Goal: Transaction & Acquisition: Purchase product/service

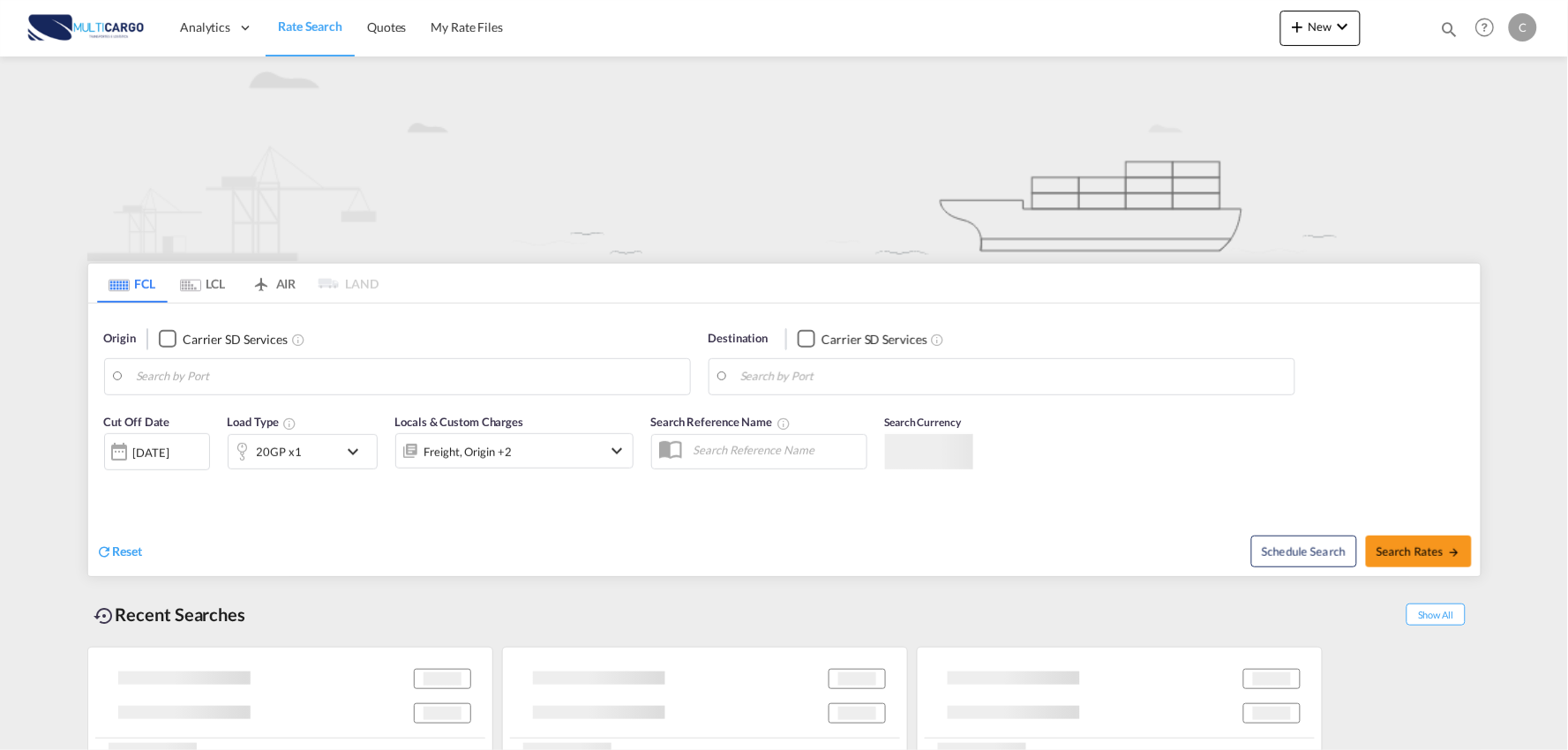
type input "Port of [GEOGRAPHIC_DATA], [GEOGRAPHIC_DATA], [GEOGRAPHIC_DATA]"
type input "Leixoes, Leixoes, PTLEI"
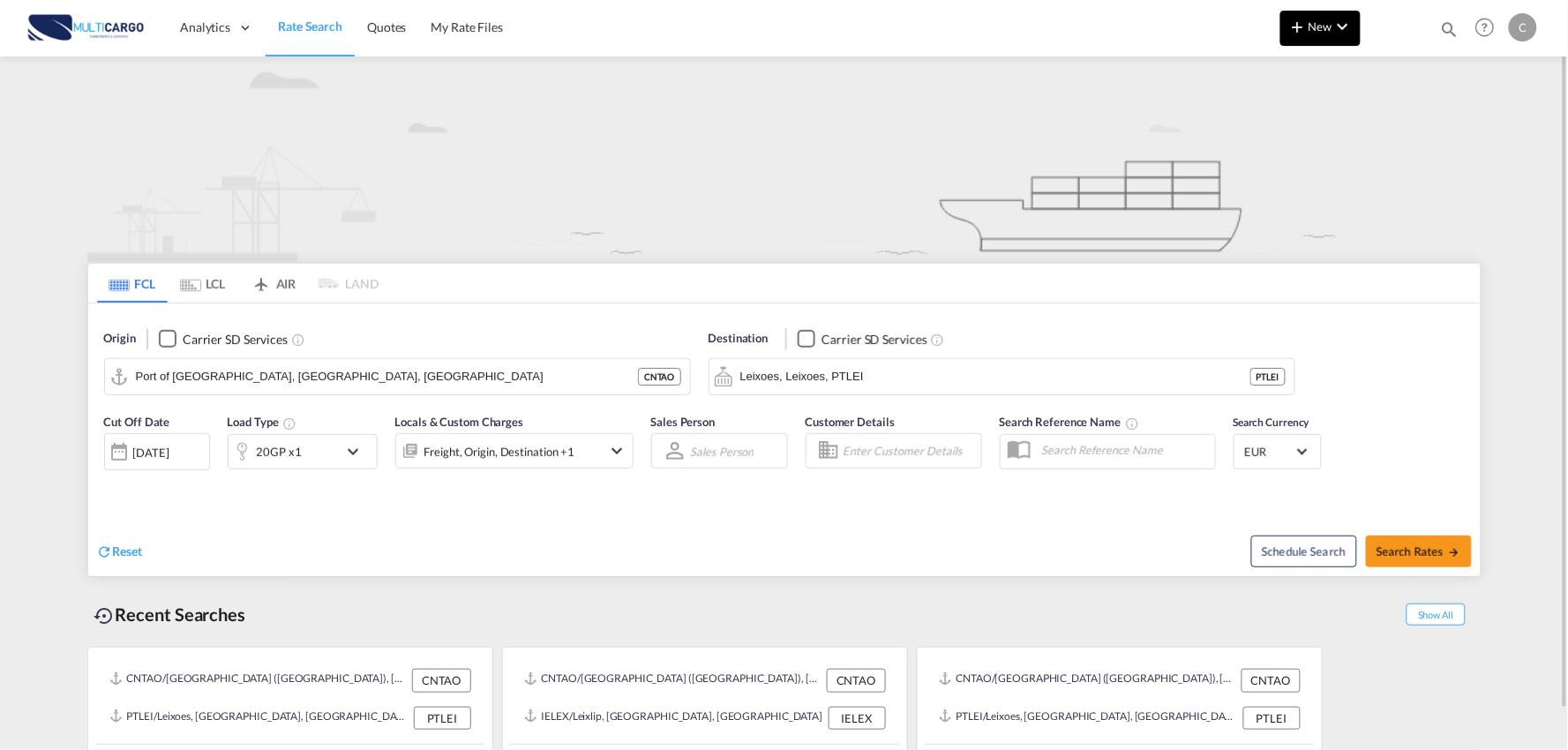
click at [1320, 23] on span "New" at bounding box center [1320, 26] width 66 height 14
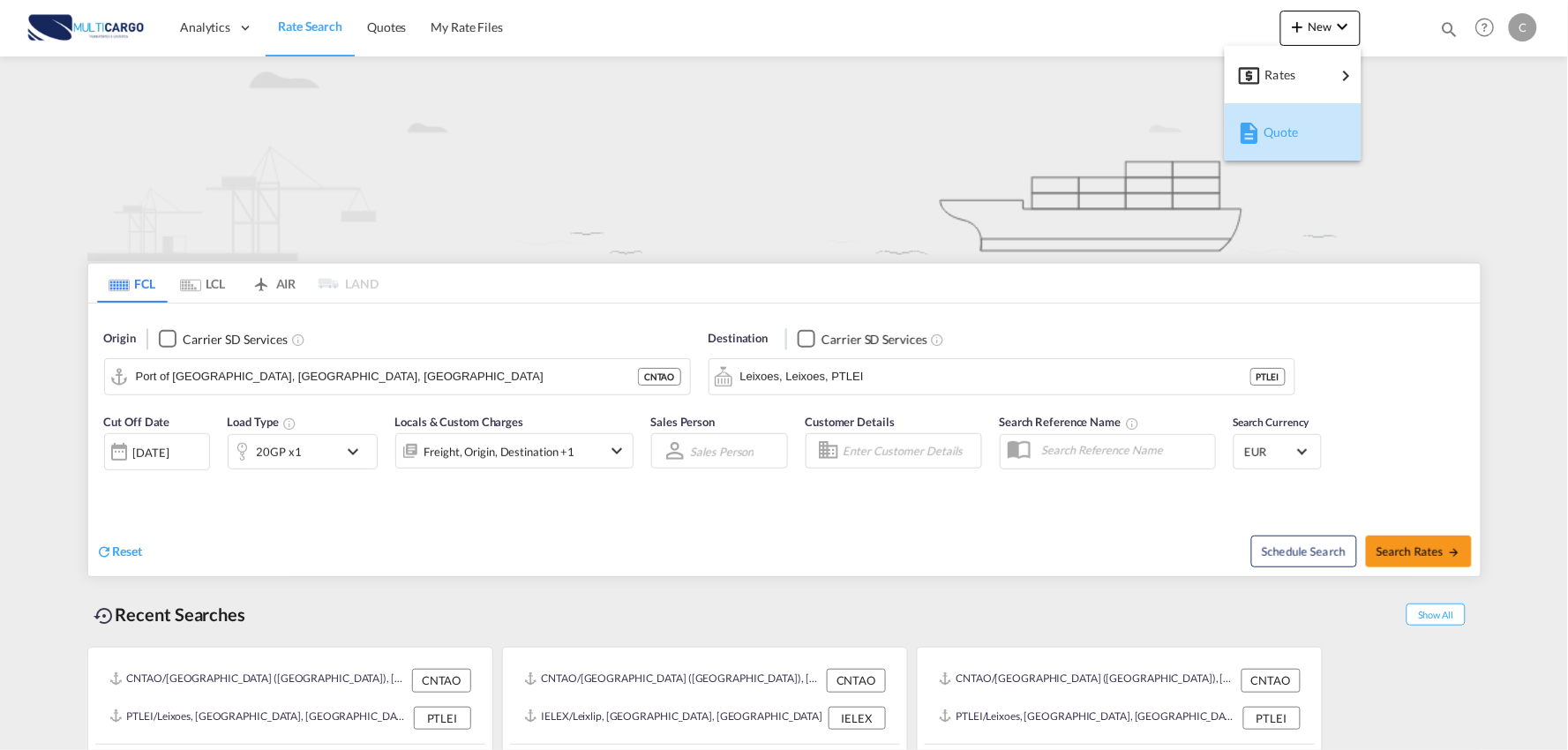
click at [1282, 139] on span "Quote" at bounding box center [1273, 132] width 19 height 35
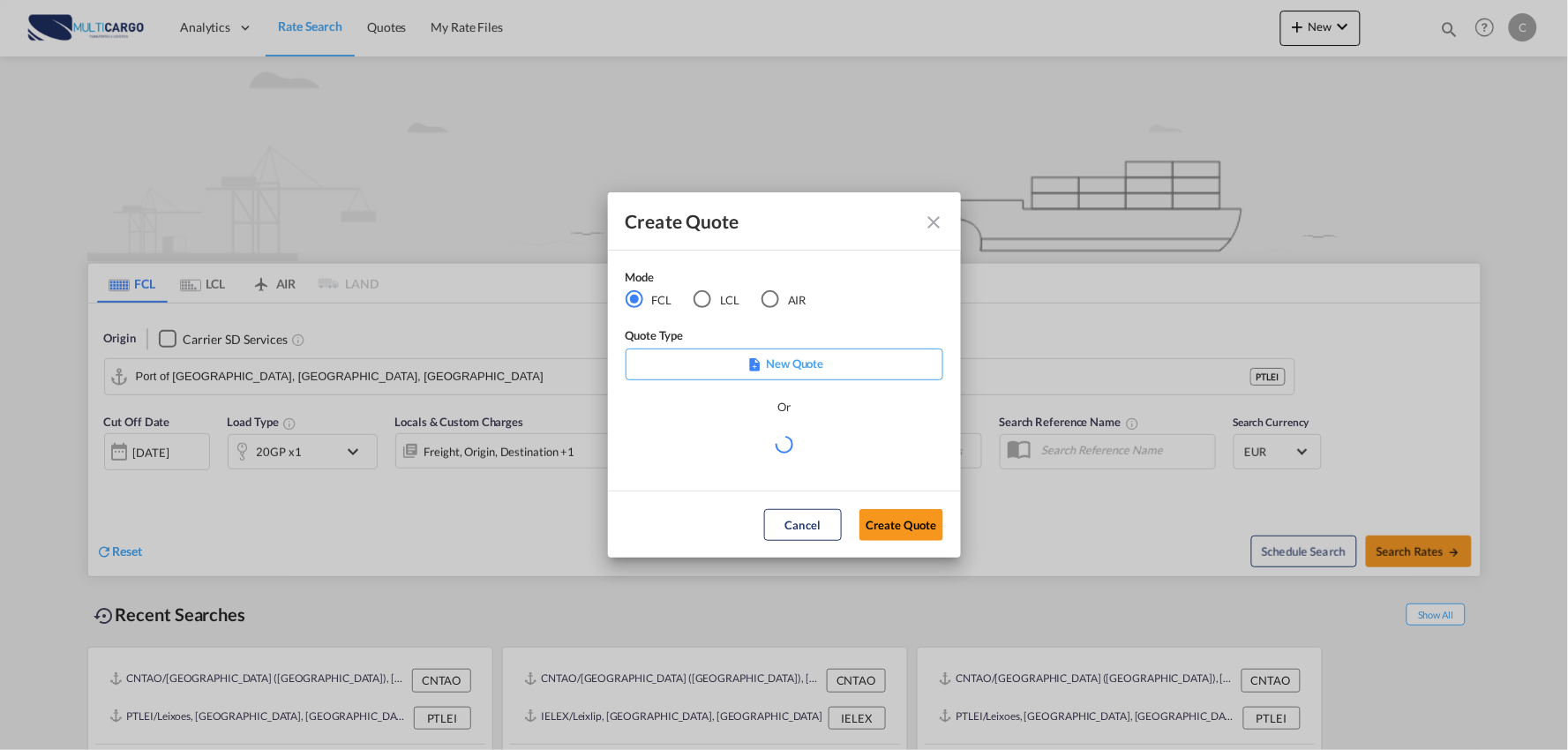
click at [757, 302] on md-radio-group "FCL LCL AIR" at bounding box center [727, 300] width 203 height 19
click at [780, 299] on md-radio-button "AIR" at bounding box center [784, 300] width 45 height 19
click at [744, 443] on md-select "Select template EXP EXW AIR 09/2025 [PERSON_NAME] | [DATE] IMP_DAP_AIR <500KG -…" at bounding box center [784, 450] width 318 height 35
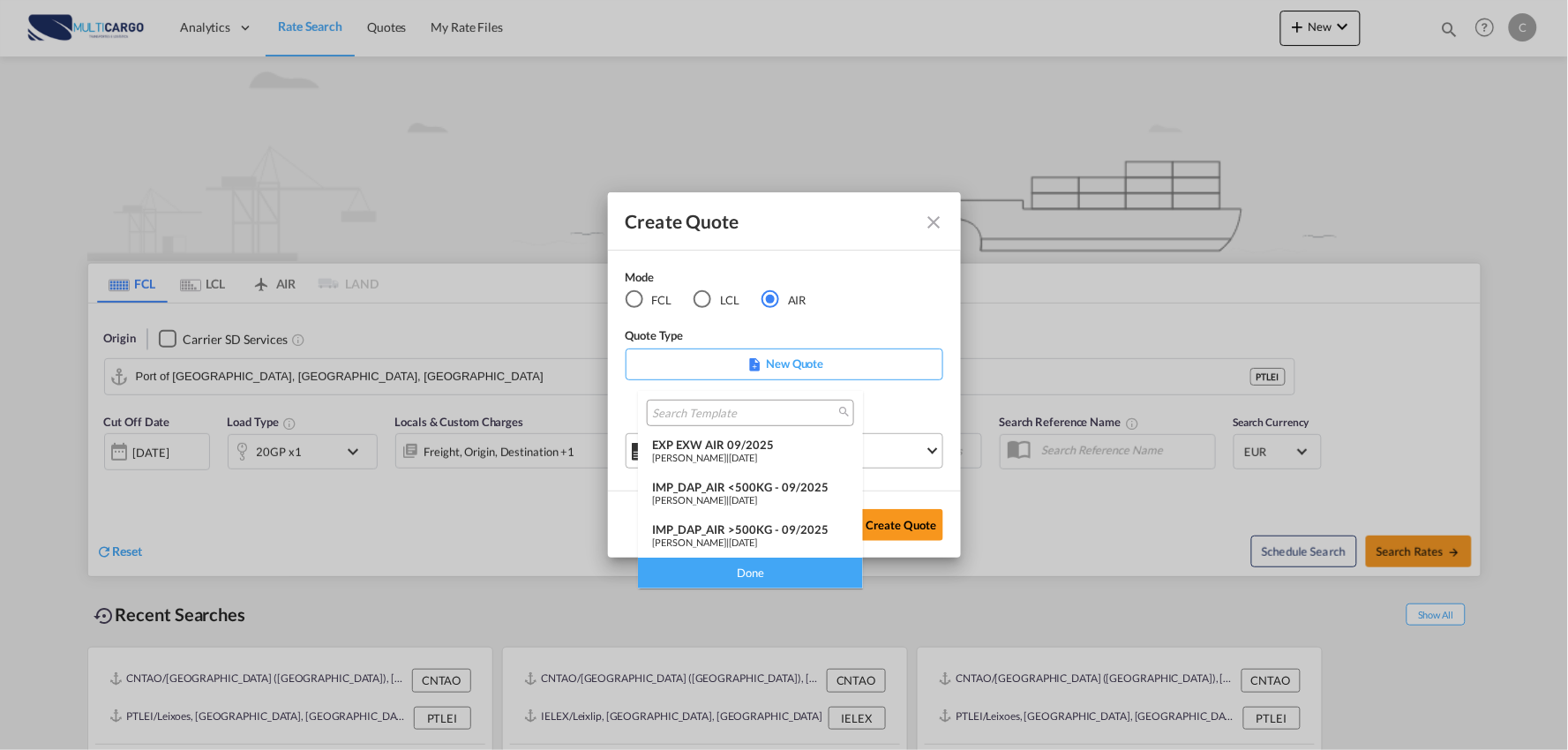
click at [755, 525] on div "IMP_DAP_AIR >500KG - 09/2025" at bounding box center [750, 529] width 197 height 14
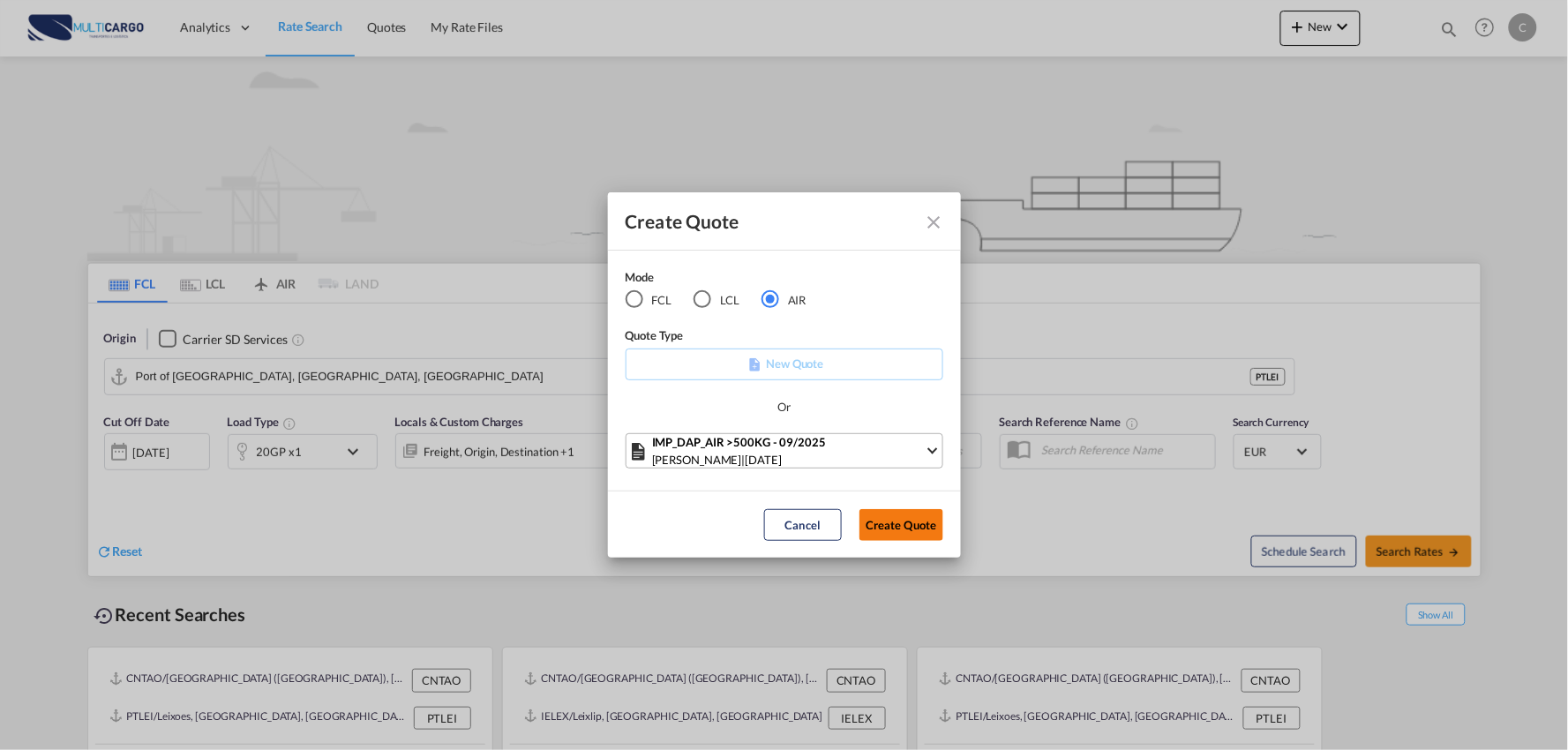
click at [920, 522] on button "Create Quote" at bounding box center [902, 525] width 84 height 31
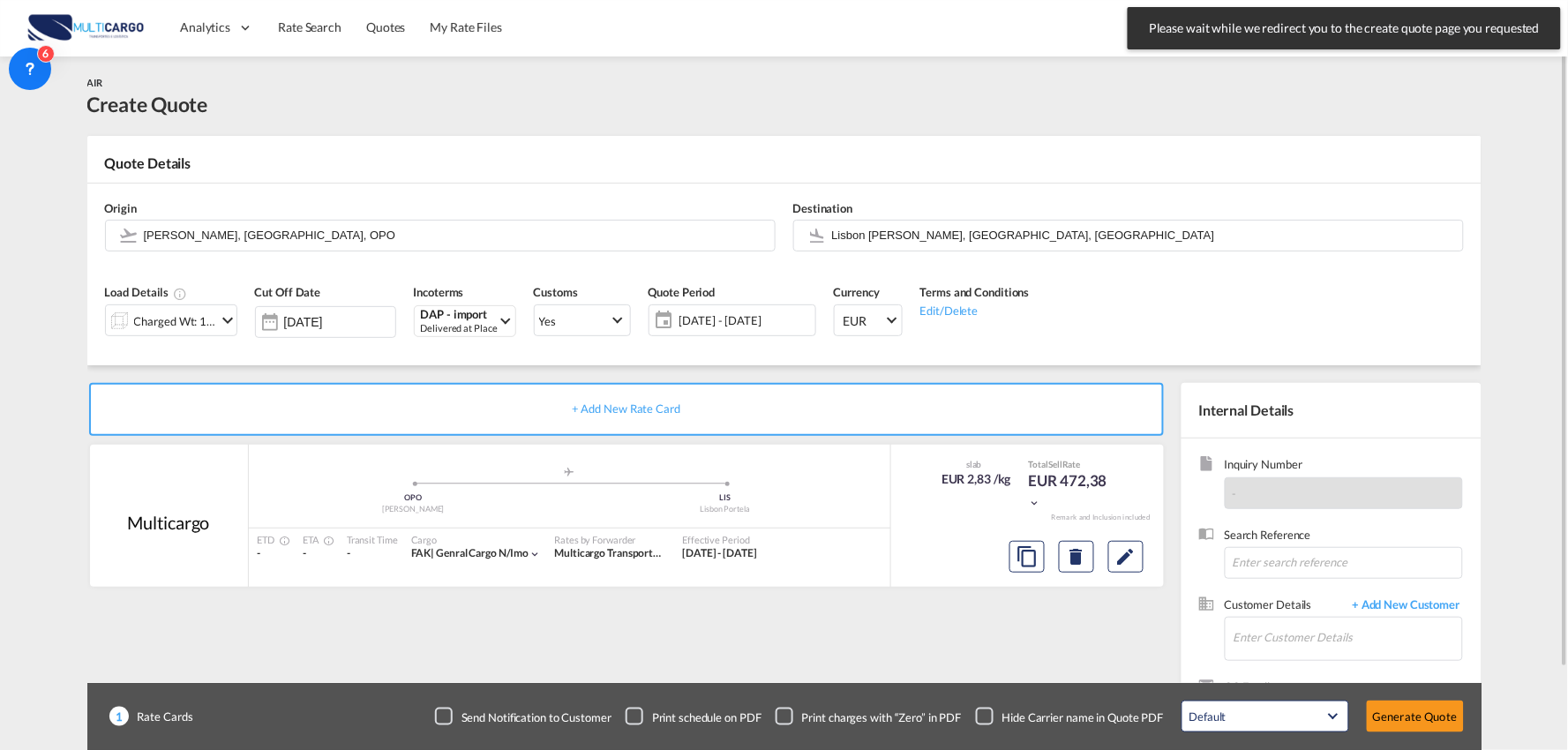
scroll to position [91, 0]
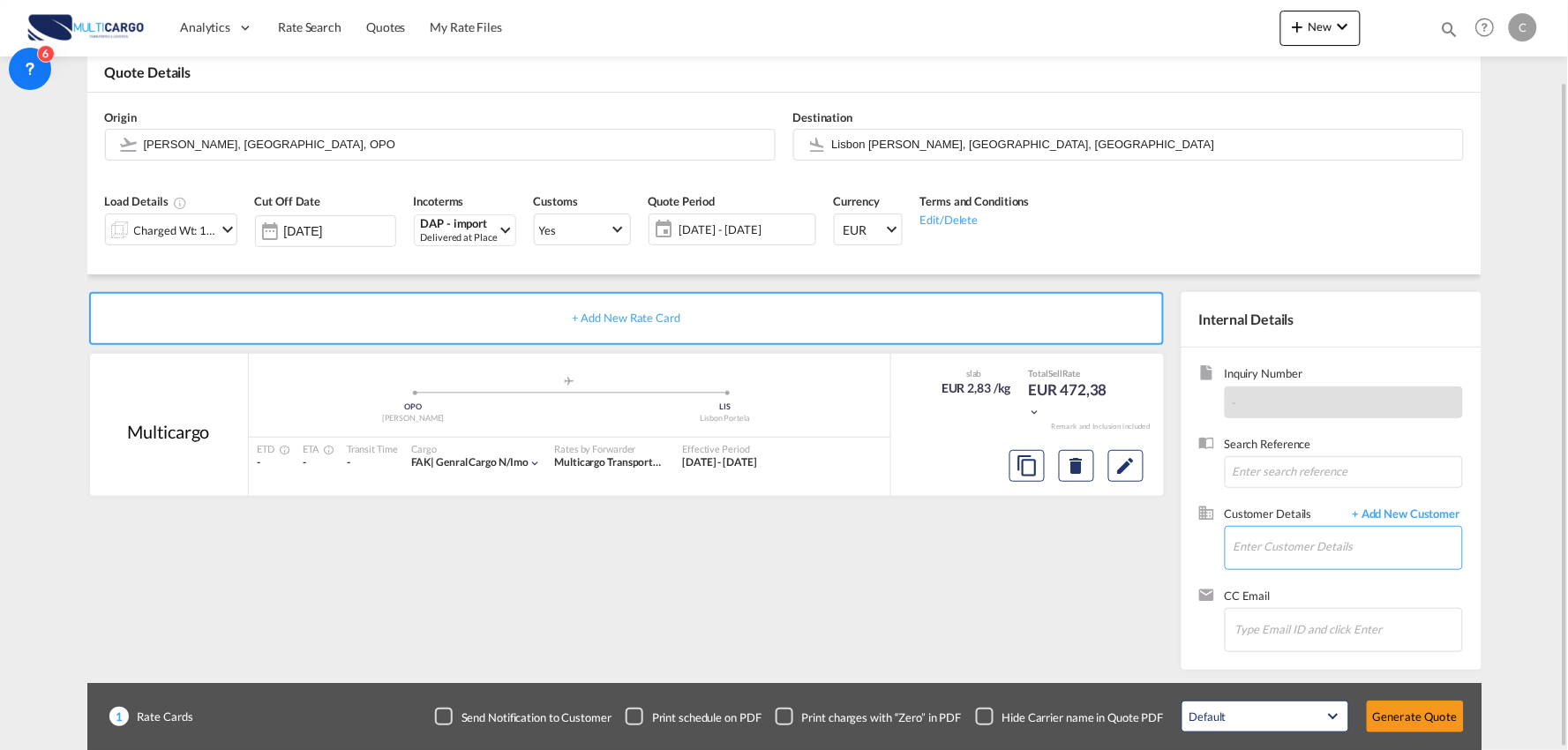
click at [1325, 551] on input "Enter Customer Details" at bounding box center [1348, 547] width 229 height 40
click at [1301, 553] on input "nico.d" at bounding box center [1348, 547] width 229 height 40
type input "[PERSON_NAME].d"
drag, startPoint x: 1318, startPoint y: 547, endPoint x: 1218, endPoint y: 536, distance: 100.6
click at [1207, 539] on div "Customer Details + Add New Customer Enter Customer Details [PERSON_NAME].d" at bounding box center [1331, 547] width 264 height 82
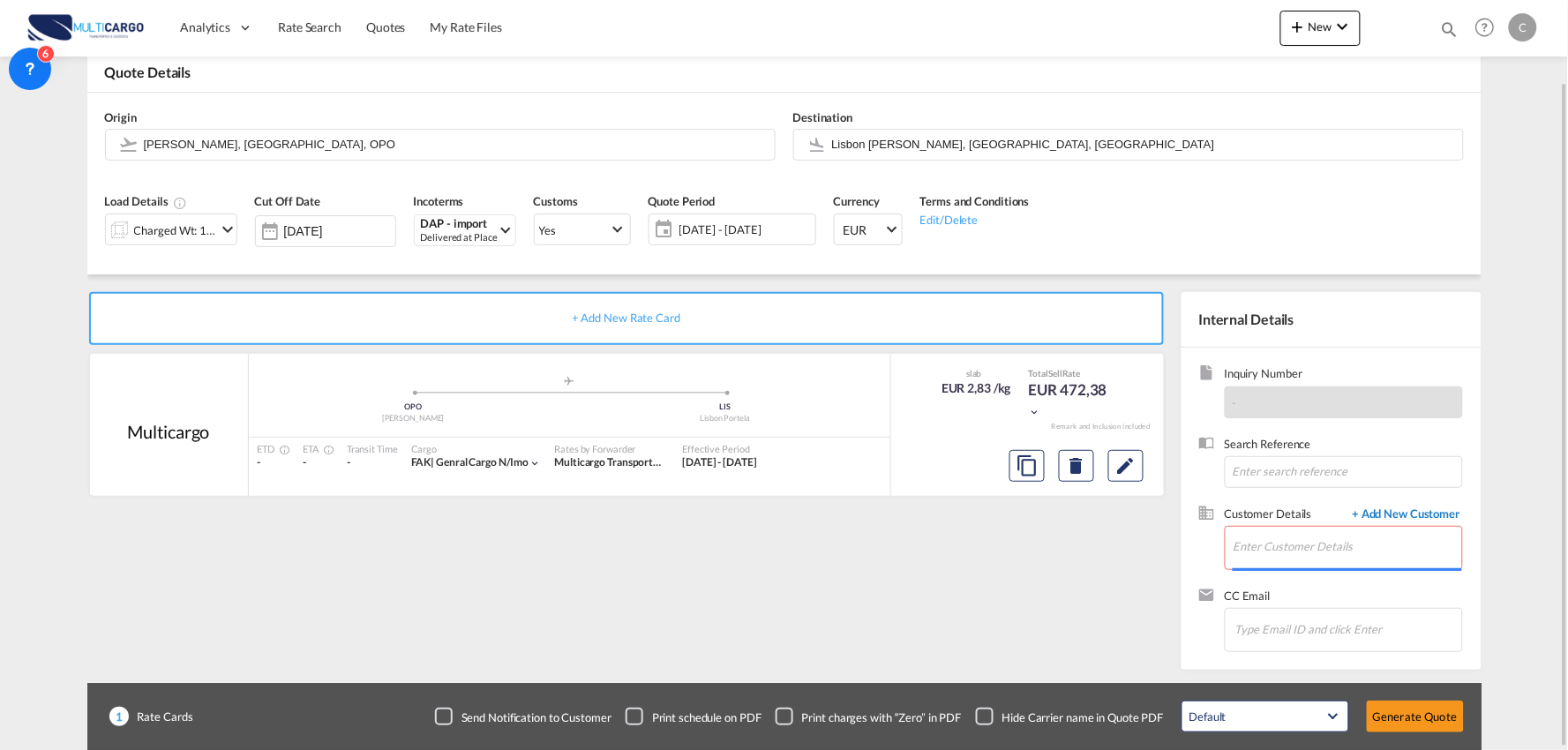
click at [1413, 511] on span "+ Add New Customer" at bounding box center [1403, 515] width 119 height 20
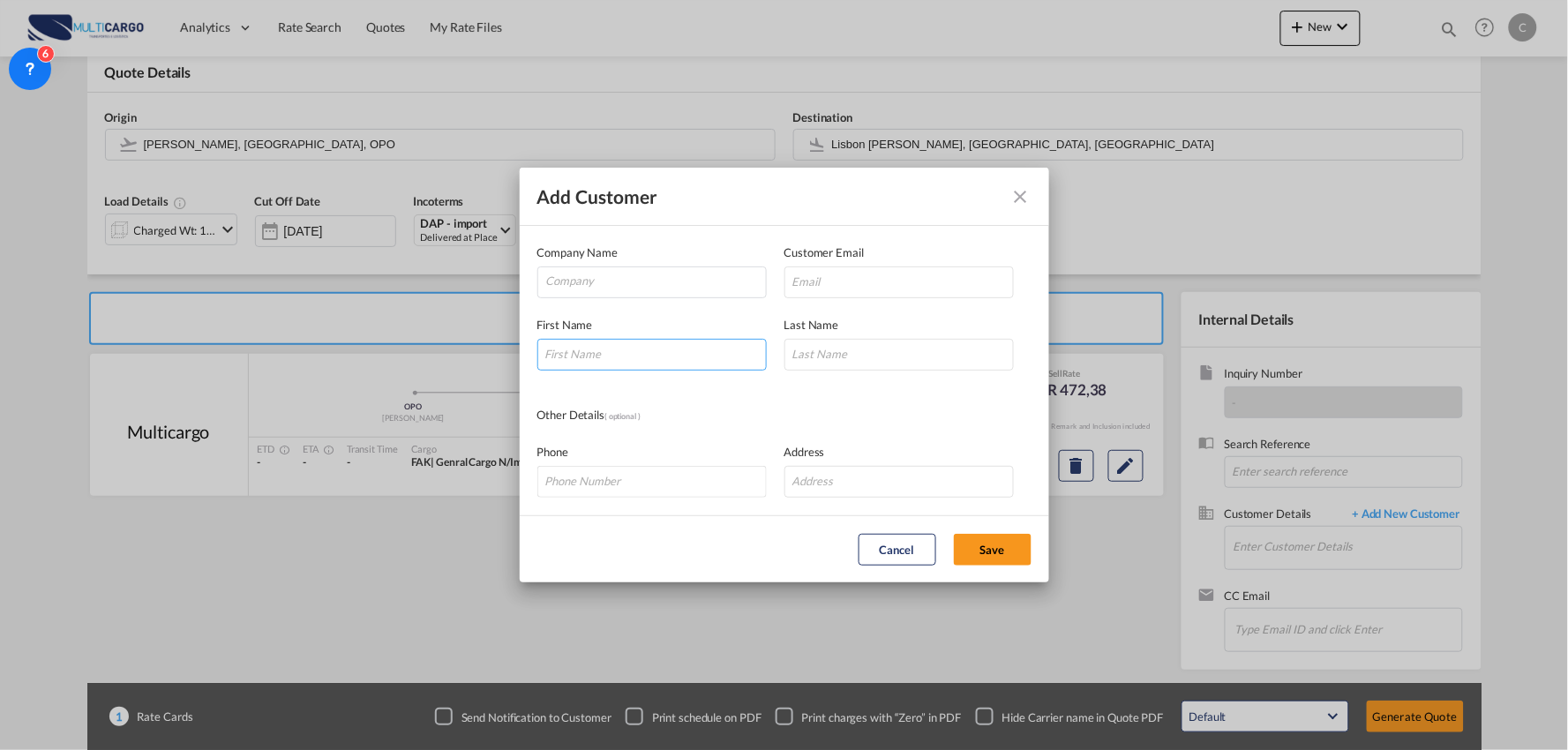
click at [601, 346] on input "Add Customer Company ..." at bounding box center [652, 354] width 229 height 31
type input "[PERSON_NAME]"
click at [601, 280] on input "Company" at bounding box center [656, 281] width 220 height 27
paste input "Lucky Way Logistics Co.,Ltd."
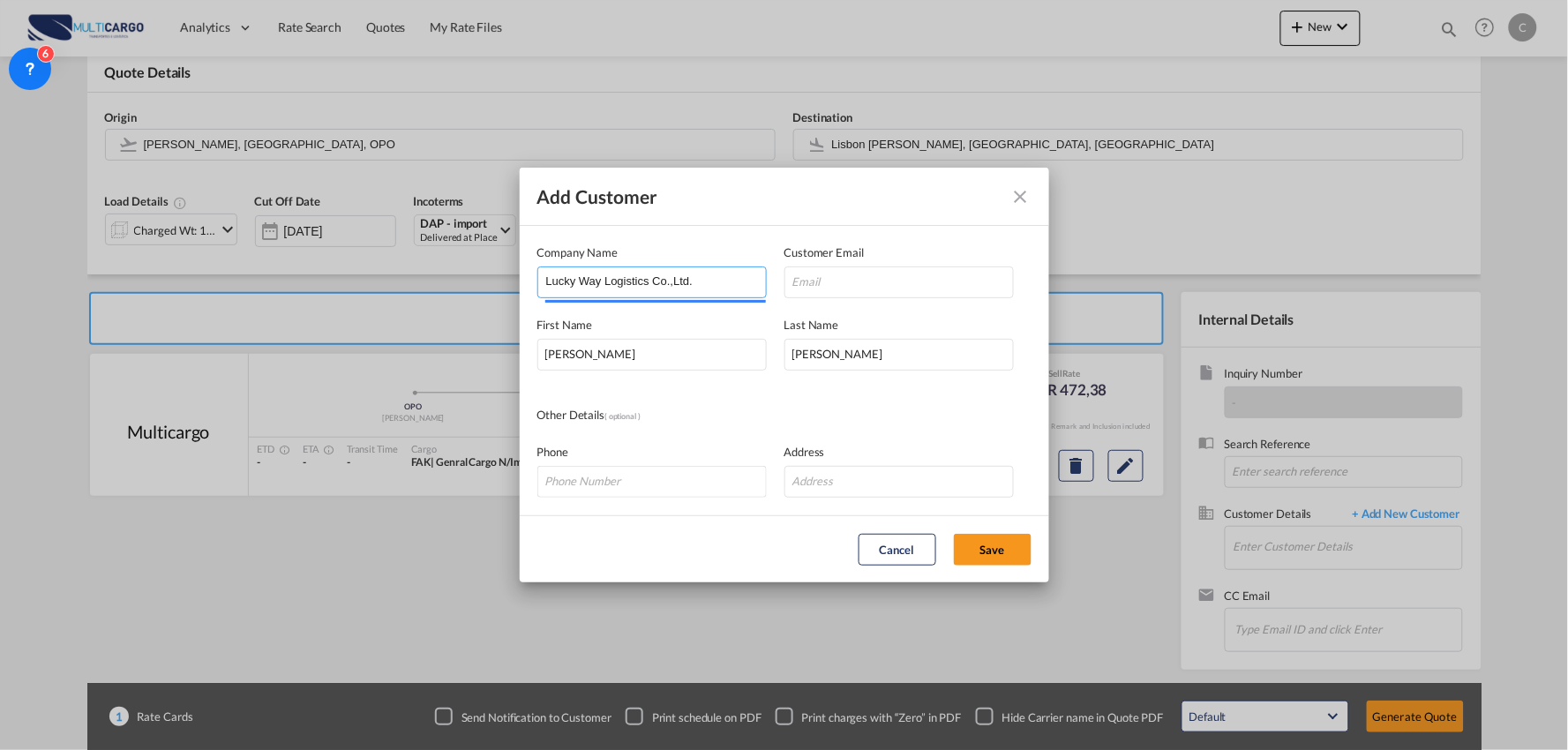
type input "Lucky Way Logistics Co.,Ltd."
click at [816, 483] on input "Add Customer Company ..." at bounding box center [899, 481] width 229 height 31
paste input "ROOM 416,417,422,426 CIQ COMPLEX BUILDING,[GEOGRAPHIC_DATA],"
type input "ROOM 416,417,422,426 CIQ COMPLEX BUILDING,[GEOGRAPHIC_DATA],"
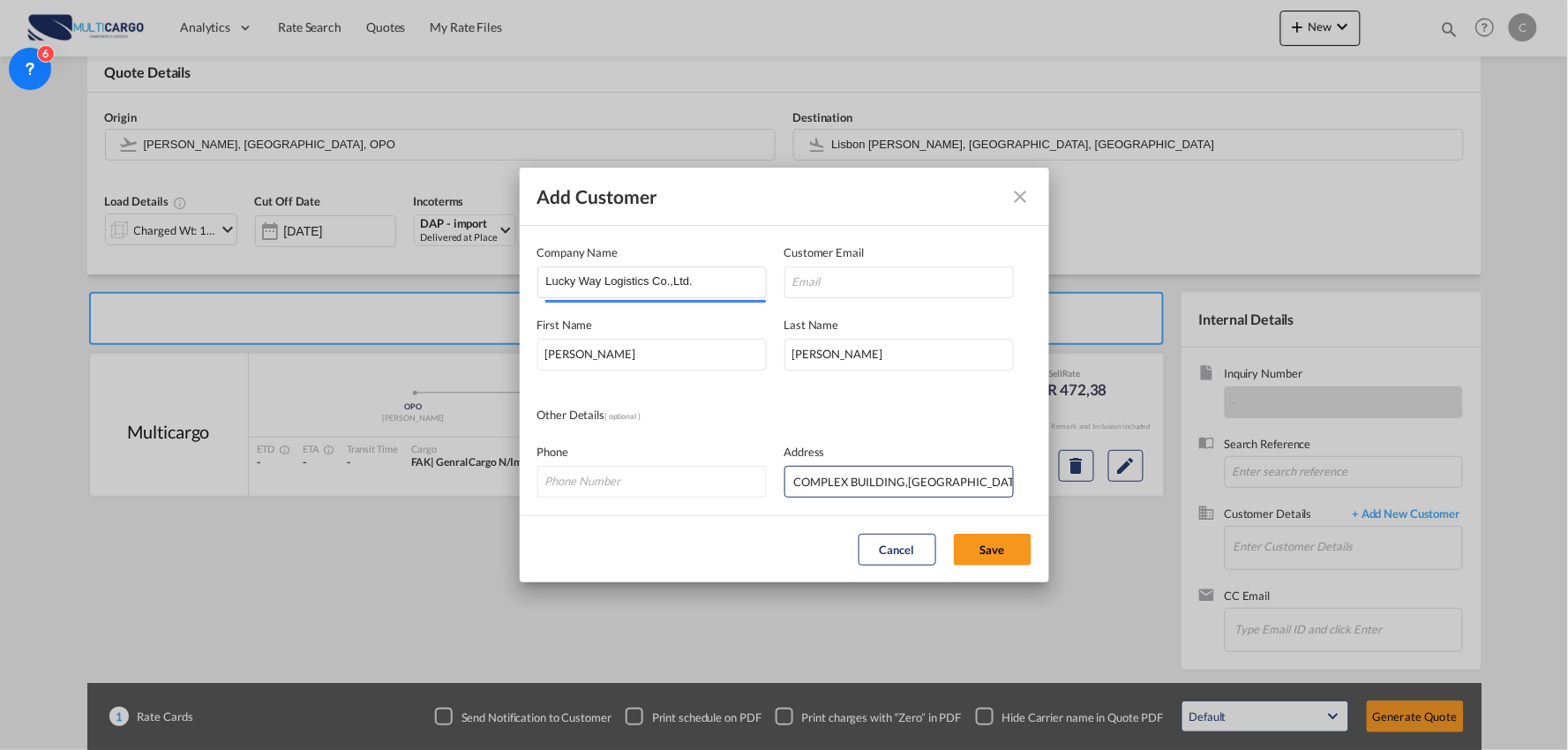
scroll to position [0, 0]
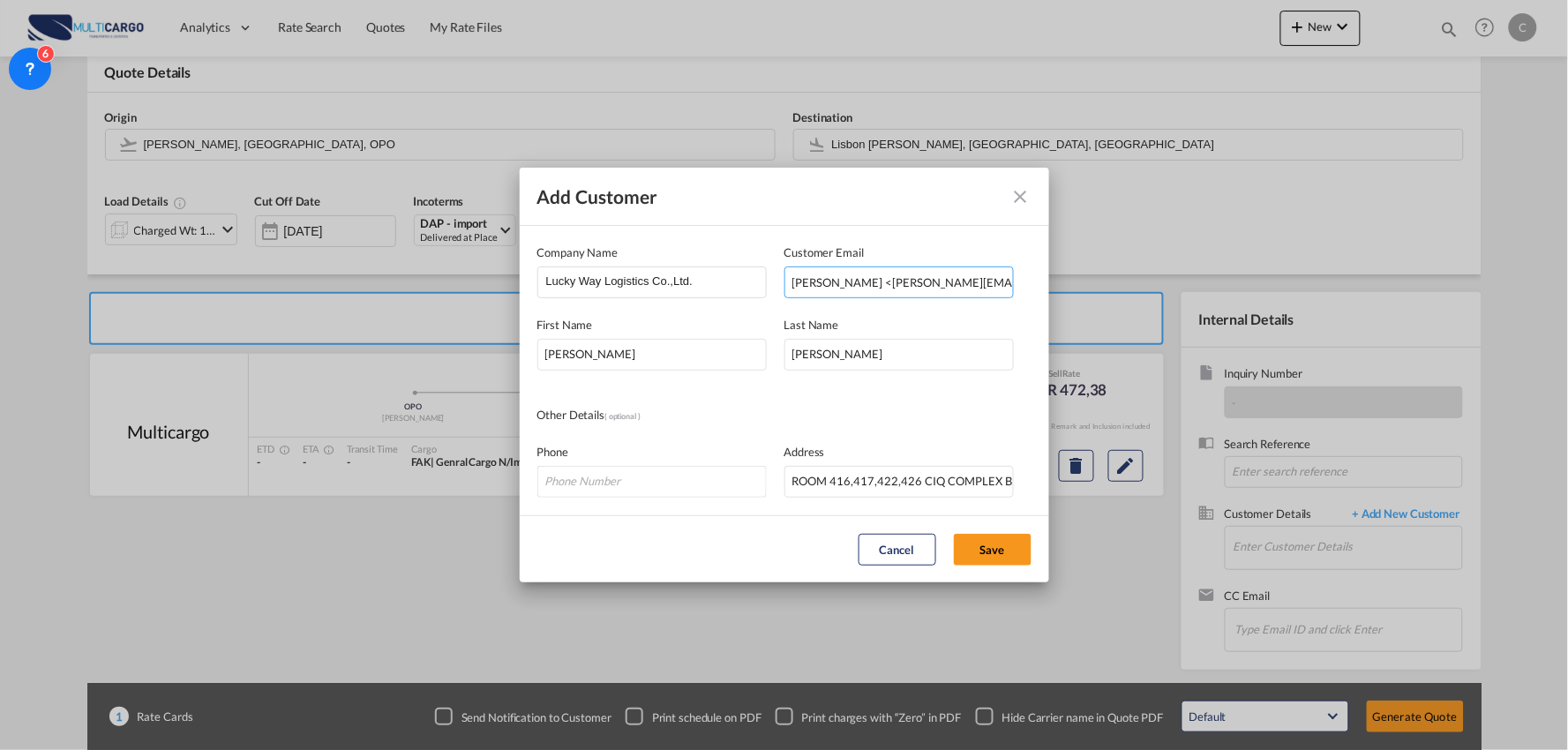
click at [994, 277] on input "[PERSON_NAME] <[PERSON_NAME][EMAIL_ADDRESS][PERSON_NAME][DOMAIN_NAME]>" at bounding box center [899, 281] width 229 height 31
drag, startPoint x: 834, startPoint y: 280, endPoint x: 612, endPoint y: 289, distance: 222.2
click at [613, 289] on div "Company Name Lucky Way Logistics Co.,Ltd. Customer Email [PERSON_NAME] <[PERSON…" at bounding box center [784, 270] width 494 height 54
type input "[PERSON_NAME][EMAIL_ADDRESS][PERSON_NAME][DOMAIN_NAME]"
click at [989, 534] on button "Save" at bounding box center [993, 550] width 77 height 31
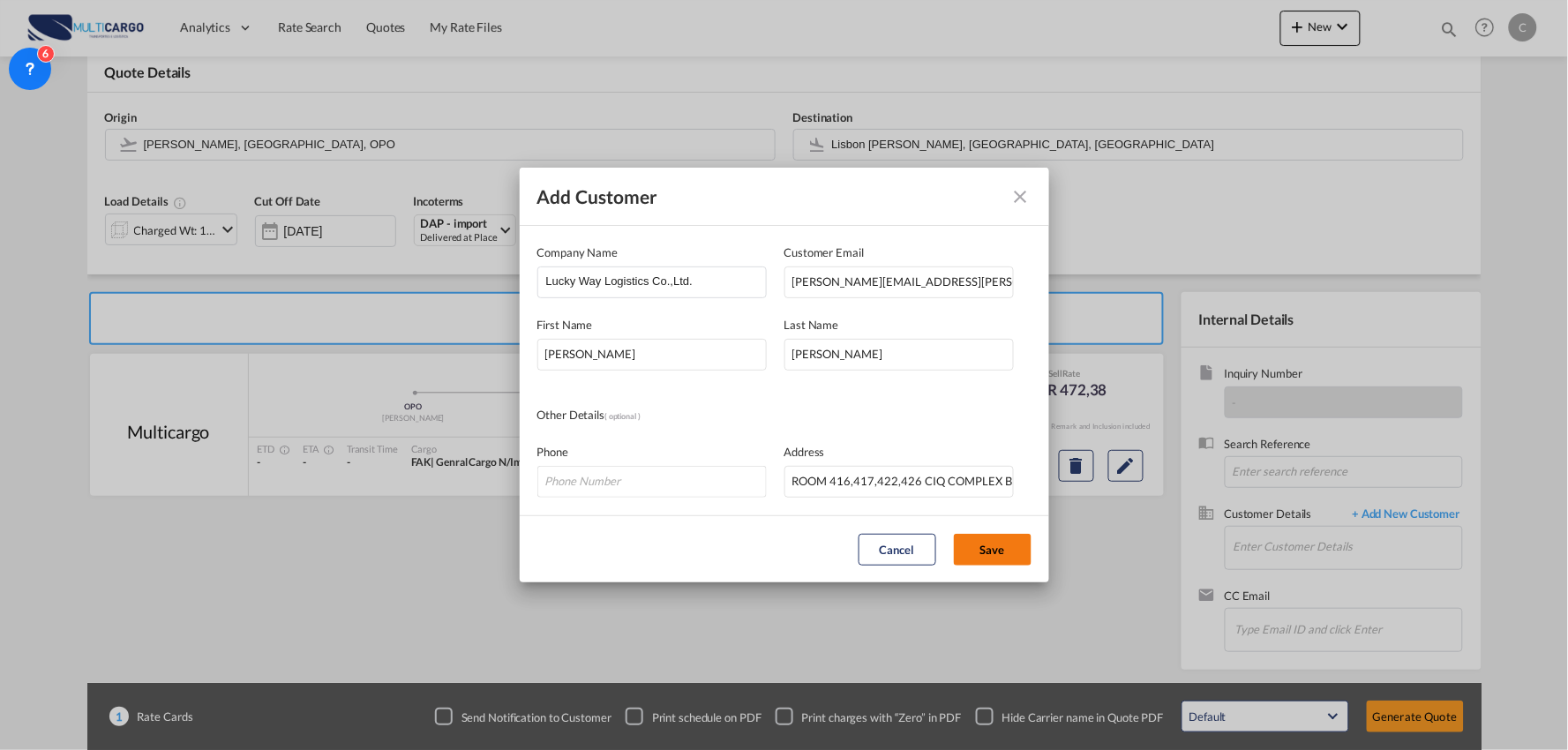
type input "Lucky Way Logistics Co.,Ltd., [PERSON_NAME], [PERSON_NAME][EMAIL_ADDRESS][PERSO…"
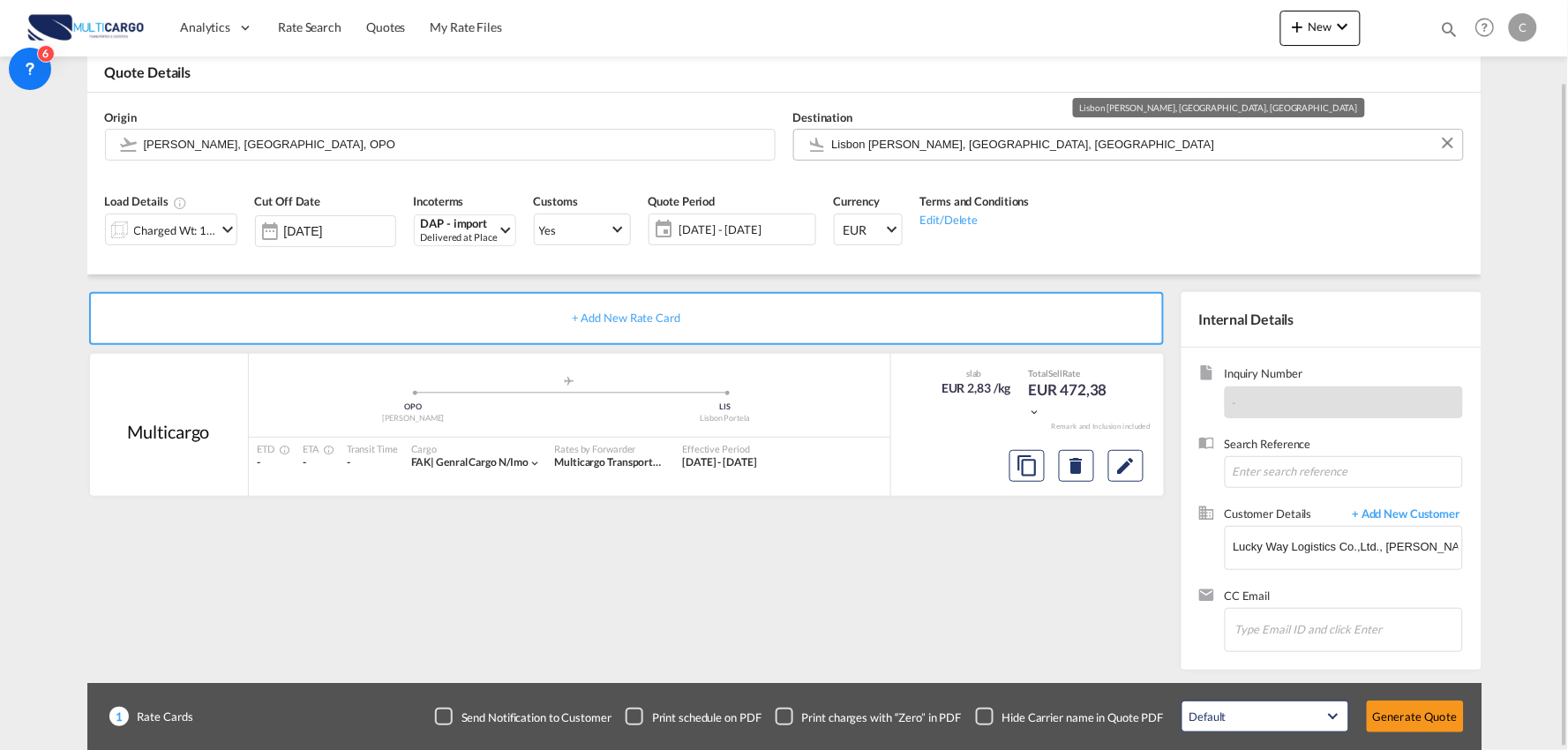
click at [938, 135] on input "Lisbon [PERSON_NAME], [GEOGRAPHIC_DATA], [GEOGRAPHIC_DATA]" at bounding box center [1143, 144] width 622 height 31
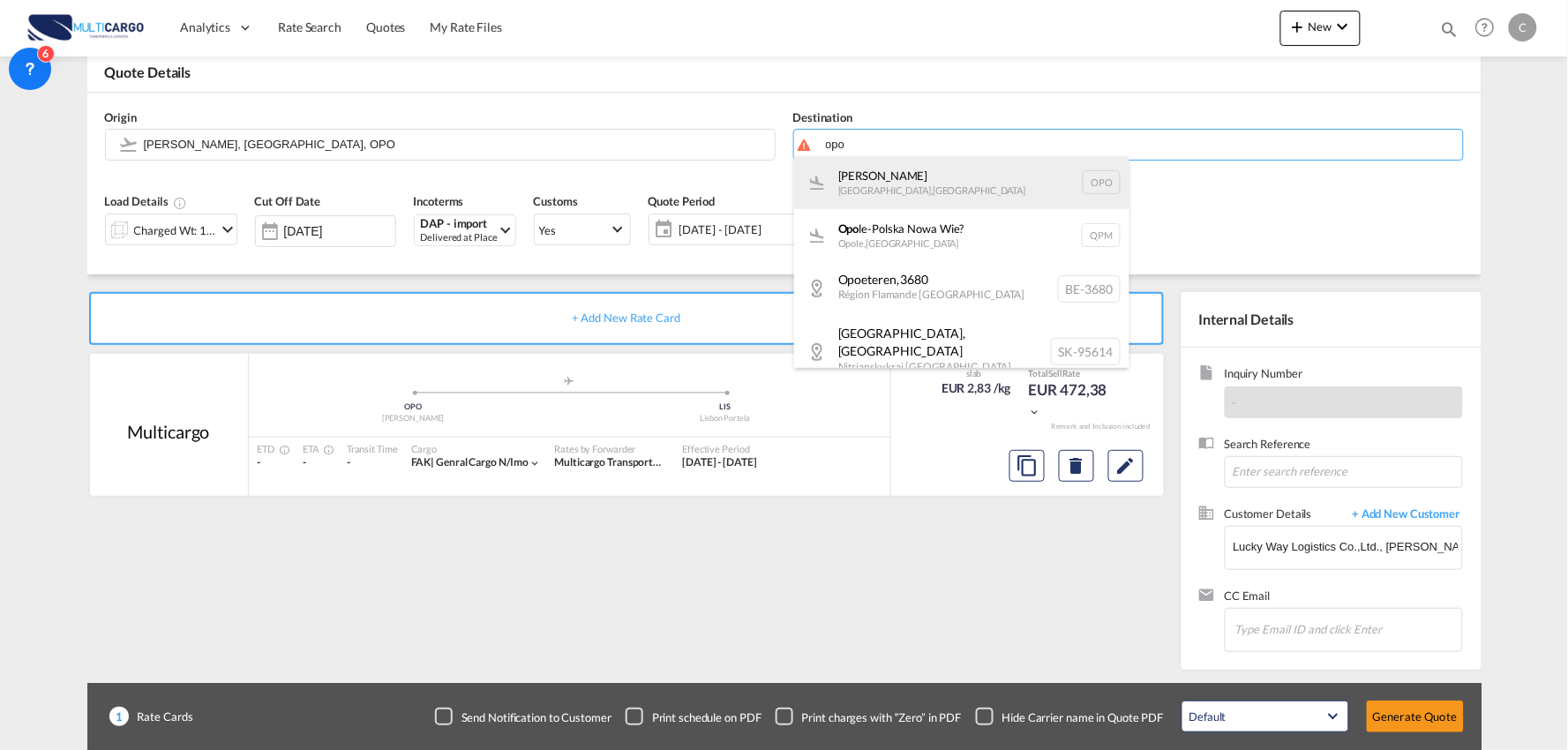
click at [898, 196] on div "[PERSON_NAME][GEOGRAPHIC_DATA] , [GEOGRAPHIC_DATA] OPO" at bounding box center [961, 182] width 335 height 52
type input "[PERSON_NAME], [GEOGRAPHIC_DATA], OPO"
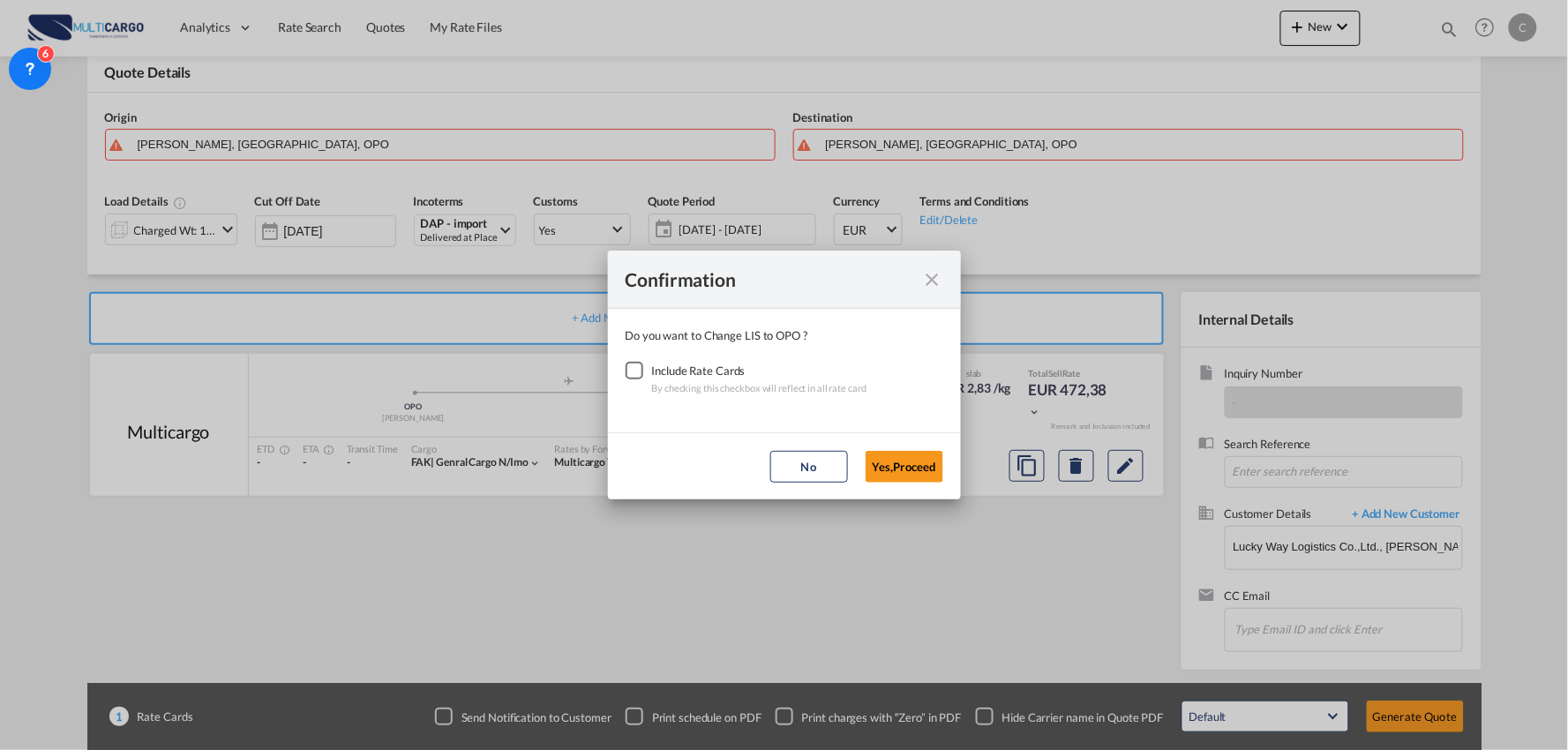
drag, startPoint x: 640, startPoint y: 365, endPoint x: 867, endPoint y: 416, distance: 232.7
click at [639, 368] on div "Checkbox No Ink" at bounding box center [635, 370] width 17 height 17
click at [907, 469] on button "Yes,Proceed" at bounding box center [904, 467] width 77 height 31
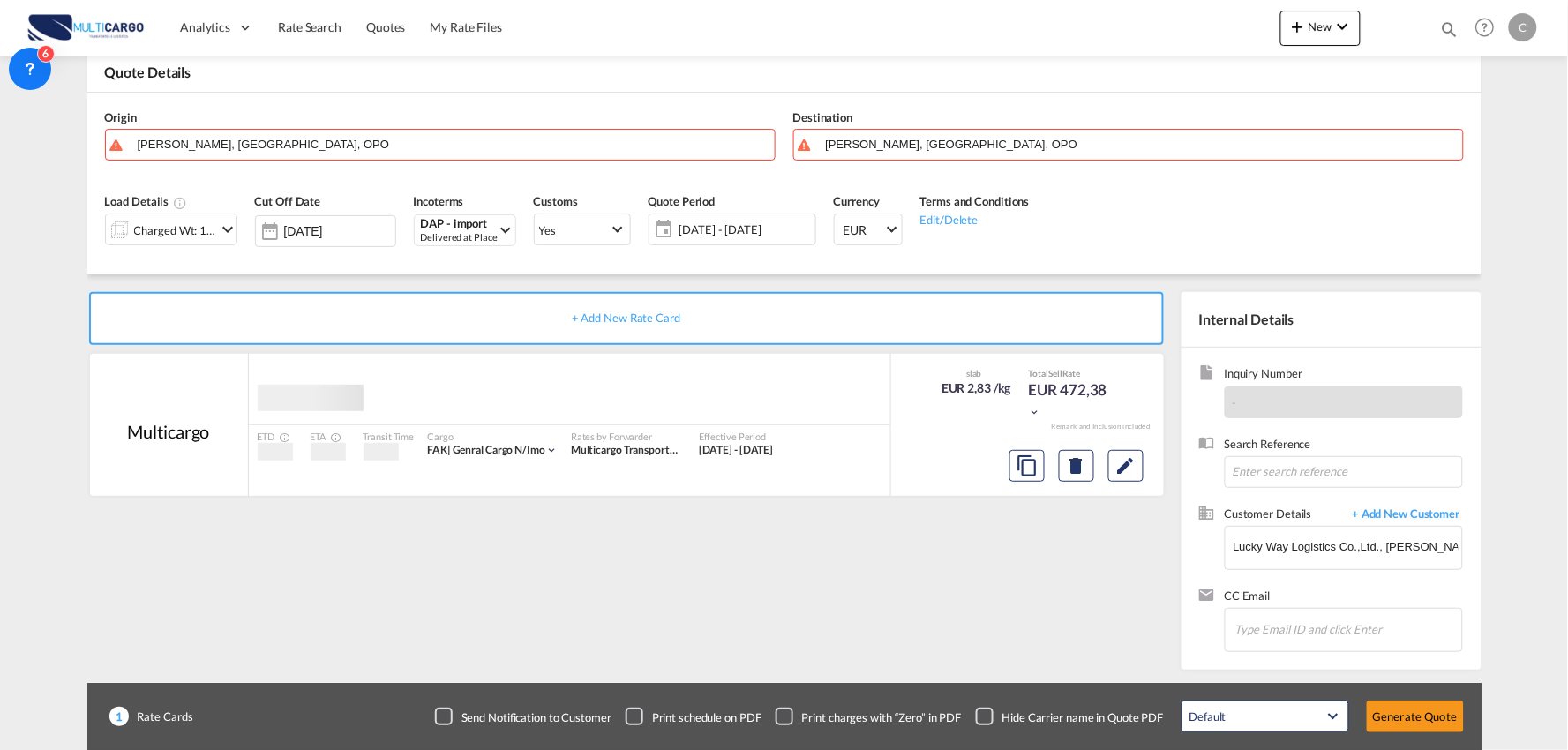
click at [189, 136] on input "[PERSON_NAME], [GEOGRAPHIC_DATA], OPO" at bounding box center [451, 144] width 628 height 31
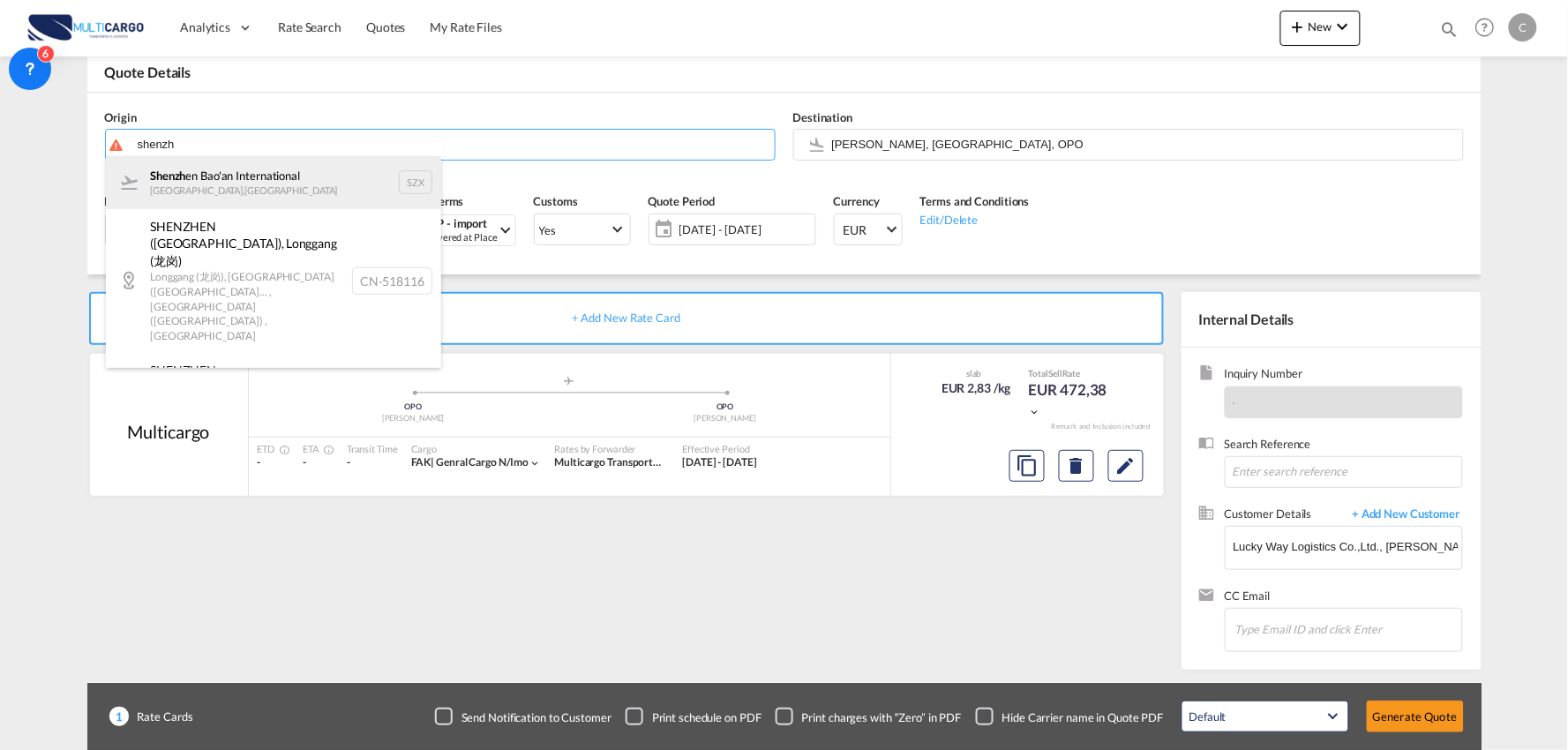
click at [144, 177] on div "Shenzh en Bao'an International [GEOGRAPHIC_DATA] , [GEOGRAPHIC_DATA] SZX" at bounding box center [273, 182] width 335 height 52
type input "Shenzhen Bao'an International, [GEOGRAPHIC_DATA], SZX"
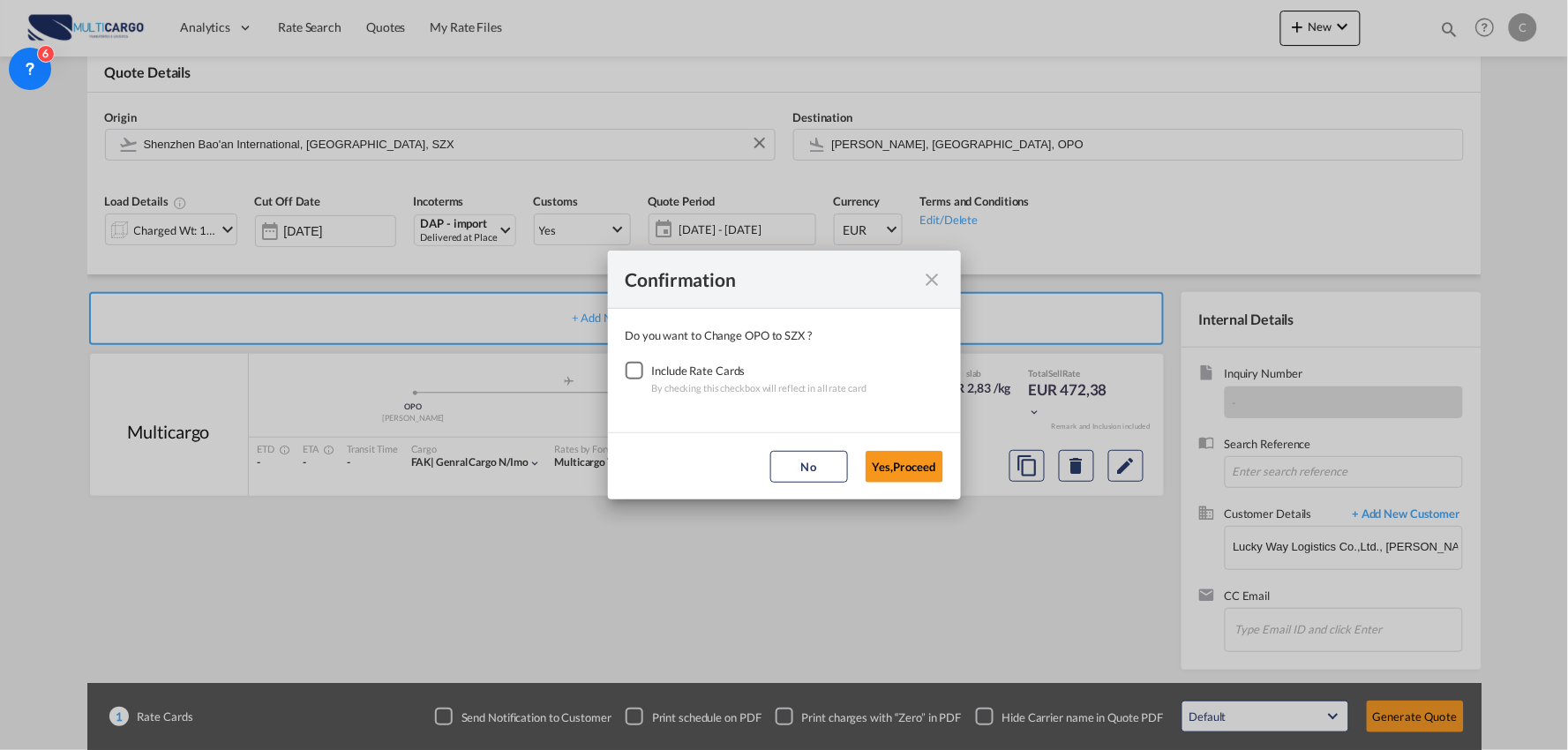
drag, startPoint x: 628, startPoint y: 367, endPoint x: 651, endPoint y: 370, distance: 23.2
click at [629, 367] on div "Checkbox No Ink" at bounding box center [635, 370] width 17 height 17
click at [894, 470] on button "Yes,Proceed" at bounding box center [904, 467] width 77 height 31
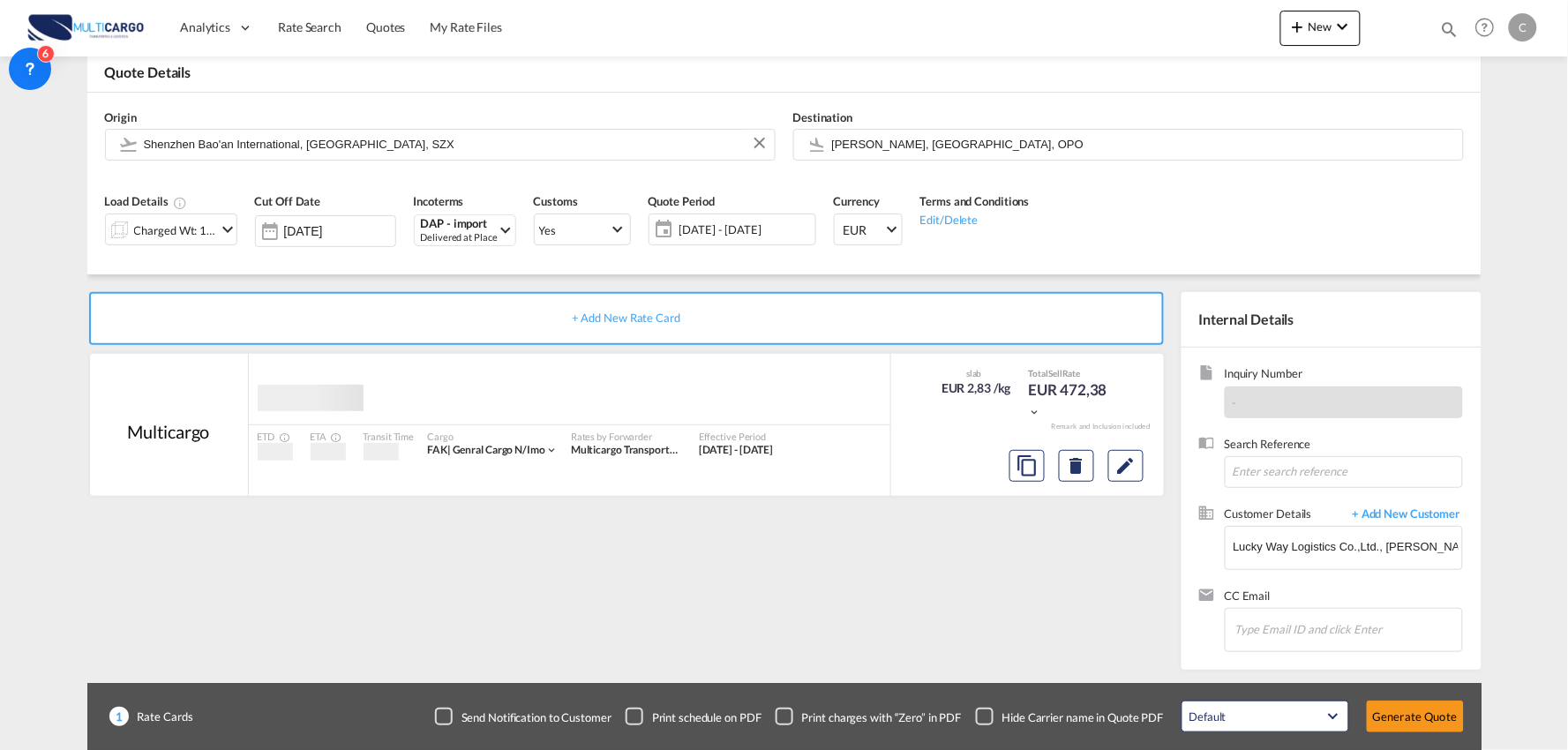
click at [583, 604] on div "Confirmation Do you want to Change OPO to SZX ? Include Rate Cards By checking …" at bounding box center [784, 375] width 1568 height 750
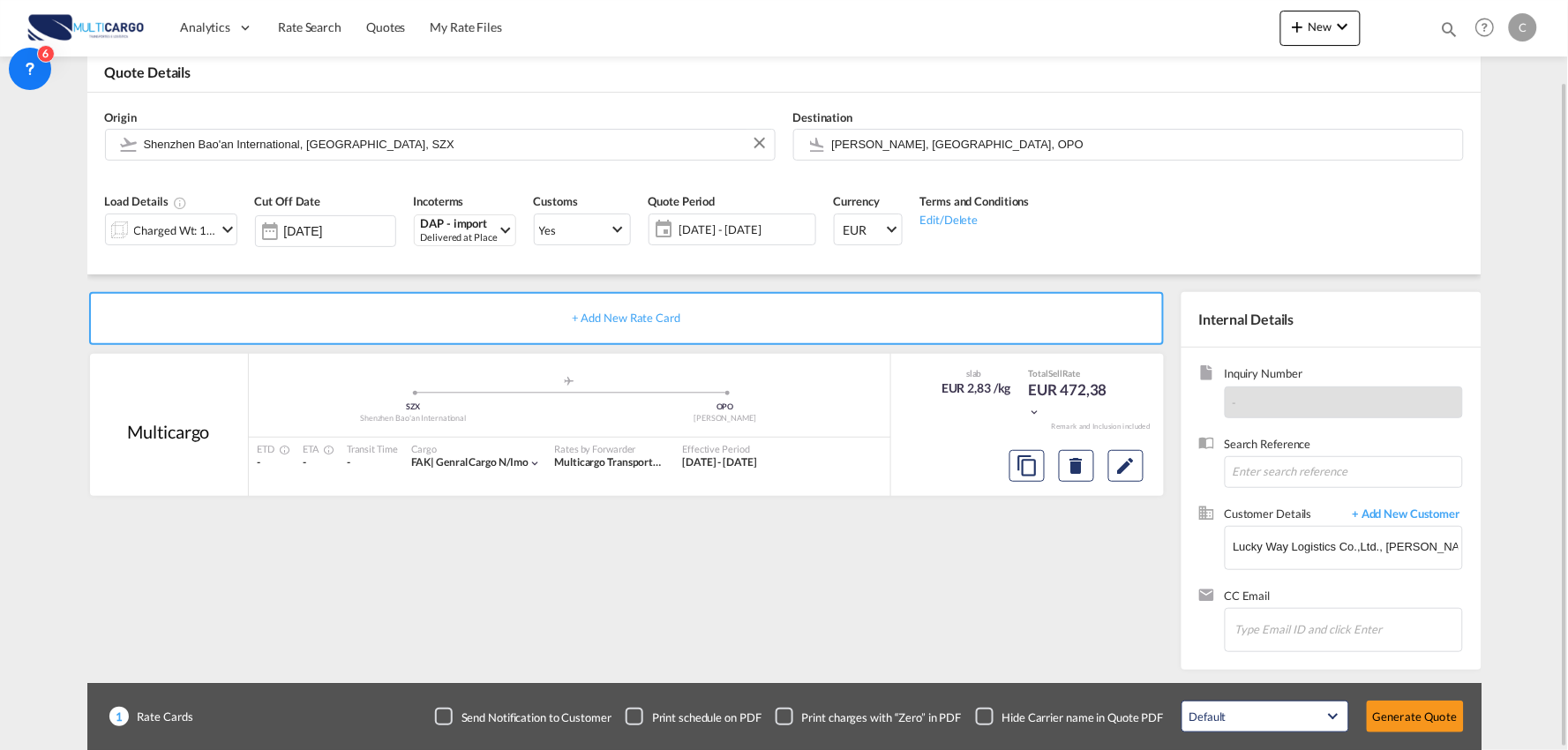
click at [212, 239] on div "Charged Wt: 166,67 KG" at bounding box center [176, 230] width 83 height 25
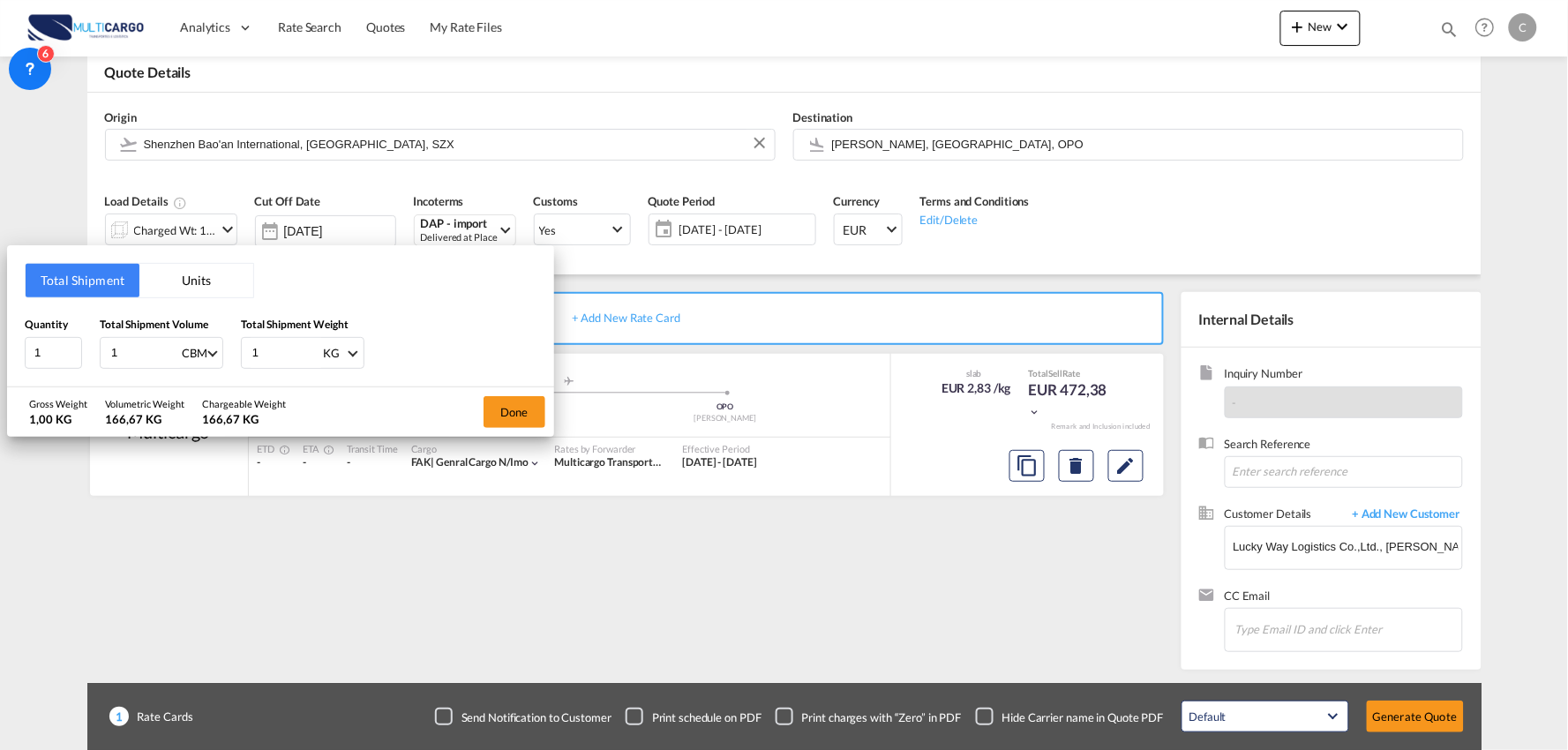
drag, startPoint x: 262, startPoint y: 360, endPoint x: 219, endPoint y: 360, distance: 43.0
click at [219, 360] on div "Quantity 1 Total Shipment Volume 1 CBM CBM CFT KG LB Total Shipment Weight 1 KG…" at bounding box center [281, 342] width 512 height 52
type input "312"
drag, startPoint x: 153, startPoint y: 347, endPoint x: 76, endPoint y: 348, distance: 77.0
click at [76, 348] on div "Quantity 1 Total Shipment Volume 1 CBM CBM CFT KG LB Total Shipment Weight 312 …" at bounding box center [281, 342] width 512 height 52
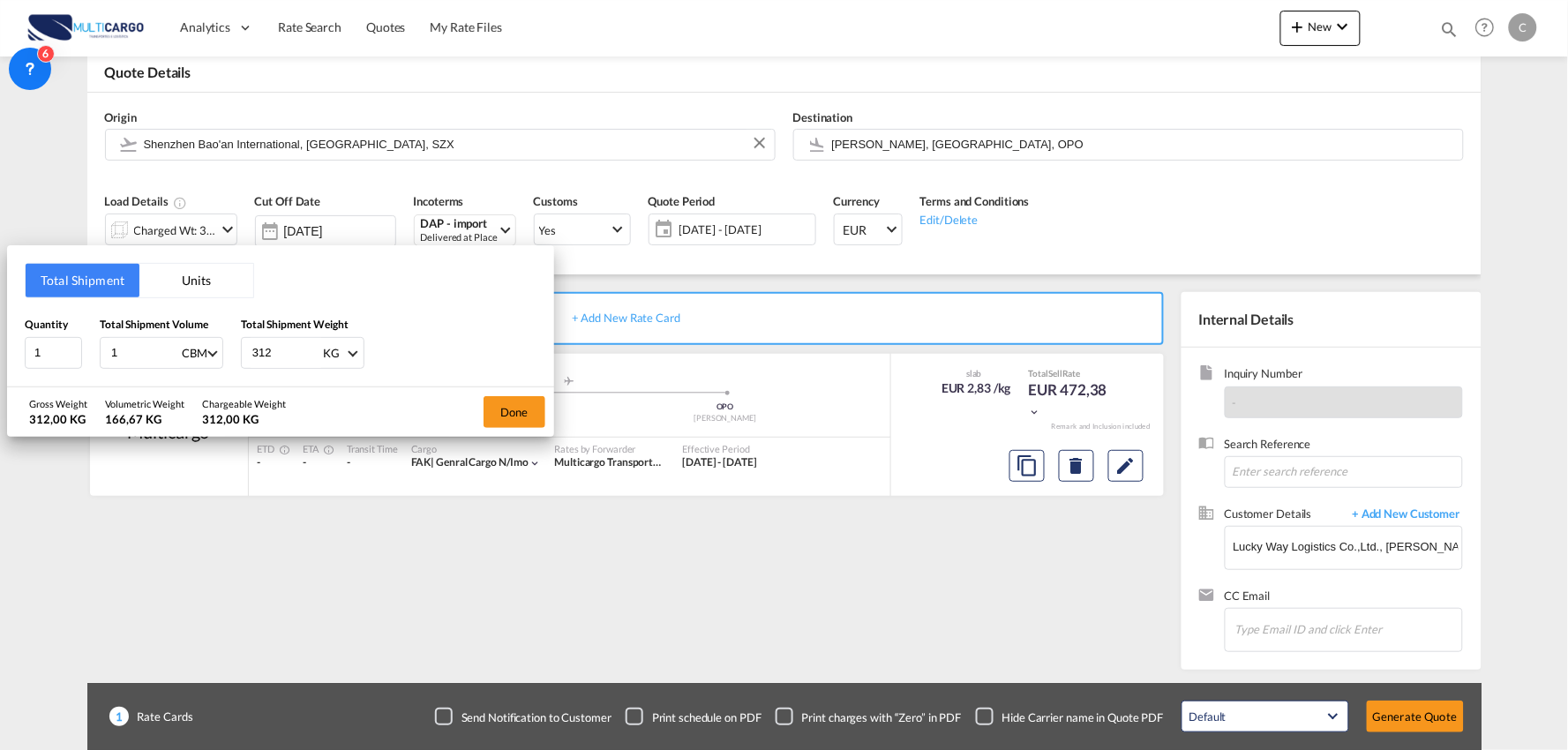
type input "0"
type input "0.68"
click at [525, 406] on button "Done" at bounding box center [514, 411] width 62 height 31
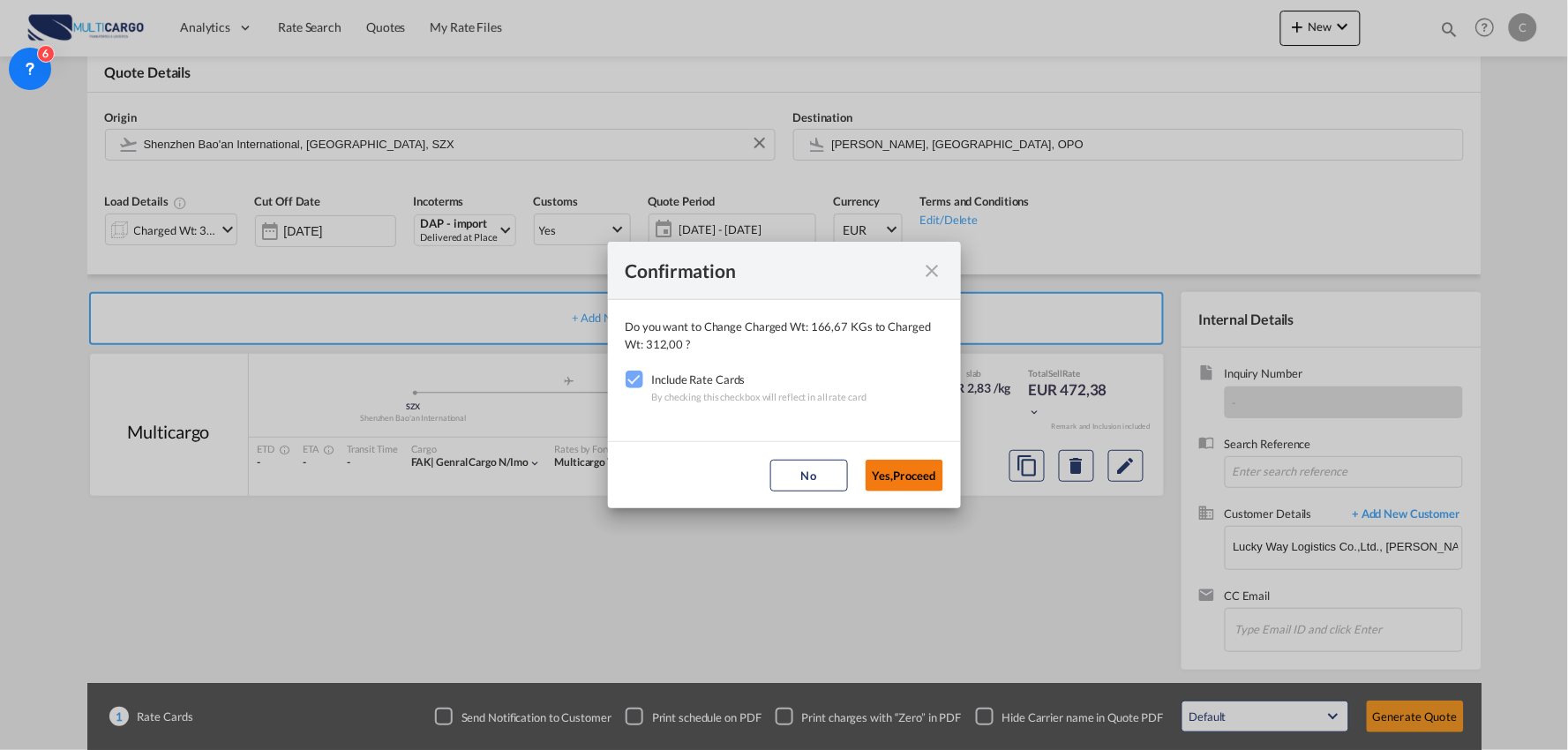
click at [892, 468] on button "Yes,Proceed" at bounding box center [904, 475] width 77 height 31
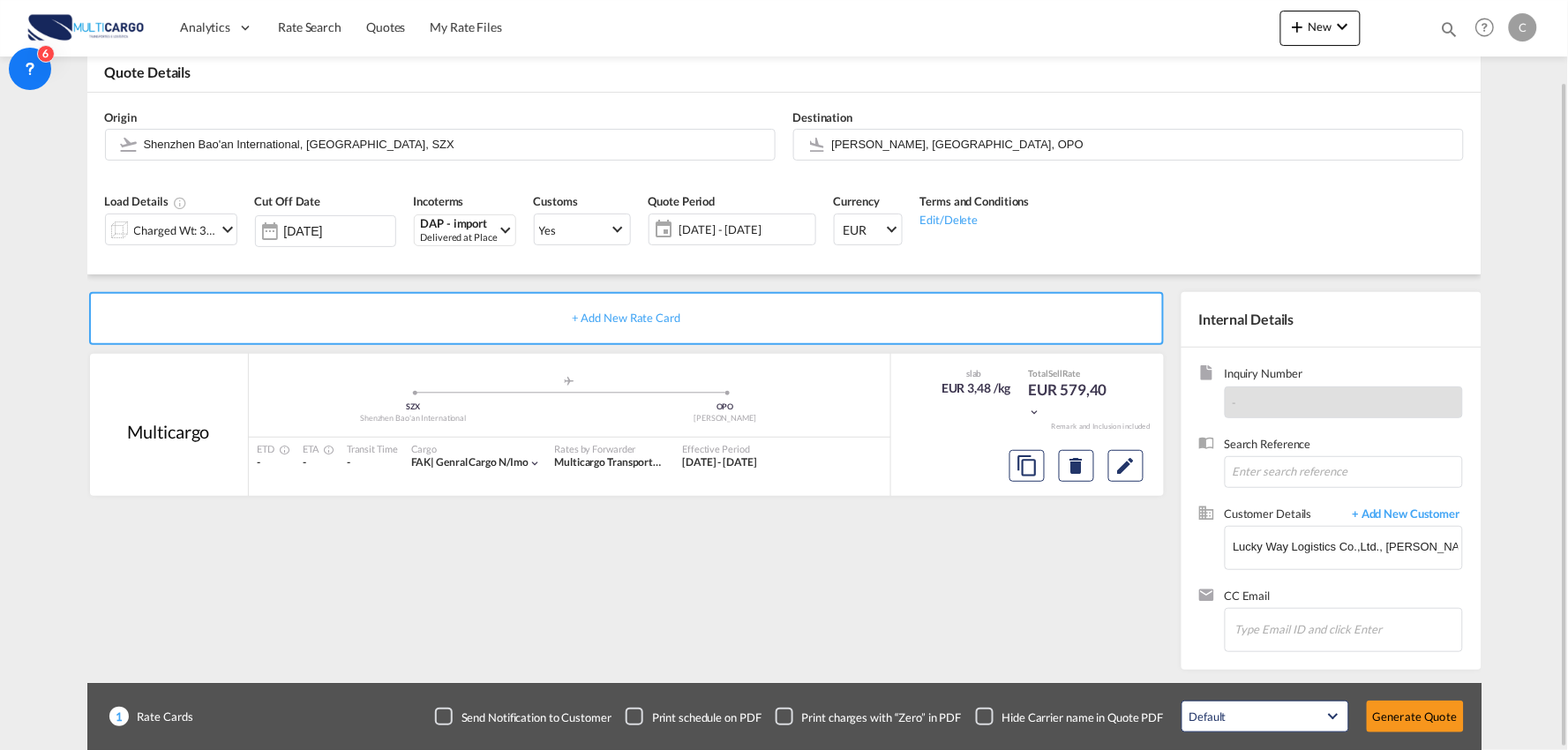
click at [993, 709] on div "Checkbox No Ink" at bounding box center [985, 717] width 17 height 17
click at [1411, 718] on button "Generate Quote" at bounding box center [1416, 716] width 97 height 31
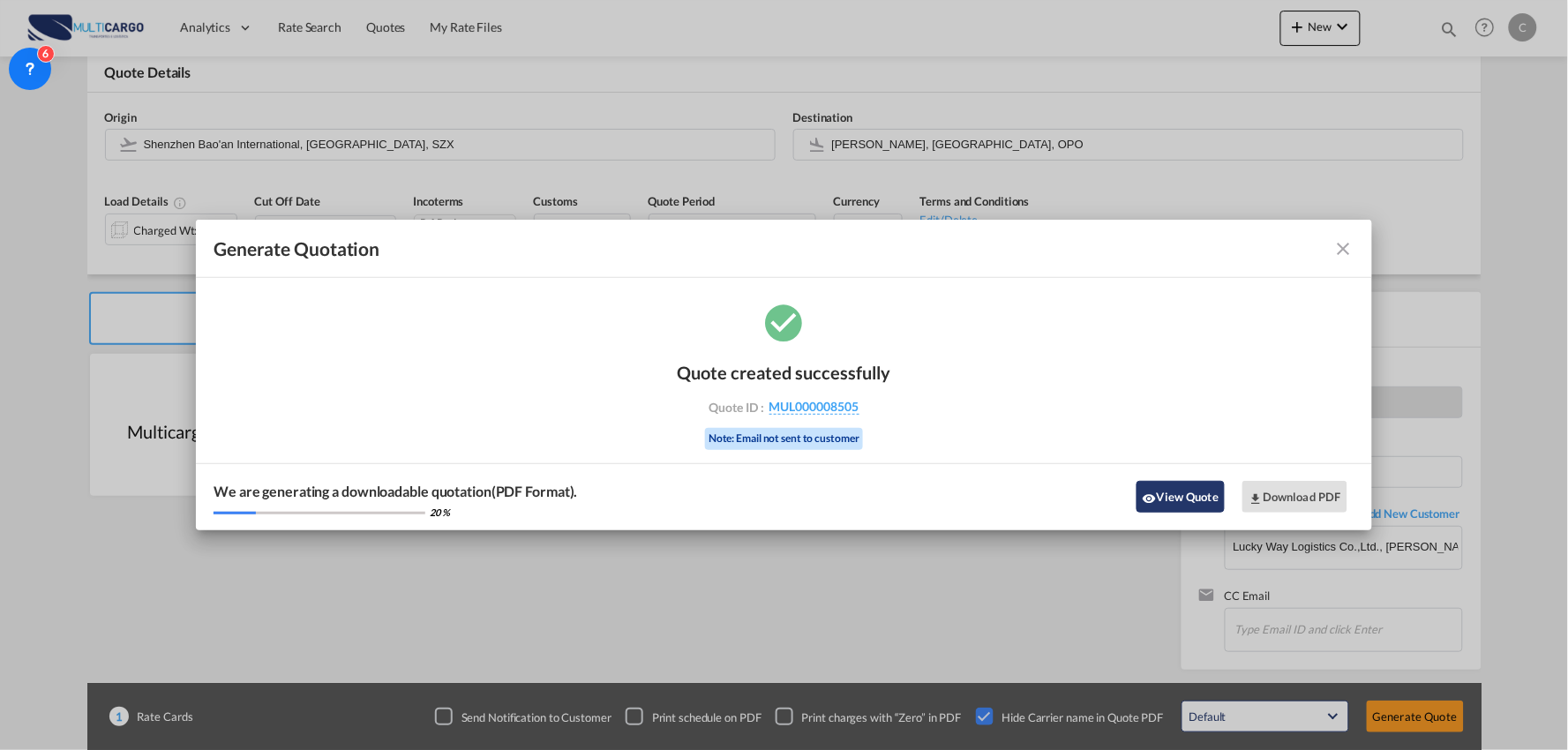
click at [1189, 511] on button "View Quote" at bounding box center [1181, 496] width 88 height 31
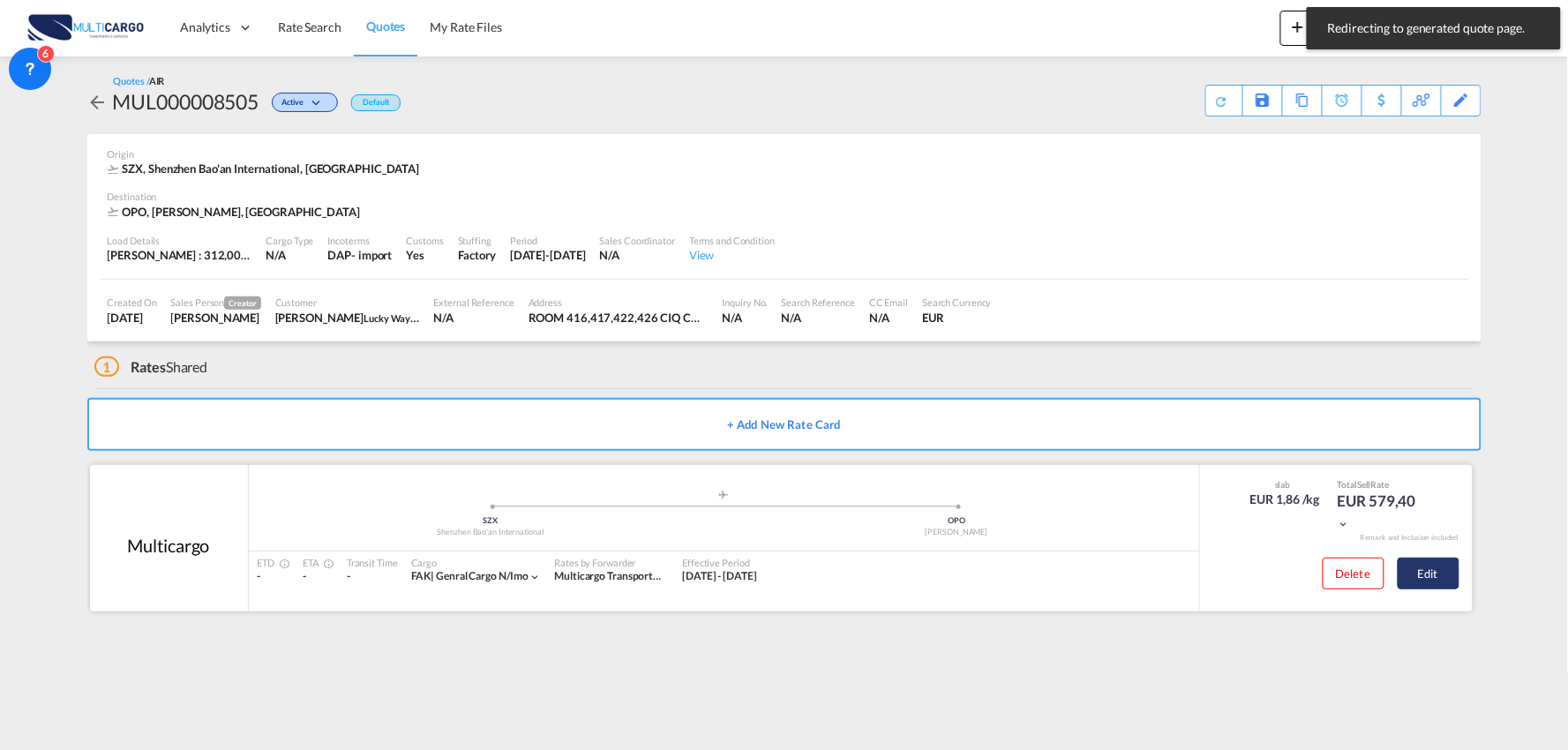
click at [1422, 582] on button "Edit" at bounding box center [1429, 573] width 62 height 31
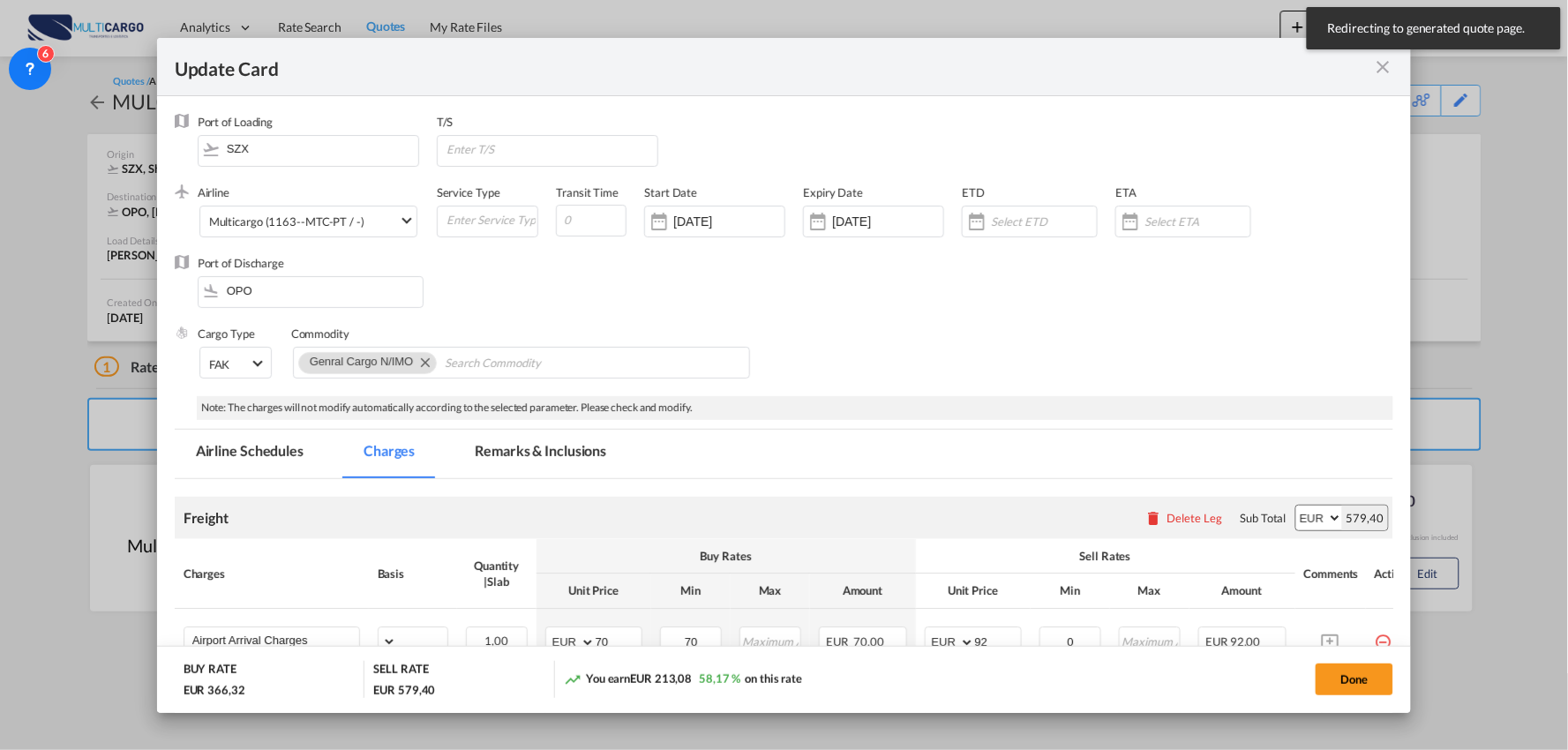
select select "per_bl"
select select "per_kg"
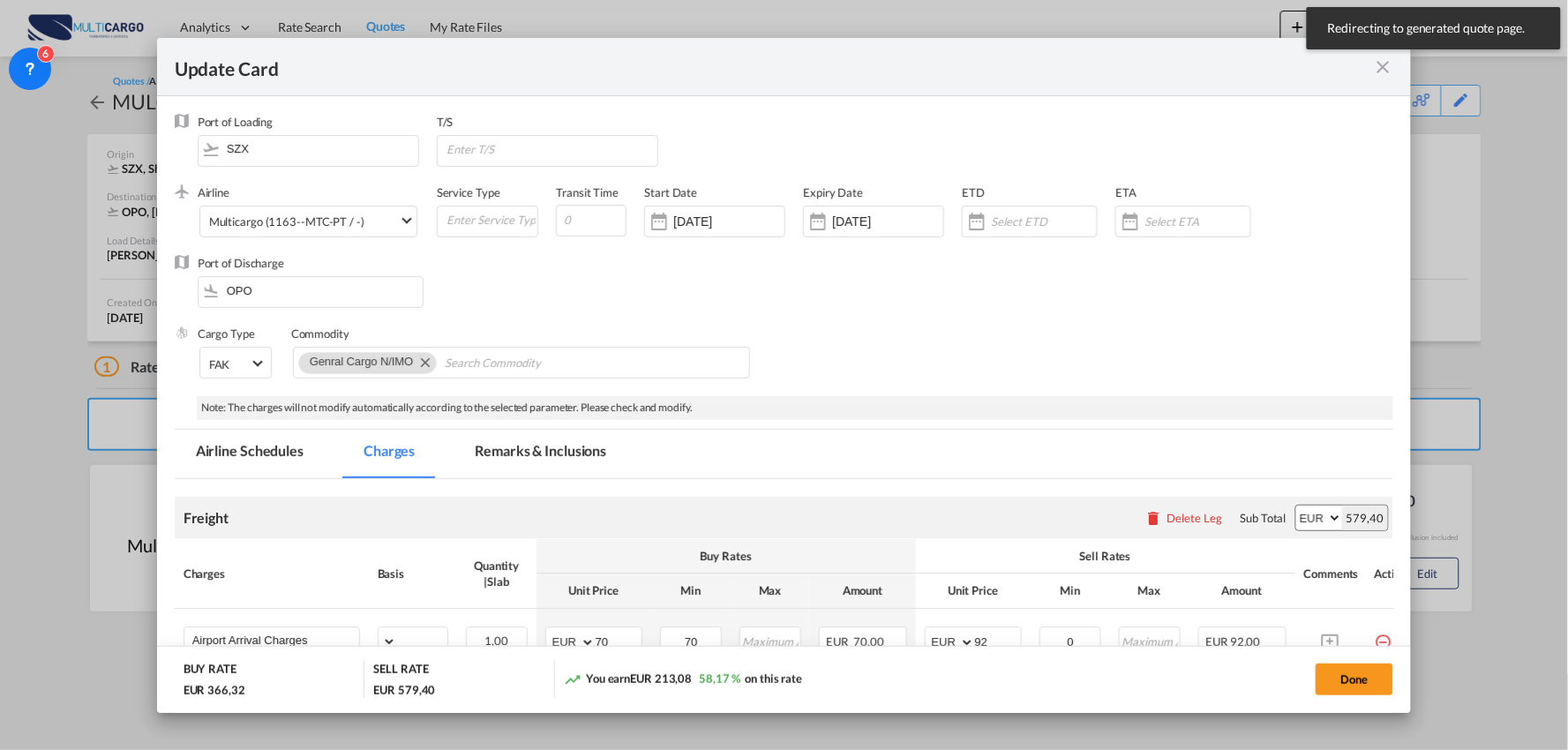
select select "per_shipment"
select select "per_bl"
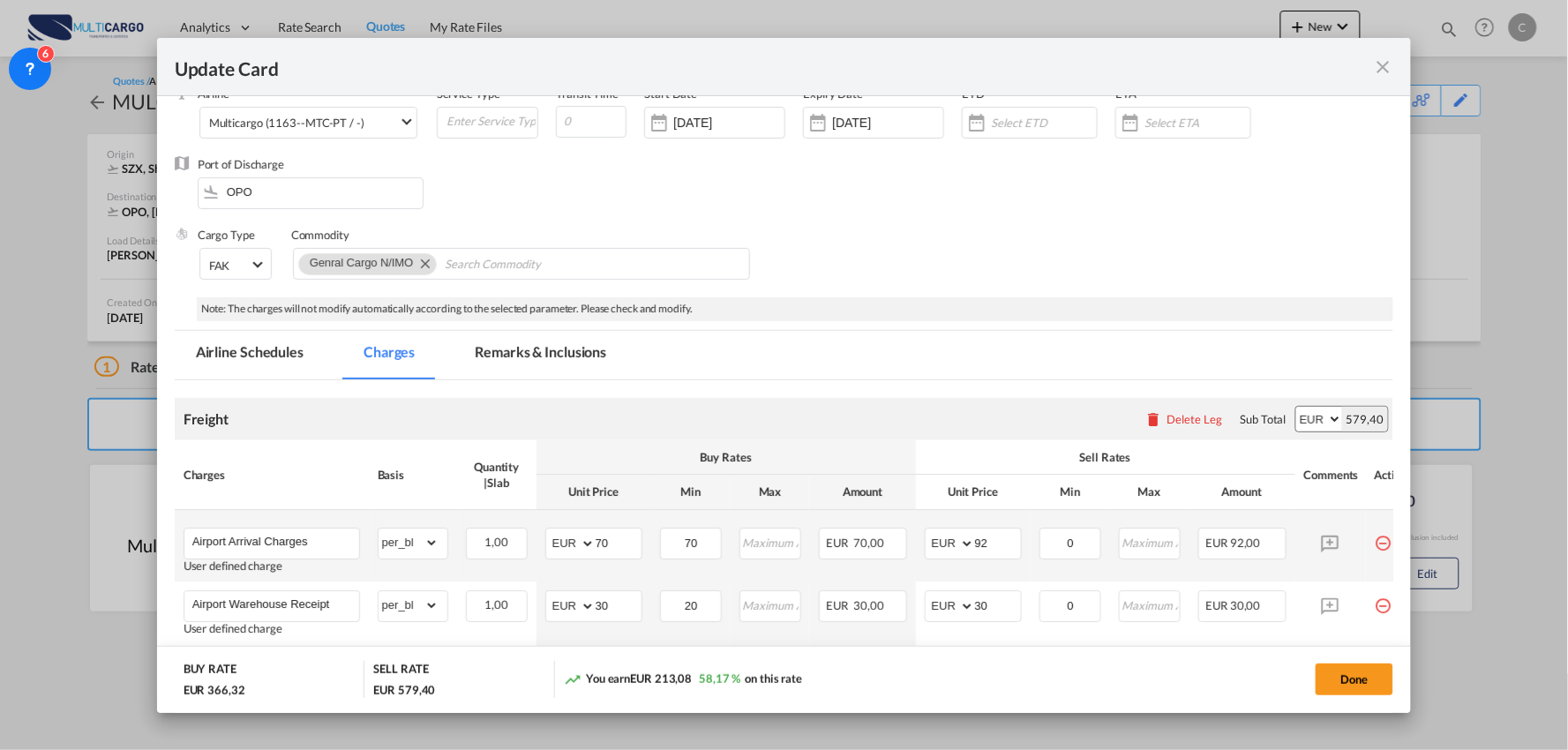
scroll to position [196, 0]
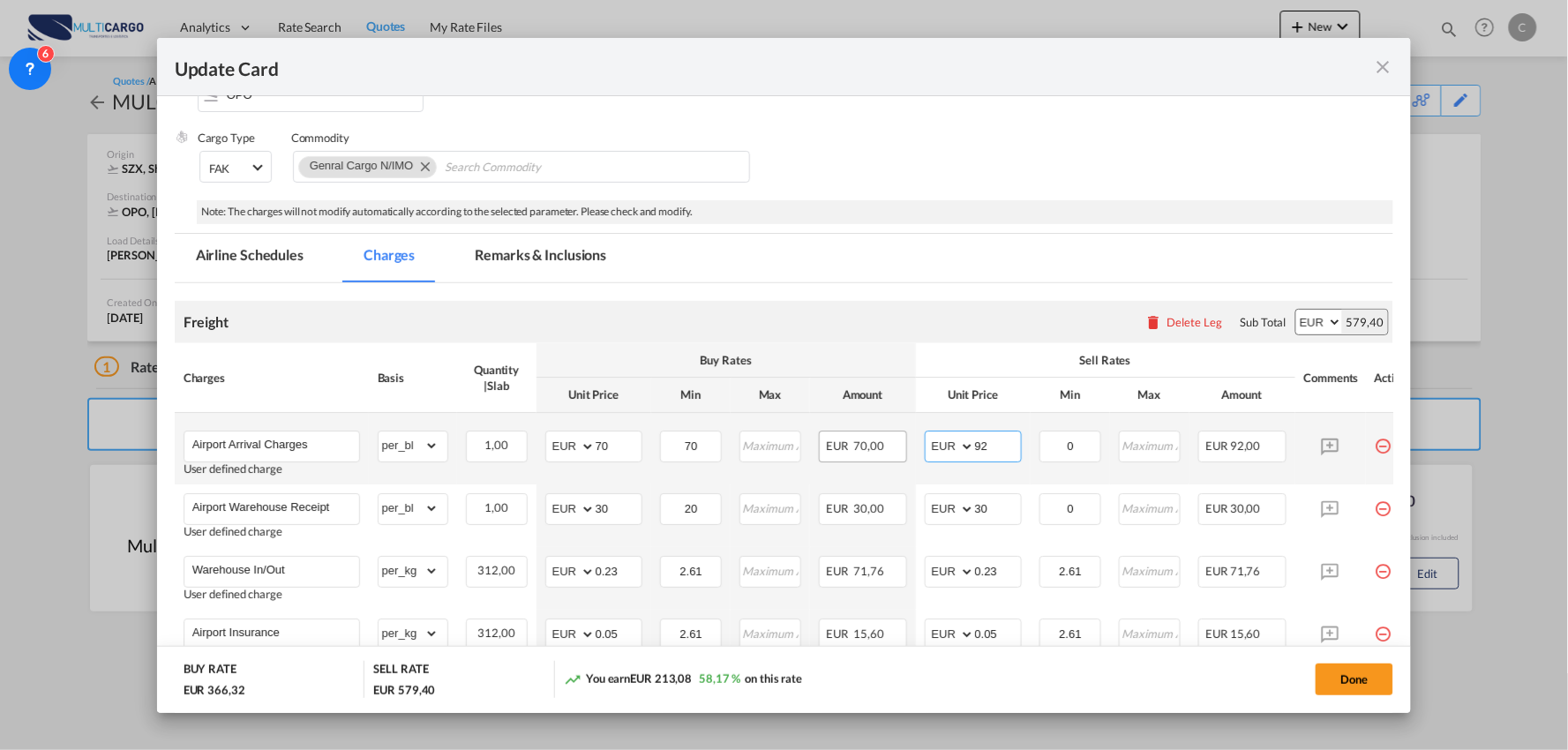
drag, startPoint x: 1002, startPoint y: 450, endPoint x: 902, endPoint y: 451, distance: 100.0
click at [912, 451] on tr "Airport Arrival Charges User defined charge Please Enter Already Exists gross_w…" at bounding box center [800, 448] width 1250 height 72
type input "70"
click at [992, 329] on div "Freight Please enter leg name Leg Name Already Exists Delete Leg Sub Total AED …" at bounding box center [784, 322] width 1220 height 42
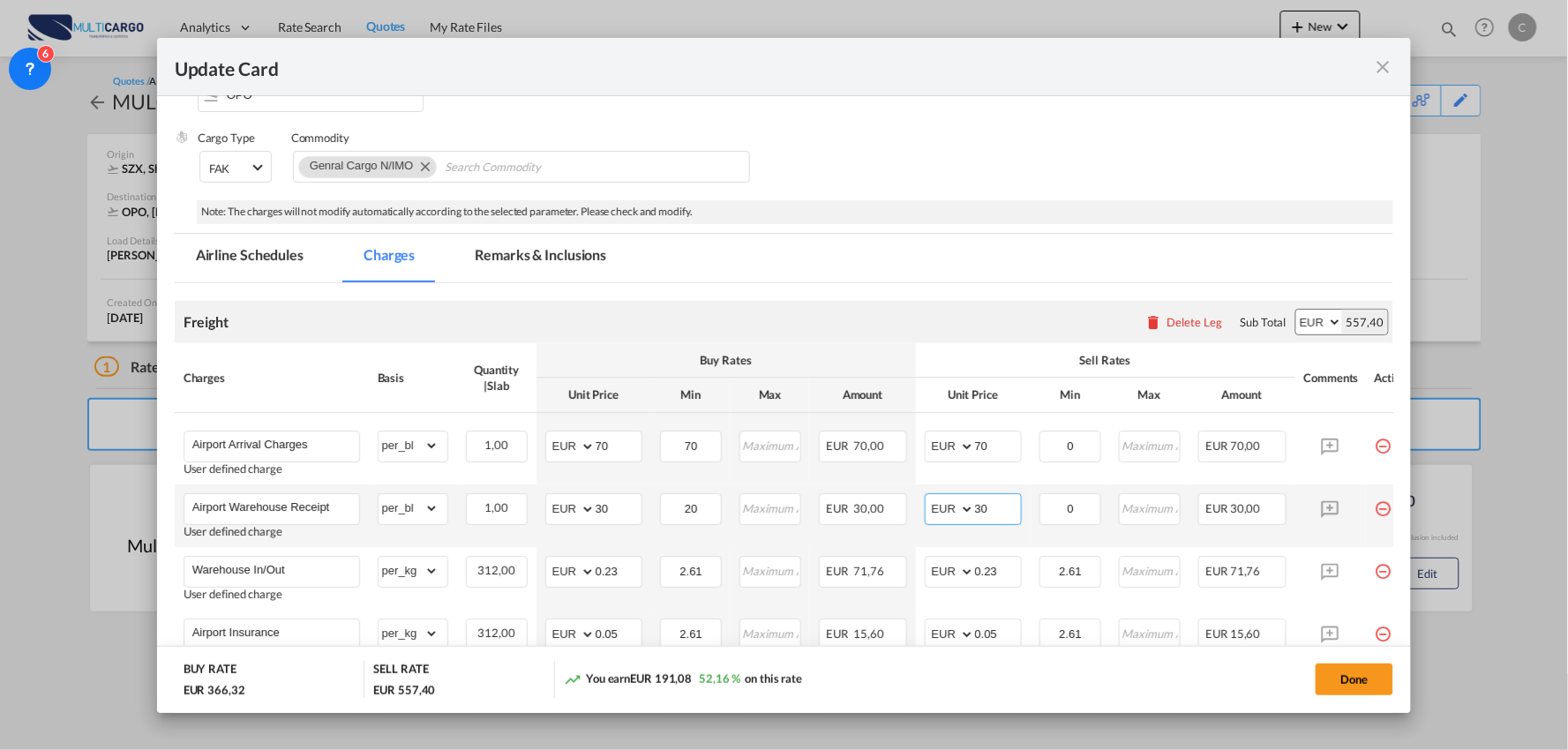
drag, startPoint x: 943, startPoint y: 506, endPoint x: 929, endPoint y: 506, distance: 14.0
click at [930, 506] on md-input-container "AED AFN ALL AMD ANG AOA ARS AUD AWG AZN BAM BBD BDT BGN BHD BIF BMD BND BOB BRL…" at bounding box center [973, 509] width 97 height 31
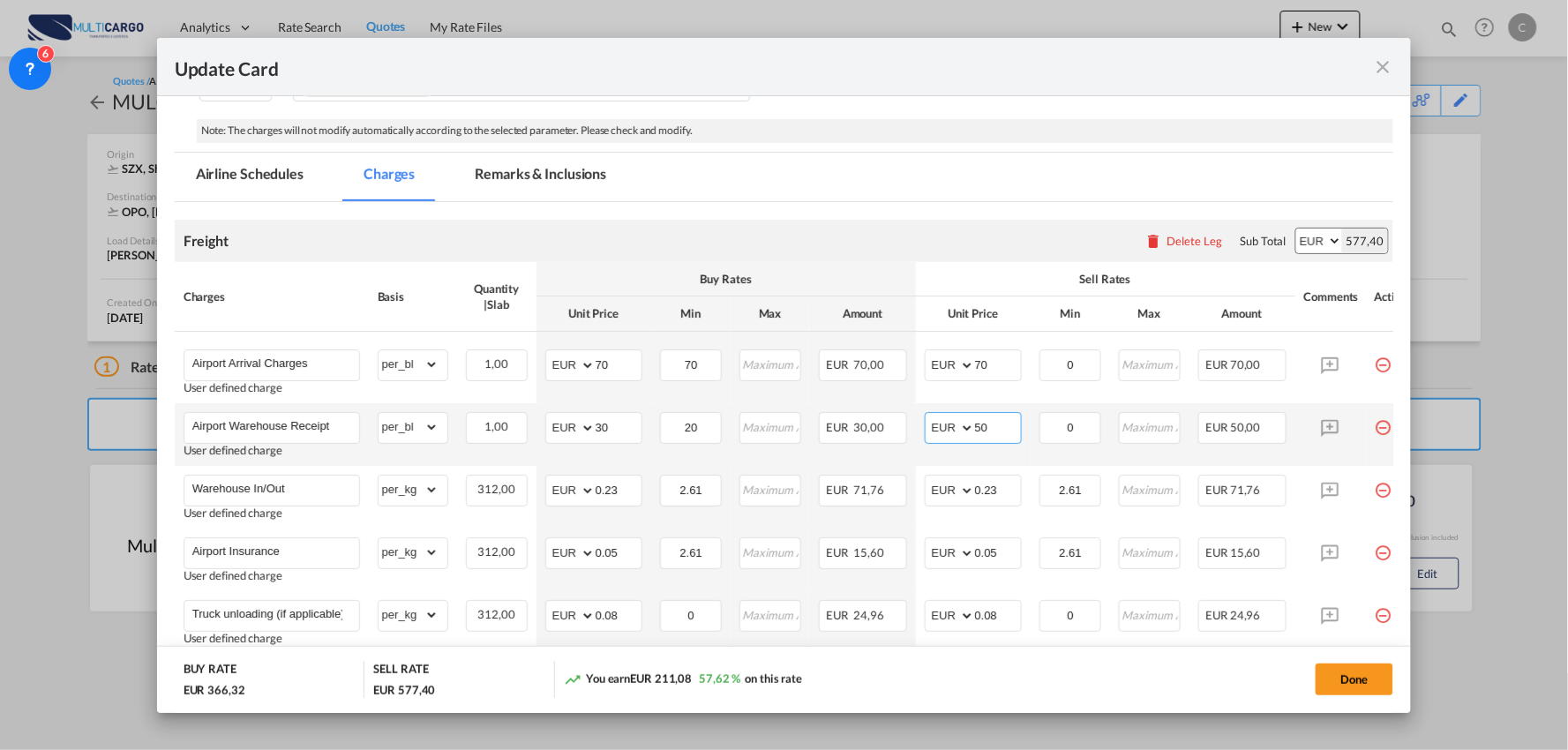
scroll to position [294, 0]
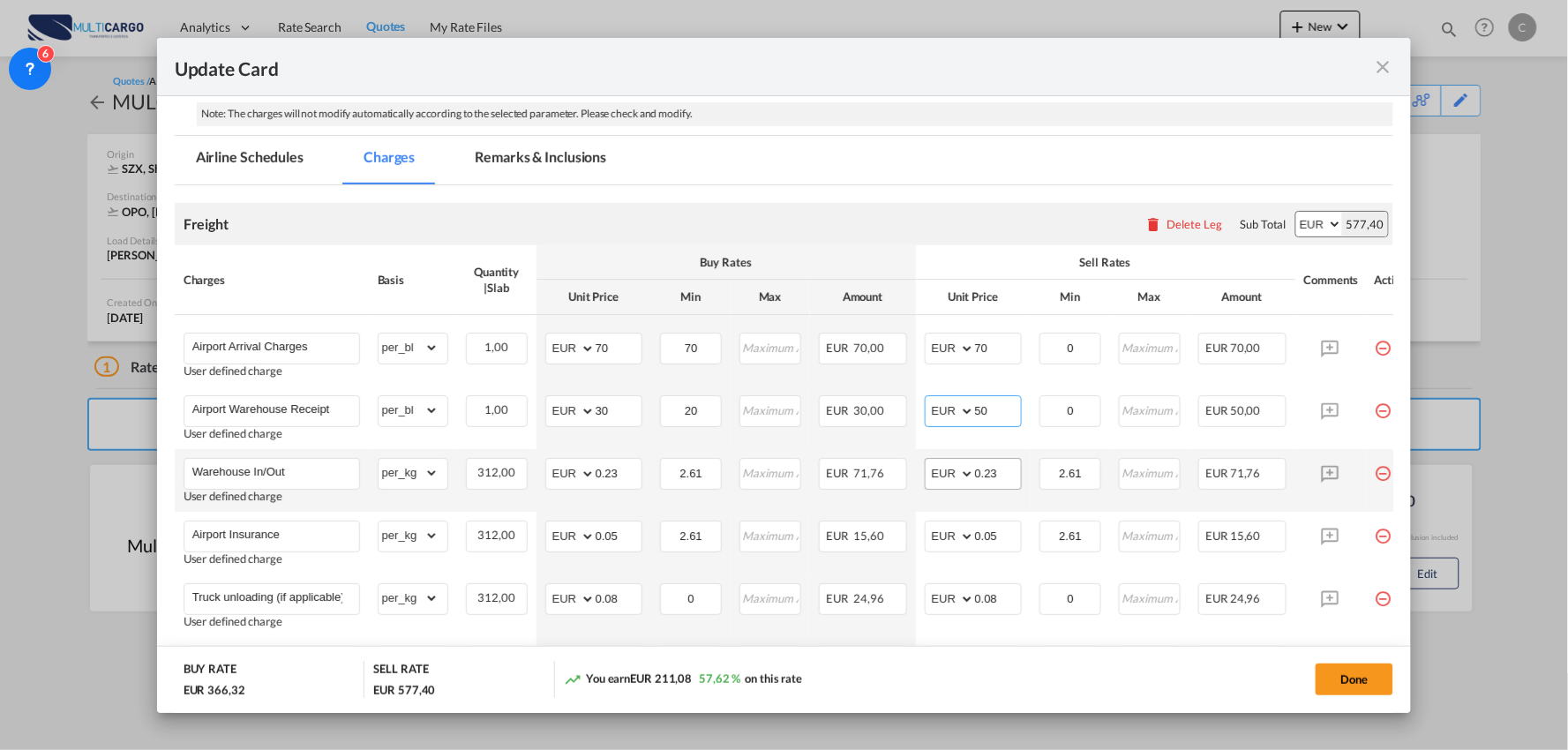
type input "50"
click at [1009, 466] on input "0.23" at bounding box center [998, 472] width 46 height 27
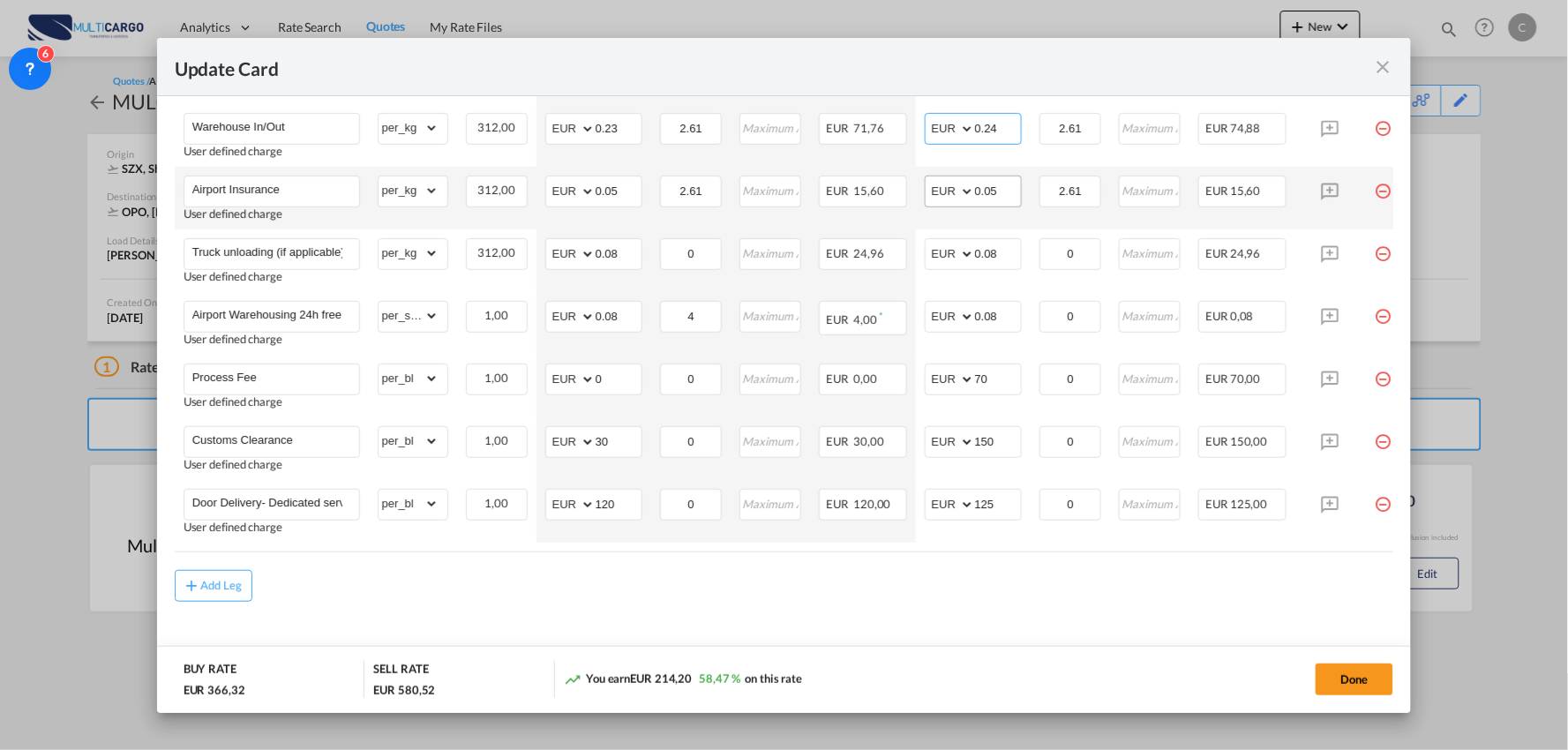
scroll to position [662, 0]
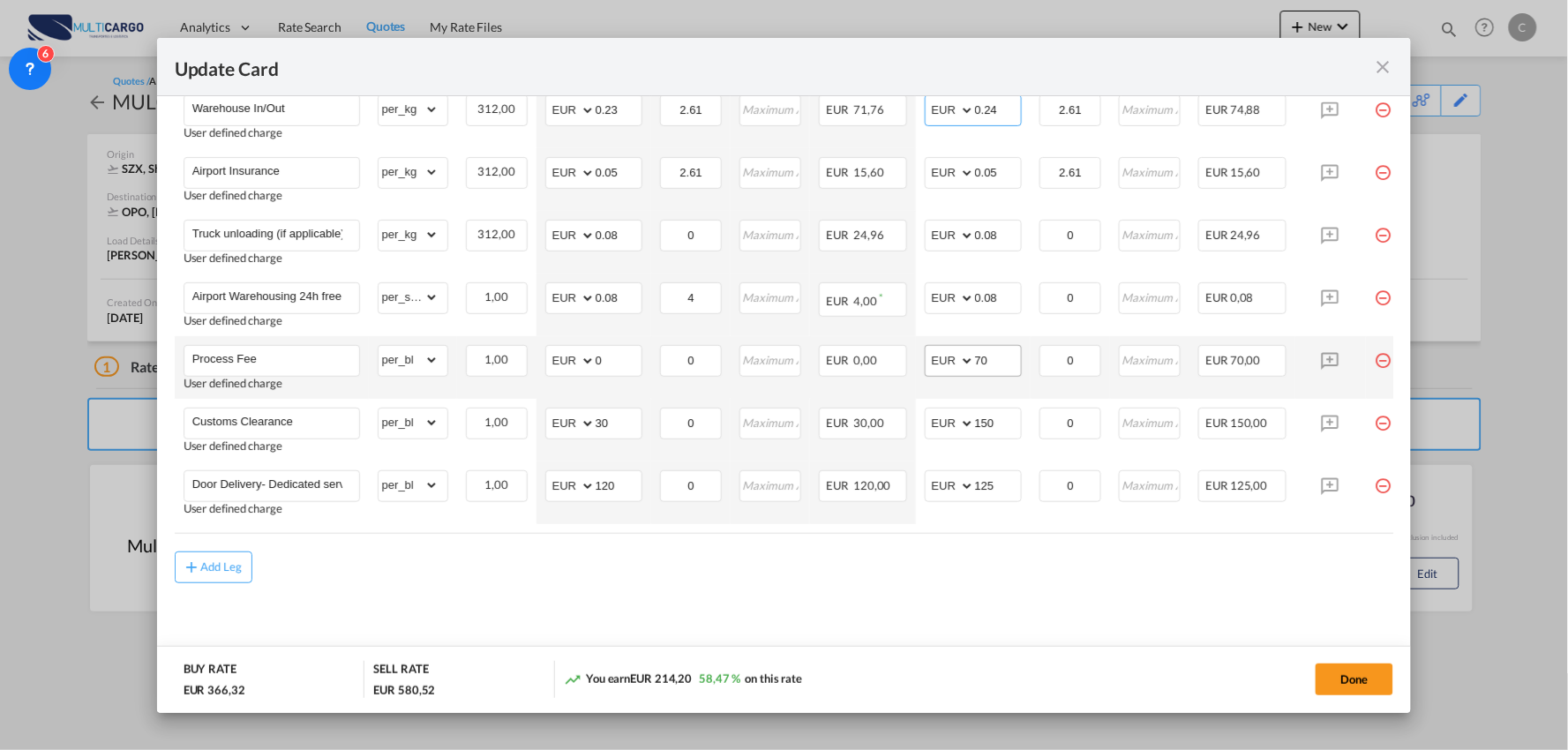
type input "0.24"
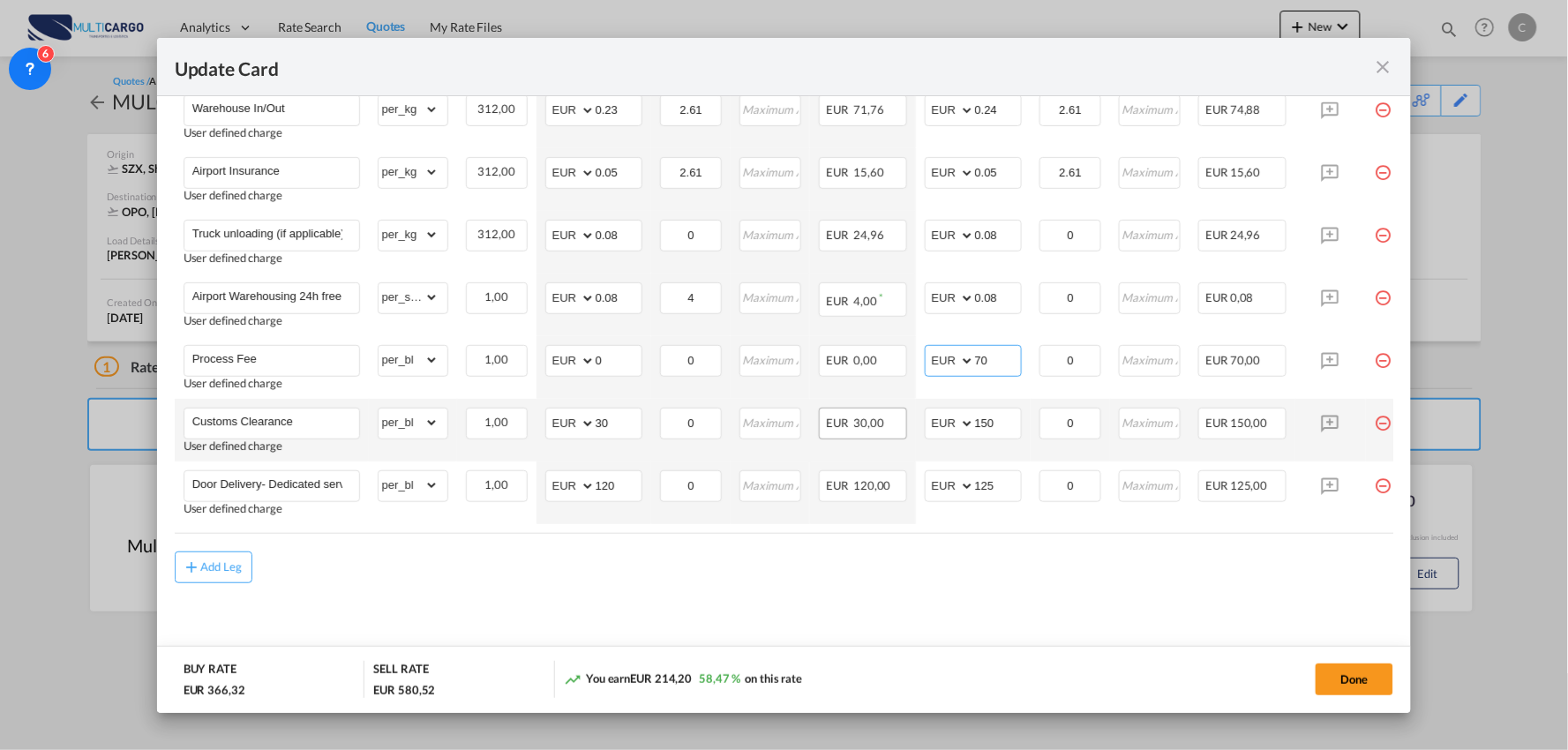
drag, startPoint x: 999, startPoint y: 358, endPoint x: 843, endPoint y: 415, distance: 166.1
click at [904, 380] on tr "Process Fee User defined charge Please Enter Already Exists gross_weight volume…" at bounding box center [800, 367] width 1250 height 63
type input "90"
click at [721, 576] on div "Add Leg" at bounding box center [784, 567] width 1220 height 31
click at [1009, 561] on div "Add Leg" at bounding box center [784, 567] width 1220 height 31
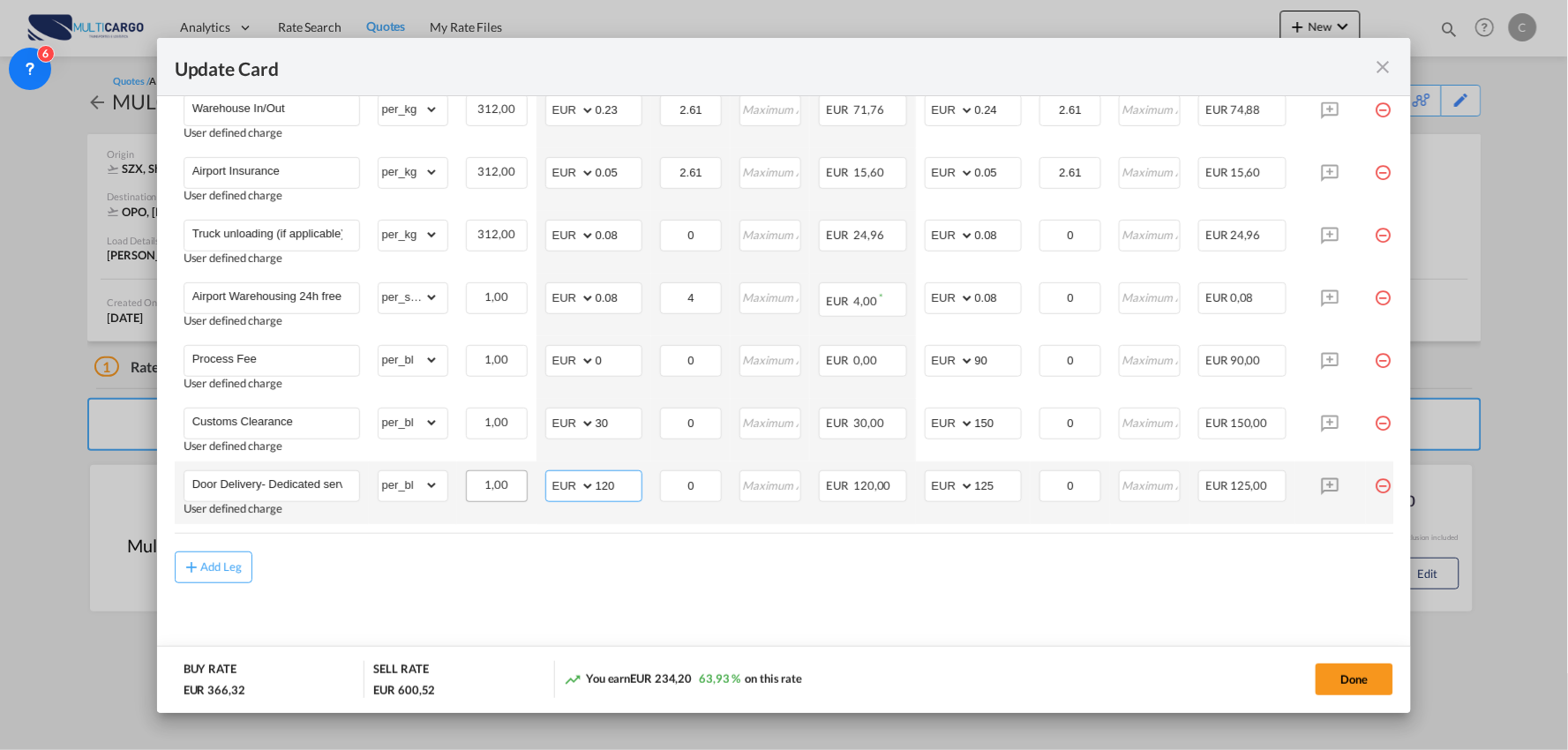
drag, startPoint x: 623, startPoint y: 486, endPoint x: 522, endPoint y: 486, distance: 101.0
click at [532, 486] on tr "Door Delivery- Dedicated service User defined charge Please Enter Already Exist…" at bounding box center [800, 493] width 1250 height 63
type input "220"
click at [1088, 582] on div "Add Leg" at bounding box center [784, 567] width 1220 height 31
drag, startPoint x: 1006, startPoint y: 480, endPoint x: 949, endPoint y: 480, distance: 57.0
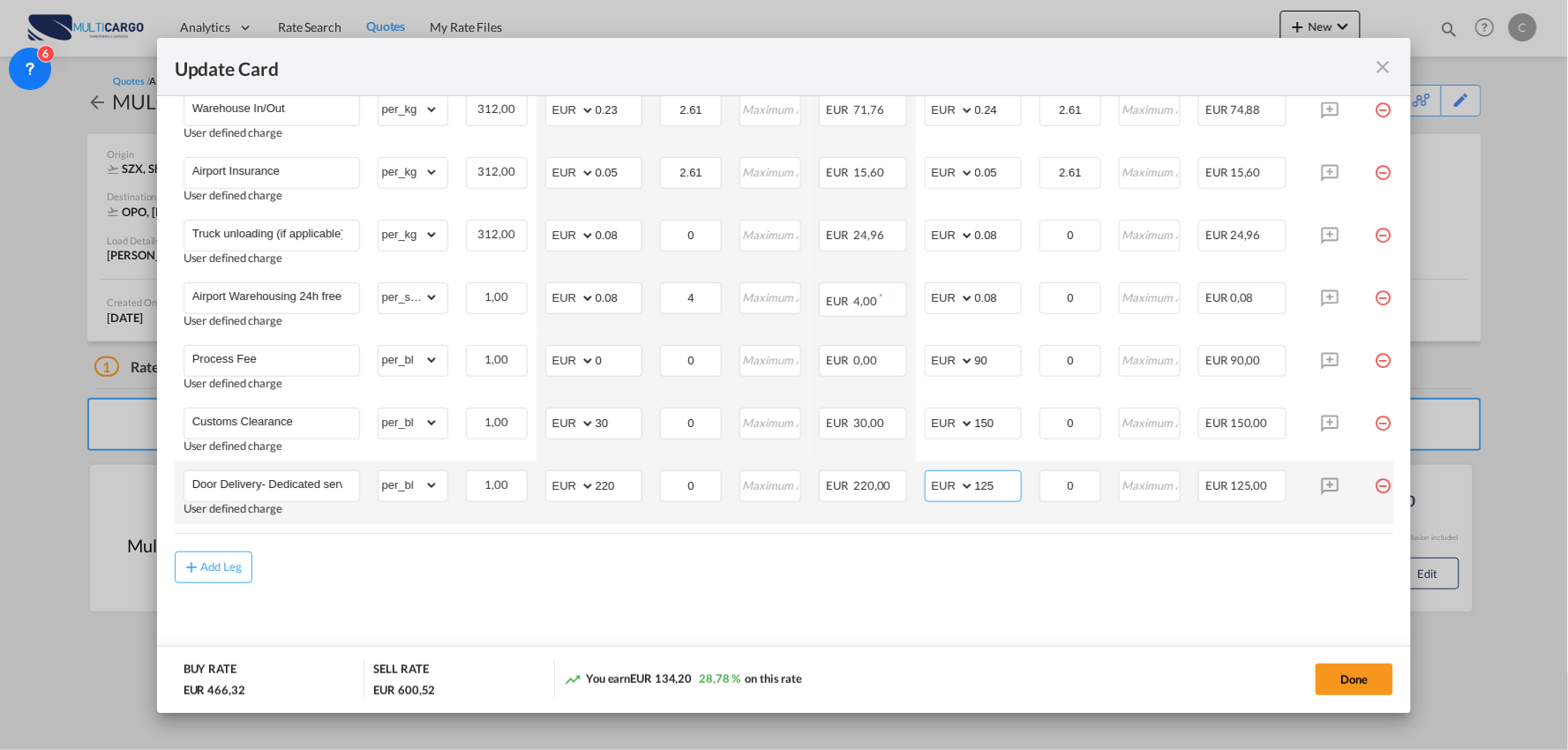
click at [949, 480] on md-input-container "AED AFN ALL AMD ANG AOA ARS AUD AWG AZN BAM BBD BDT BGN BHD BIF BMD BND [PERSON…" at bounding box center [973, 486] width 97 height 31
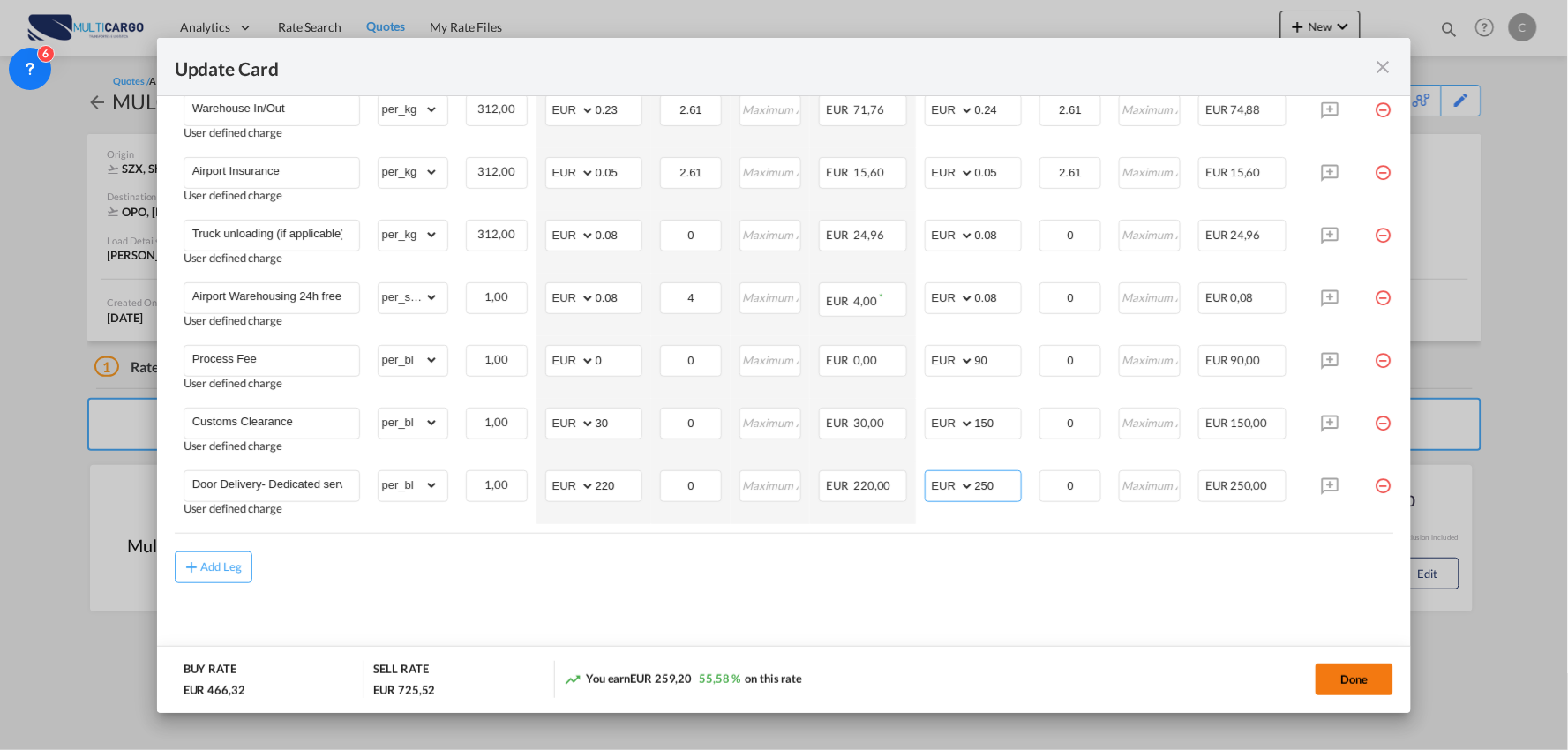
type input "250"
click at [1343, 675] on button "Done" at bounding box center [1354, 678] width 77 height 31
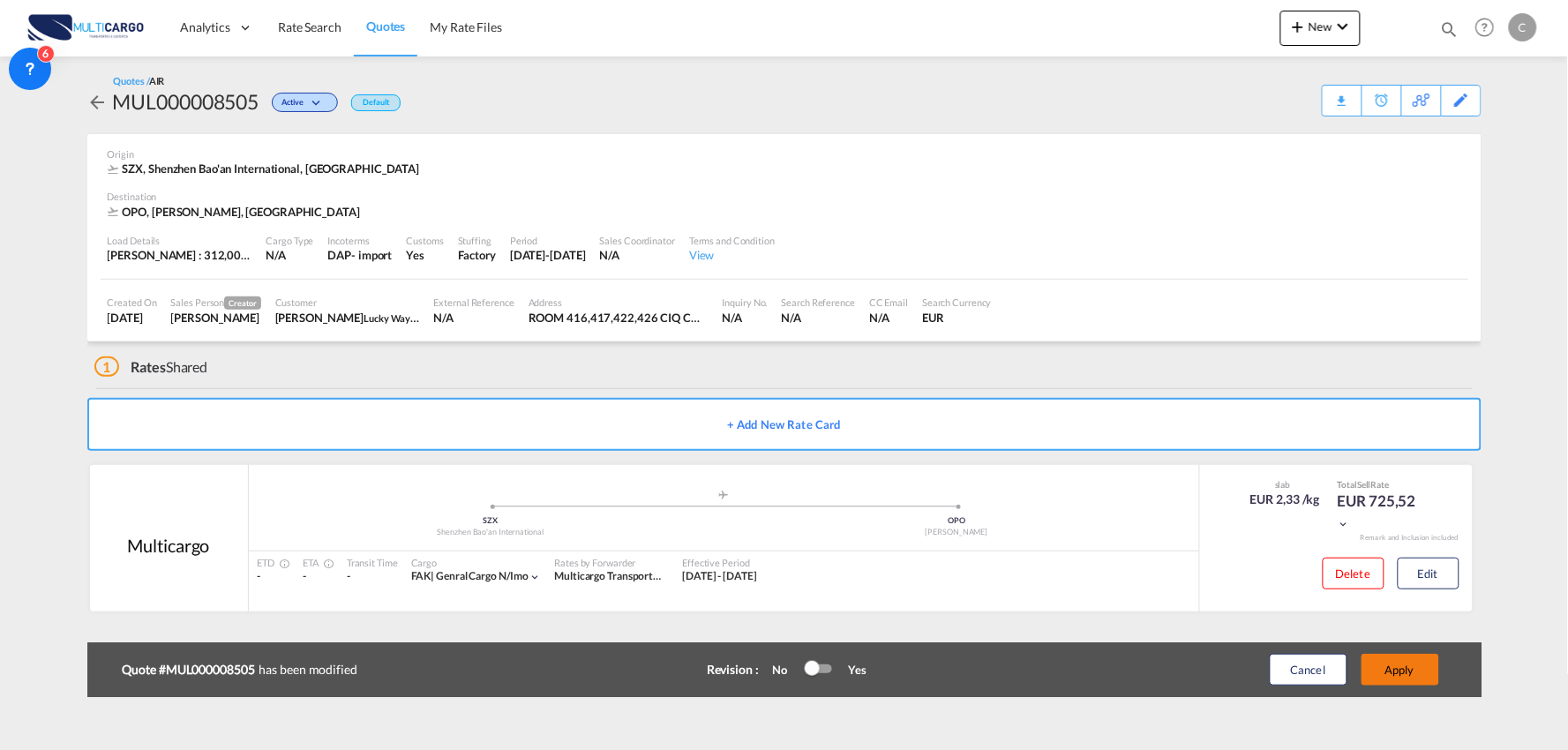
click at [1423, 676] on button "Apply" at bounding box center [1400, 669] width 77 height 31
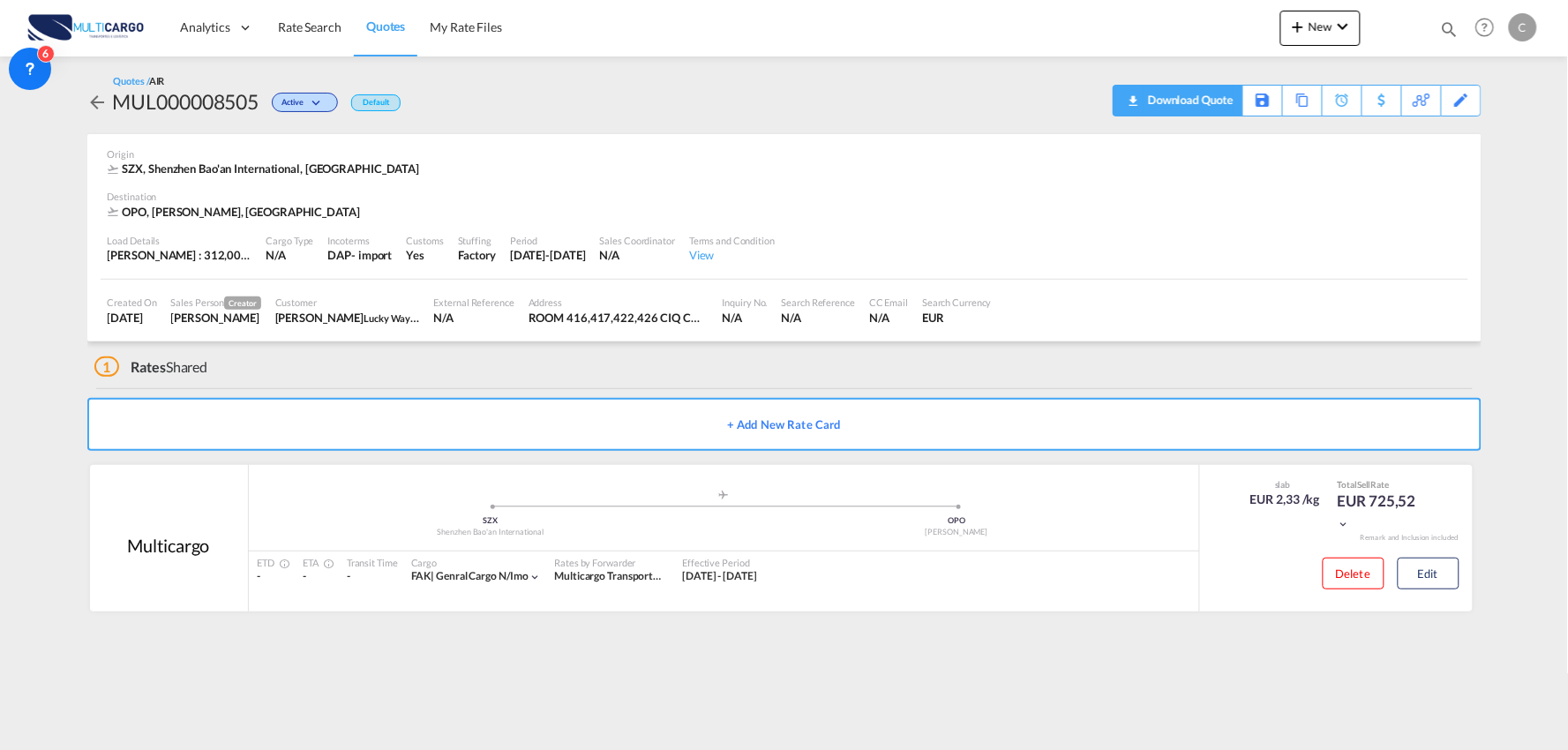
click at [1230, 91] on div "Download Quote" at bounding box center [1189, 100] width 90 height 29
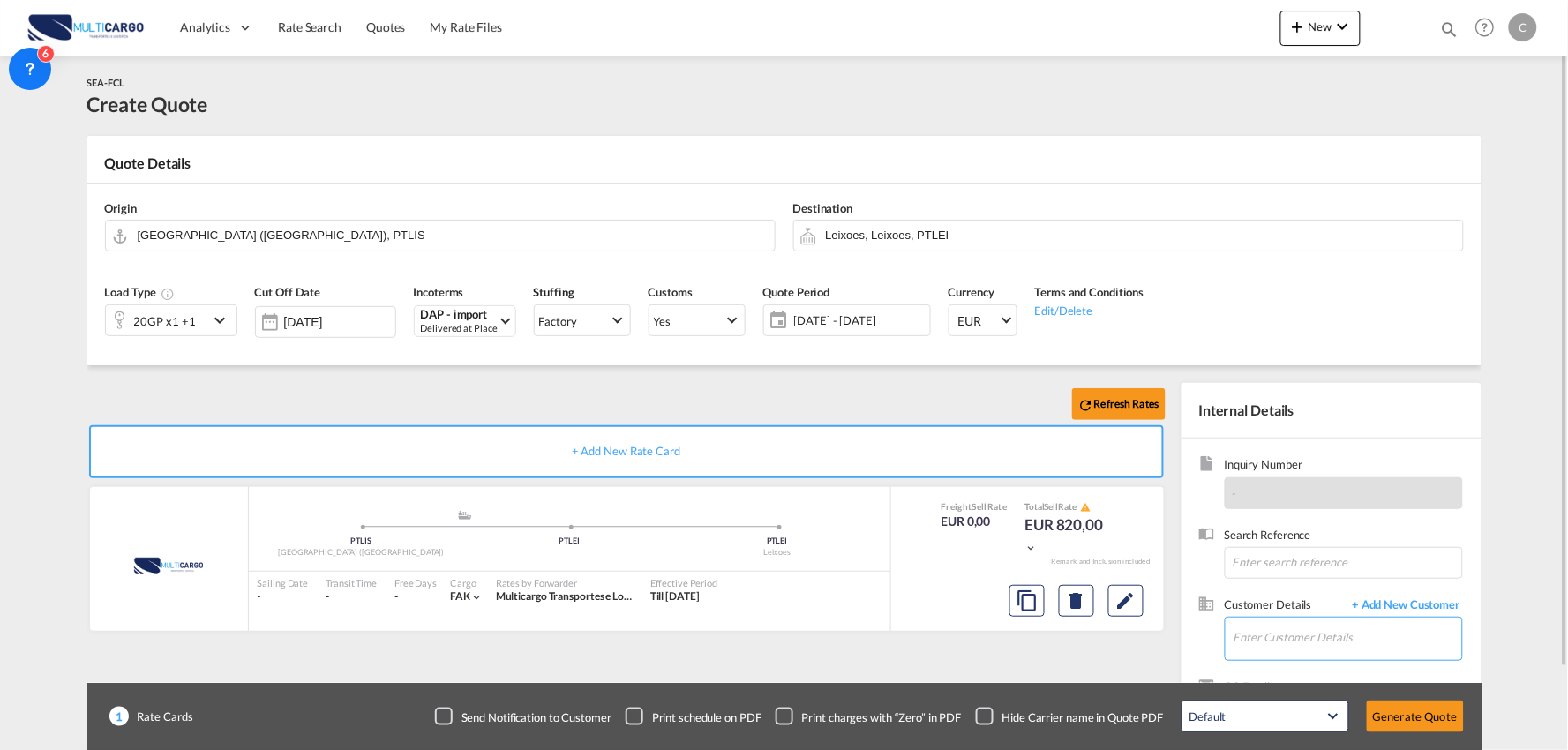
click at [1304, 640] on input "Enter Customer Details" at bounding box center [1348, 637] width 229 height 40
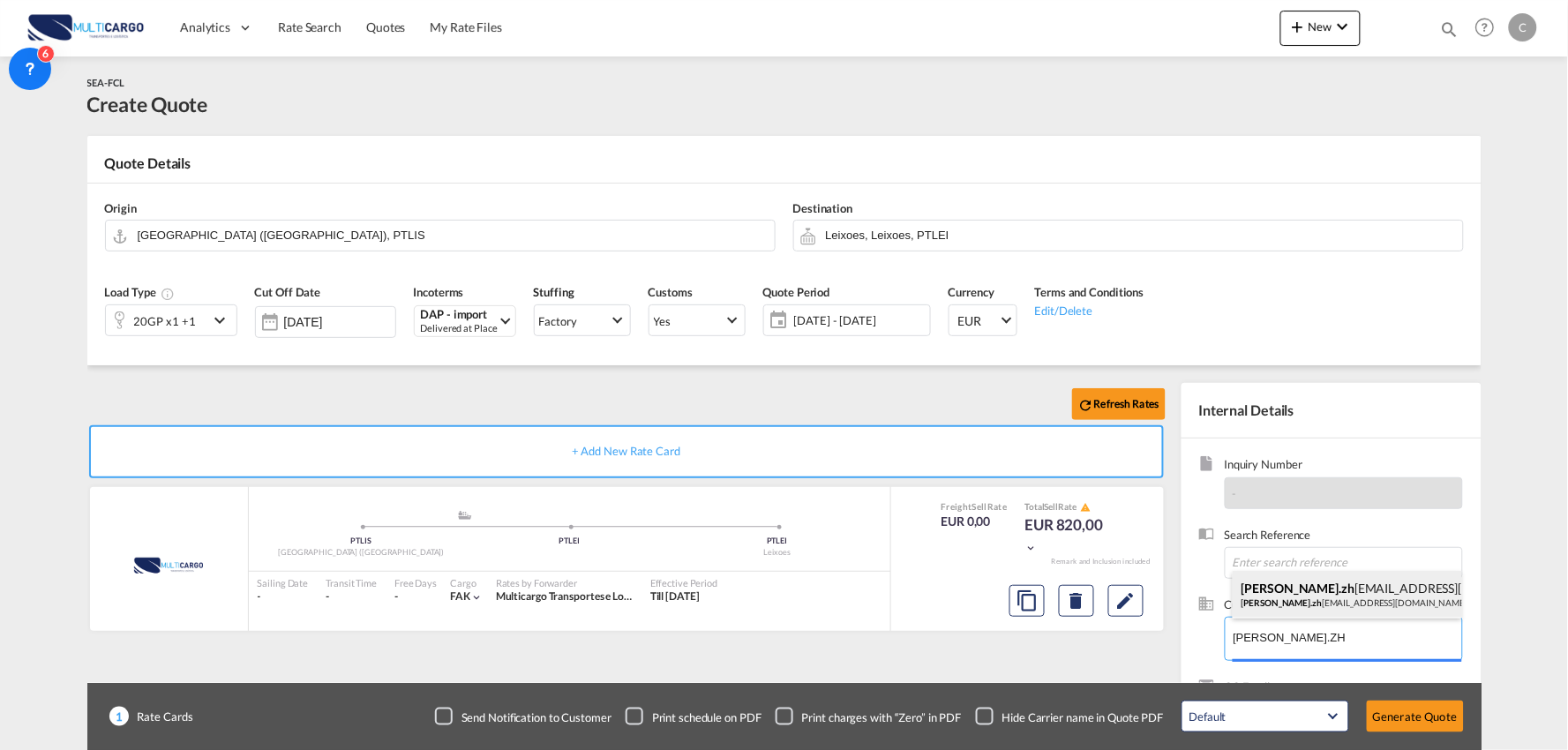
click at [1331, 602] on div "allen.zh ang@sglog-group.com allen.zh ang@sglog-group.com allen.zh ang@sglog-gr…" at bounding box center [1348, 594] width 229 height 48
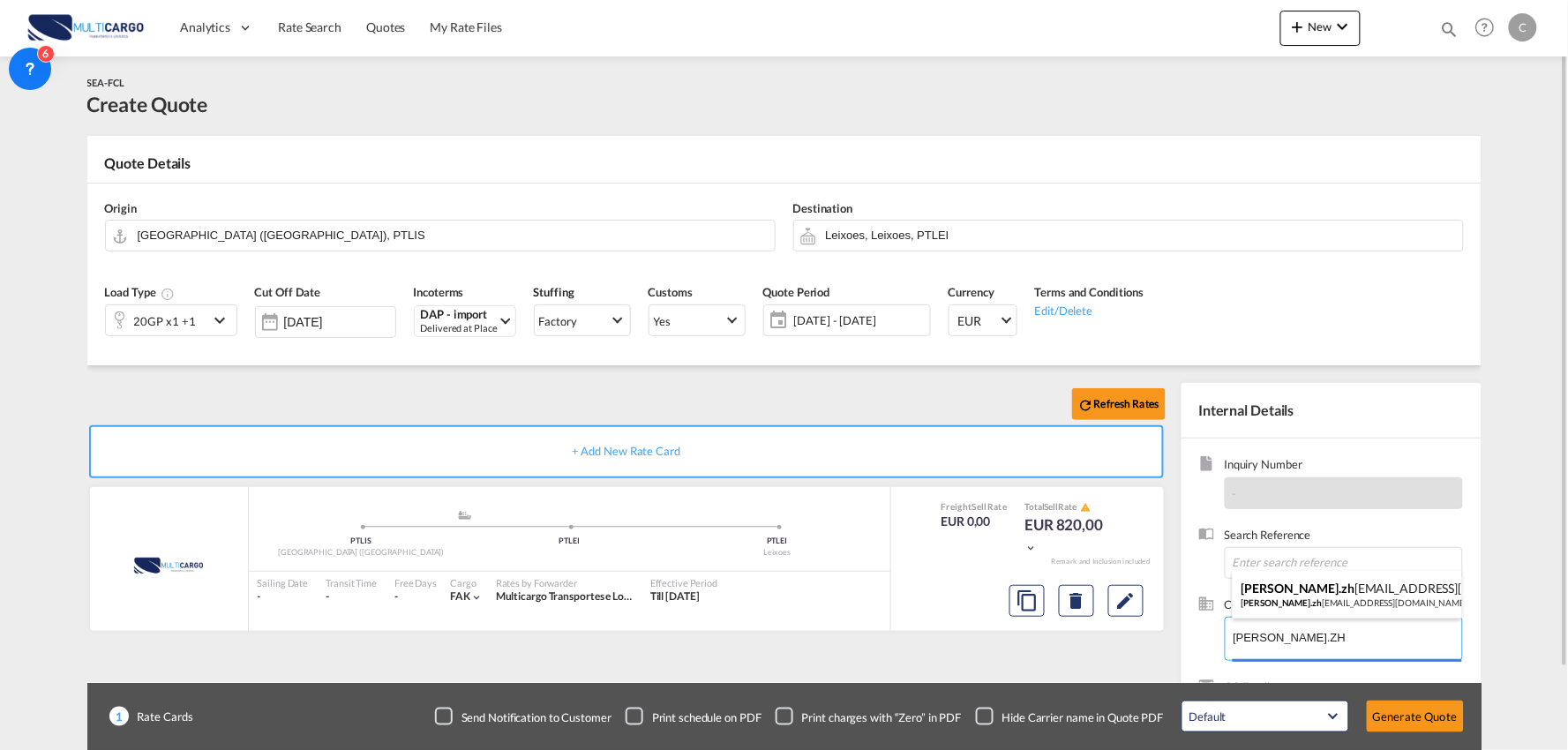
type input "allen.zhang@sglog-group.com, allen.zhang@sglog-group.com allen.zhang@sglog-grou…"
click at [986, 712] on div "Checkbox No Ink" at bounding box center [985, 717] width 17 height 17
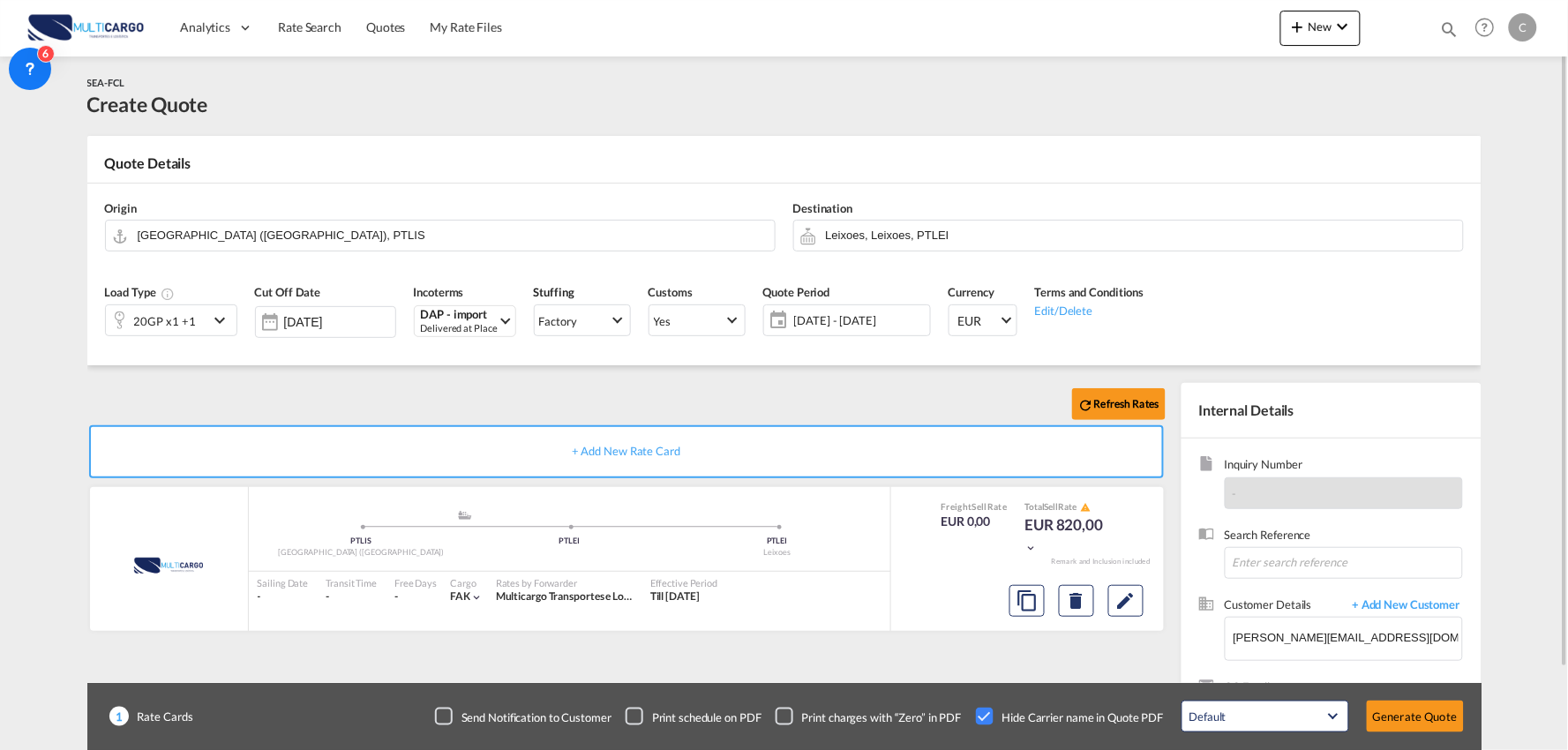
click at [994, 642] on div "Refresh Rates + Add New Rate Card MultiCargo added by you .a{fill:#aaa8ad;} .a{…" at bounding box center [630, 567] width 1085 height 369
click at [875, 233] on input "Leixoes, Leixoes, PTLEI" at bounding box center [1140, 235] width 628 height 31
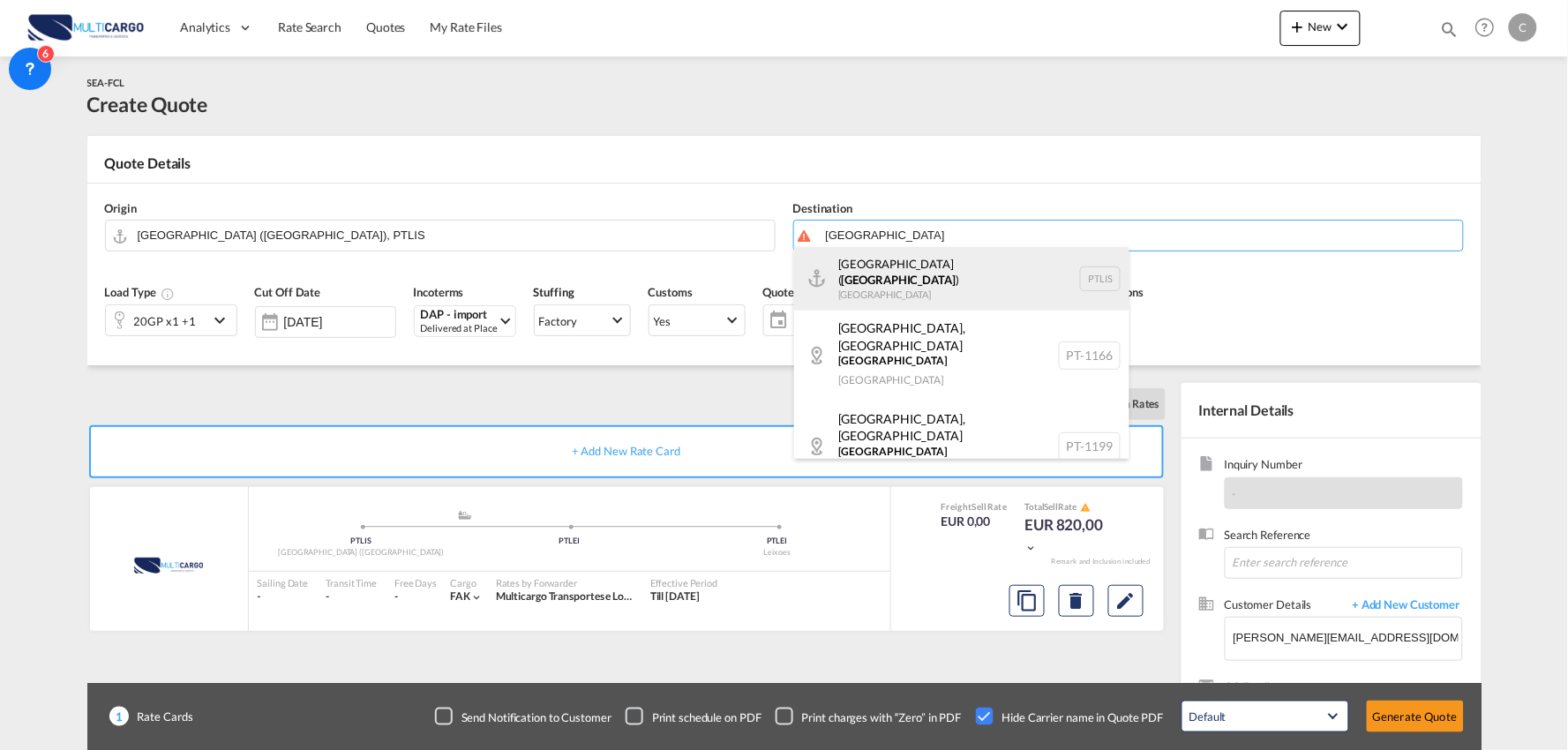
click at [902, 280] on div "Lisbon ( Lisboa ) Portugal PTLIS" at bounding box center [961, 279] width 335 height 64
type input "Lisbon (Lisboa), PTLIS"
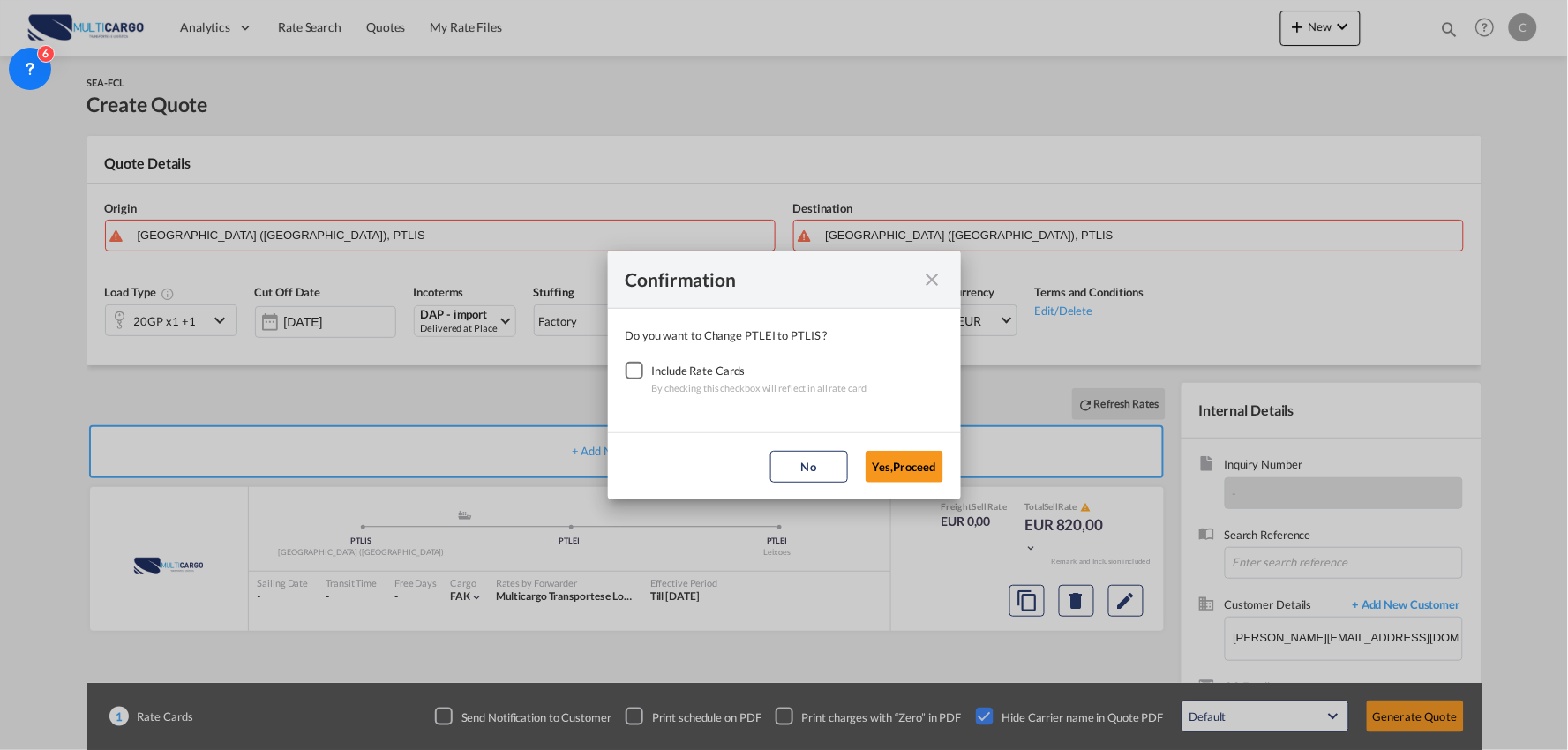
click at [636, 366] on div "Checkbox No Ink" at bounding box center [635, 370] width 17 height 17
click at [930, 473] on button "Yes,Proceed" at bounding box center [904, 467] width 77 height 31
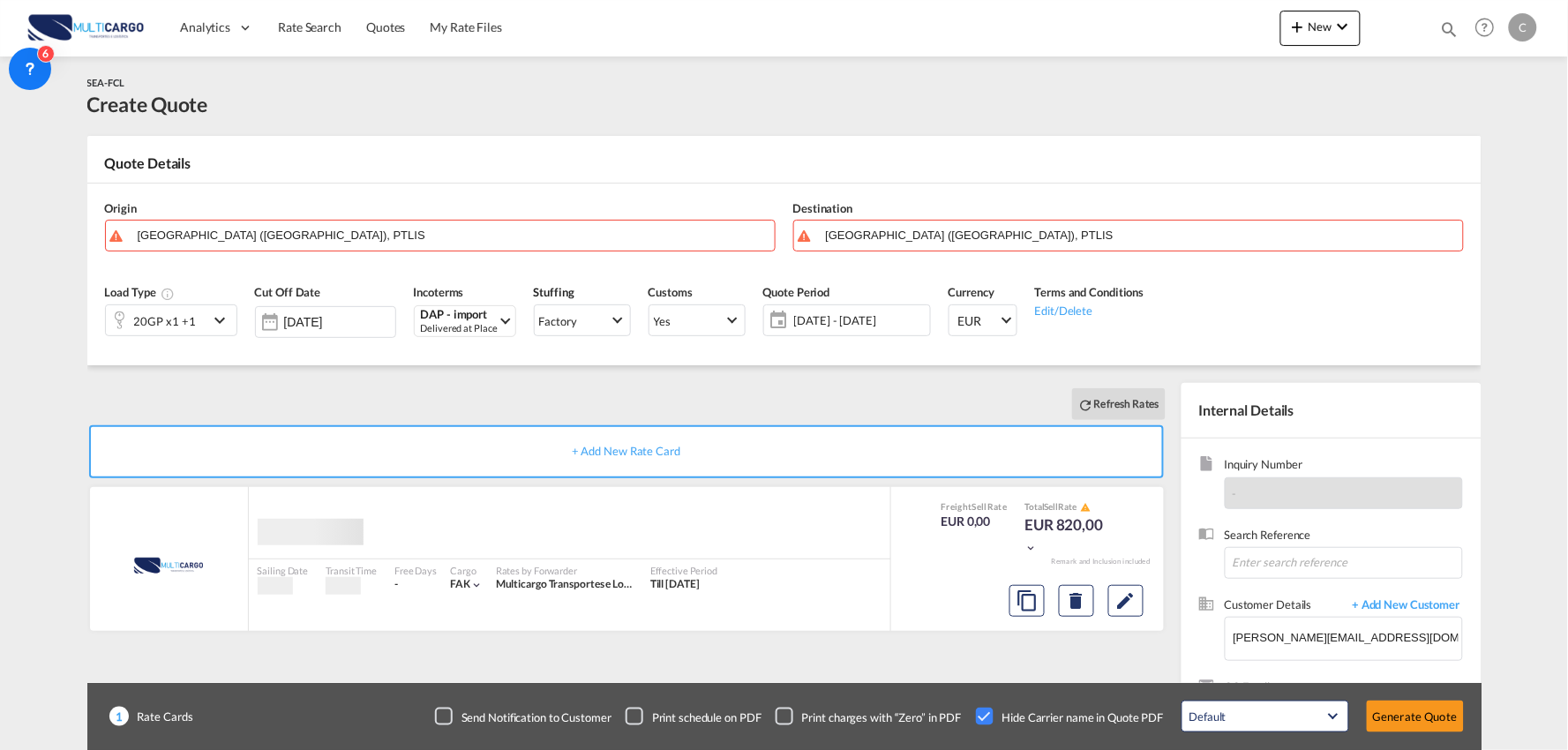
click at [357, 244] on div "Confirmation Do you want to Change PTLEI to PTLIS ? Include Rate Cards By check…" at bounding box center [784, 375] width 1568 height 750
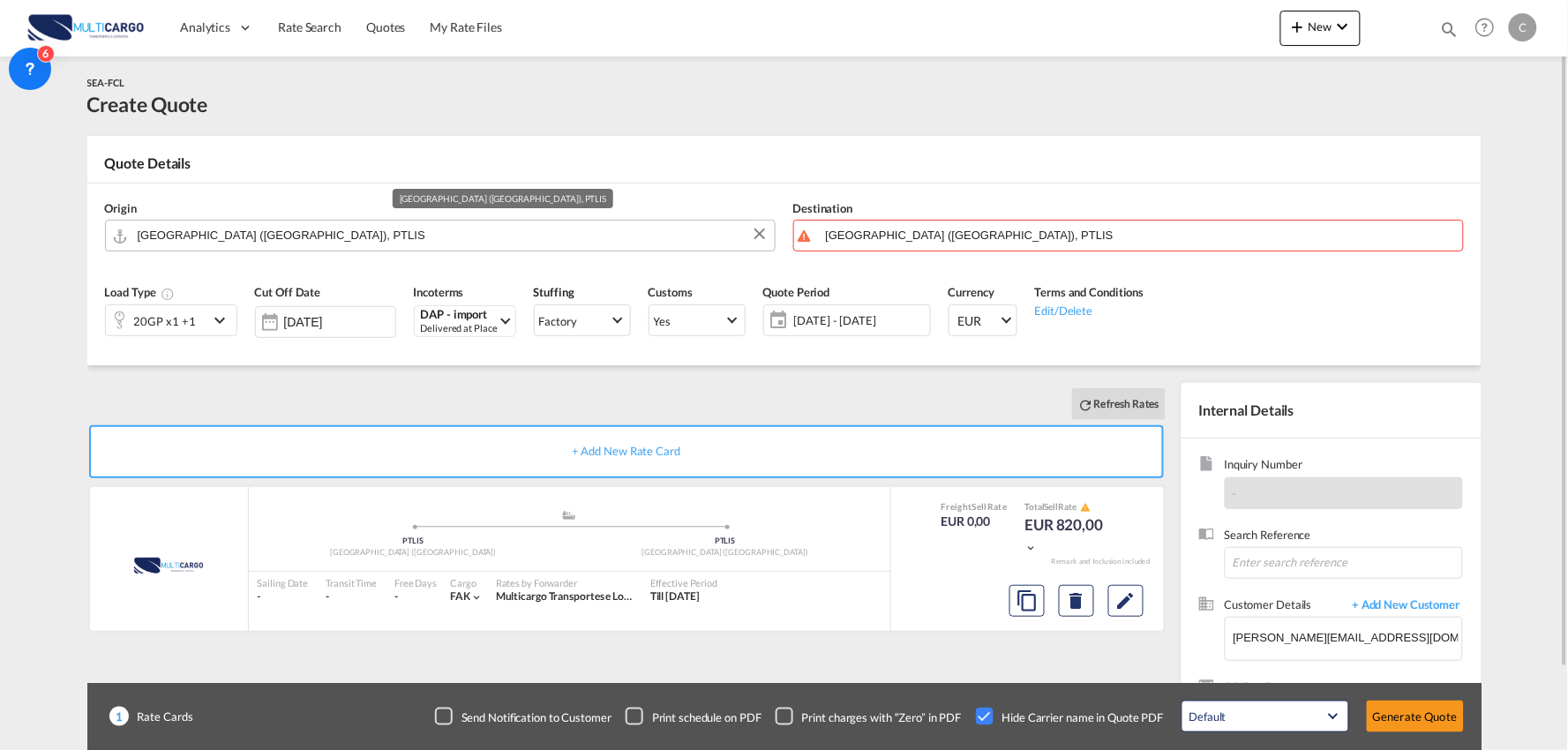
click at [342, 239] on input "Lisbon (Lisboa), PTLIS" at bounding box center [451, 235] width 628 height 31
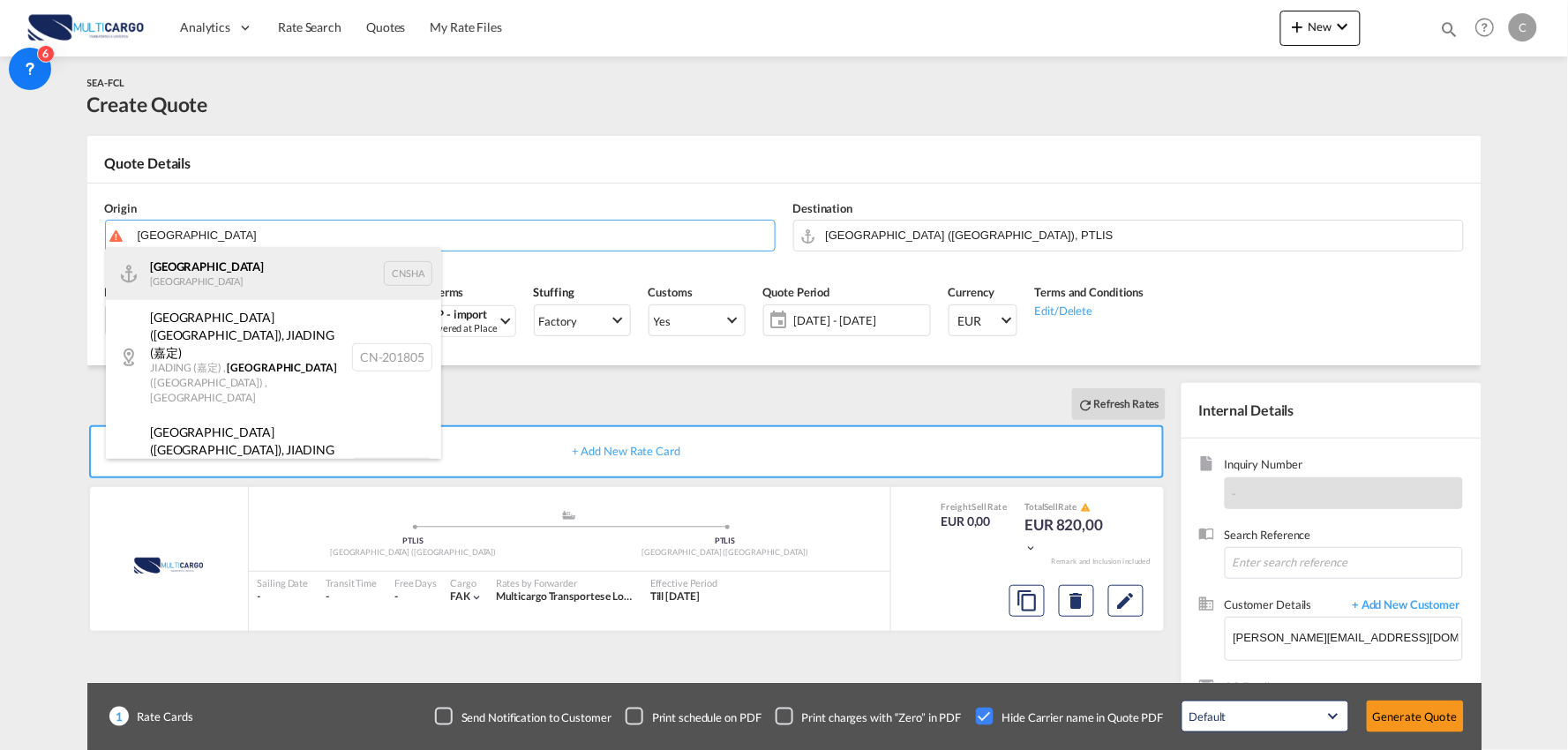
click at [183, 257] on div "Shanghai China CNSHA" at bounding box center [273, 273] width 335 height 52
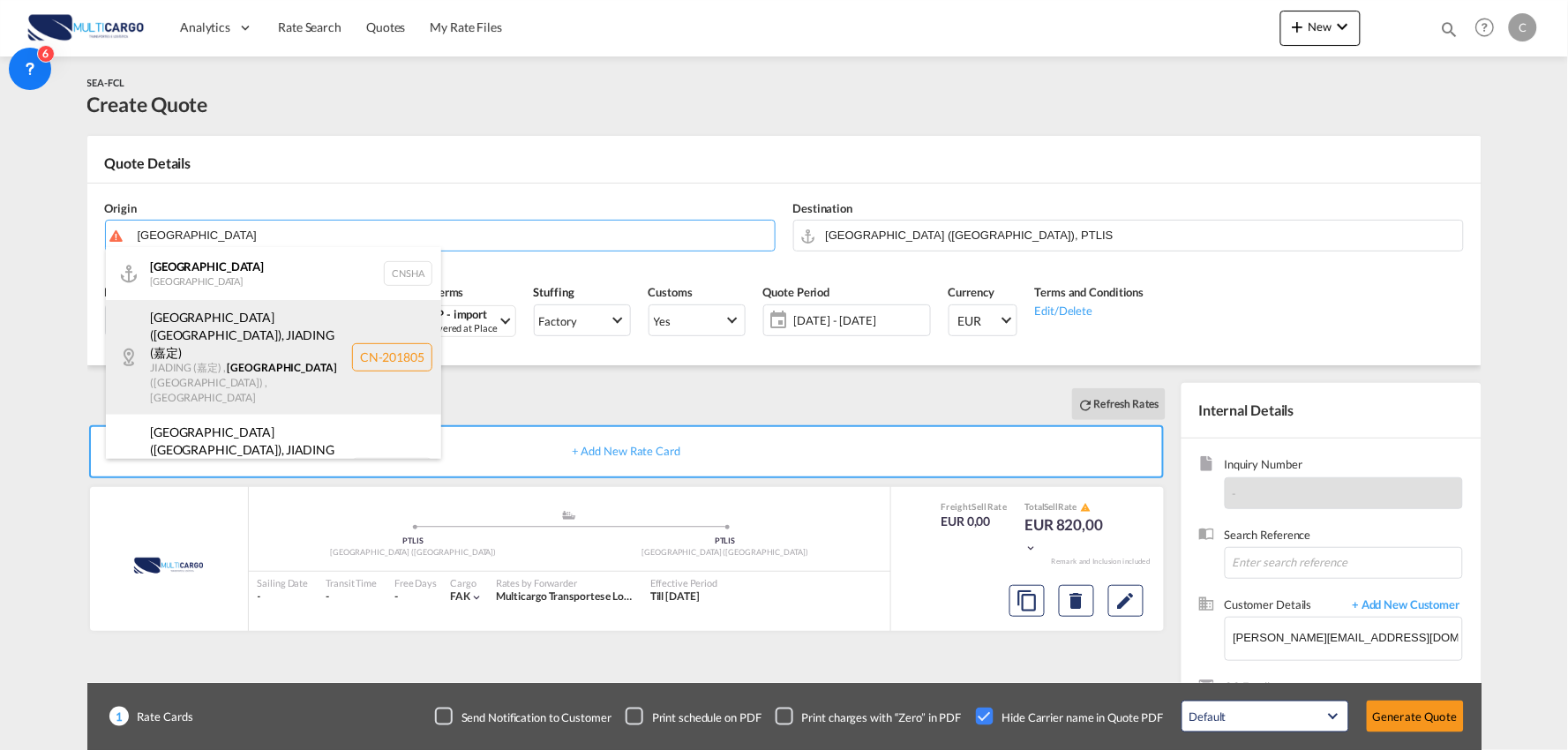
type input "Shanghai, CNSHA"
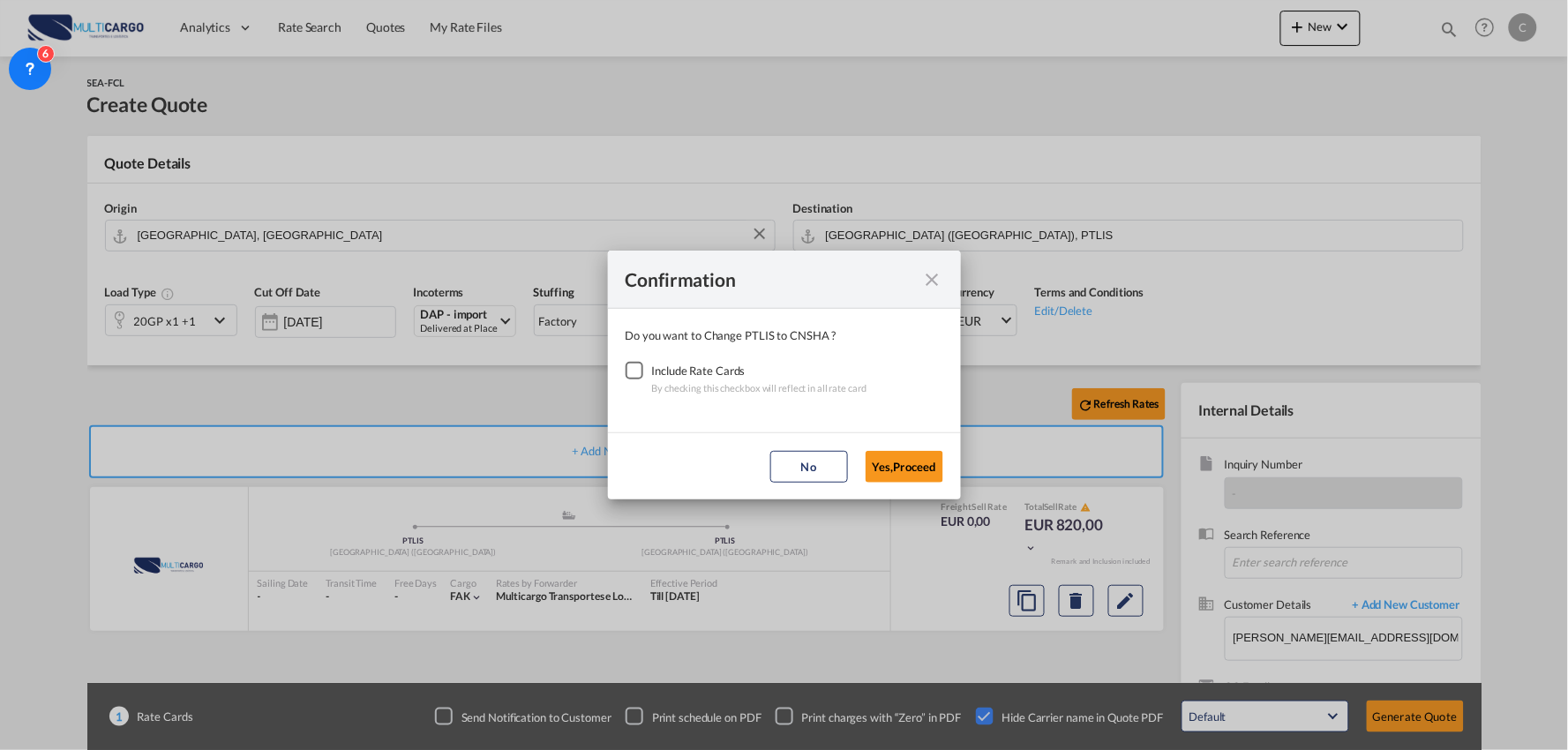
click at [641, 366] on div "Checkbox No Ink" at bounding box center [635, 370] width 17 height 17
click at [893, 468] on button "Yes,Proceed" at bounding box center [904, 467] width 77 height 31
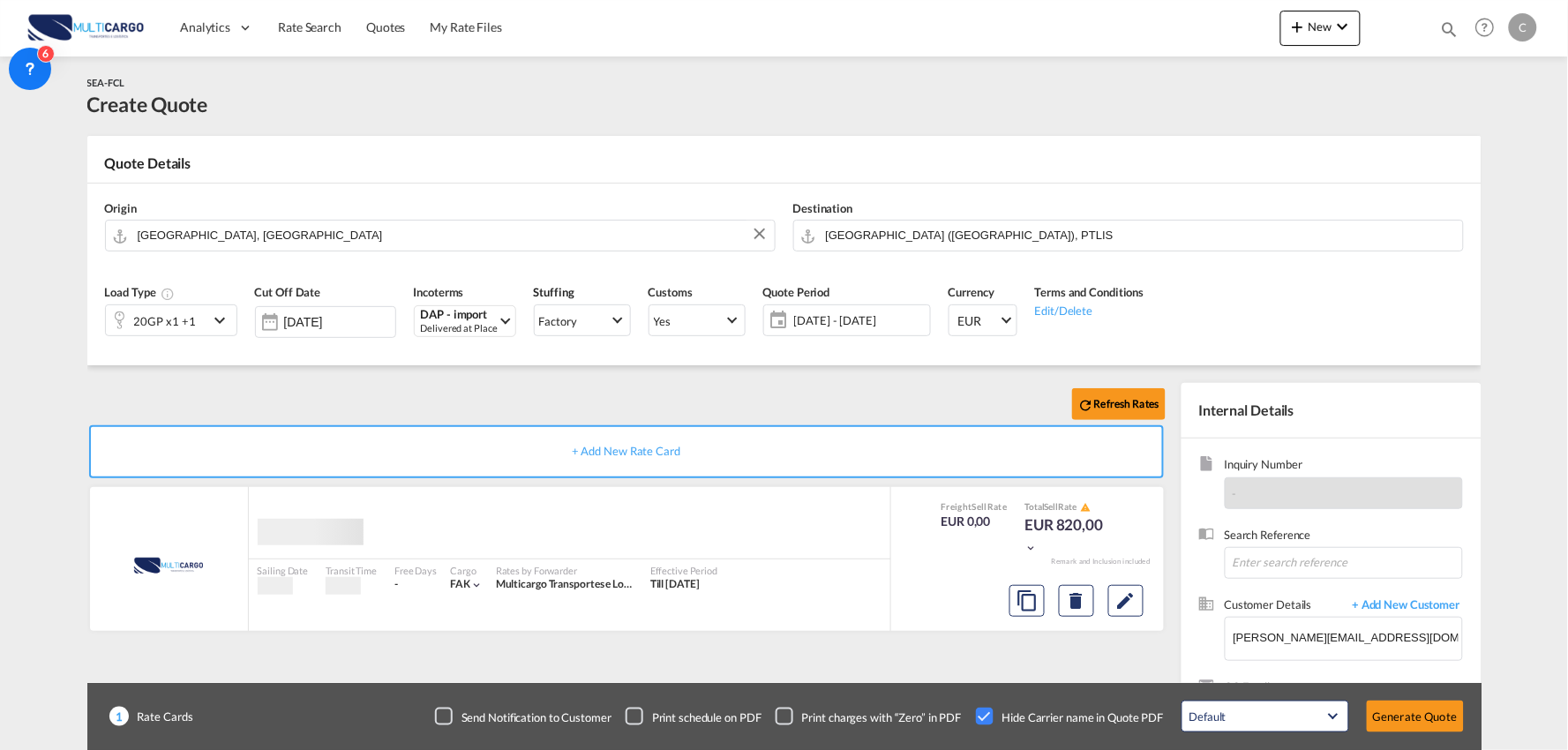
click at [464, 405] on div "Confirmation Do you want to Change PTLIS to CNSHA ? Include Rate Cards By check…" at bounding box center [784, 375] width 1568 height 750
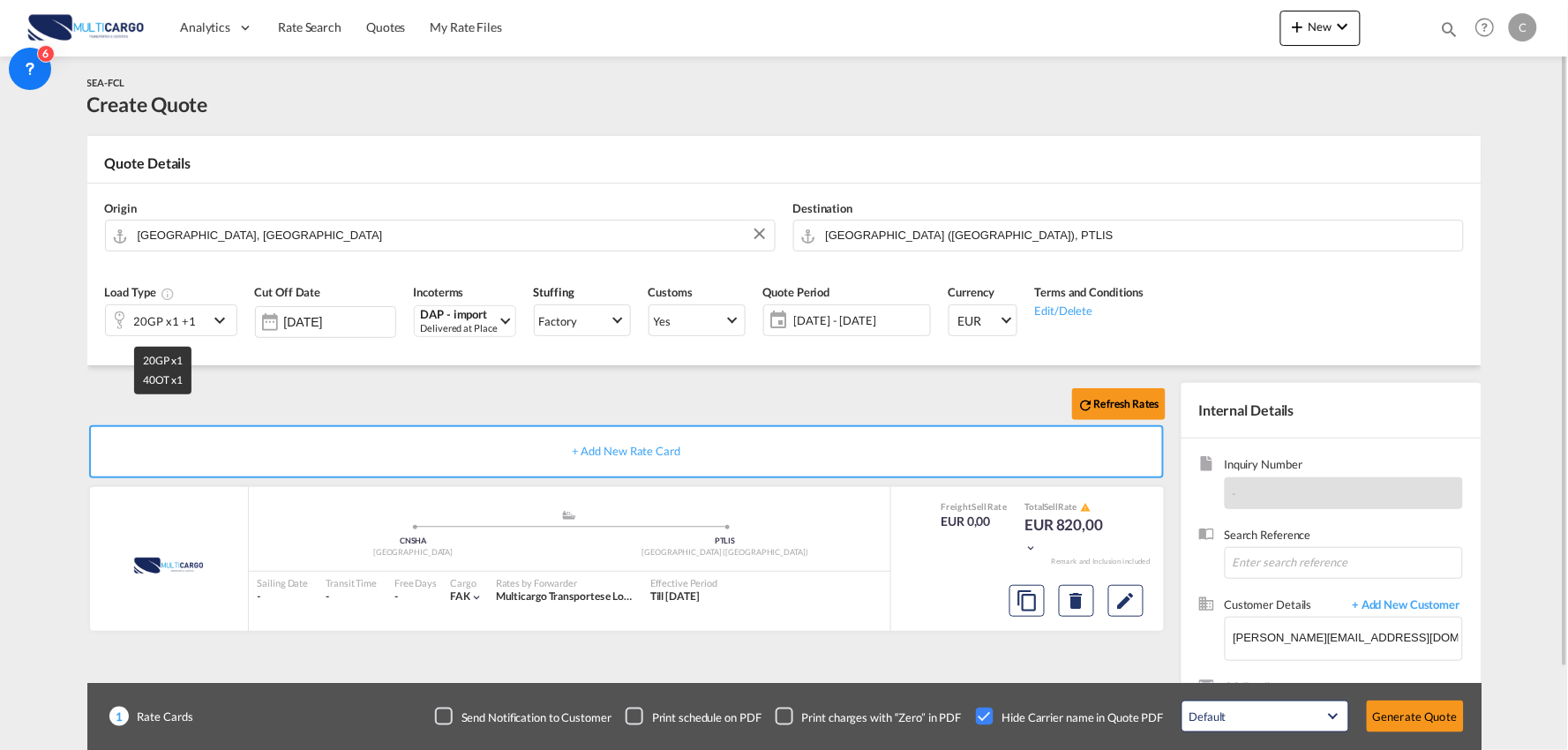
click at [154, 324] on div "20GP x1 +1" at bounding box center [165, 322] width 62 height 25
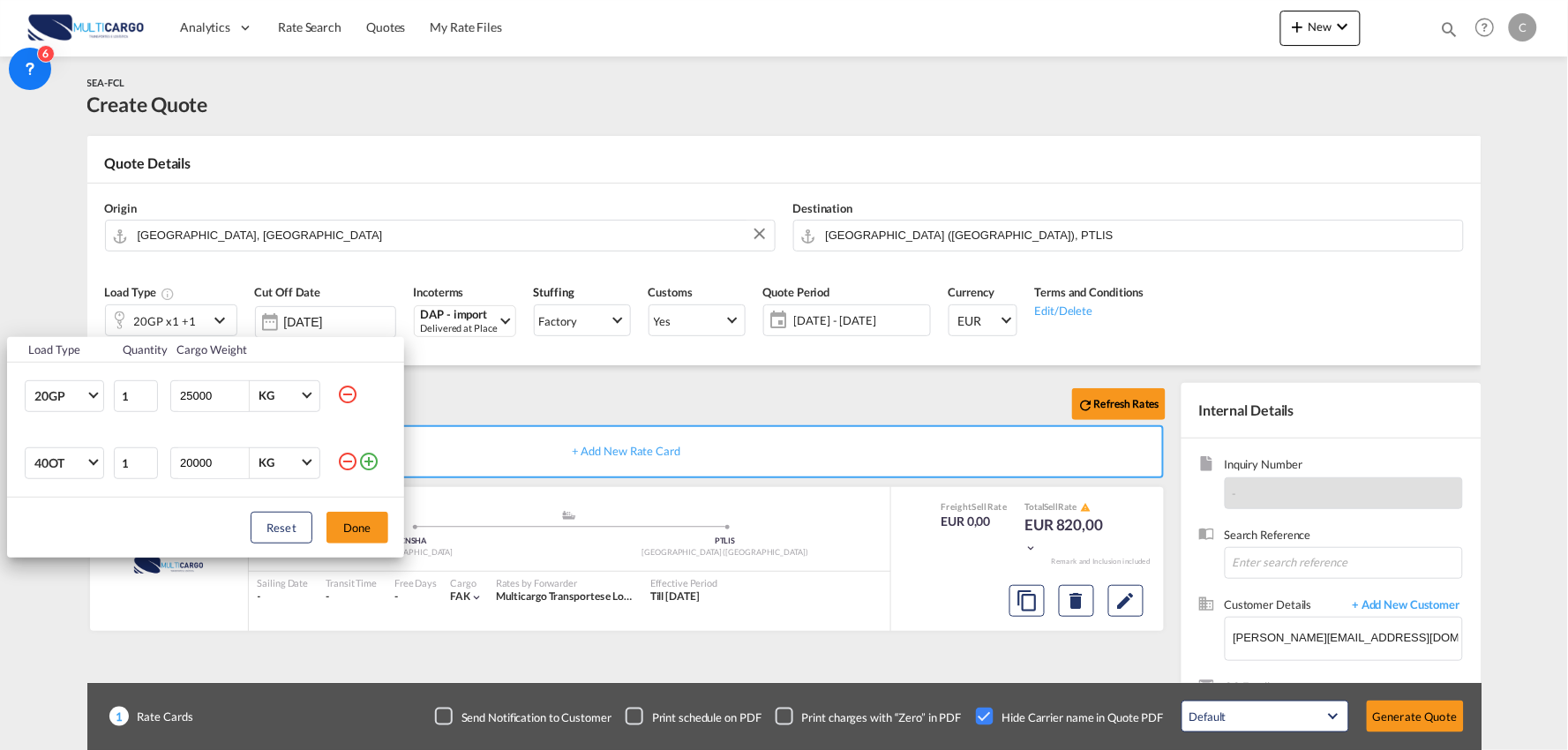
click at [342, 460] on md-icon "icon-minus-circle-outline" at bounding box center [347, 462] width 21 height 21
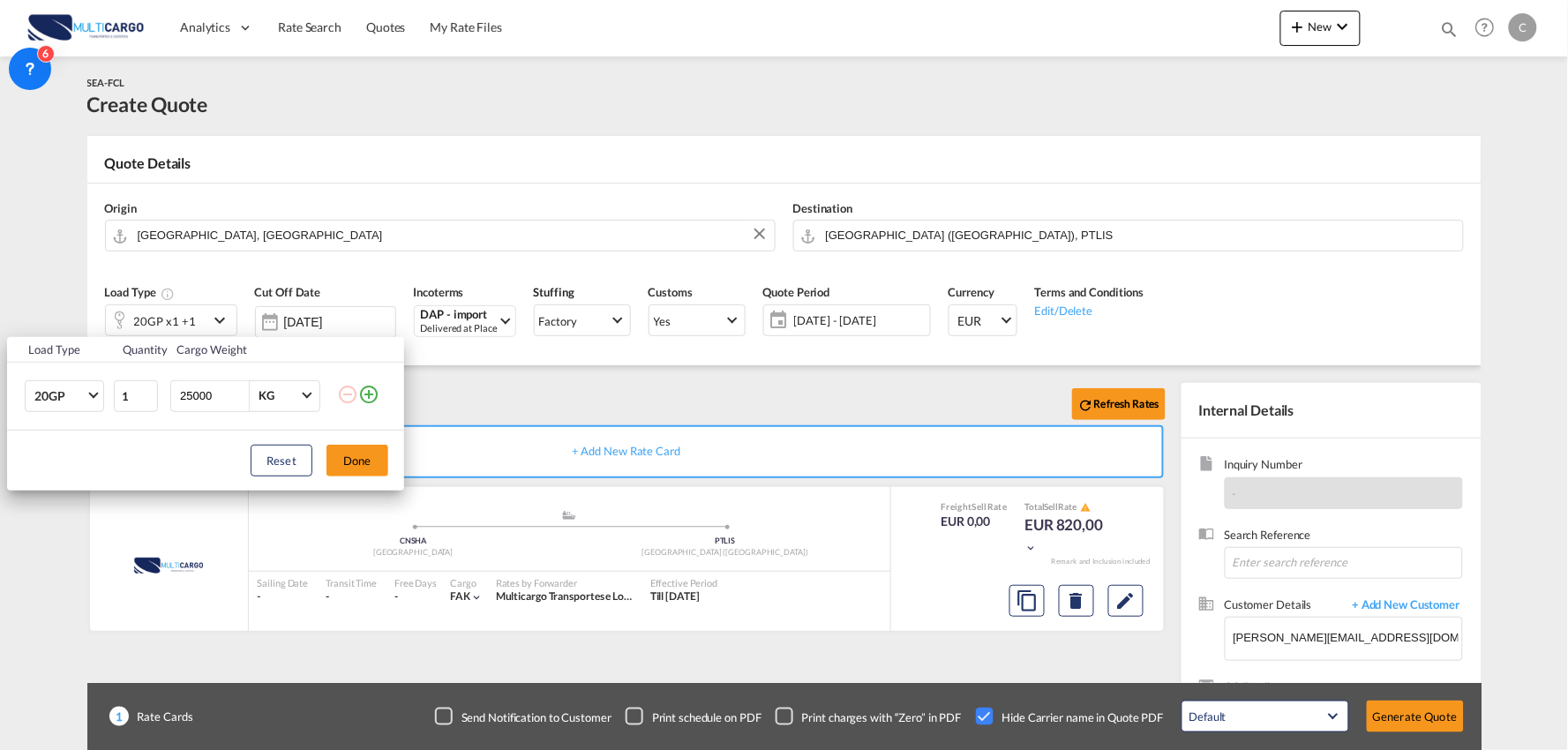
click at [677, 392] on div "Load Type Quantity Cargo Weight 20GP 20GP 40GP 40HC 45HC 20RE 40RE 40HR 20OT 40…" at bounding box center [784, 375] width 1568 height 750
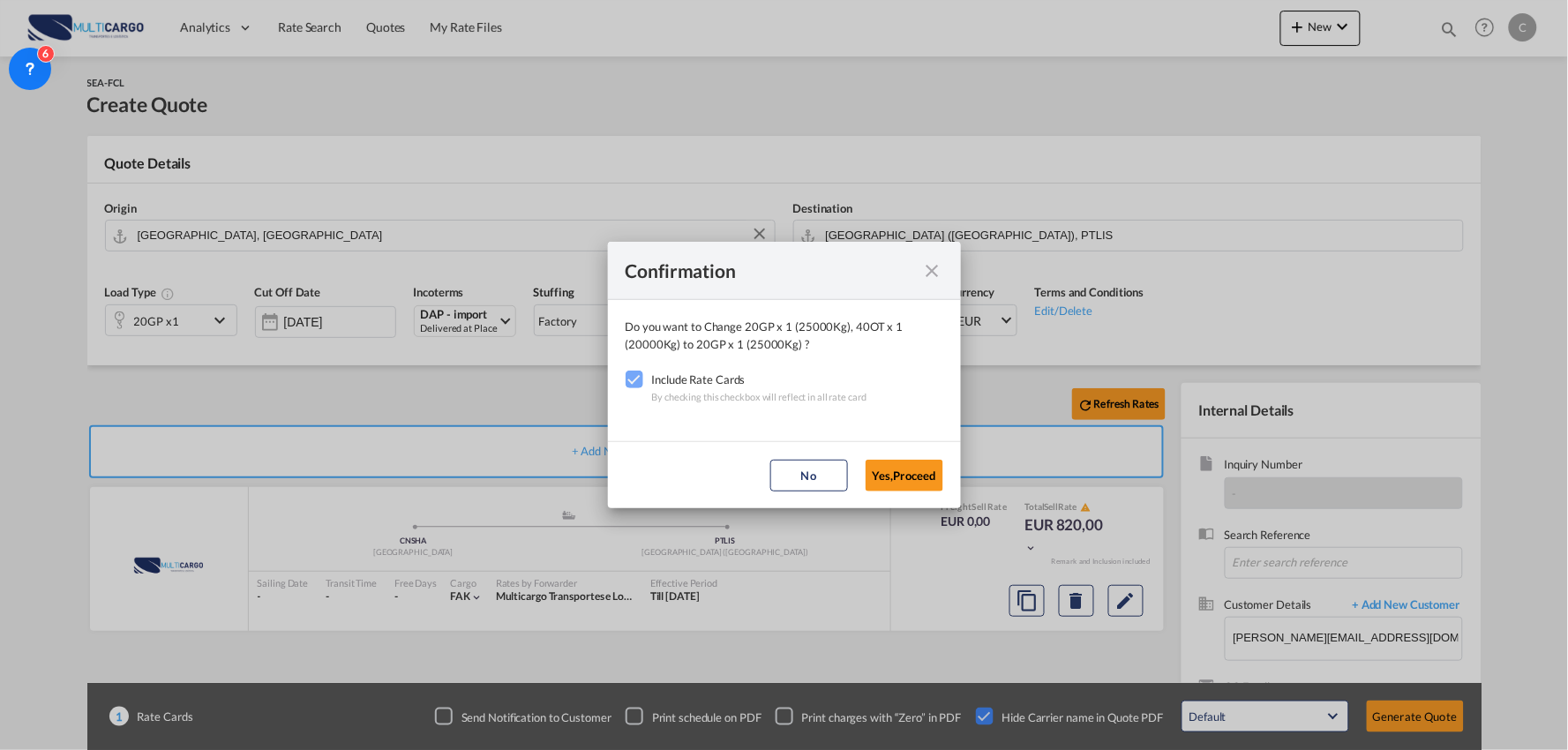
click at [933, 274] on md-icon "icon-close fg-AAA8AD cursor" at bounding box center [932, 271] width 21 height 21
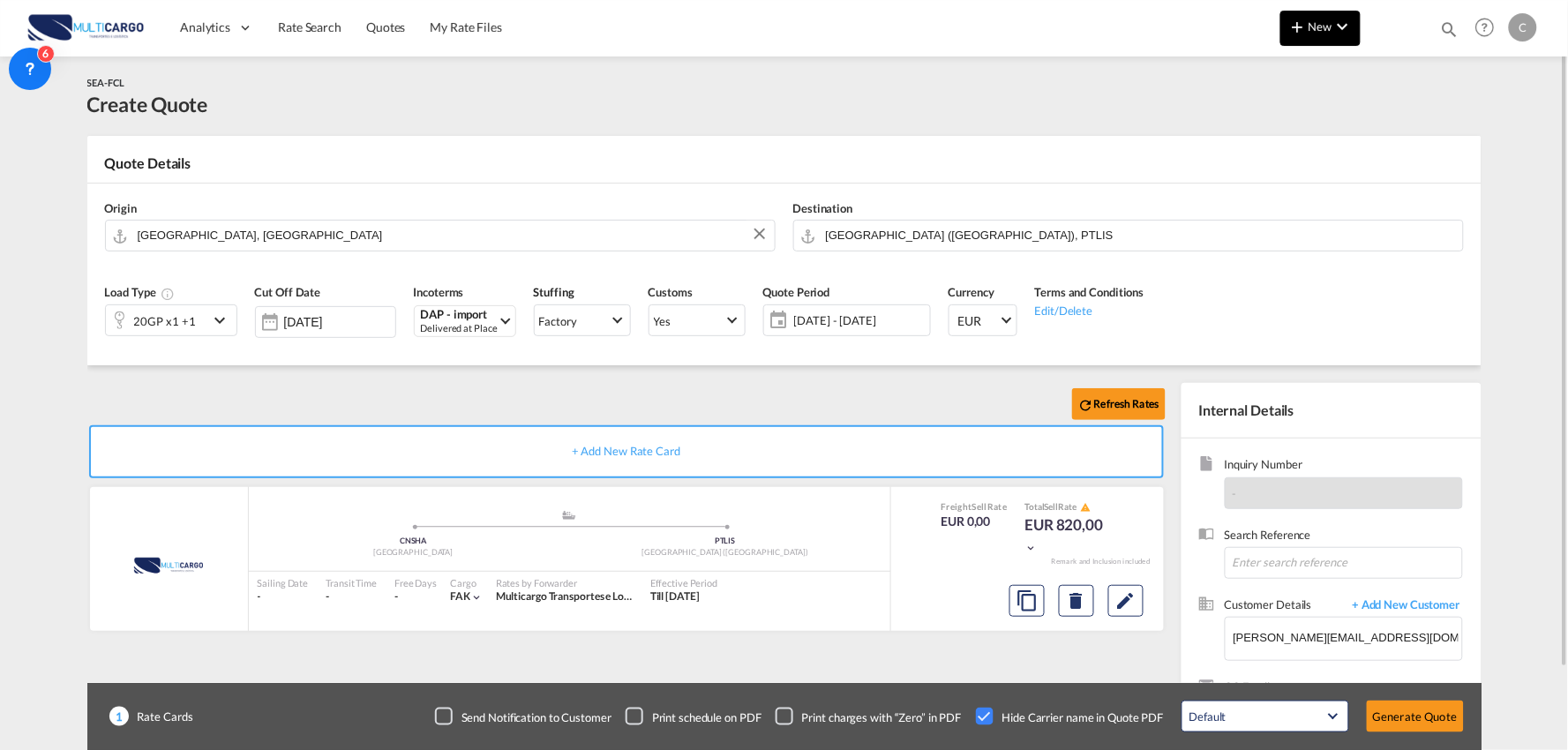
click at [1319, 22] on span "New" at bounding box center [1320, 26] width 66 height 14
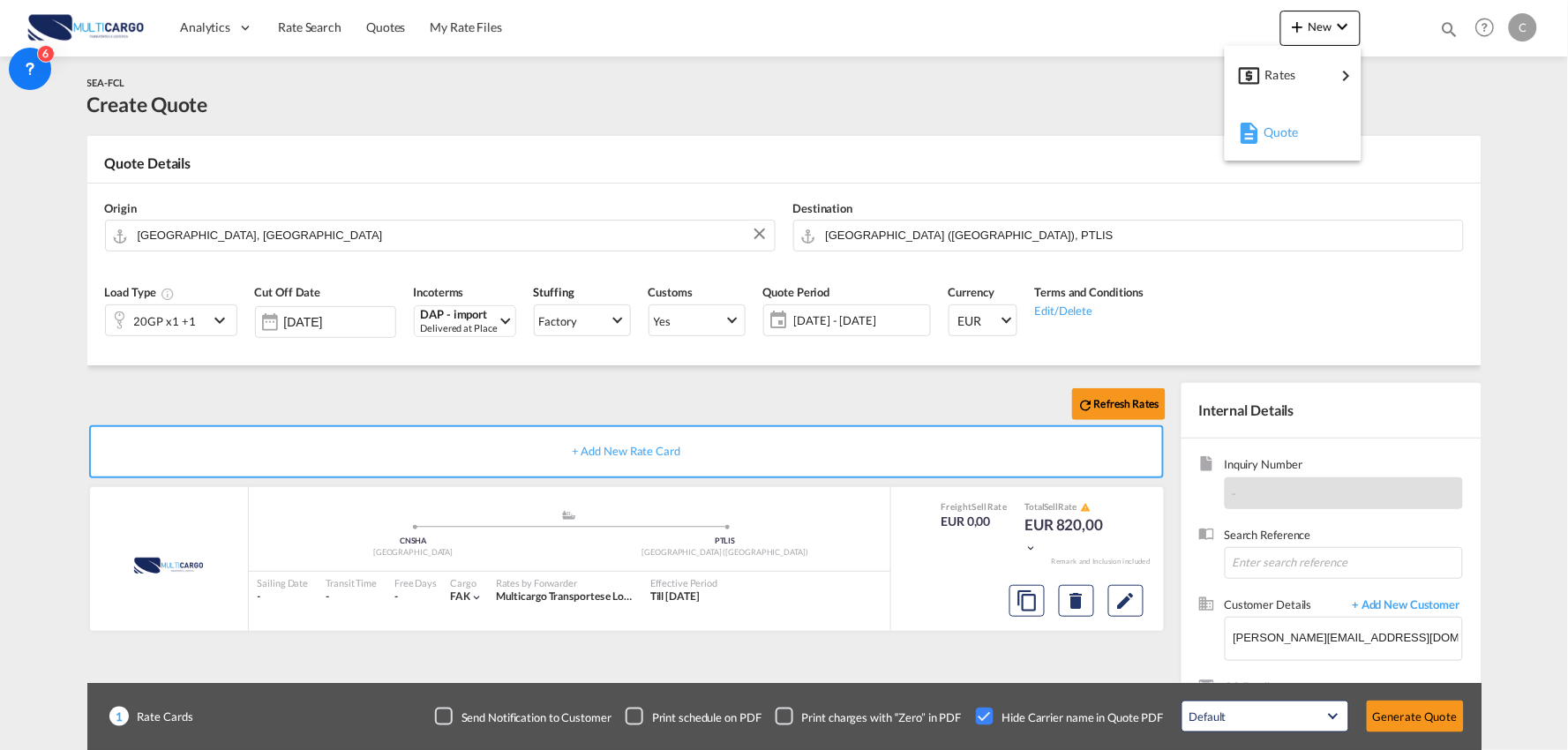
click at [1277, 134] on span "Quote" at bounding box center [1273, 132] width 19 height 35
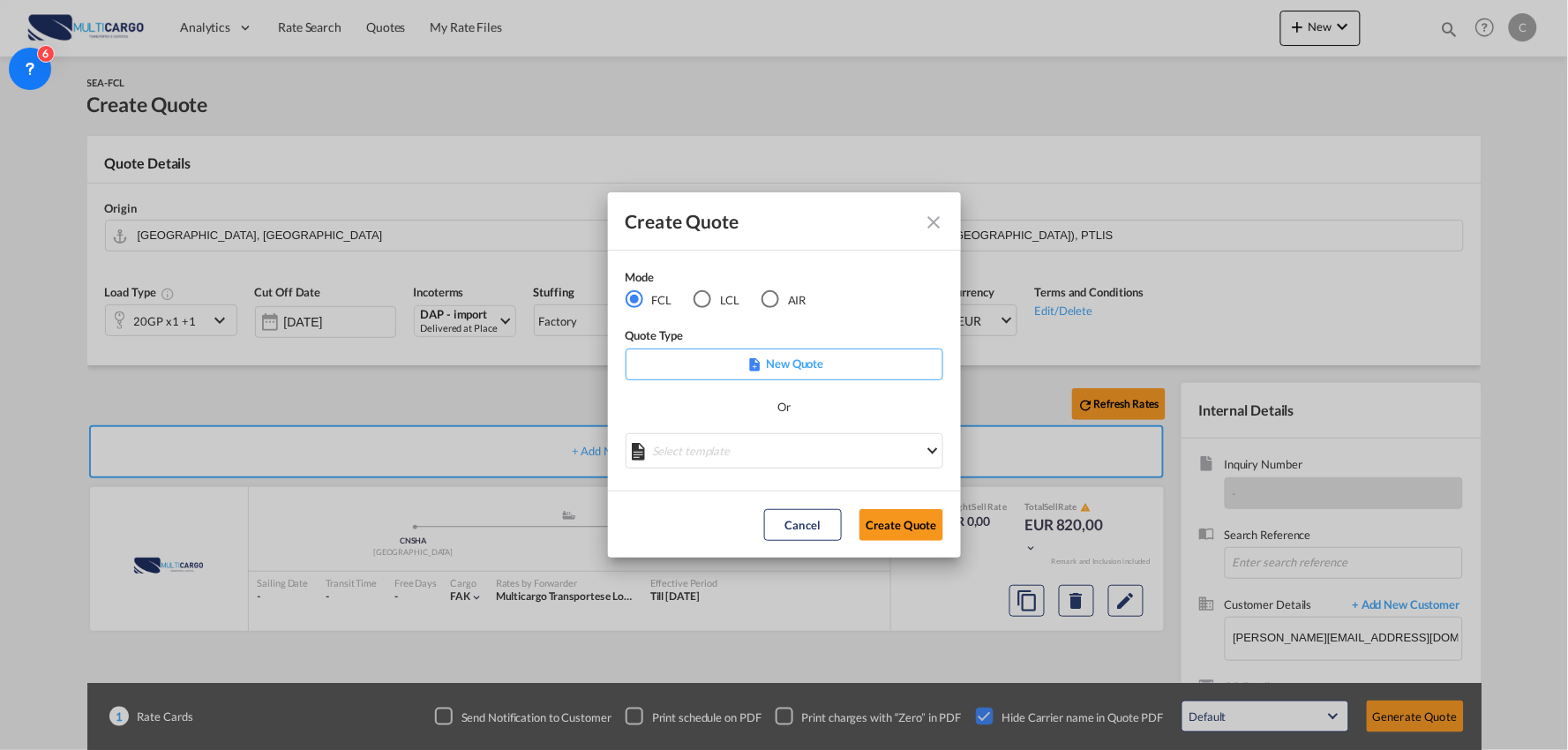
click at [773, 302] on div "AIR" at bounding box center [770, 299] width 17 height 17
click at [826, 463] on md-select "Select template EXP EXW AIR 09/2025 [PERSON_NAME] | [DATE] IMP_DAP_AIR <500KG -…" at bounding box center [784, 450] width 318 height 35
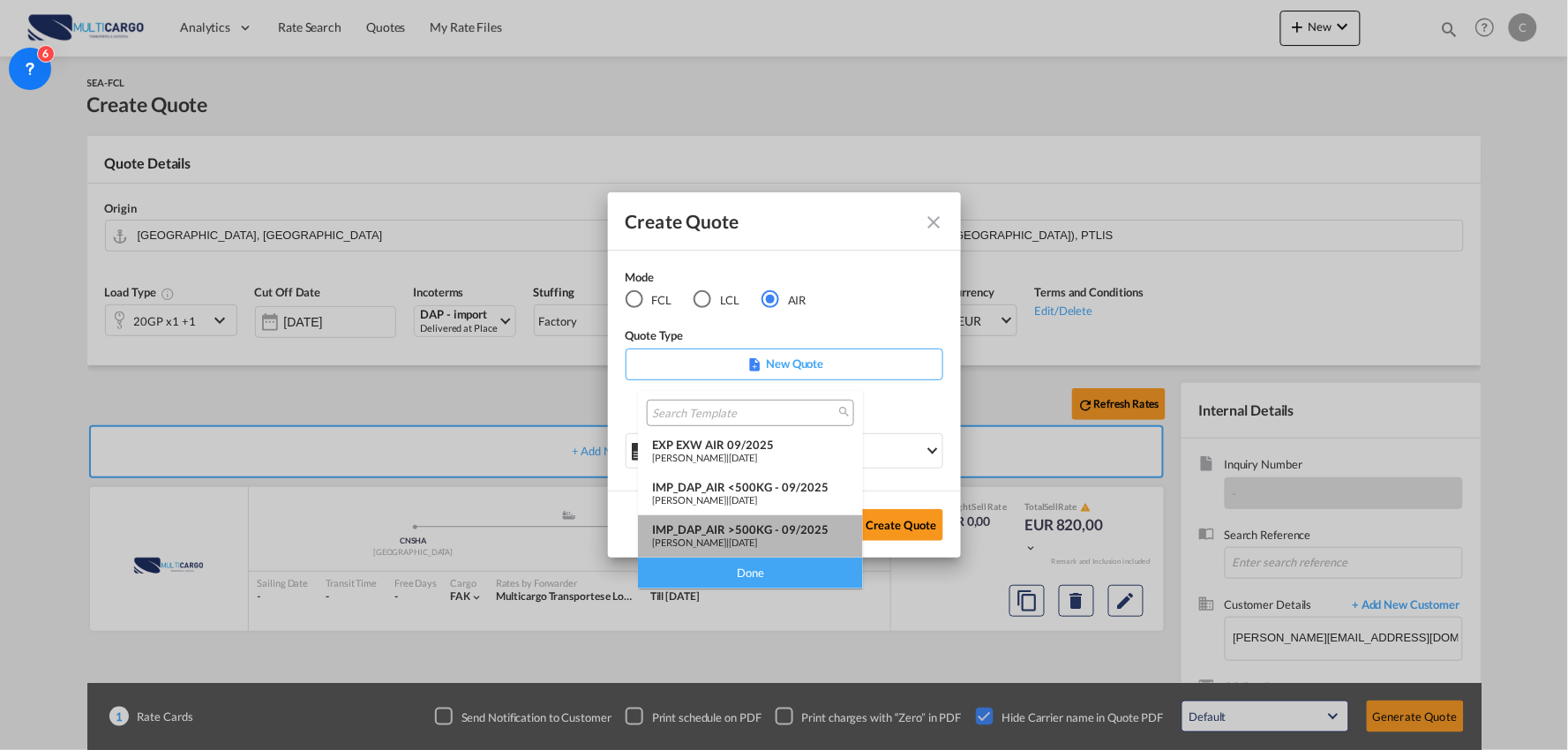
drag, startPoint x: 781, startPoint y: 525, endPoint x: 861, endPoint y: 513, distance: 80.9
click at [782, 525] on div "IMP_DAP_AIR >500KG - 09/2025" at bounding box center [750, 529] width 197 height 14
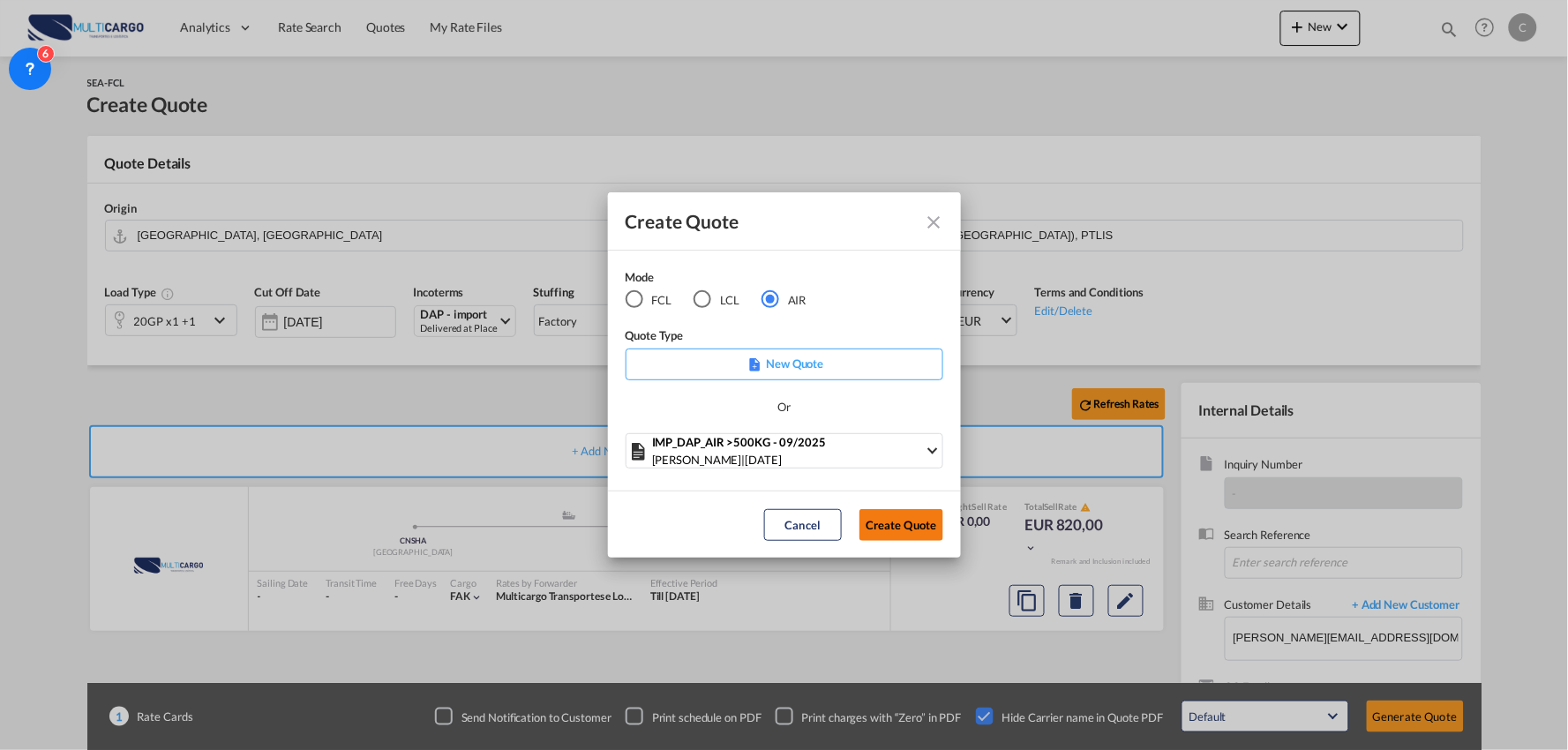
click at [910, 519] on button "Create Quote" at bounding box center [902, 525] width 84 height 31
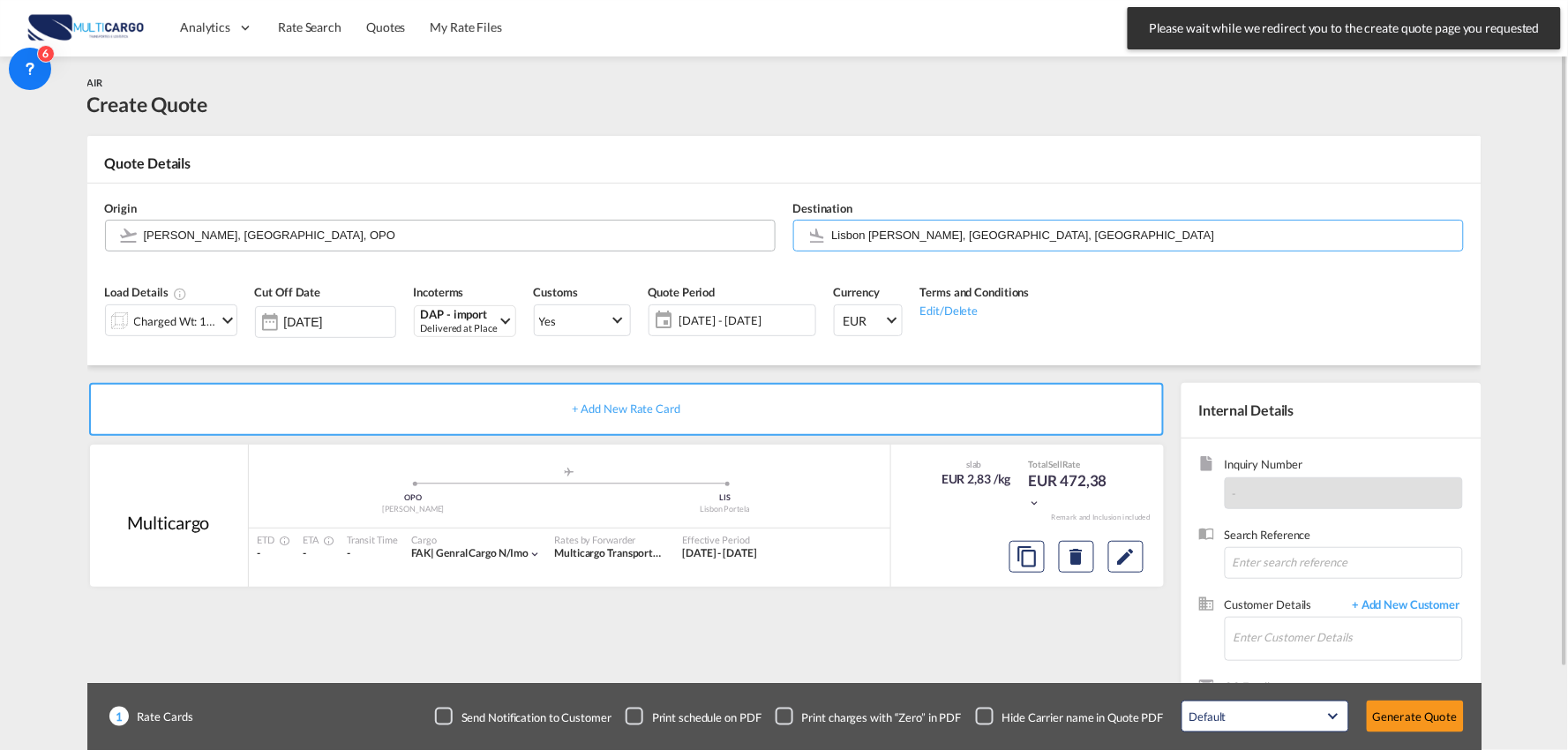
click at [367, 226] on input "[PERSON_NAME], [GEOGRAPHIC_DATA], OPO" at bounding box center [455, 235] width 622 height 31
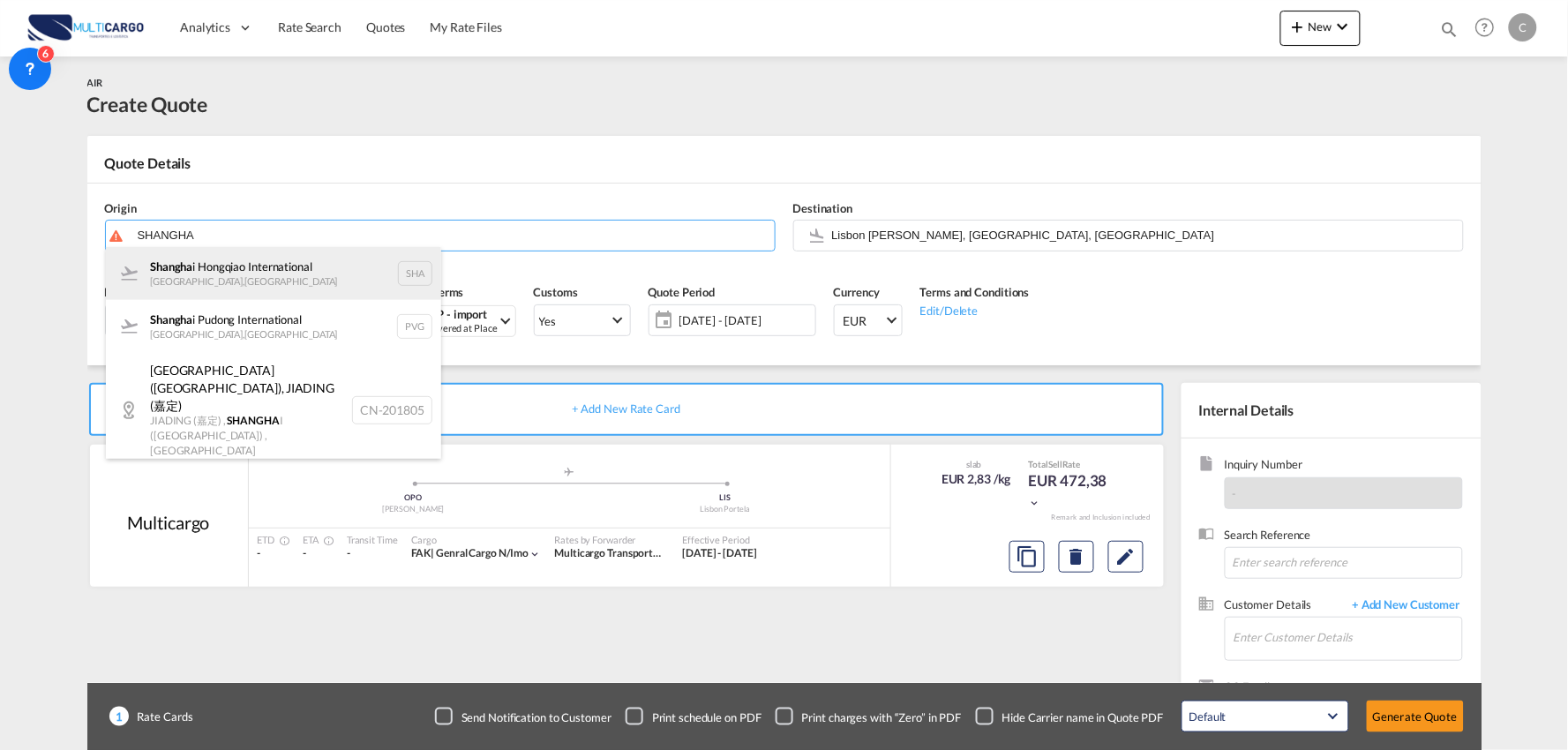
click at [195, 282] on div "Shangha i Hongqiao International Shanghai , China SHA" at bounding box center [273, 273] width 335 height 52
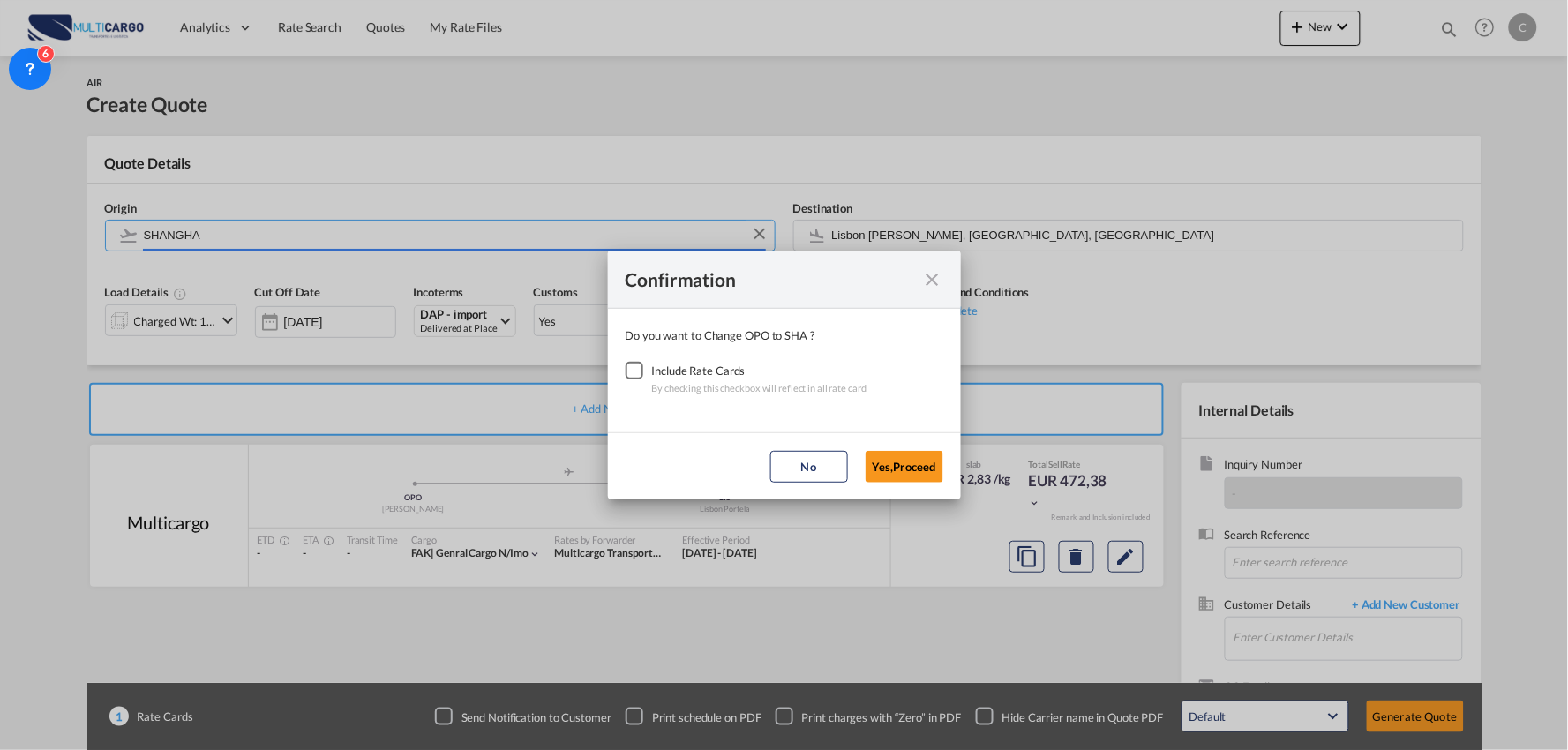
type input "Shanghai Hongqiao International, Shanghai, SHA"
click at [633, 372] on div "Checkbox No Ink" at bounding box center [635, 370] width 17 height 17
drag, startPoint x: 897, startPoint y: 462, endPoint x: 1137, endPoint y: 540, distance: 252.4
click at [910, 469] on button "Yes,Proceed" at bounding box center [904, 467] width 77 height 31
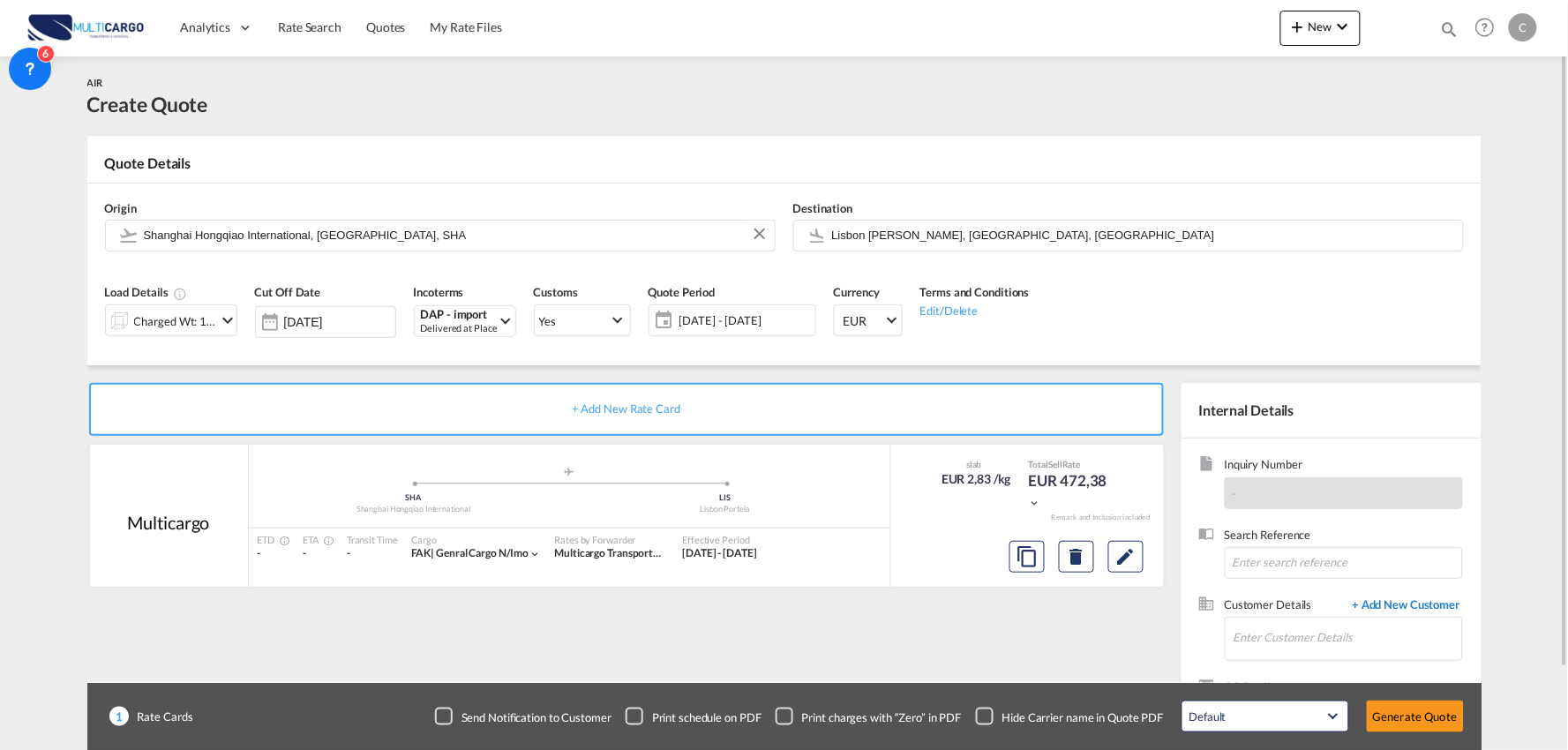
click at [1394, 609] on span "+ Add New Customer" at bounding box center [1403, 606] width 119 height 20
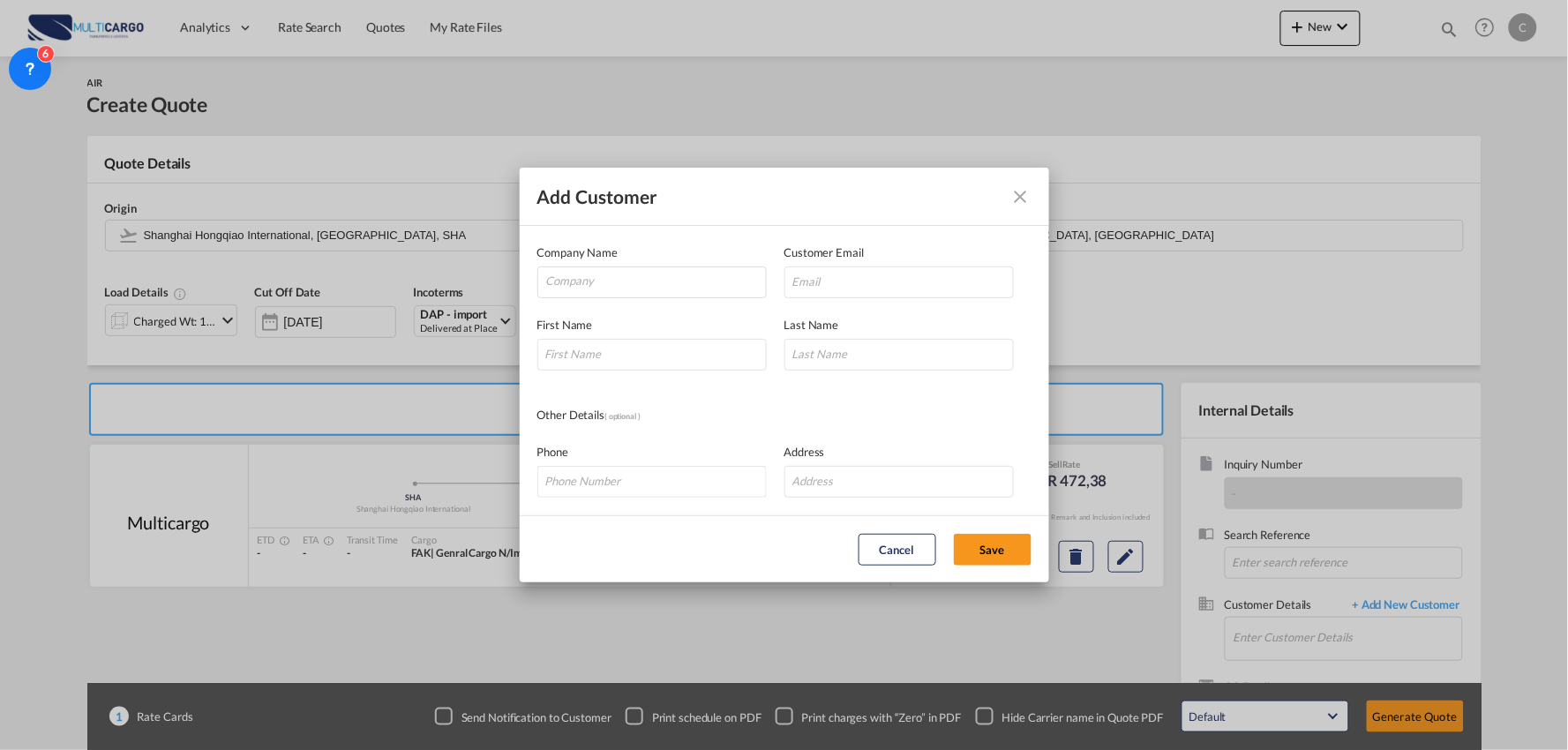
drag, startPoint x: 1018, startPoint y: 198, endPoint x: 1083, endPoint y: 254, distance: 85.8
click at [1018, 199] on md-icon "icon-close" at bounding box center [1021, 197] width 21 height 21
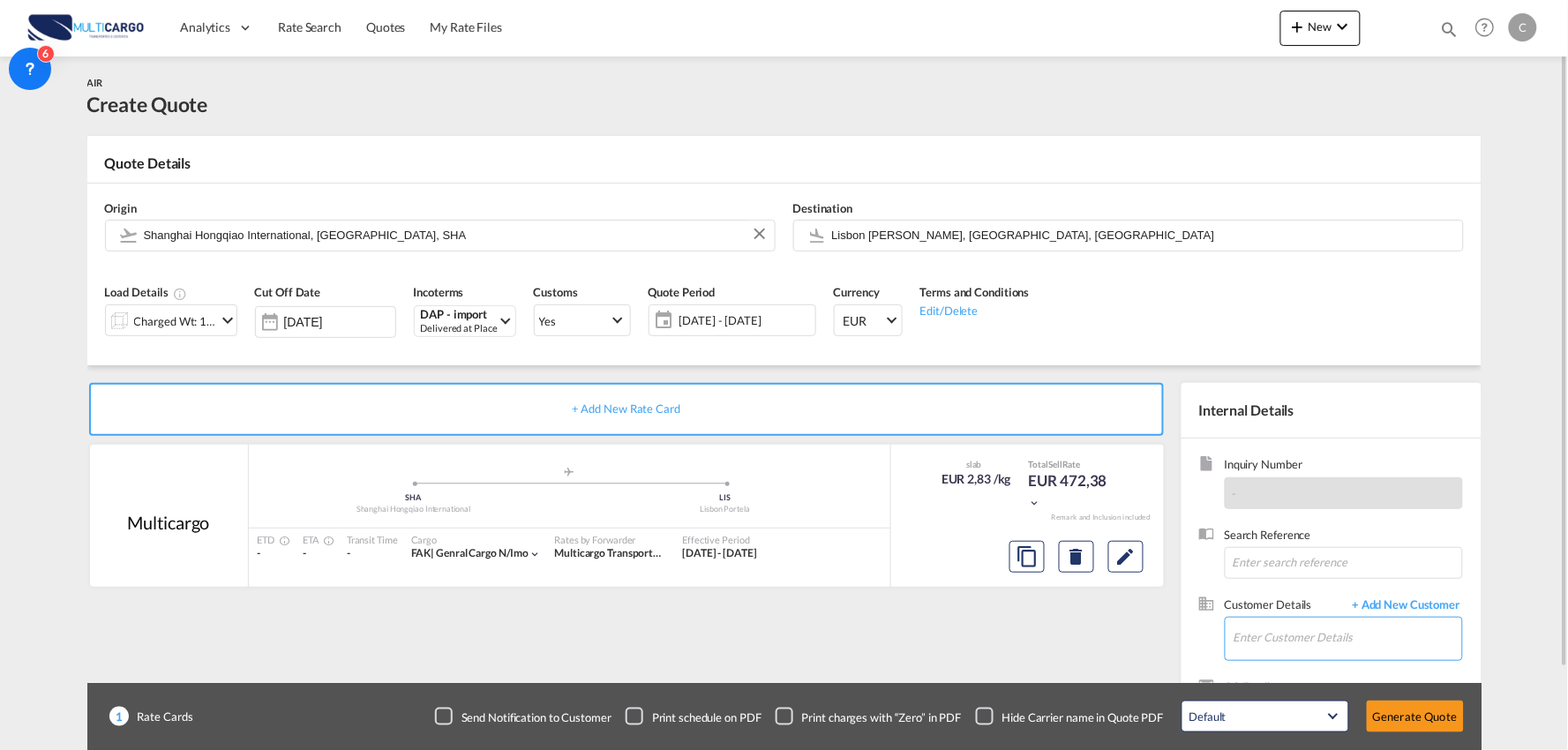
click at [1265, 640] on input "Enter Customer Details" at bounding box center [1348, 637] width 229 height 40
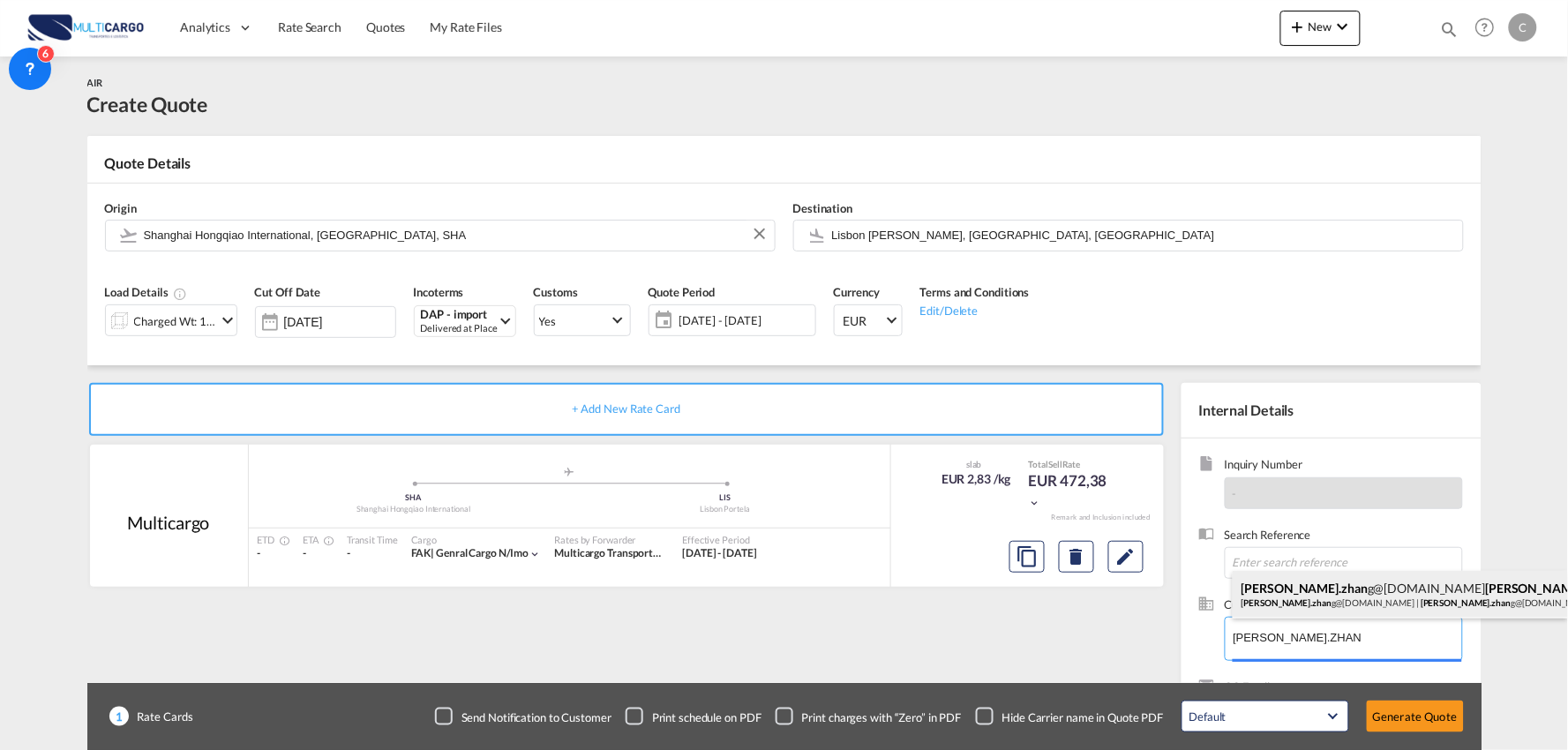
click at [1359, 595] on div "allen.zhan g@sglog-group.com allen.zhan g@sglog-group.com allen.zhan g@sglog-gr…" at bounding box center [1400, 594] width 335 height 48
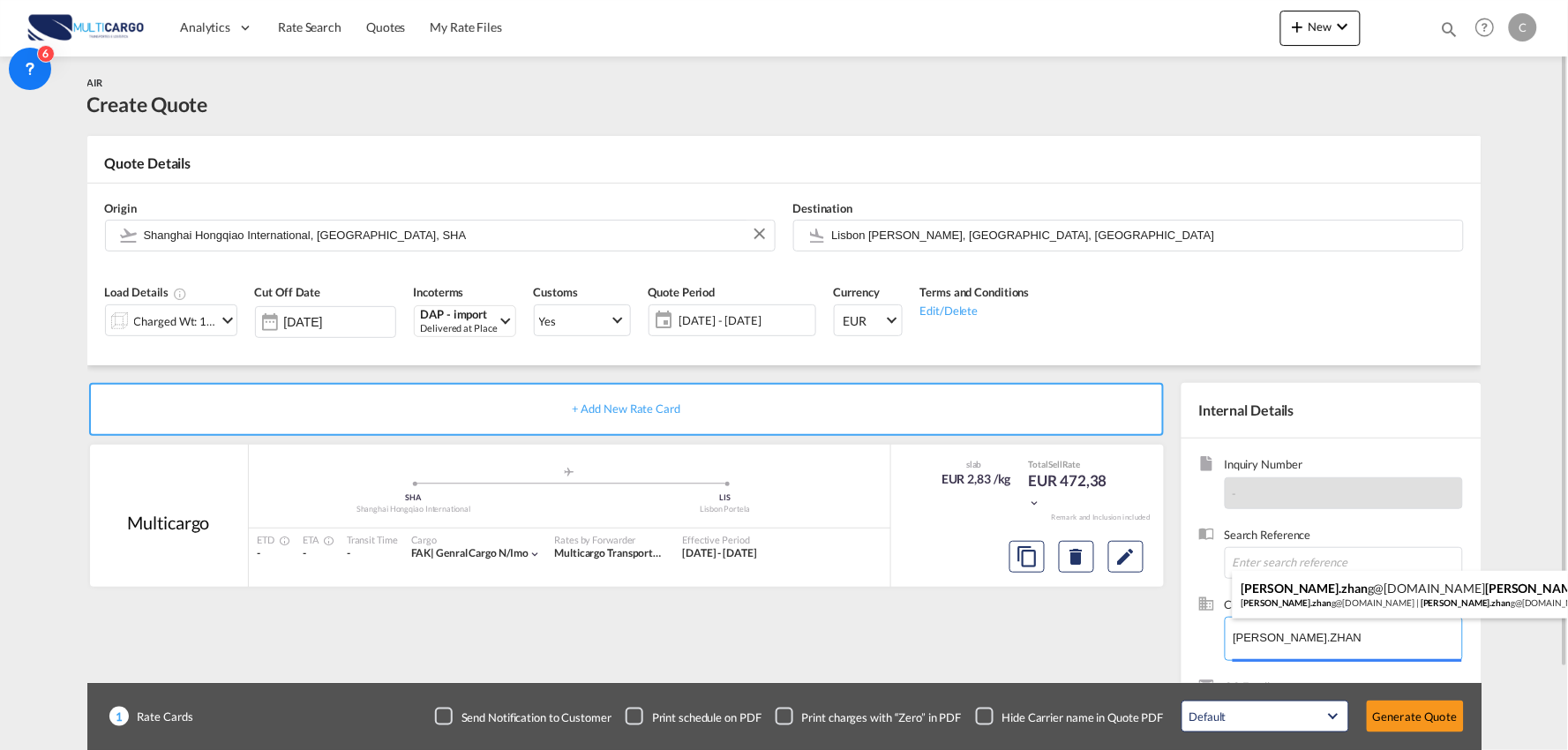
type input "allen.zhang@sglog-group.com, allen.zhang@sglog-group.com allen.zhang@sglog-grou…"
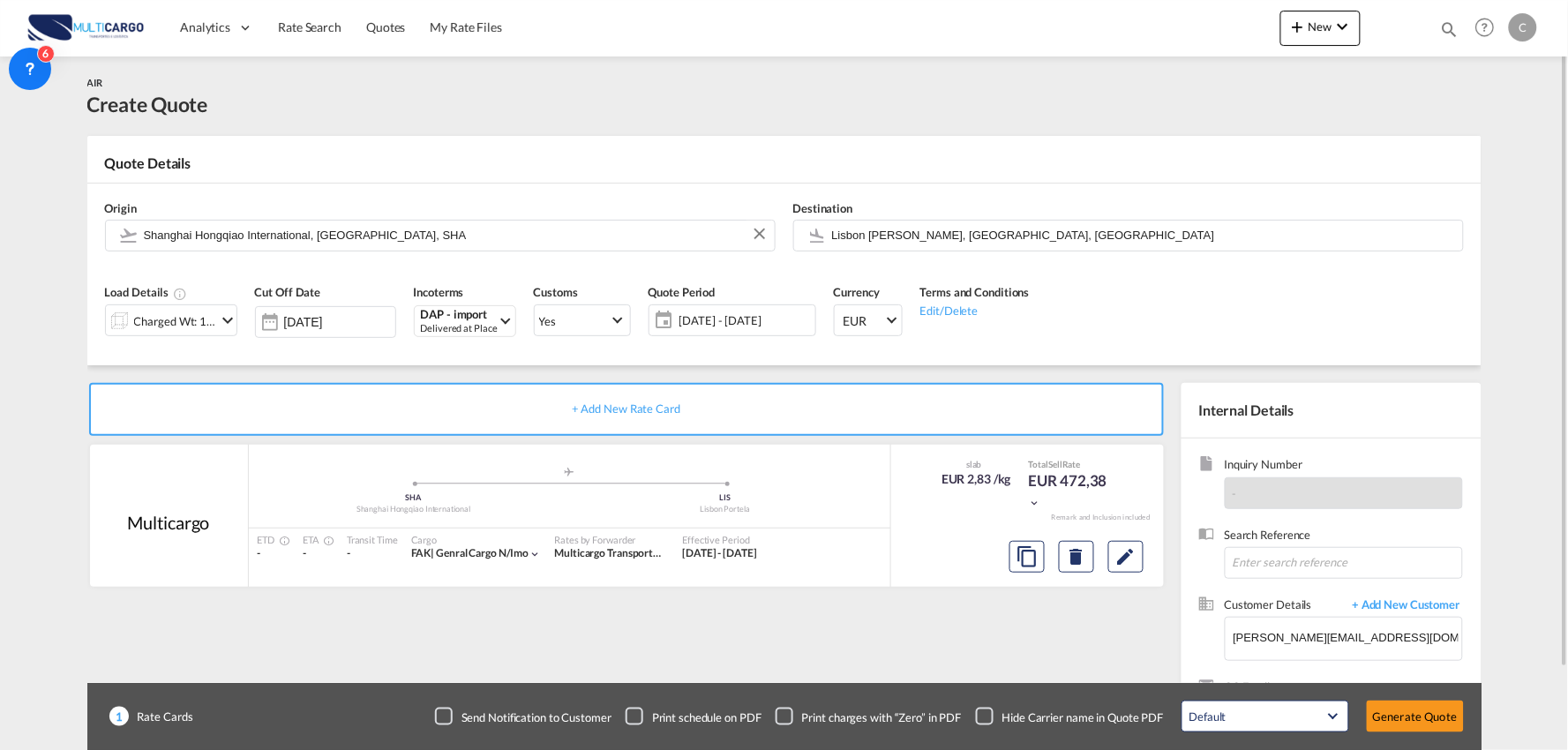
click at [990, 719] on div "Checkbox No Ink" at bounding box center [985, 717] width 17 height 17
click at [955, 673] on div "+ Add New Rate Card Multicargo added by you .a{fill:#aaa8ad;} .a{fill:#aaa8ad;}…" at bounding box center [630, 567] width 1085 height 369
click at [191, 323] on div "Charged Wt: 166,67 KG" at bounding box center [176, 322] width 83 height 25
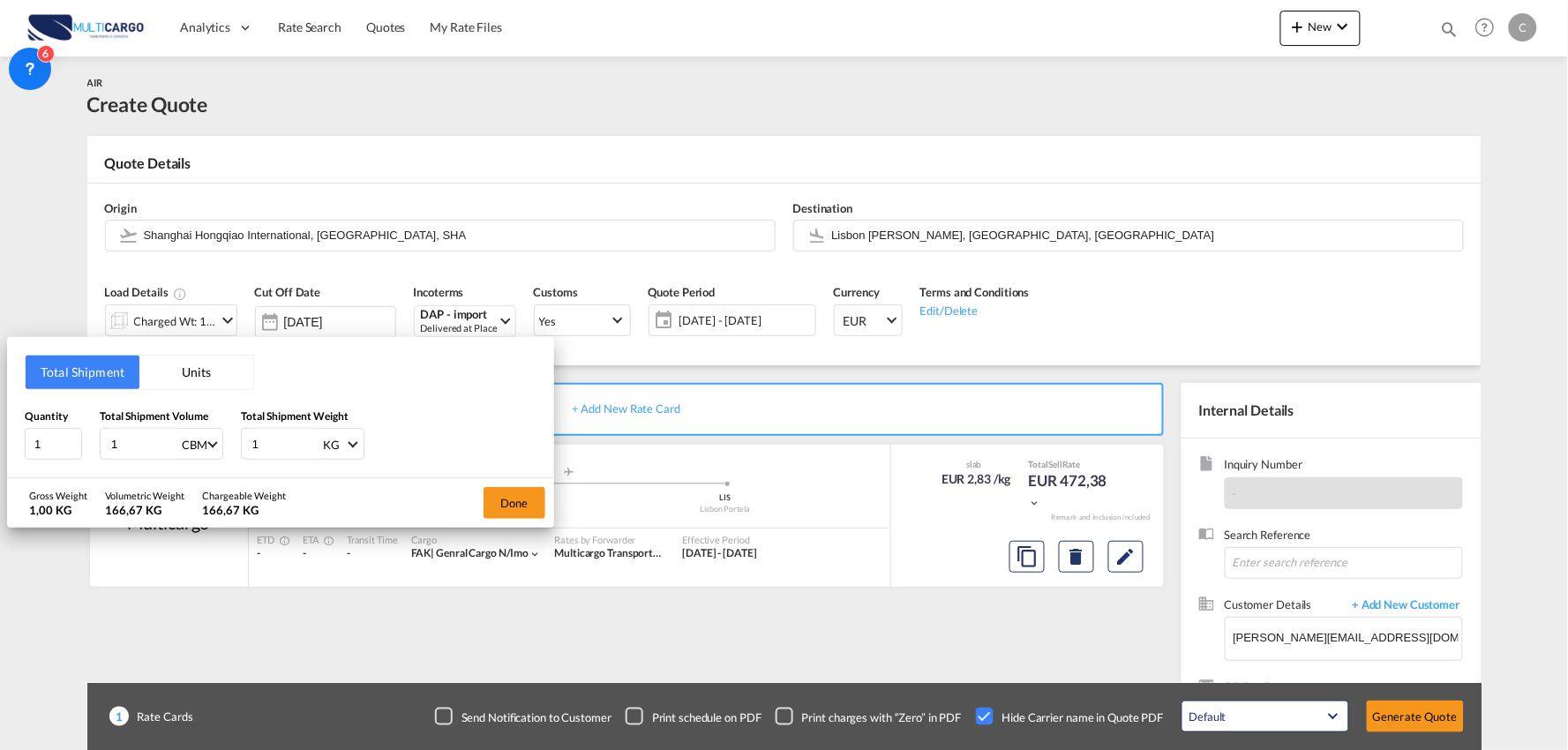
click at [194, 444] on div "Quantity 1 Total Shipment Volume 1 CBM CBM CFT KG LB Total Shipment Weight 1 KG…" at bounding box center [281, 433] width 512 height 52
drag, startPoint x: 41, startPoint y: 443, endPoint x: -39, endPoint y: 443, distance: 80.0
click at [0, 443] on html "Analytics Reports Dashboard Rate Search Quotes My Rate Files" at bounding box center [784, 375] width 1568 height 750
type input "15"
drag, startPoint x: 136, startPoint y: 446, endPoint x: 37, endPoint y: 439, distance: 99.2
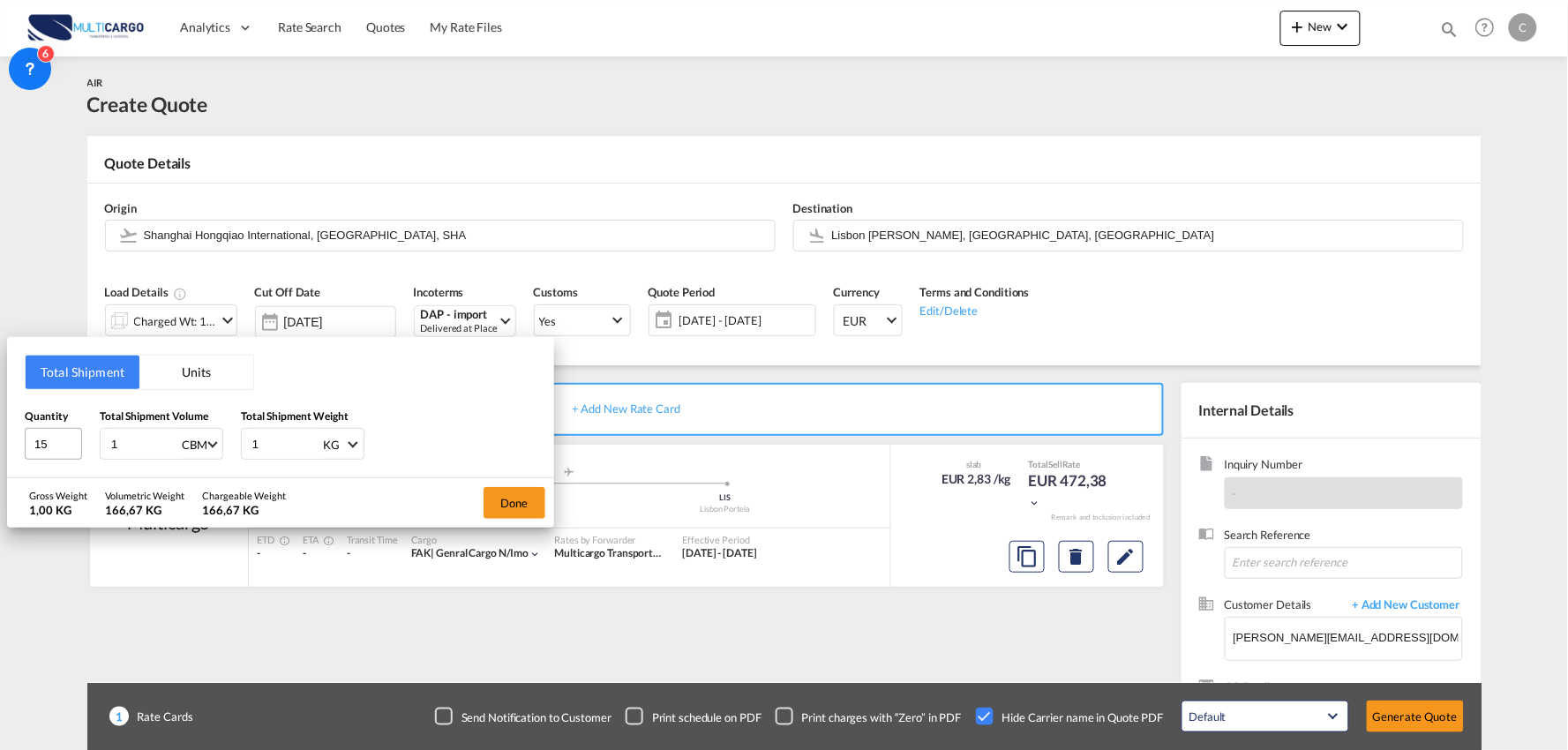
click at [37, 439] on div "Quantity 15 Total Shipment Volume 1 CBM CBM CFT KG LB Total Shipment Weight 1 K…" at bounding box center [281, 433] width 512 height 52
type input "1.44"
drag, startPoint x: 270, startPoint y: 445, endPoint x: 178, endPoint y: 445, distance: 92.0
click at [190, 445] on div "Quantity 15 Total Shipment Volume 1.44 CBM CBM CFT KG LB Total Shipment Weight …" at bounding box center [281, 433] width 512 height 52
type input "495"
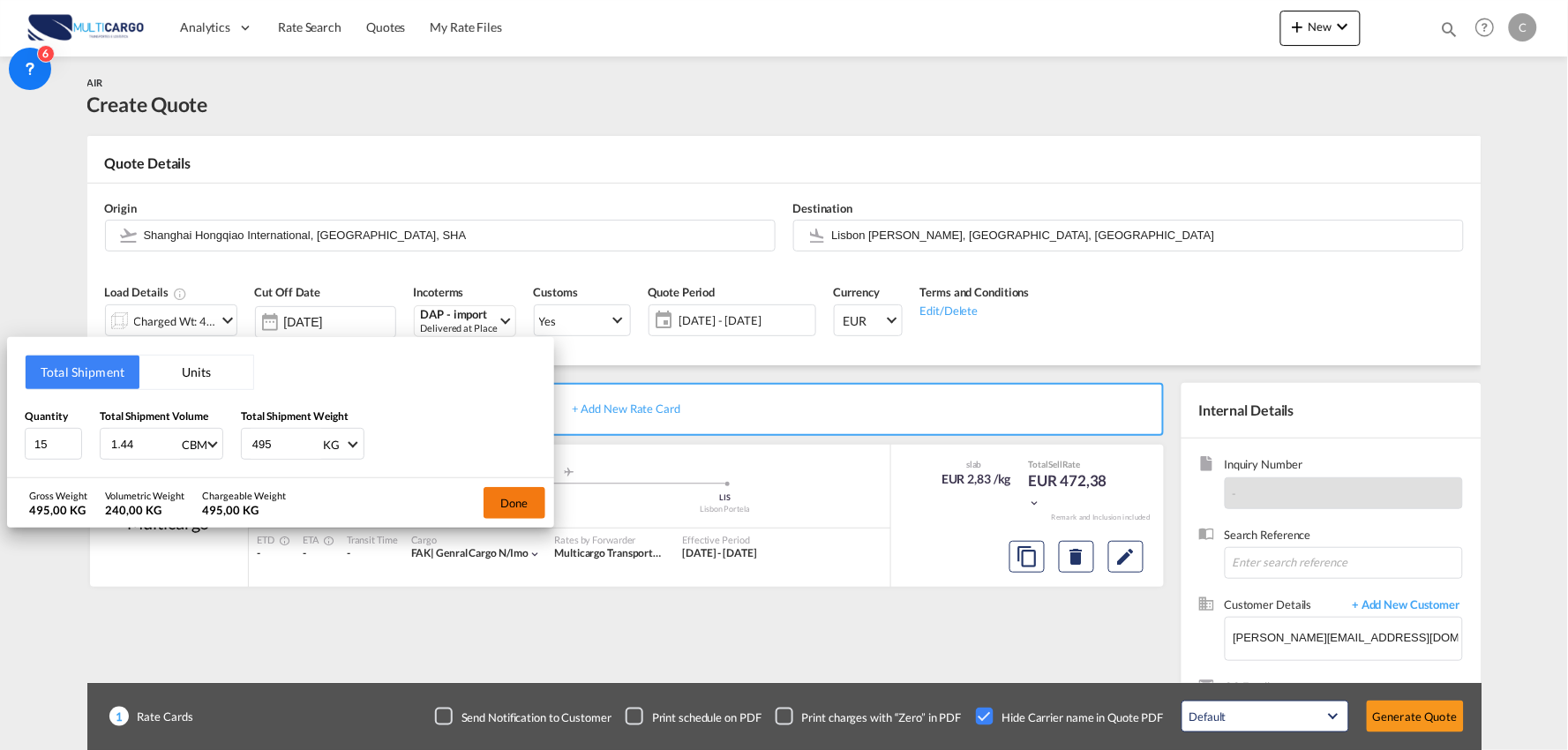
click at [498, 501] on button "Done" at bounding box center [514, 502] width 62 height 31
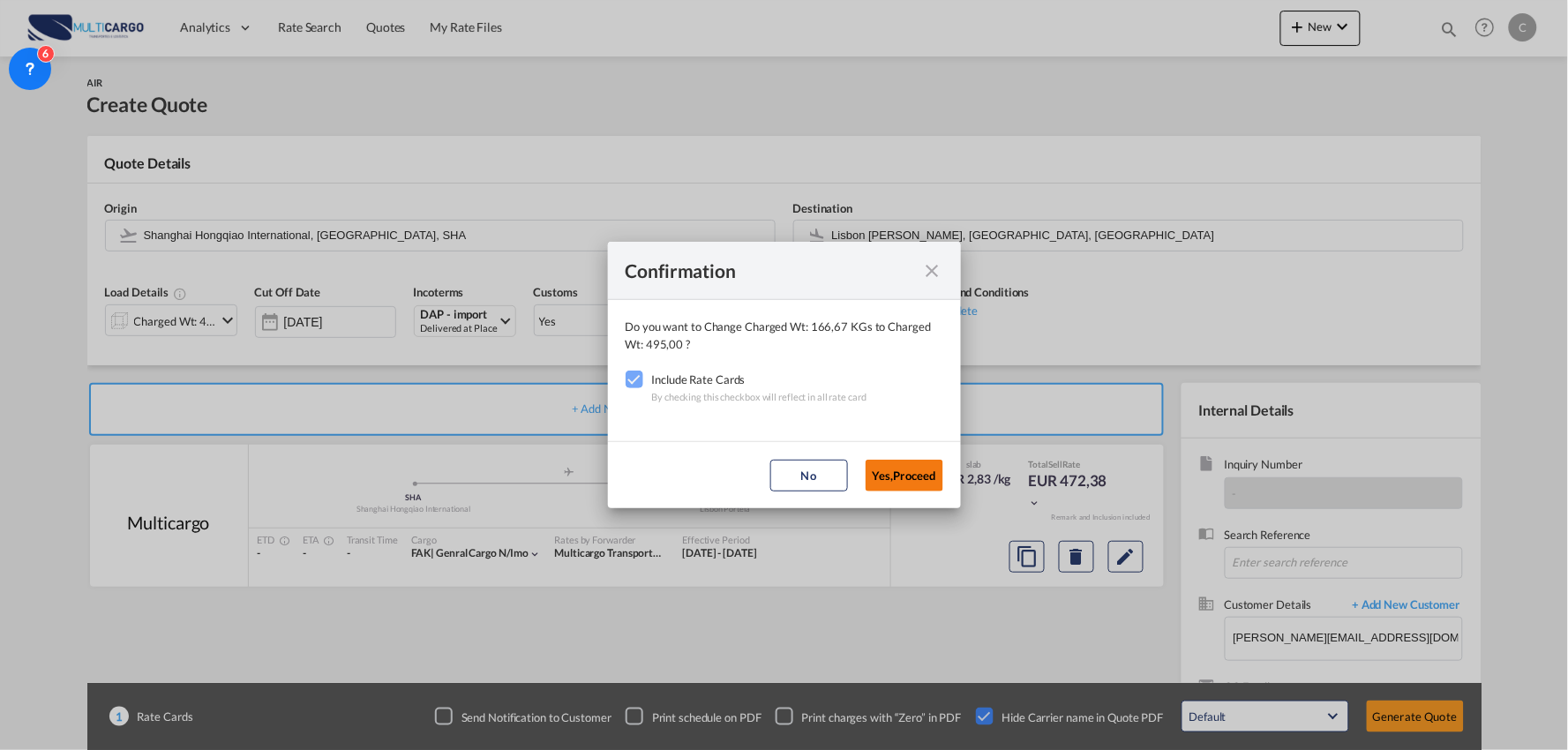
click at [907, 463] on button "Yes,Proceed" at bounding box center [904, 475] width 77 height 31
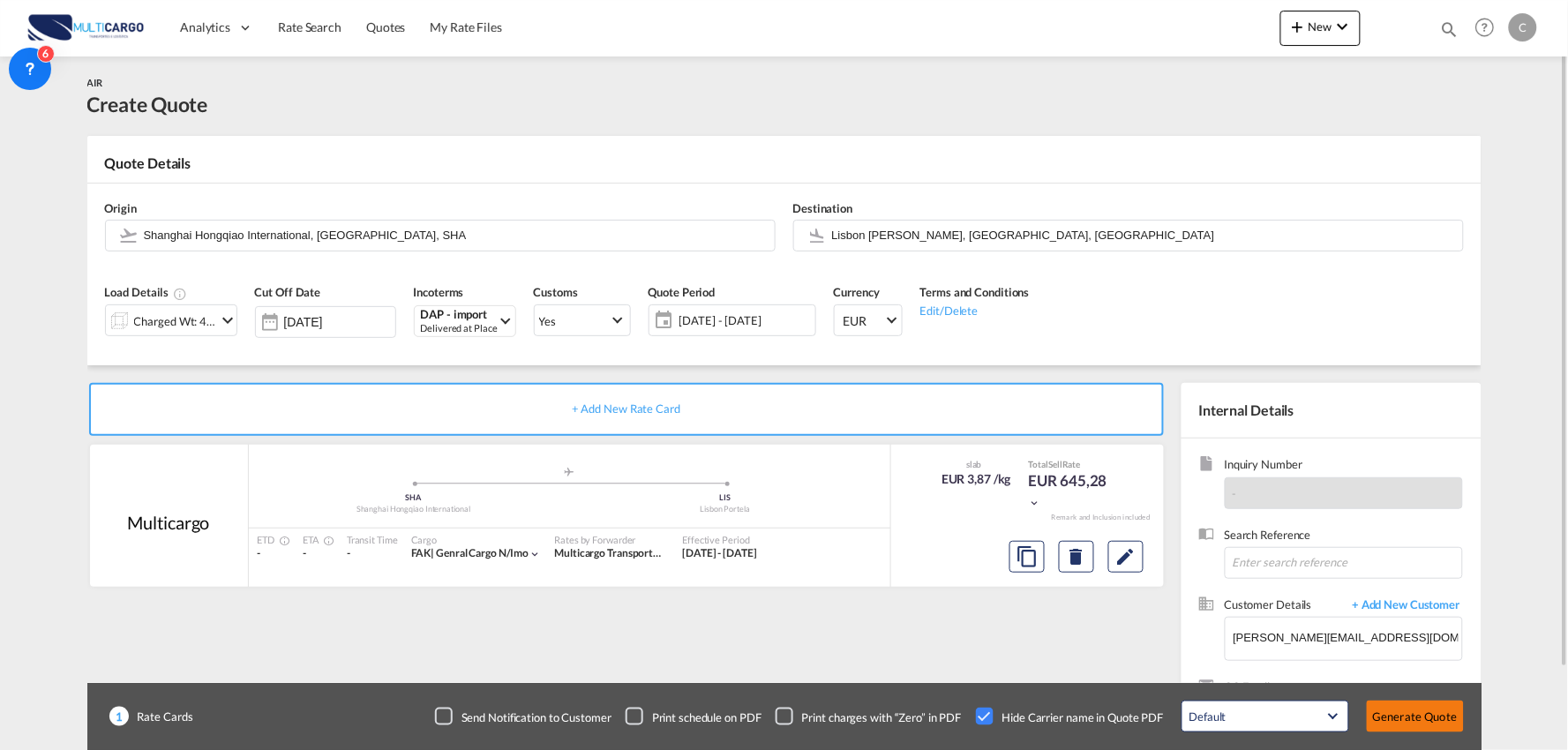
click at [1401, 716] on button "Generate Quote" at bounding box center [1416, 716] width 97 height 31
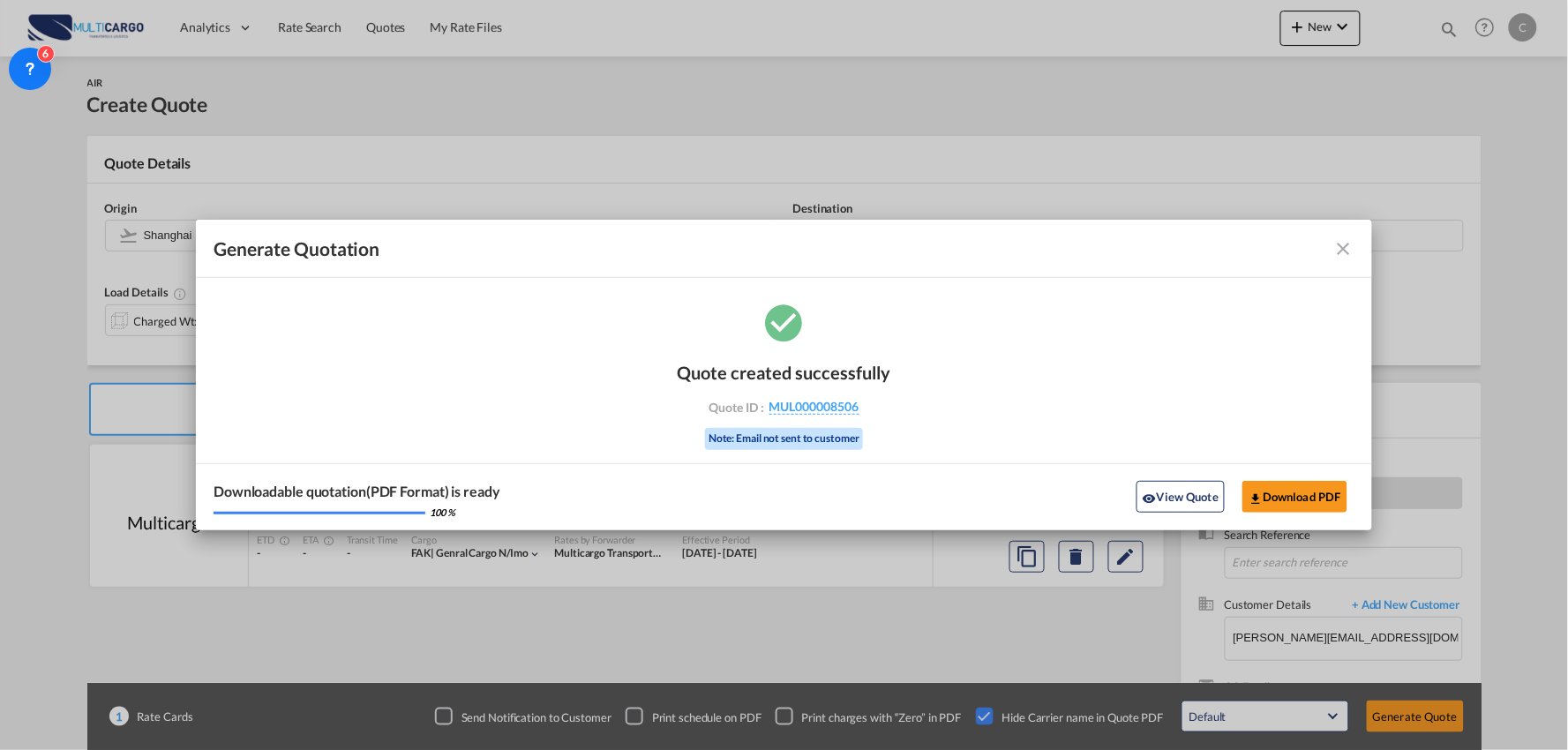
drag, startPoint x: 1168, startPoint y: 492, endPoint x: 1139, endPoint y: 499, distance: 29.8
click at [1168, 492] on button "View Quote" at bounding box center [1181, 496] width 88 height 31
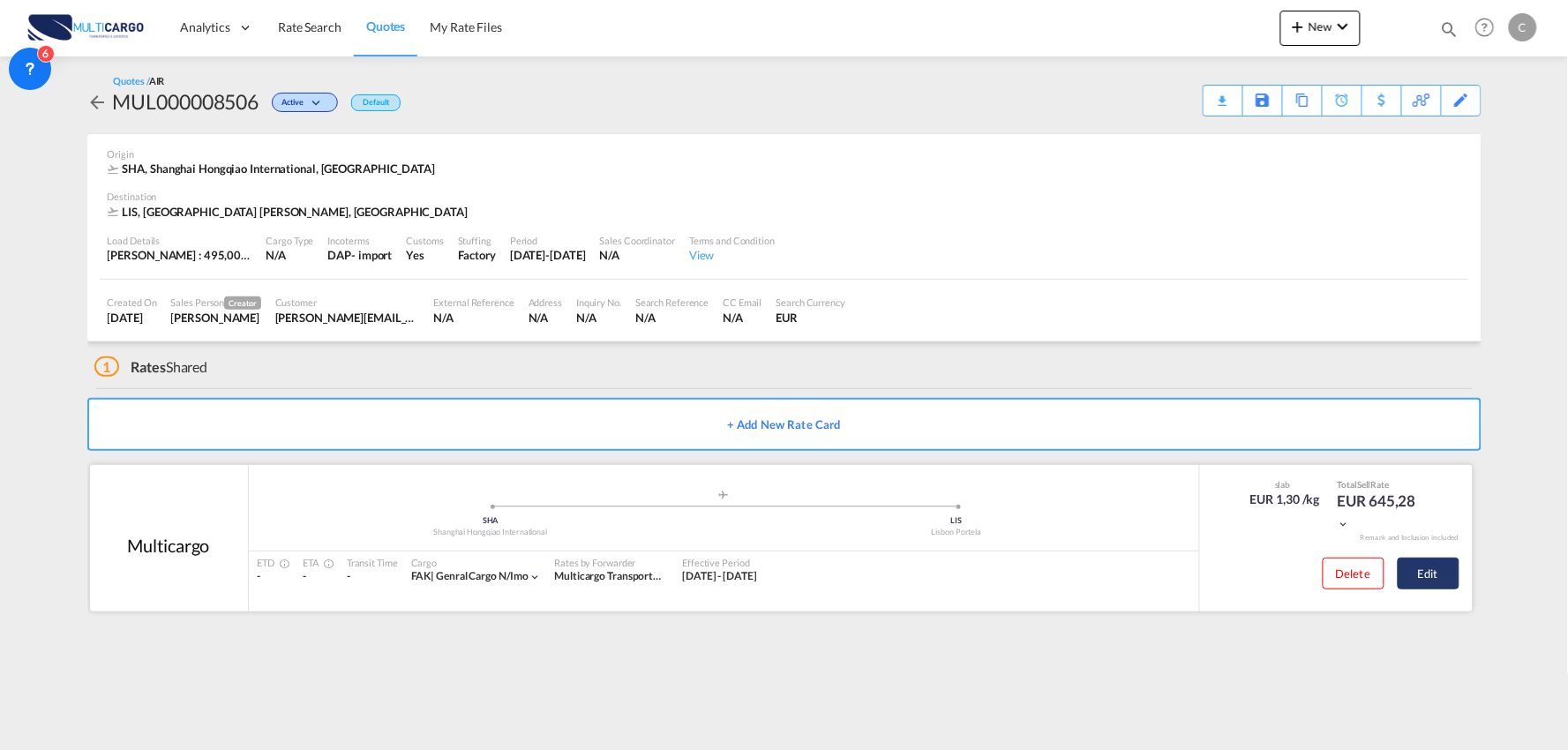
click at [1439, 575] on button "Edit" at bounding box center [1429, 573] width 62 height 31
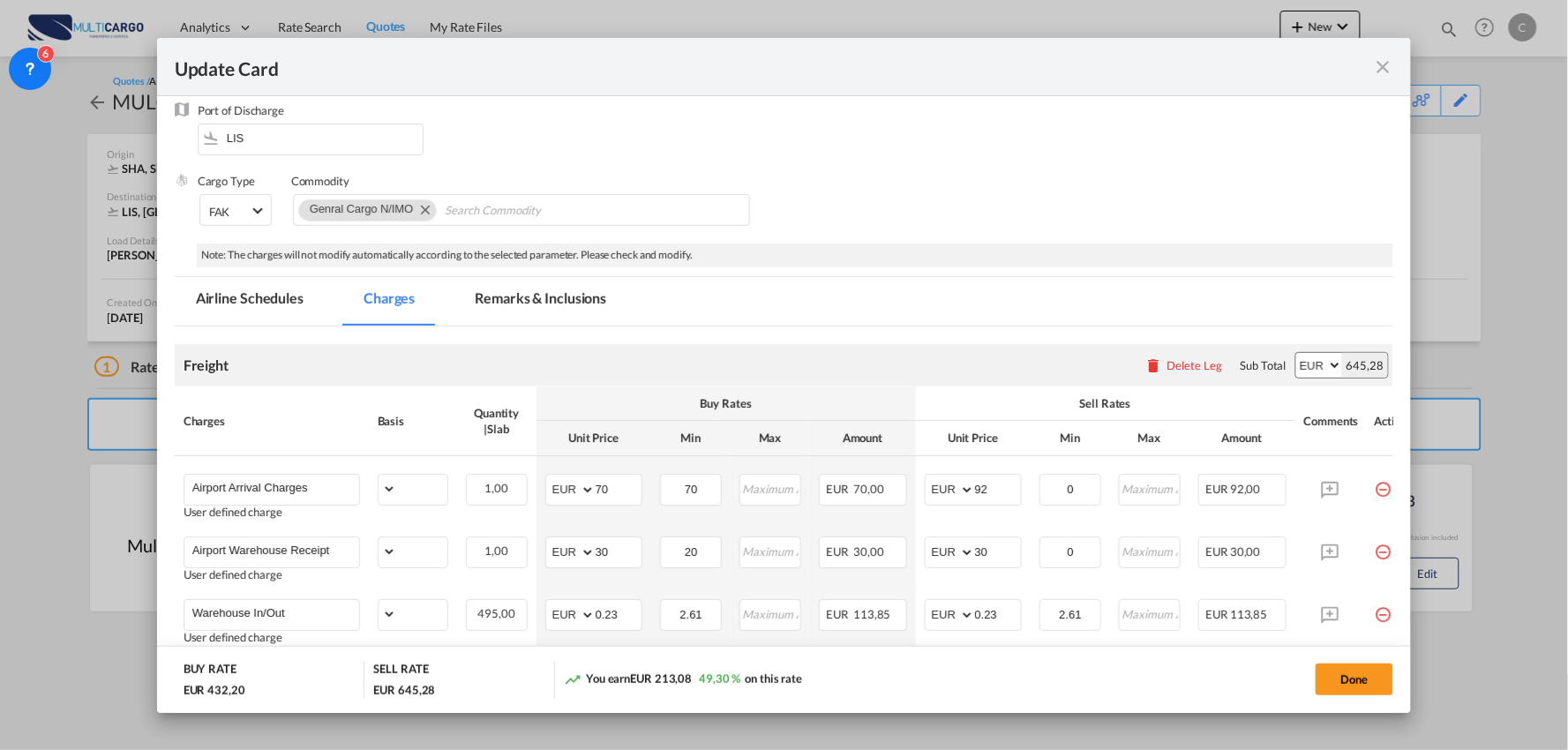
select select "per_bl"
select select "per_kg"
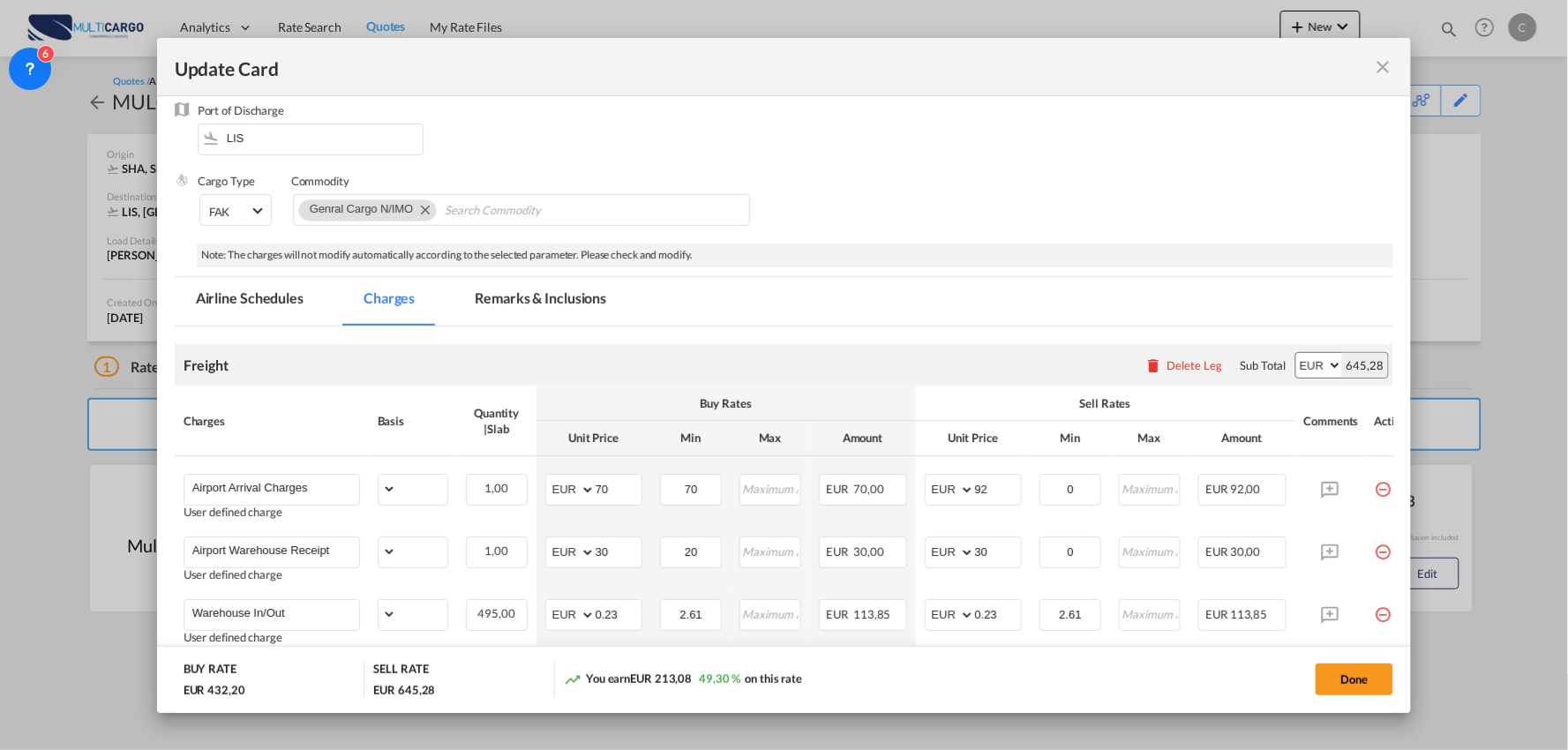
select select "per_shipment"
select select "per_bl"
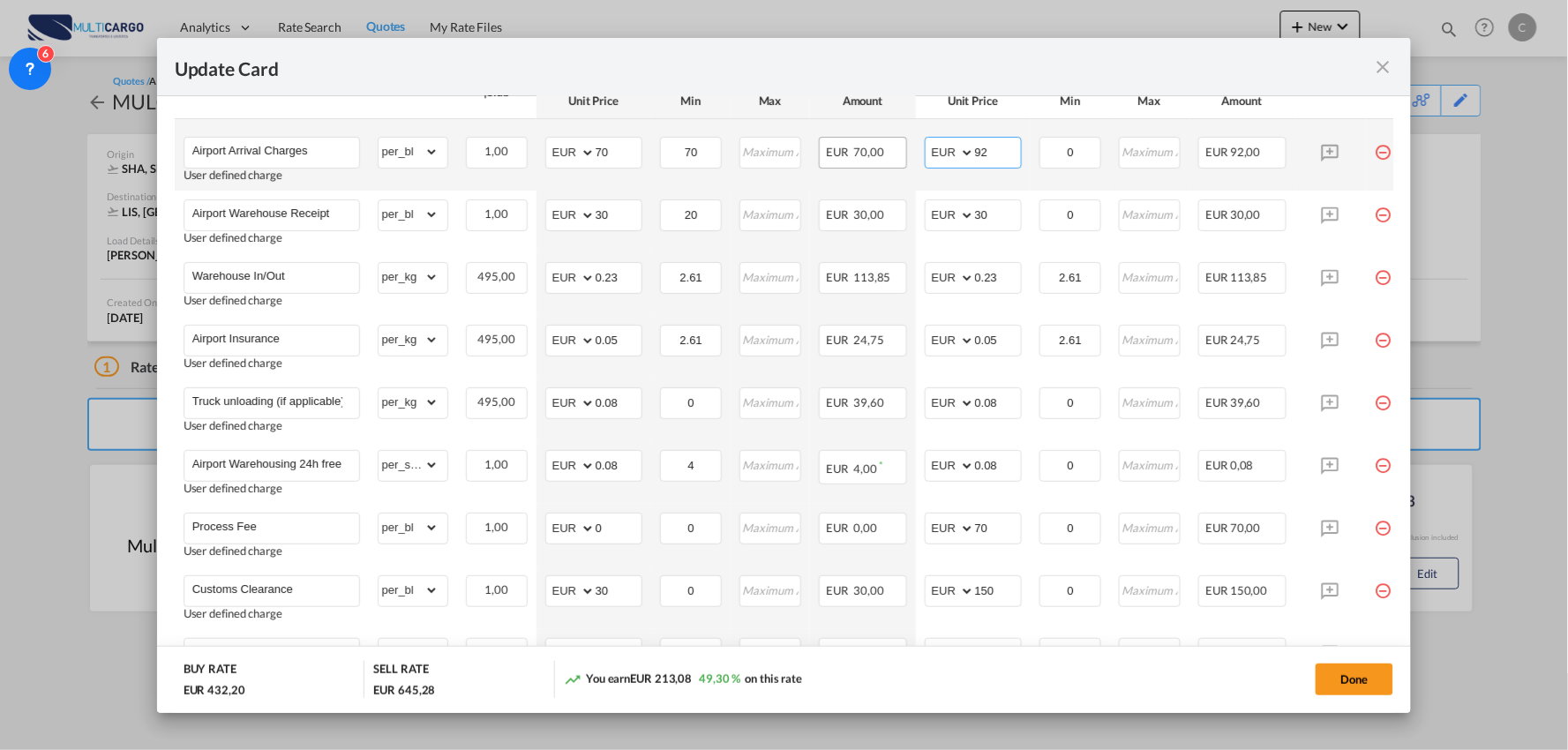
drag, startPoint x: 959, startPoint y: 154, endPoint x: 893, endPoint y: 161, distance: 66.4
click at [912, 159] on tr "Airport Arrival Charges User defined charge Please Enter Already Exists gross_w…" at bounding box center [800, 155] width 1250 height 72
type input "70"
drag, startPoint x: 1081, startPoint y: 71, endPoint x: 1042, endPoint y: 161, distance: 98.1
click at [1081, 71] on div "Update Card" at bounding box center [774, 66] width 1199 height 22
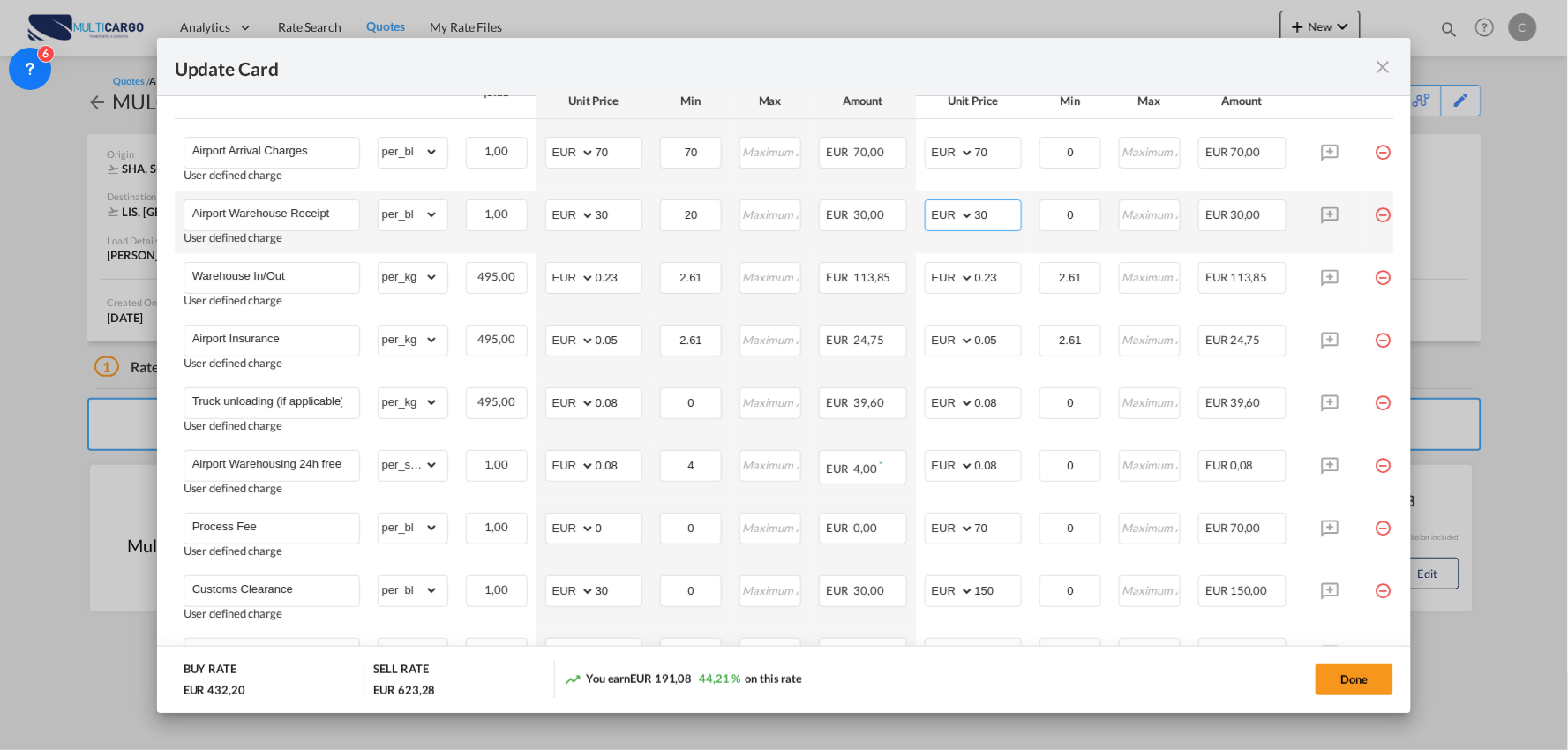
drag, startPoint x: 989, startPoint y: 208, endPoint x: 925, endPoint y: 223, distance: 65.7
click at [925, 221] on md-input-container "AED AFN ALL AMD ANG AOA ARS AUD AWG AZN BAM BBD BDT BGN BHD BIF BMD BND BOB BRL…" at bounding box center [973, 215] width 97 height 31
type input "50"
click at [1035, 68] on div "Update Card" at bounding box center [774, 66] width 1199 height 22
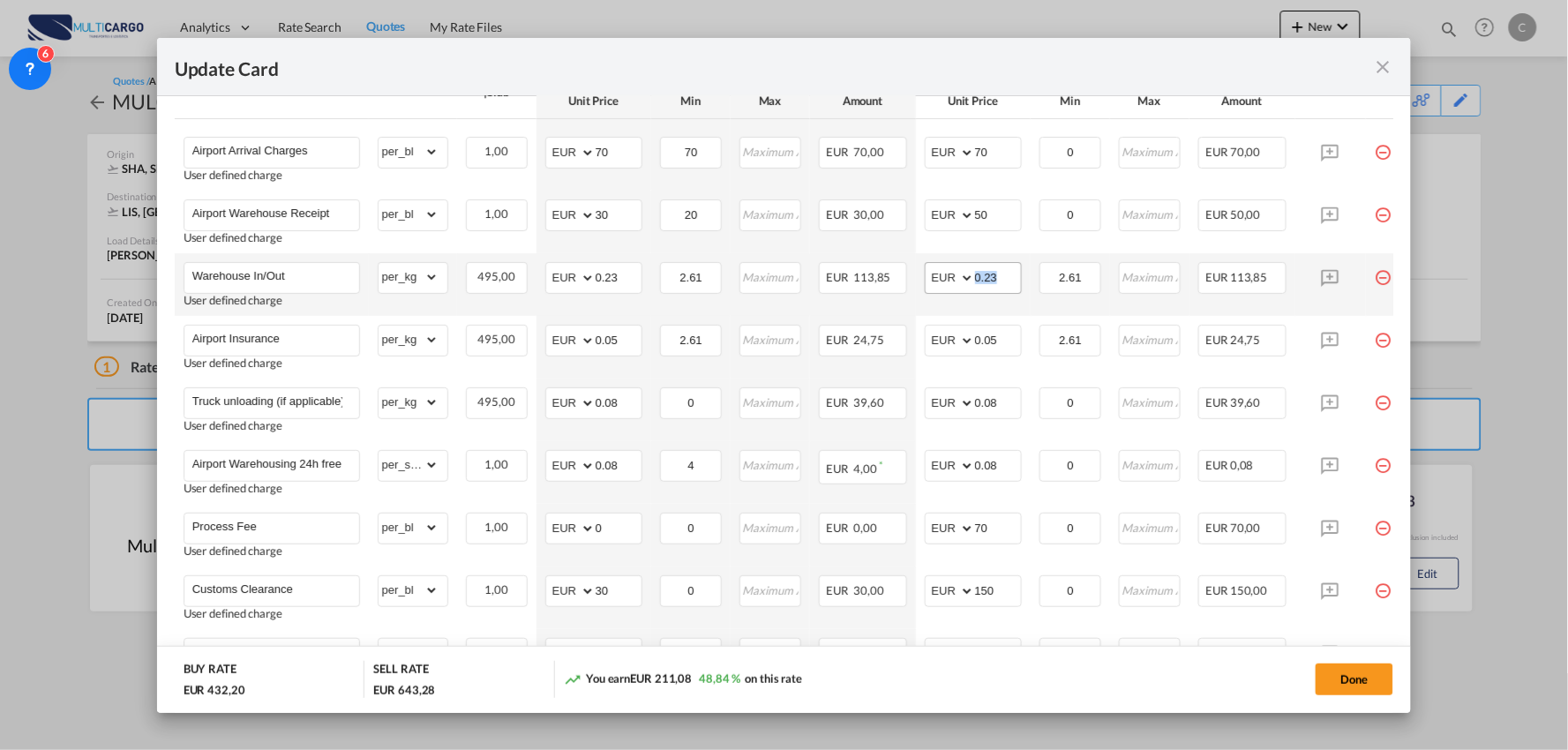
drag, startPoint x: 1026, startPoint y: 269, endPoint x: 1004, endPoint y: 281, distance: 25.1
click at [1014, 276] on td "AED AFN ALL AMD ANG AOA ARS AUD AWG AZN BAM BBD BDT BGN BHD BIF BMD BND BOB BRL…" at bounding box center [973, 284] width 115 height 63
click at [1003, 281] on input "0.23" at bounding box center [998, 277] width 46 height 27
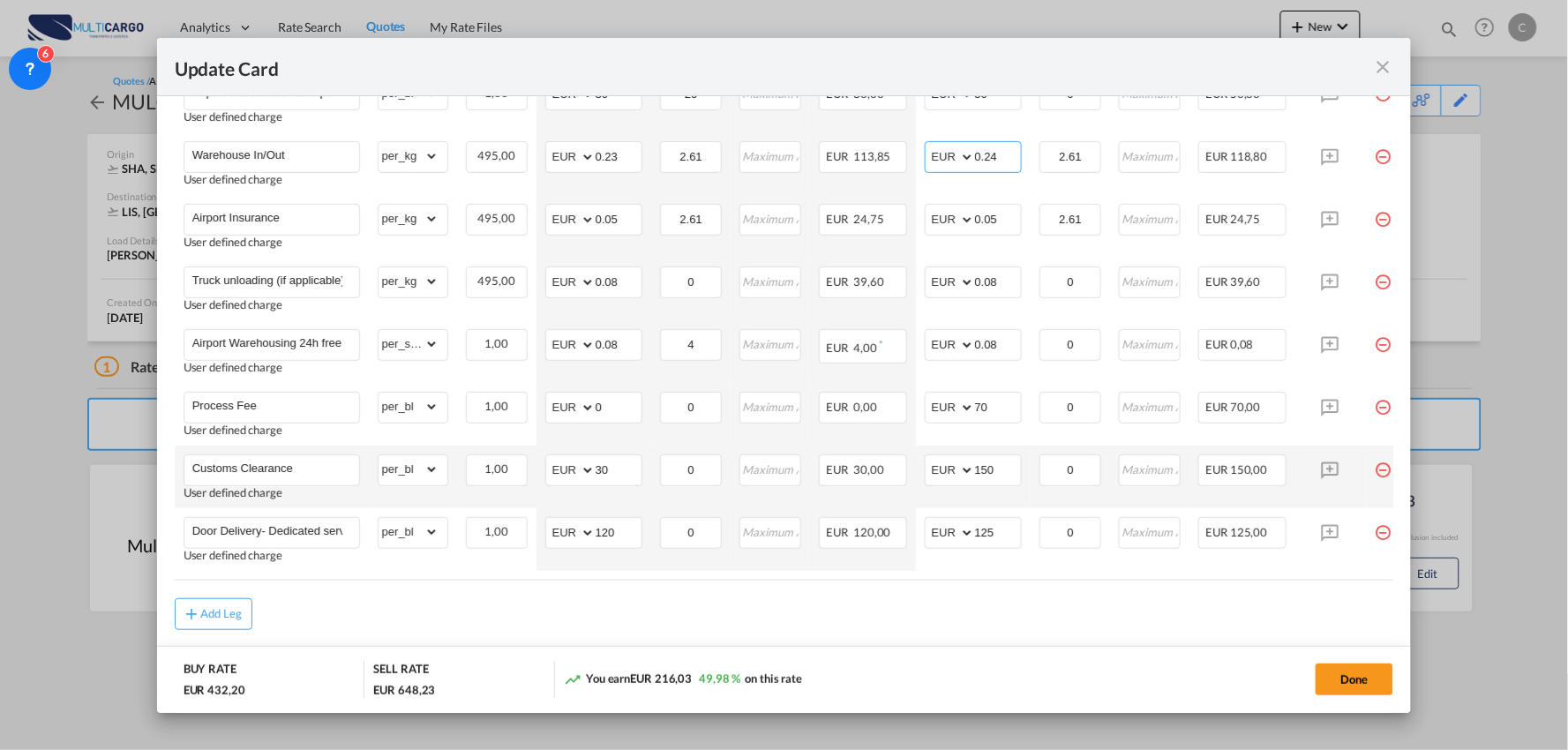
scroll to position [662, 0]
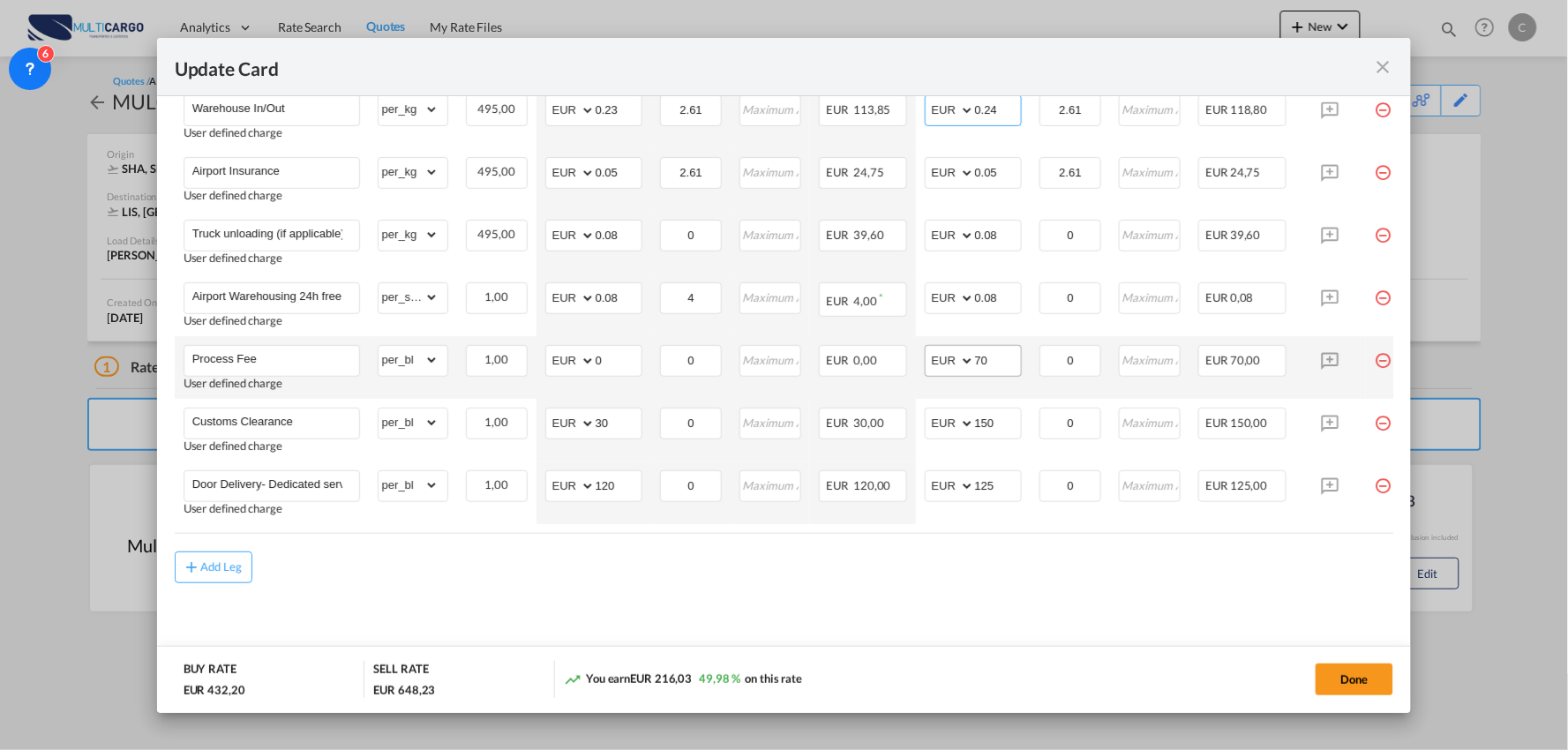
type input "0.24"
drag, startPoint x: 1001, startPoint y: 356, endPoint x: 865, endPoint y: 349, distance: 136.2
click at [925, 359] on md-input-container "AED AFN ALL AMD ANG AOA ARS AUD AWG AZN BAM BBD BDT BGN BHD BIF BMD BND BOB BRL…" at bounding box center [973, 361] width 97 height 31
type input "90"
click at [633, 605] on md-content "Freight Please enter leg name Leg Name Already Exists Delete Leg Sub Total AED …" at bounding box center [784, 244] width 1220 height 846
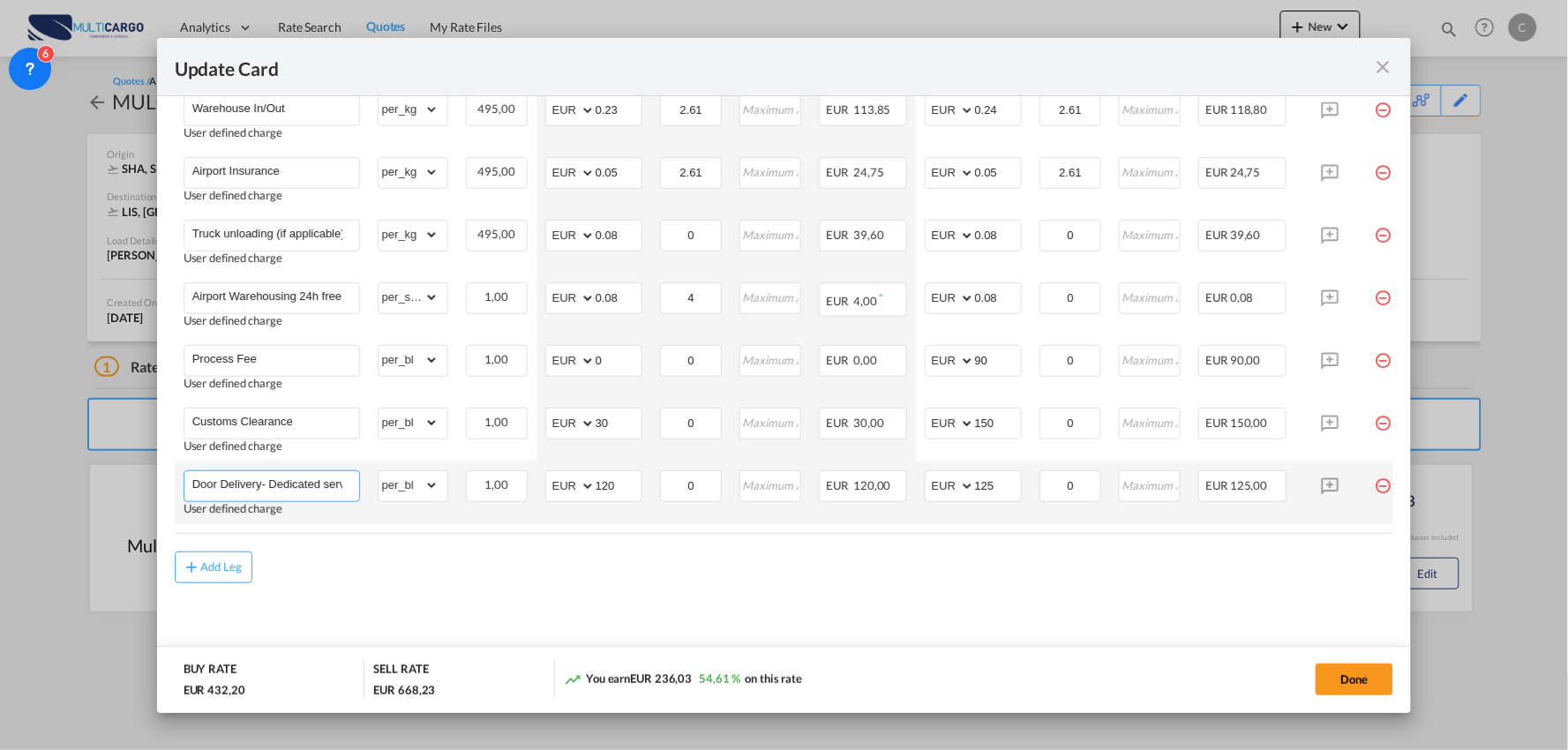
click at [321, 480] on input "Door Delivery- Dedicated service" at bounding box center [276, 485] width 167 height 27
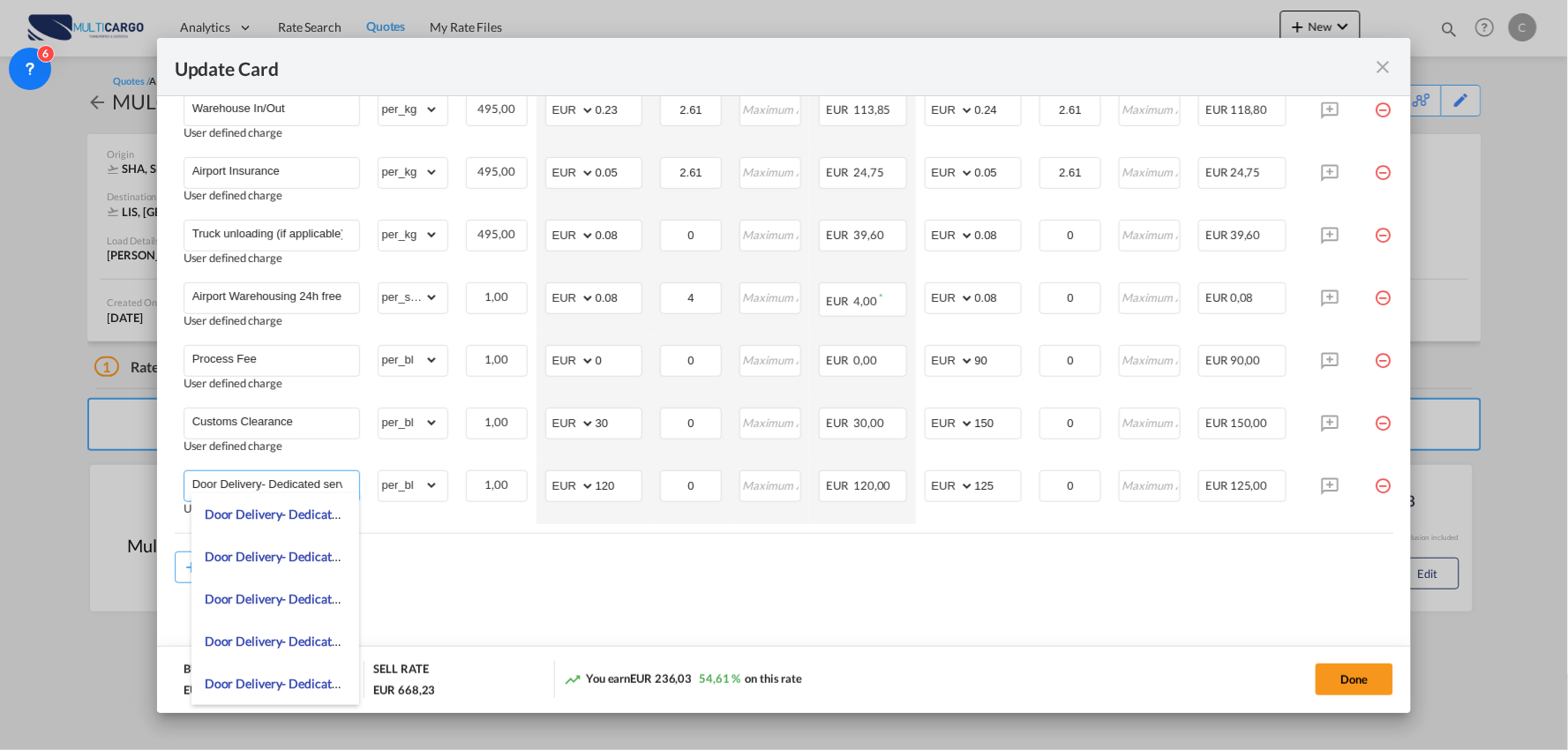
drag, startPoint x: 264, startPoint y: 481, endPoint x: 909, endPoint y: 522, distance: 646.3
click at [919, 528] on table "Charges Basis Quantity | Slab Buy Rates Sell Rates Comments Action Unit Price M…" at bounding box center [800, 207] width 1250 height 651
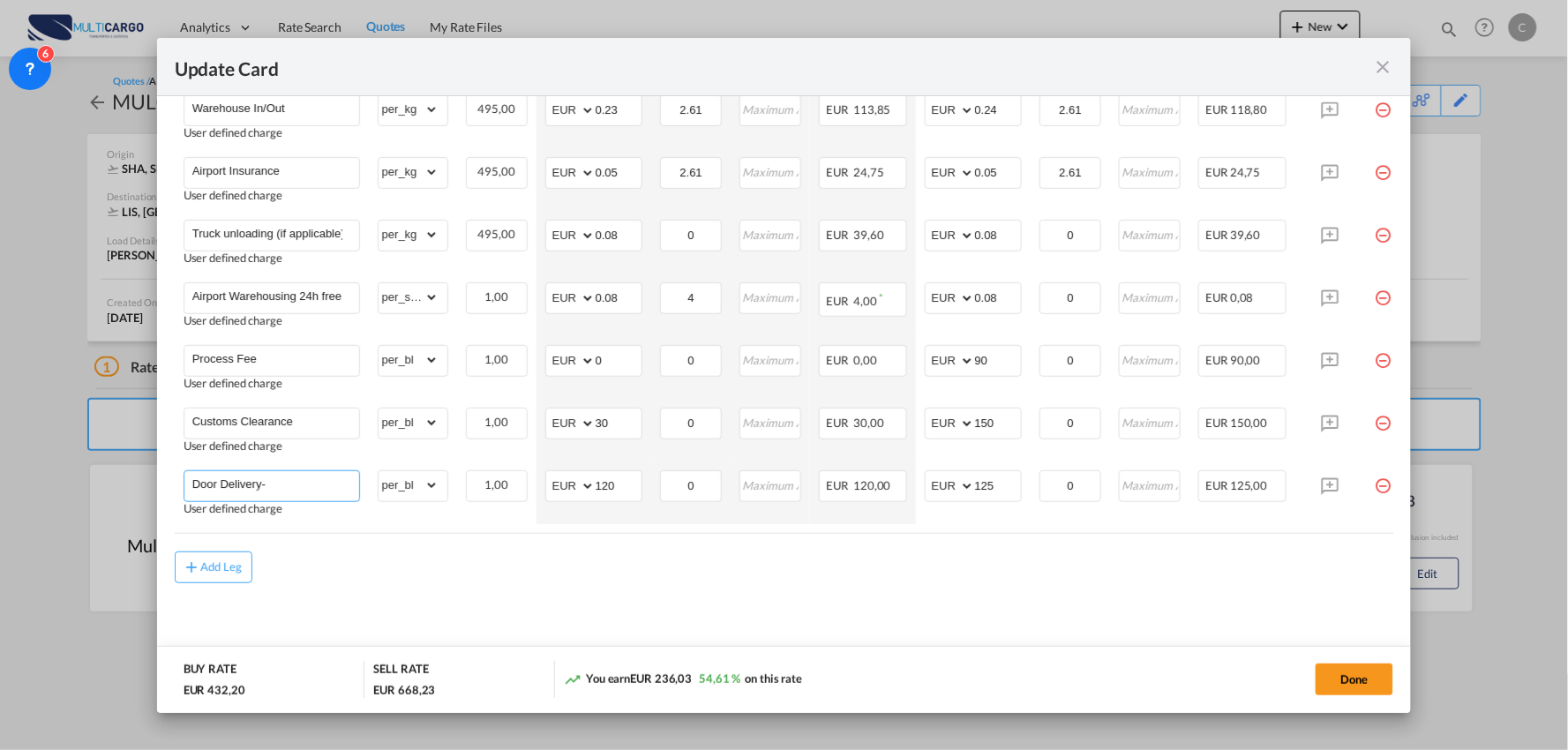
scroll to position [0, 0]
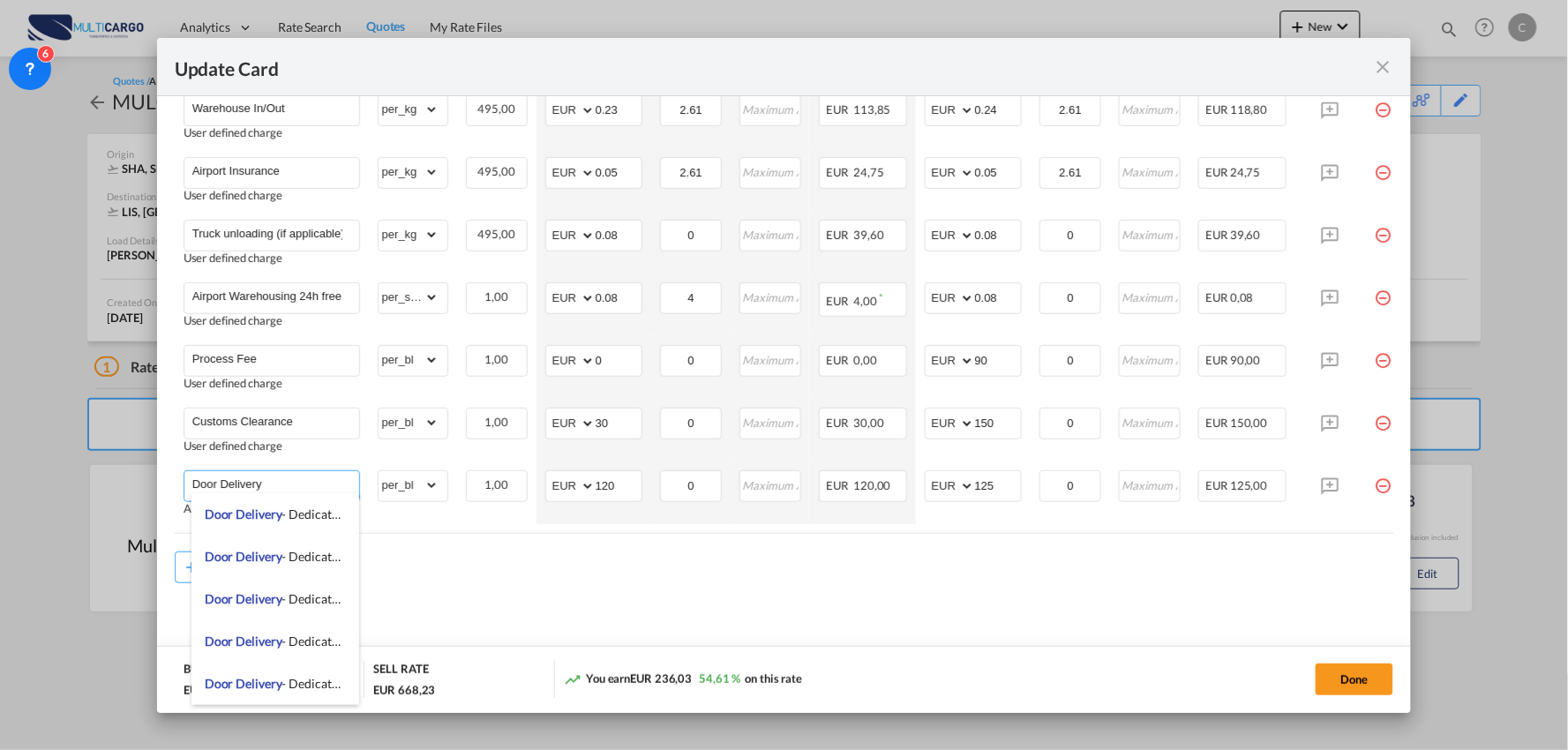
type input "Door Delivery"
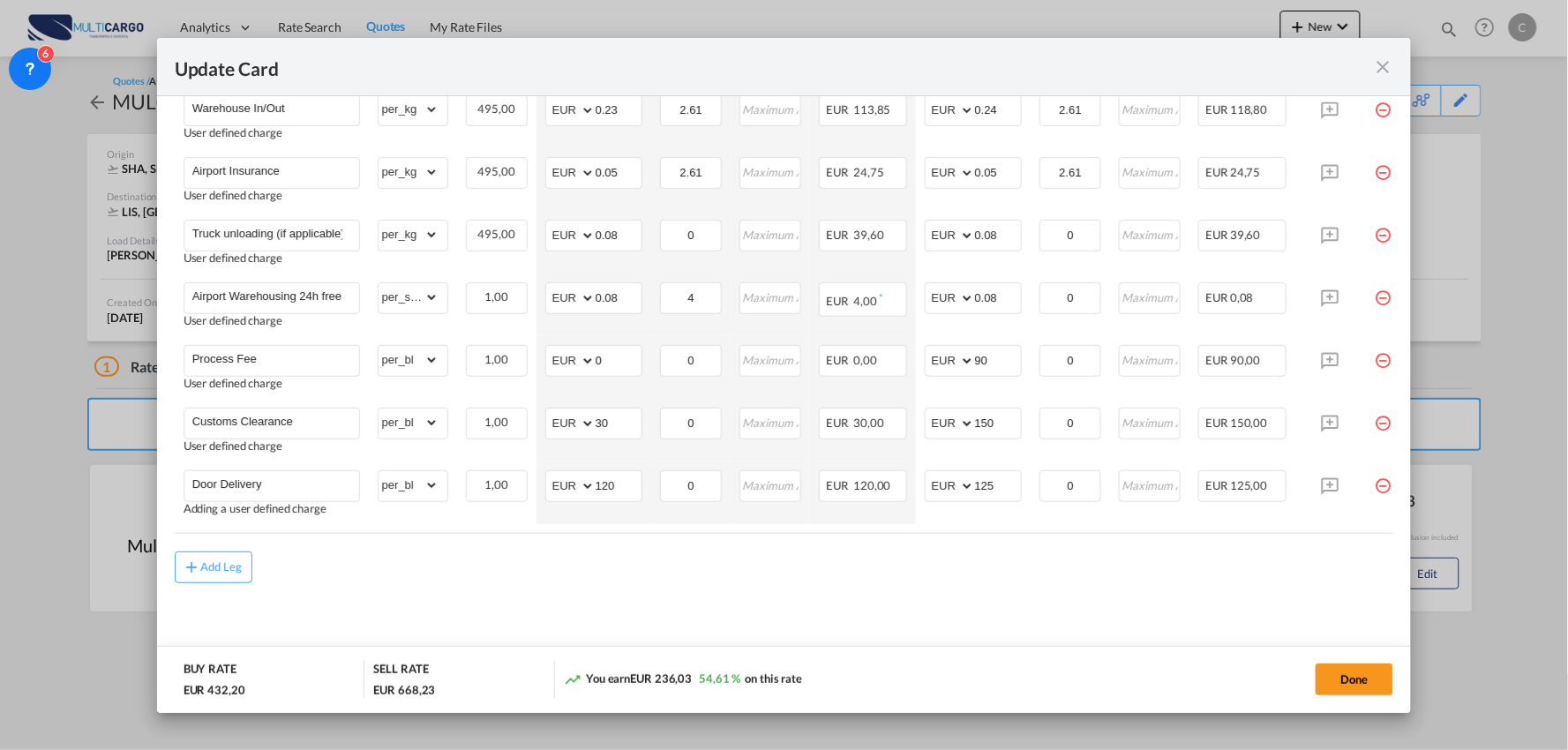
click at [945, 580] on div "Add Leg" at bounding box center [784, 567] width 1220 height 31
click at [750, 540] on air-lcl-rate-modification "Freight Please enter leg name Leg Name Already Exists Delete Leg Sub Total AED …" at bounding box center [784, 202] width 1220 height 761
drag, startPoint x: 417, startPoint y: 428, endPoint x: 445, endPoint y: 445, distance: 32.8
click at [417, 428] on select "gross_weight volumetric_weight per_shipment per_bl per_km % on air freight per_…" at bounding box center [408, 423] width 60 height 29
select select "per_document"
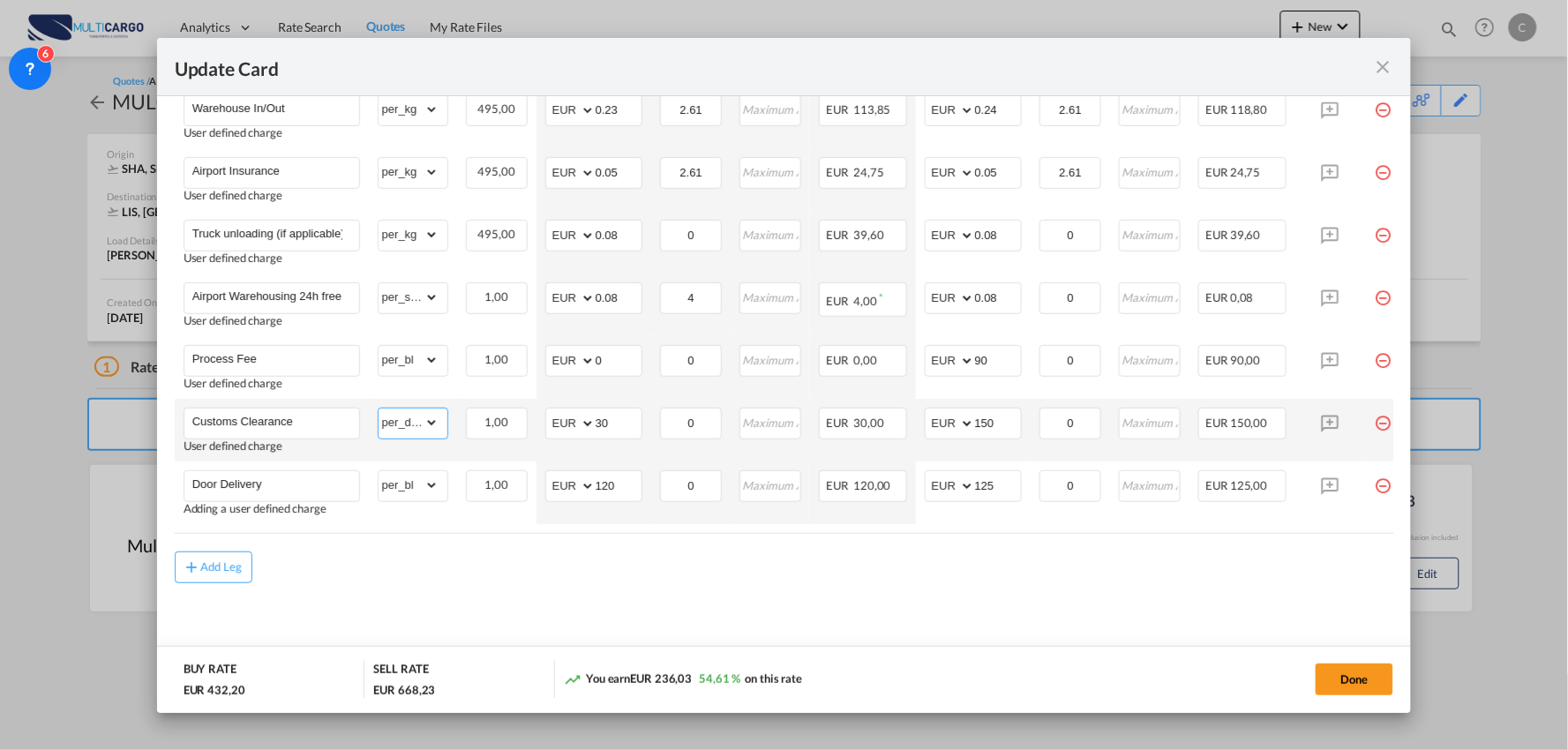
click at [379, 408] on select "gross_weight volumetric_weight per_shipment per_bl per_km % on air freight per_…" at bounding box center [408, 423] width 60 height 29
click at [575, 586] on md-content "Freight Please enter leg name Leg Name Already Exists Delete Leg Sub Total AED …" at bounding box center [784, 244] width 1220 height 846
click at [500, 594] on md-content "Freight Please enter leg name Leg Name Already Exists Delete Leg Sub Total AED …" at bounding box center [784, 244] width 1220 height 846
drag, startPoint x: 533, startPoint y: 598, endPoint x: 630, endPoint y: 611, distance: 97.9
click at [533, 598] on md-content "Freight Please enter leg name Leg Name Already Exists Delete Leg Sub Total AED …" at bounding box center [784, 244] width 1220 height 846
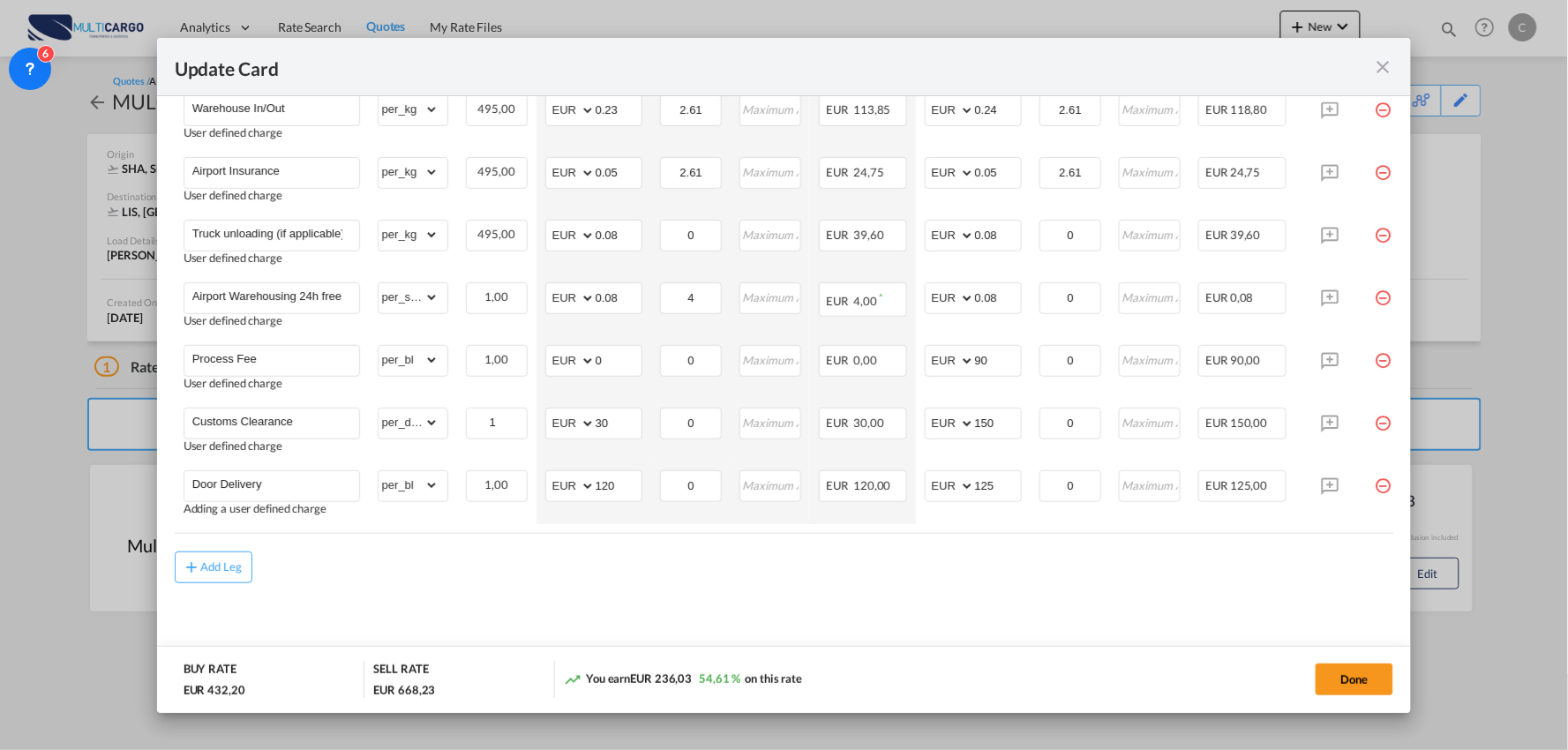
click at [660, 590] on md-content "Freight Please enter leg name Leg Name Already Exists Delete Leg Sub Total AED …" at bounding box center [784, 244] width 1220 height 846
click at [581, 552] on div "Add Leg" at bounding box center [784, 567] width 1220 height 31
click at [947, 594] on md-content "Freight Please enter leg name Leg Name Already Exists Delete Leg Sub Total AED …" at bounding box center [784, 244] width 1220 height 846
click at [671, 561] on div "Add Leg" at bounding box center [784, 567] width 1220 height 31
click at [1026, 588] on md-content "Freight Please enter leg name Leg Name Already Exists Delete Leg Sub Total AED …" at bounding box center [784, 244] width 1220 height 846
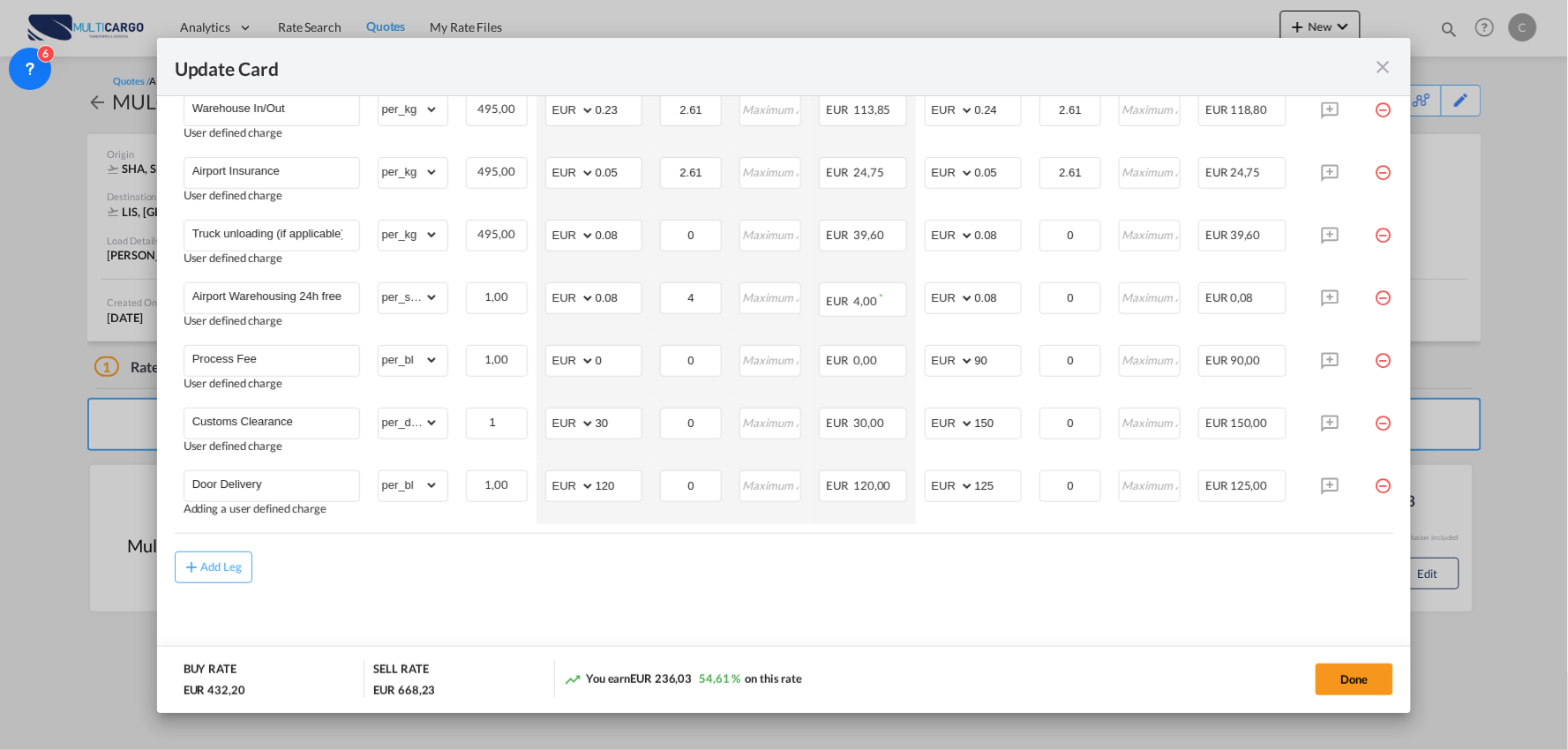
click at [708, 549] on air-lcl-rate-modification "Freight Please enter leg name Leg Name Already Exists Delete Leg Sub Total AED …" at bounding box center [784, 202] width 1220 height 761
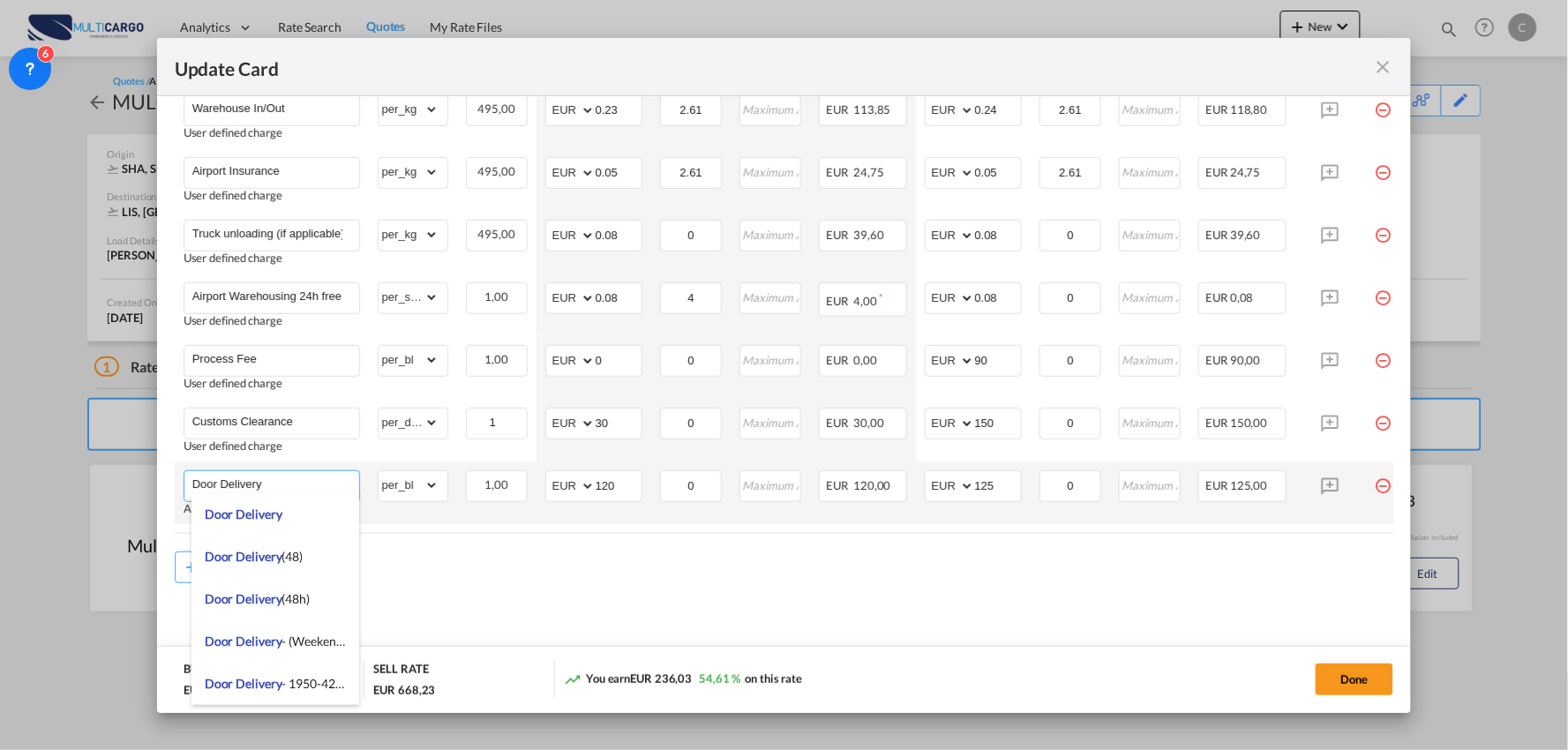
click at [292, 477] on input "Door Delivery" at bounding box center [276, 485] width 167 height 27
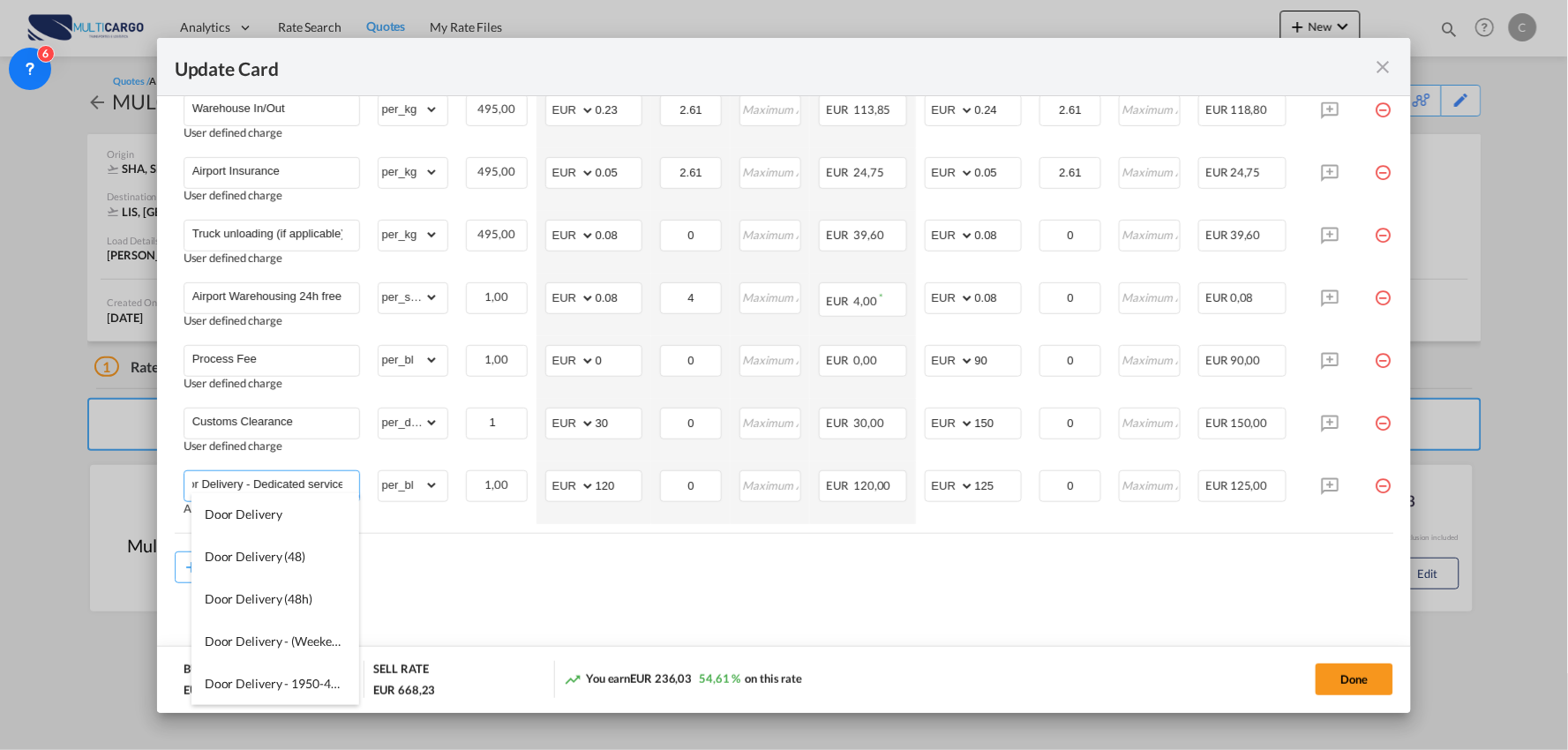
type input "Door Delivery - Dedicated service"
click at [671, 594] on md-content "Freight Please enter leg name Leg Name Already Exists Delete Leg Sub Total AED …" at bounding box center [784, 244] width 1220 height 846
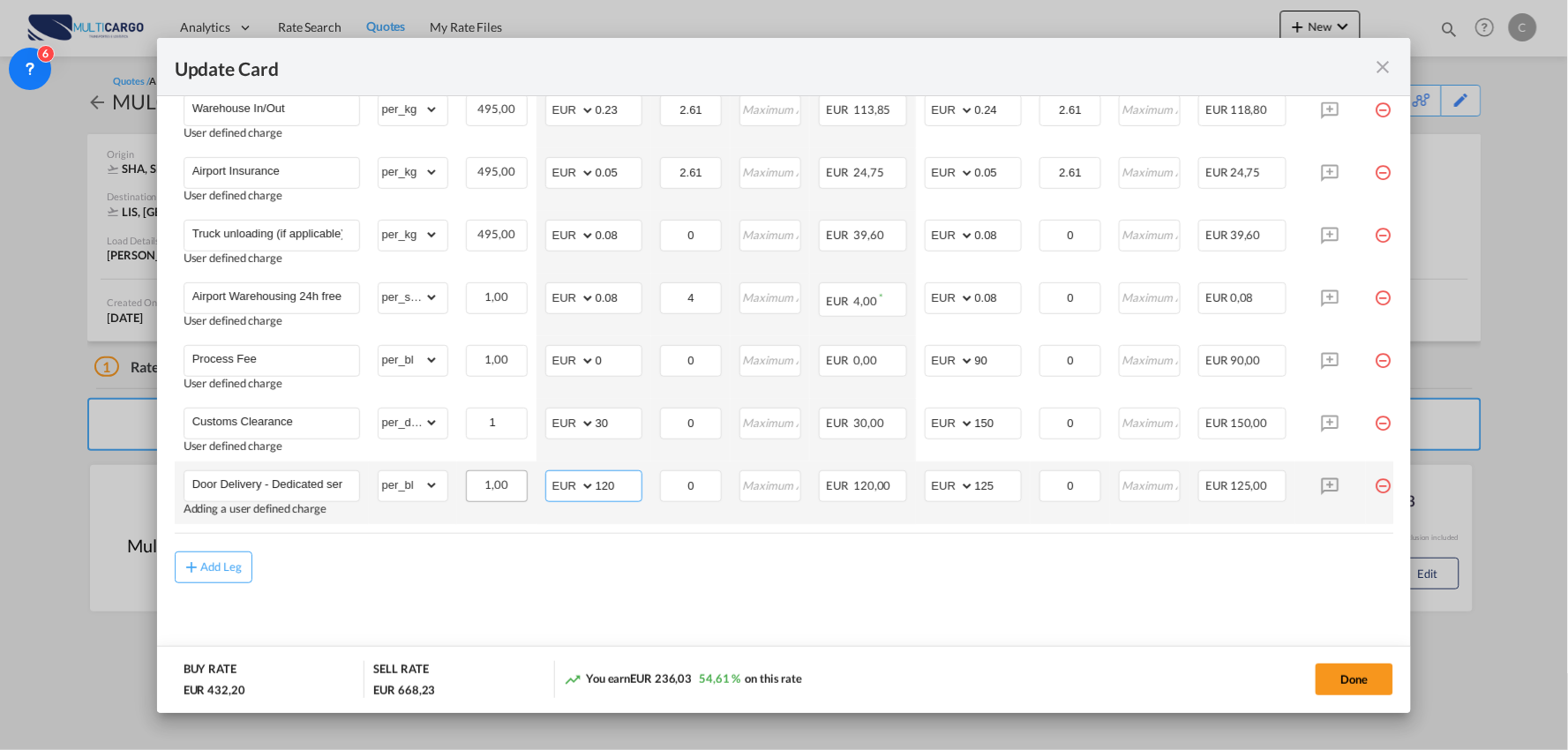
drag, startPoint x: 622, startPoint y: 475, endPoint x: 500, endPoint y: 479, distance: 122.1
click at [536, 479] on td "AED AFN ALL AMD ANG AOA ARS AUD AWG AZN BAM BBD BDT BGN BHD BIF BMD BND BOB BRL…" at bounding box center [594, 493] width 115 height 63
type input "195"
click at [736, 598] on md-content "Freight Please enter leg name Leg Name Already Exists Delete Leg Sub Total AED …" at bounding box center [784, 244] width 1220 height 846
drag, startPoint x: 1006, startPoint y: 478, endPoint x: 919, endPoint y: 480, distance: 87.0
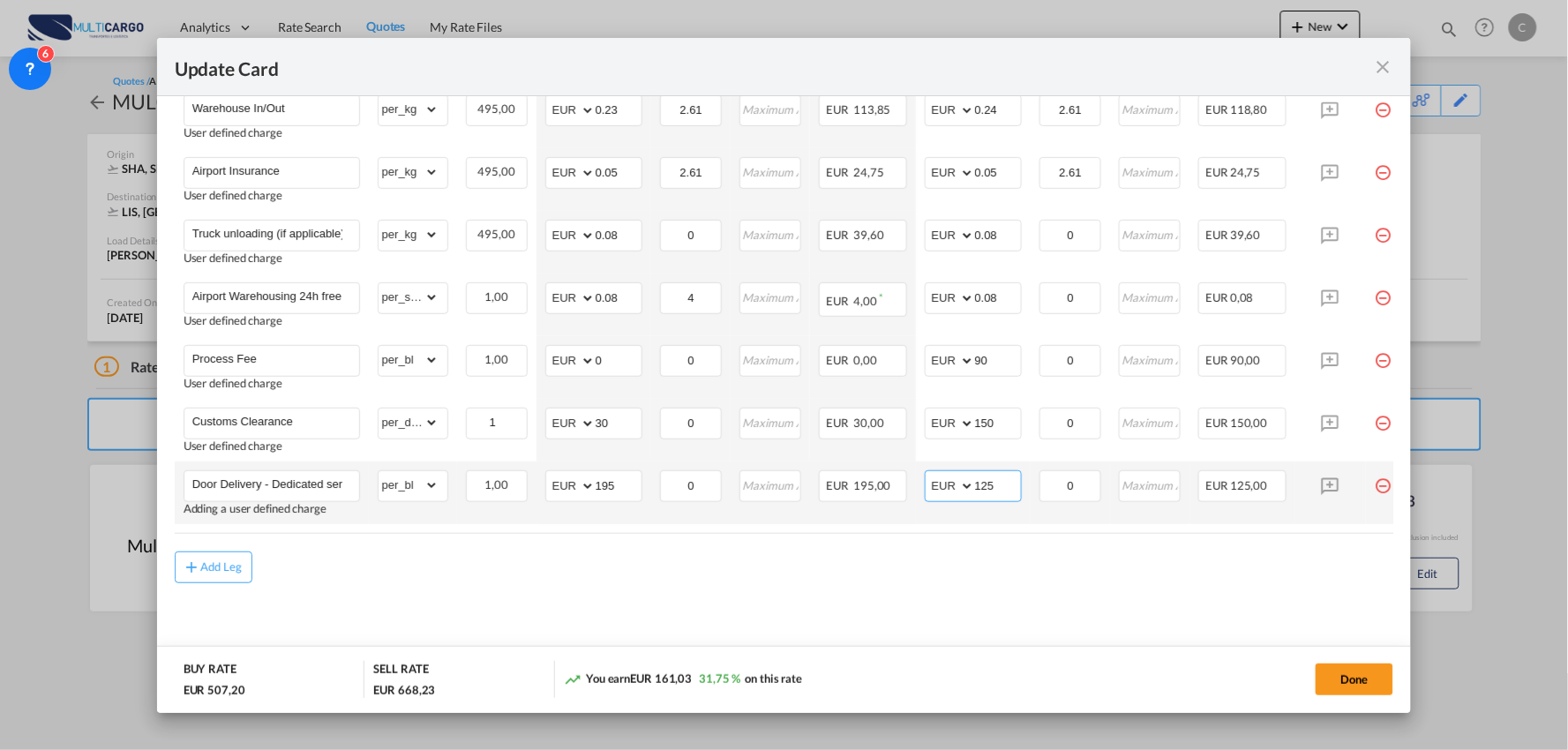
click at [921, 480] on td "AED AFN ALL AMD ANG AOA ARS AUD AWG AZN BAM BBD BDT BGN BHD BIF BMD BND BOB BRL…" at bounding box center [973, 493] width 115 height 63
type input "235"
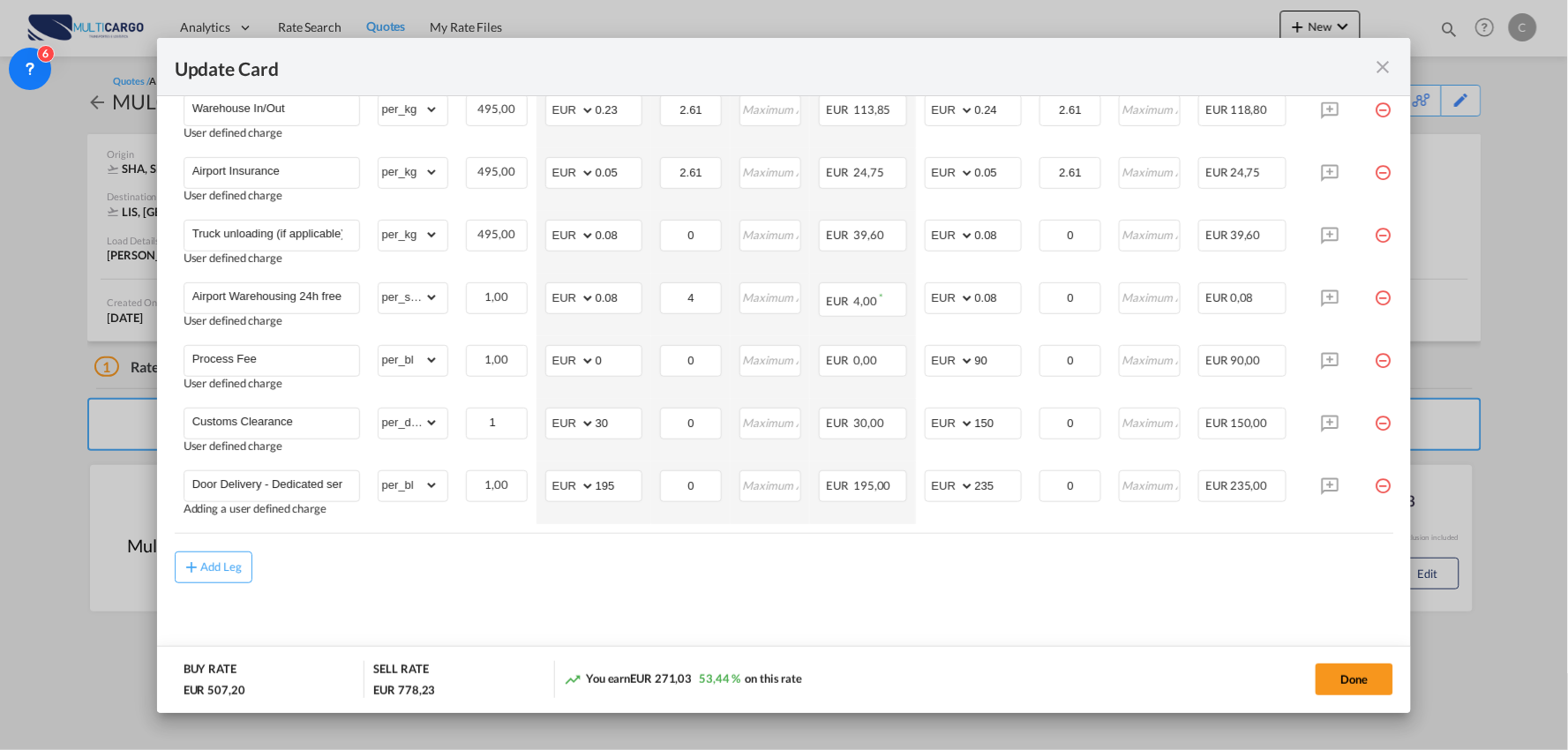
click at [907, 552] on div "Add Leg" at bounding box center [784, 567] width 1220 height 31
click at [1350, 680] on button "Done" at bounding box center [1354, 678] width 77 height 31
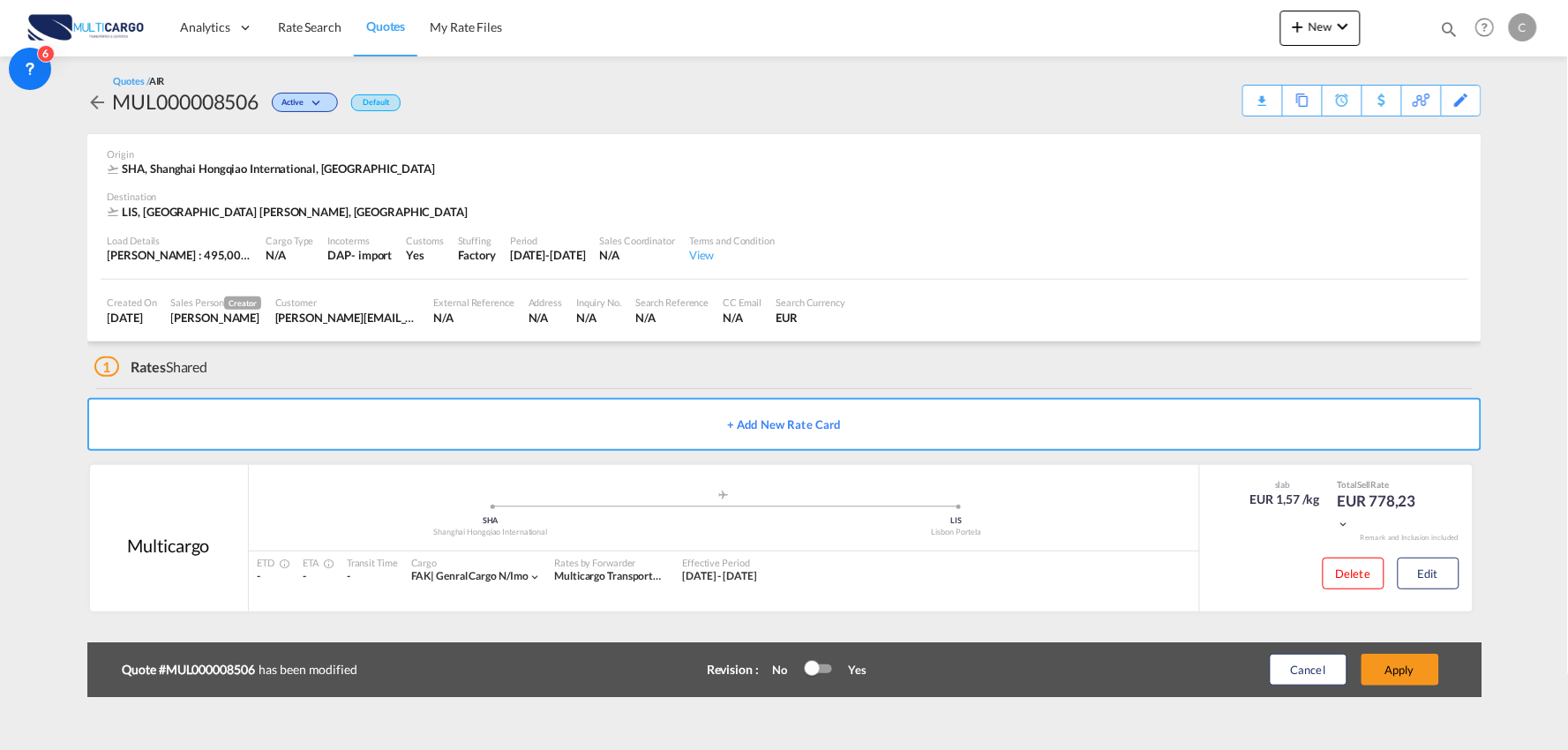
click at [1396, 677] on div "Update Card Port of Loading SHA T/S .a{fill:#aaa8ad;} Airline Multicargo (1163-…" at bounding box center [784, 375] width 1568 height 750
click at [1404, 664] on button "Apply" at bounding box center [1400, 669] width 77 height 31
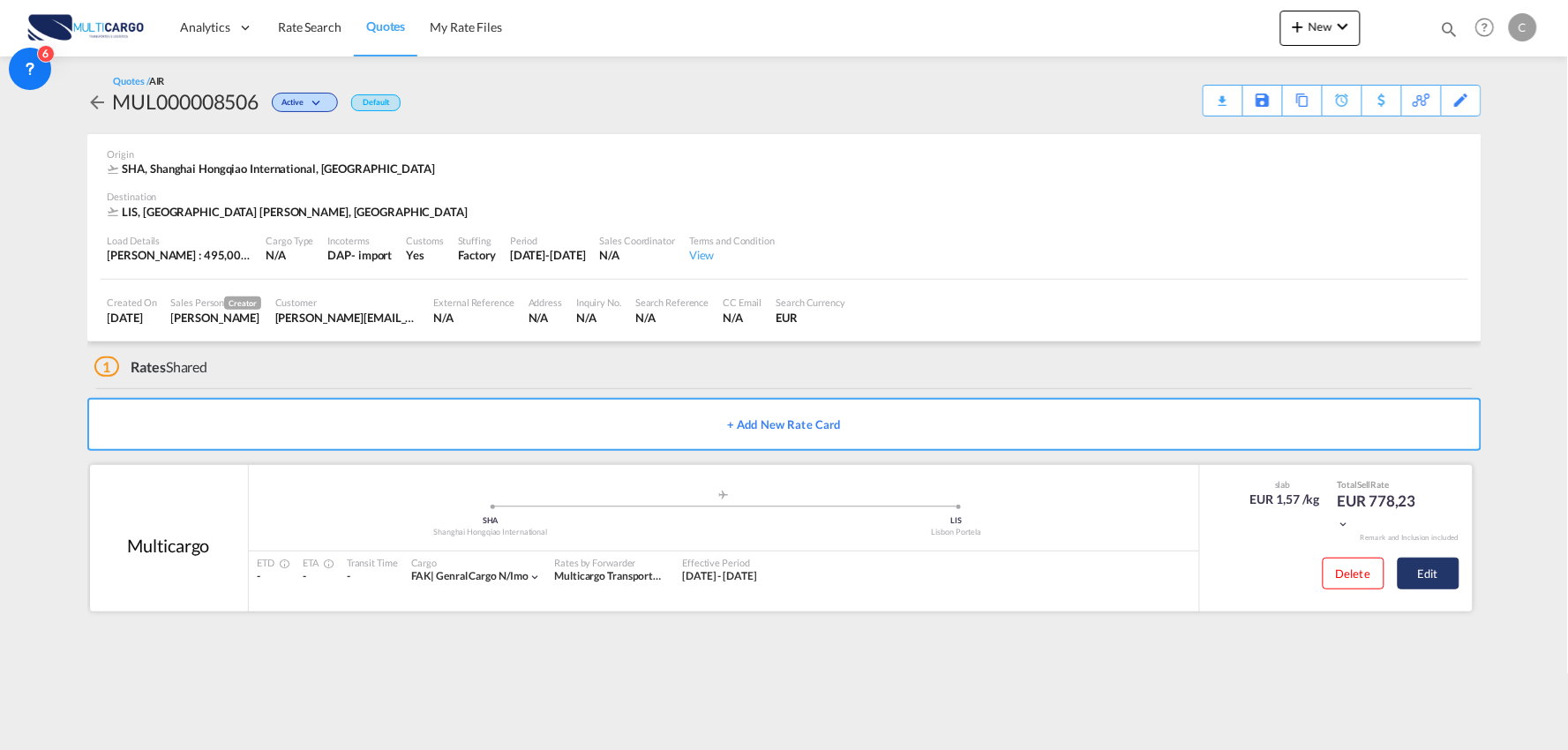
click at [1433, 575] on button "Edit" at bounding box center [1429, 573] width 62 height 31
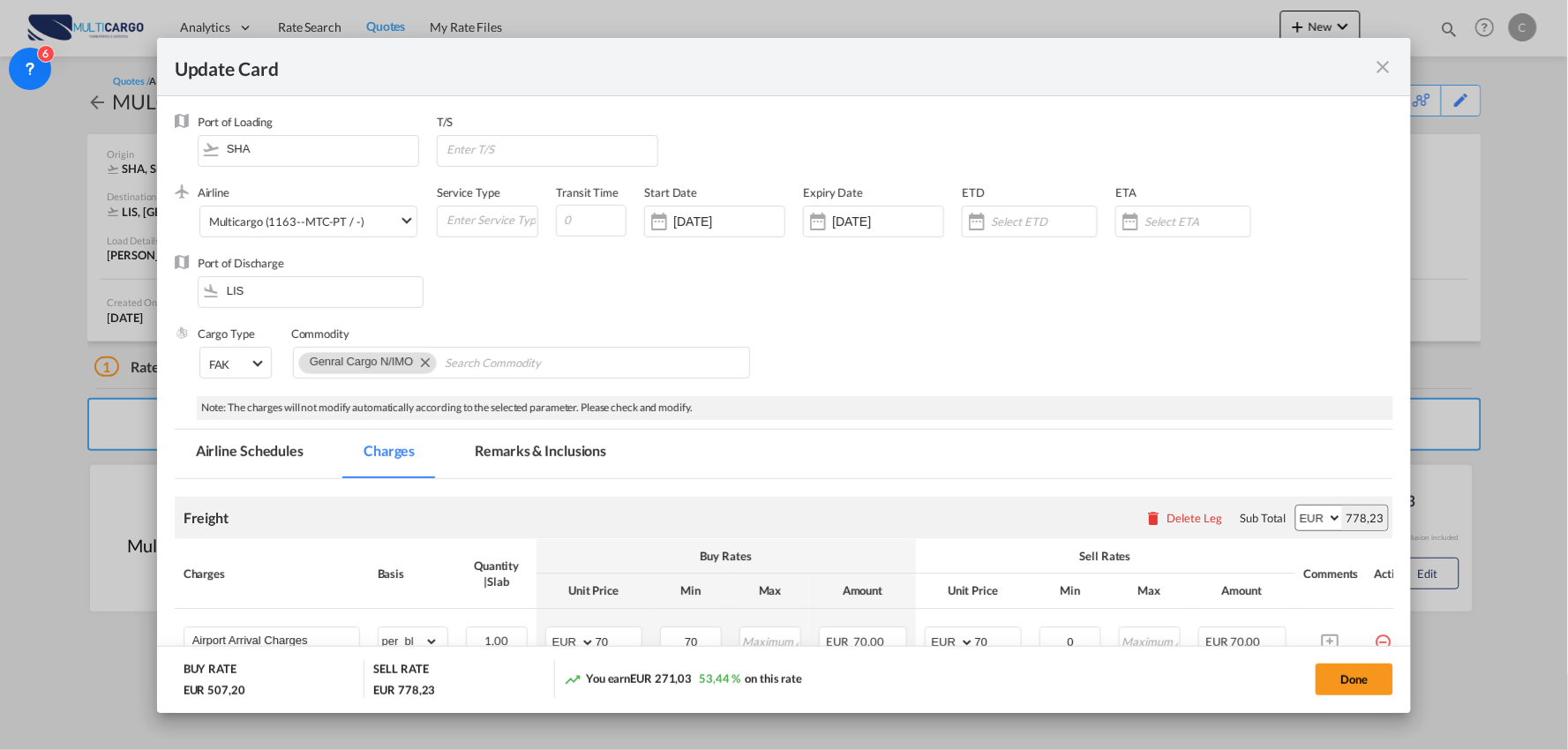
click at [490, 459] on md-tab-item "Remarks & Inclusions" at bounding box center [540, 453] width 174 height 49
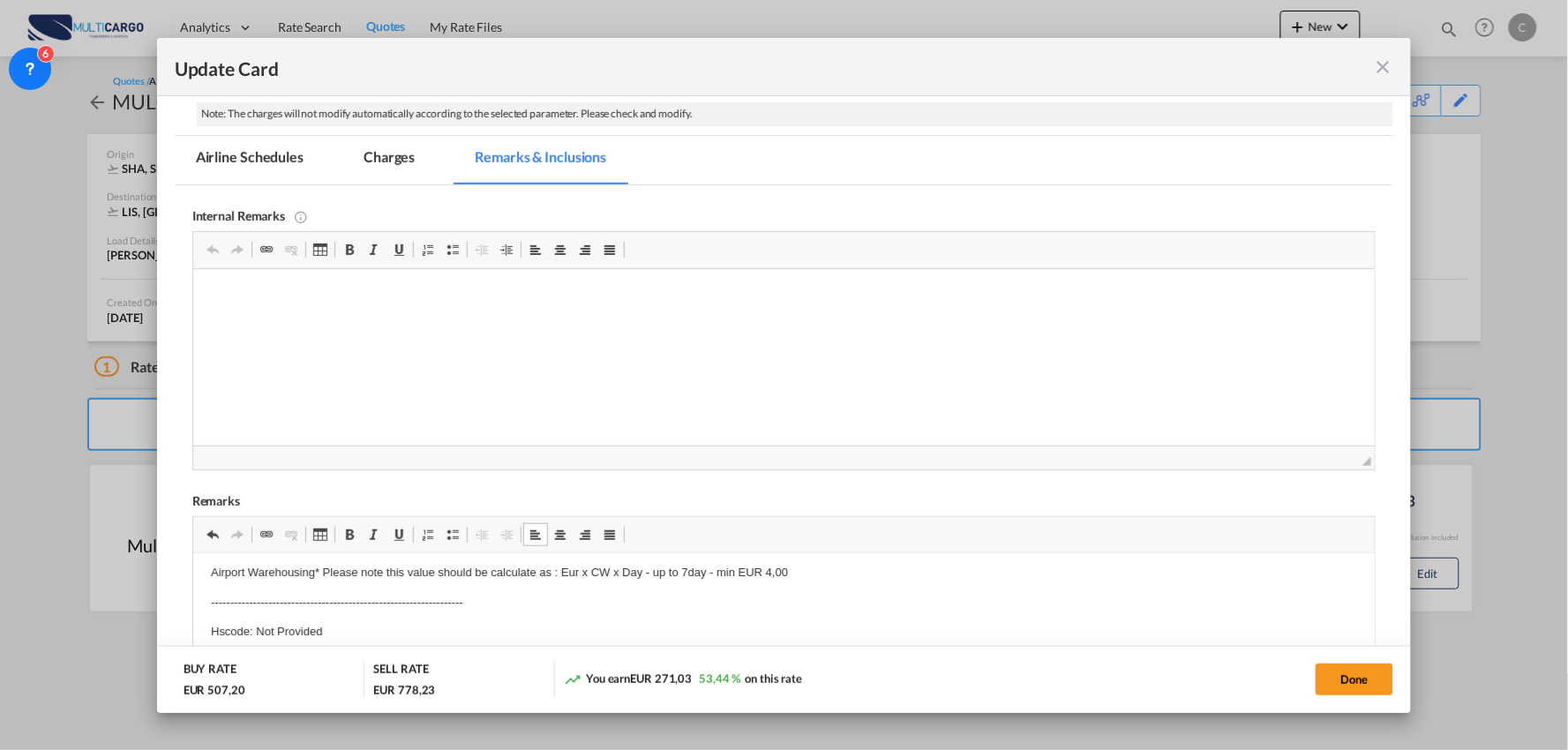
scroll to position [217, 0]
click at [226, 567] on p "Airport Warehousing* Please note this value should be calculate as : Eur x CW x…" at bounding box center [784, 572] width 1147 height 18
click at [205, 567] on html "Airport Warehousing* Please note this value should be calculate as : Eur x CW x…" at bounding box center [784, 581] width 1182 height 491
click at [799, 565] on p "Airport Warehousing* Please note this value should be calculate as : Eur x CW x…" at bounding box center [784, 571] width 1147 height 18
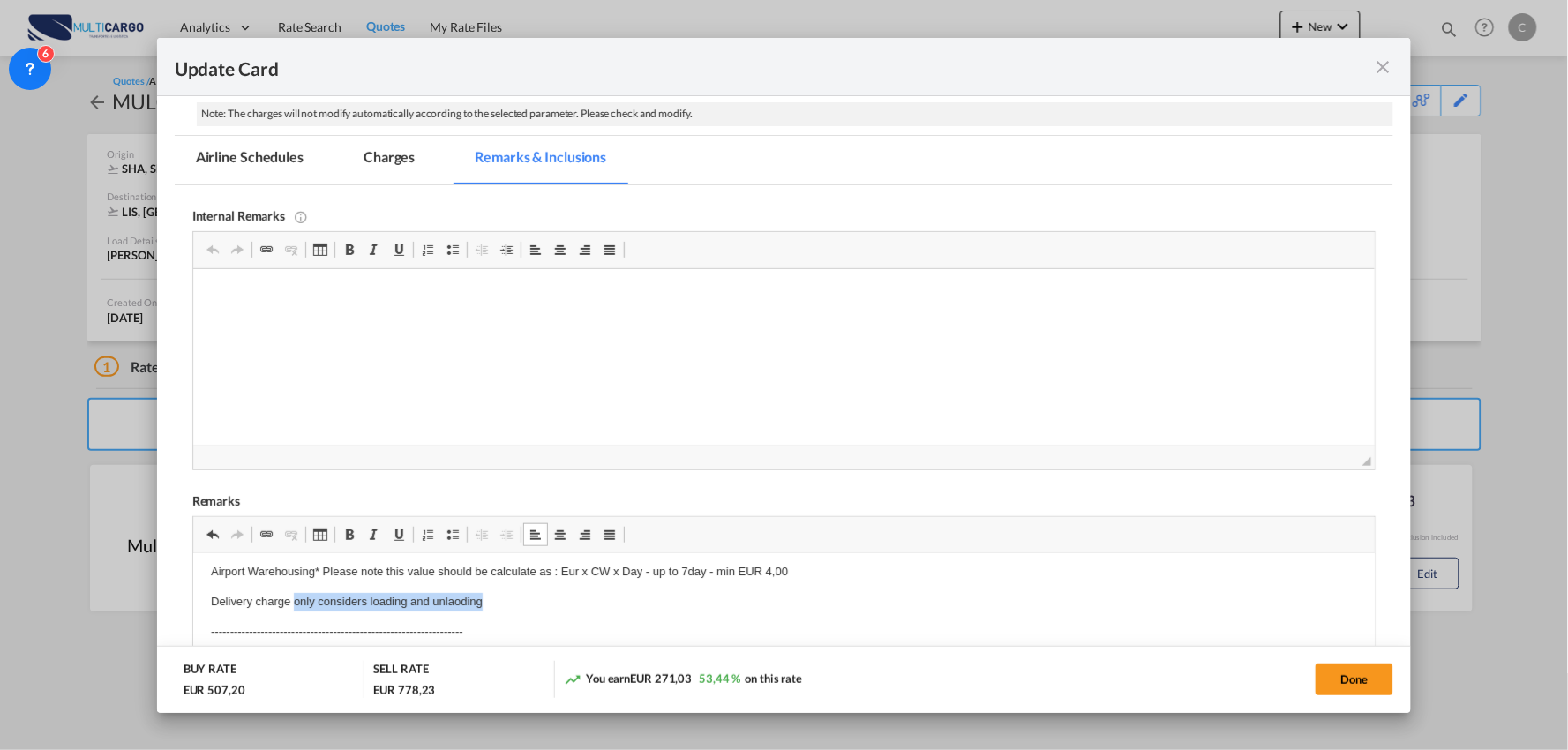
drag, startPoint x: 498, startPoint y: 606, endPoint x: 291, endPoint y: 601, distance: 207.1
click at [291, 601] on p "Delivery charge only considers loading and unlaoding" at bounding box center [784, 601] width 1147 height 18
click at [587, 607] on p "Delivery charge considering that we have means for loading and unlaoding" at bounding box center [784, 601] width 1147 height 18
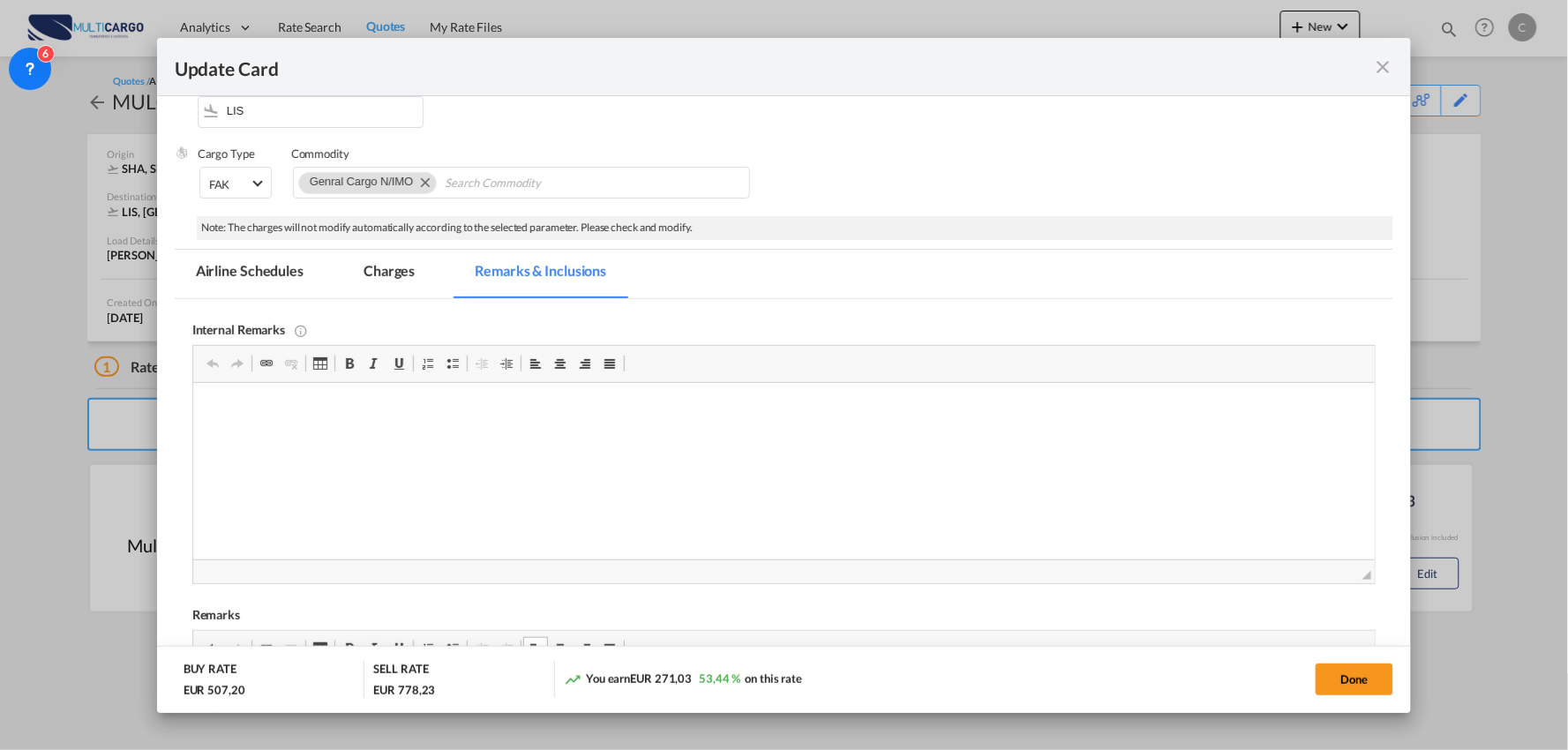
scroll to position [98, 0]
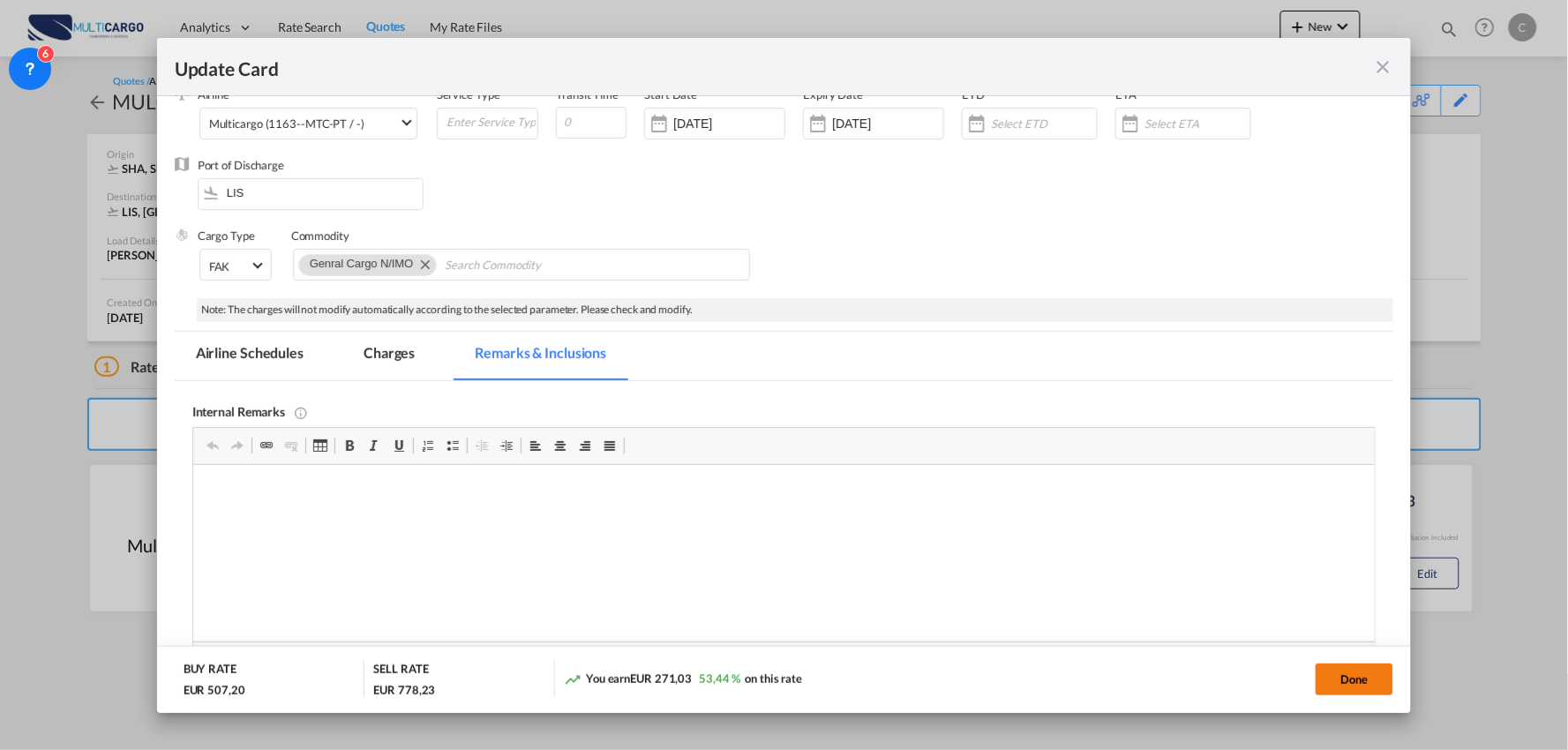
drag, startPoint x: 1357, startPoint y: 698, endPoint x: 1357, endPoint y: 676, distance: 22.0
click at [1357, 698] on md-dialog-actions "BUY RATE EUR 507,20 SELL RATE EUR 778,23 You earn EUR 271,03 53,44 % on this ra…" at bounding box center [784, 679] width 1255 height 67
click at [1357, 676] on button "Done" at bounding box center [1354, 678] width 77 height 31
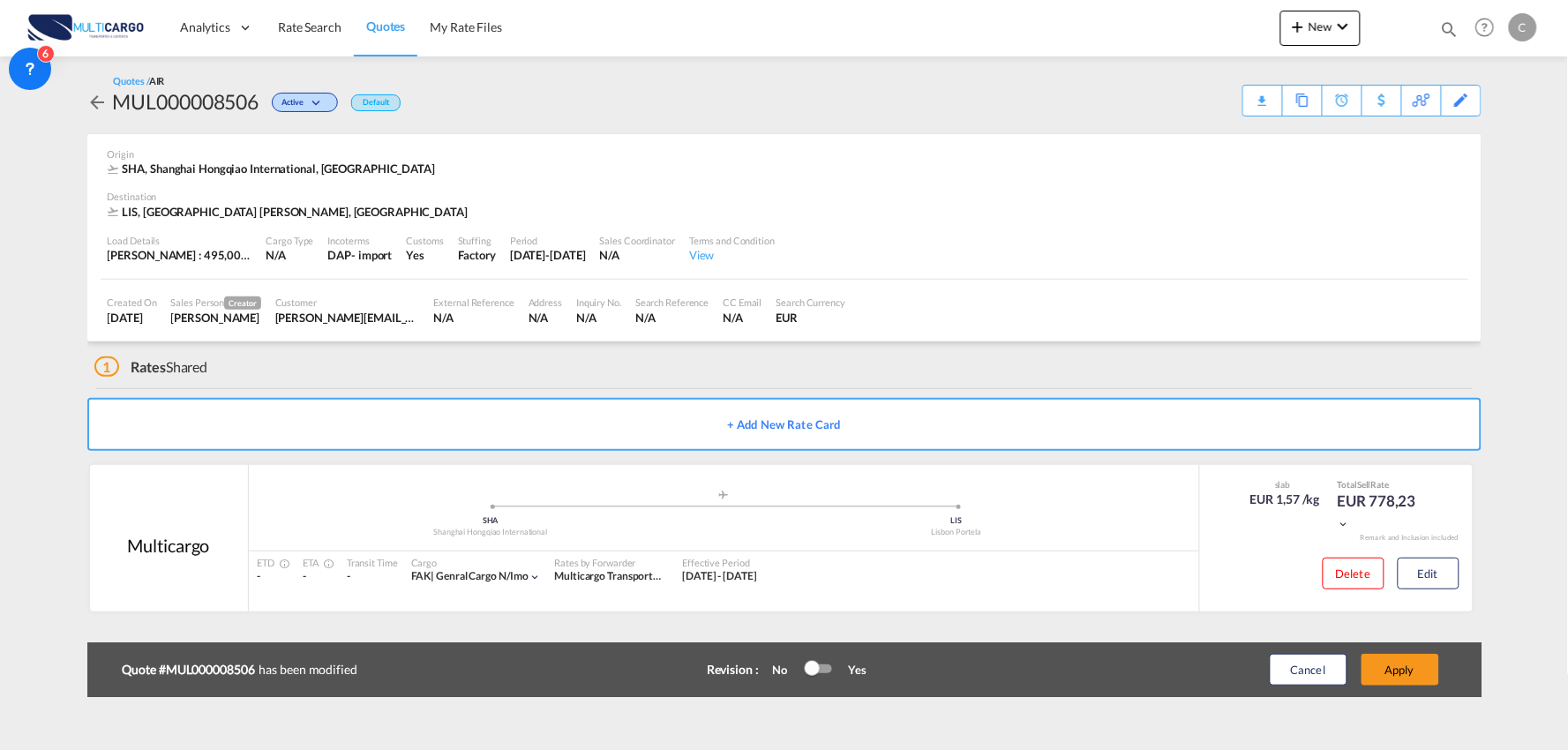
click at [1416, 663] on button "Apply" at bounding box center [1400, 669] width 77 height 31
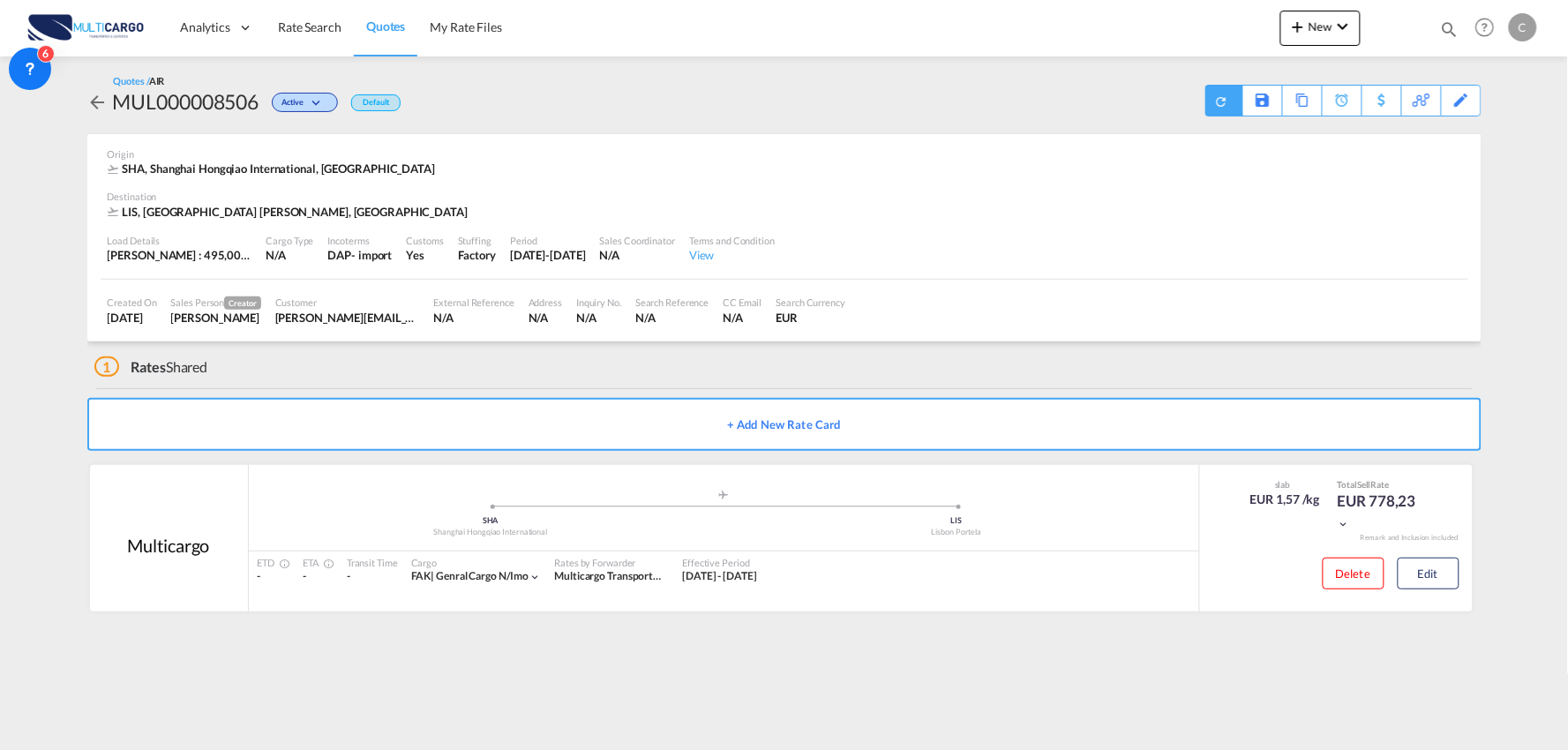
click at [1216, 89] on span "Quote PDF is not available at this time" at bounding box center [1223, 97] width 18 height 23
click at [1218, 104] on div "Download Quote" at bounding box center [1189, 100] width 90 height 29
click at [1012, 382] on div "1 Rates Shared" at bounding box center [788, 363] width 1388 height 42
drag, startPoint x: 364, startPoint y: 364, endPoint x: 53, endPoint y: 406, distance: 313.8
click at [364, 364] on div "1 Rates Shared" at bounding box center [788, 363] width 1388 height 42
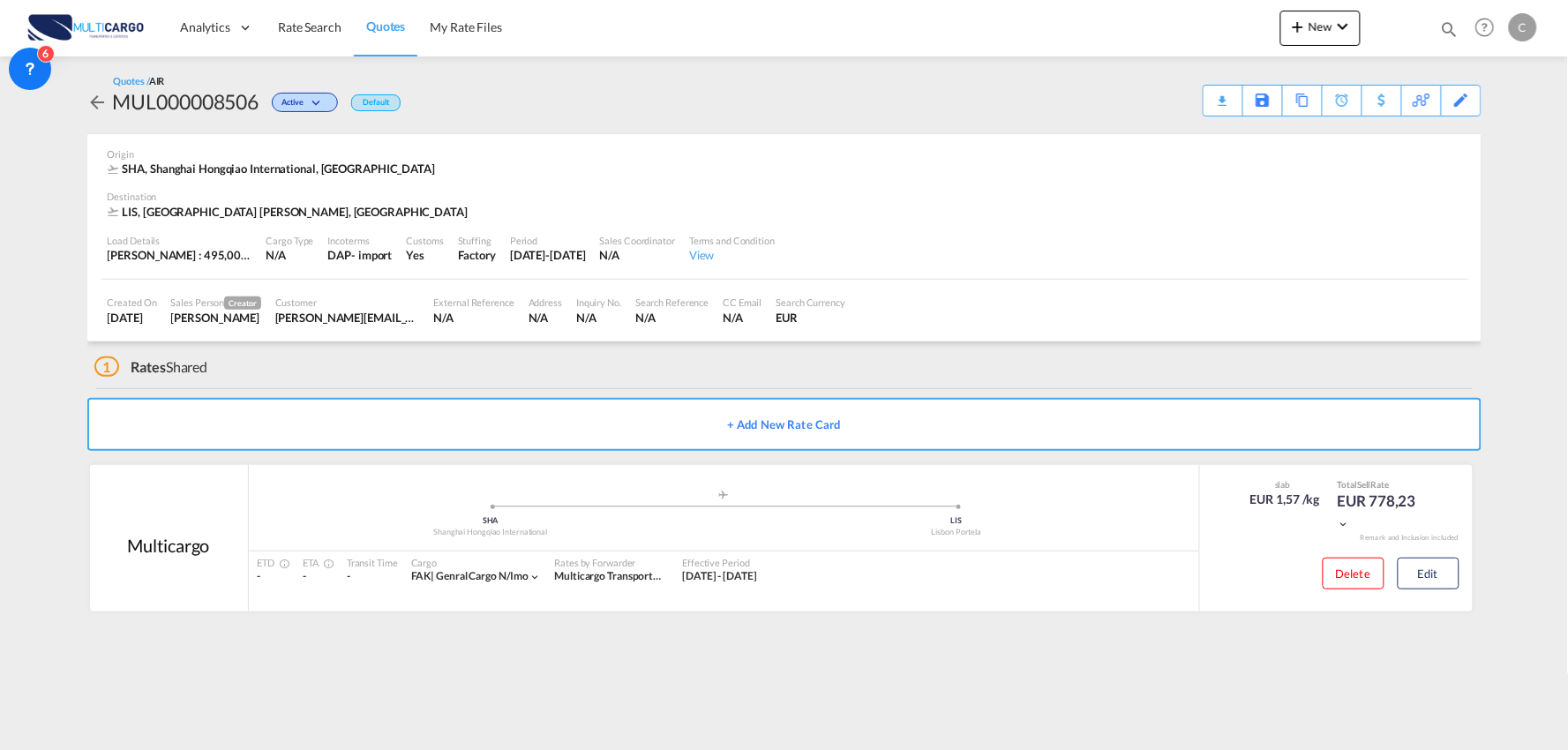
click at [332, 353] on div "1 Rates Shared" at bounding box center [788, 363] width 1388 height 42
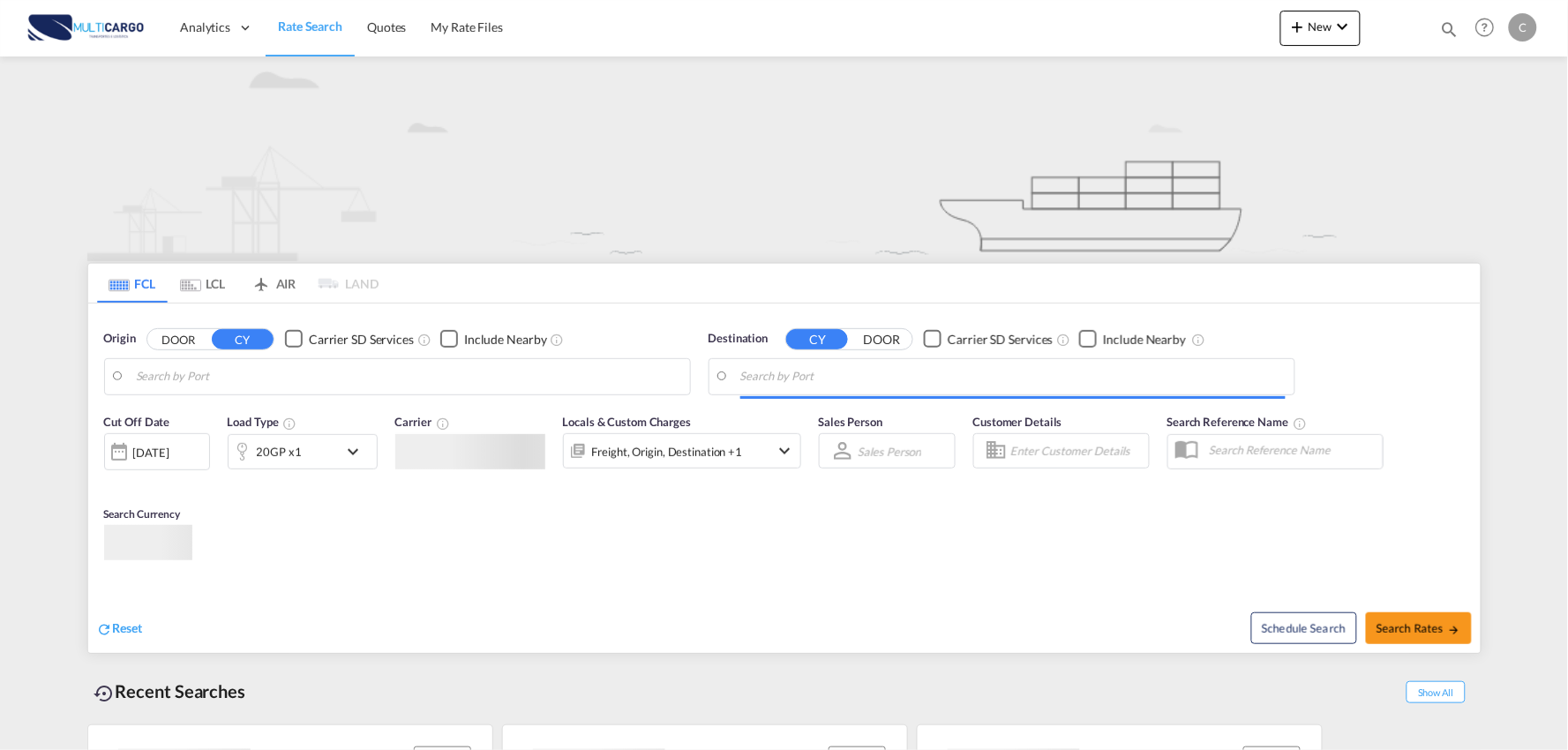
type input "Port of Qingdao, Qingdao, CNTAO"
type input "Leixoes, Leixoes, PTLEI"
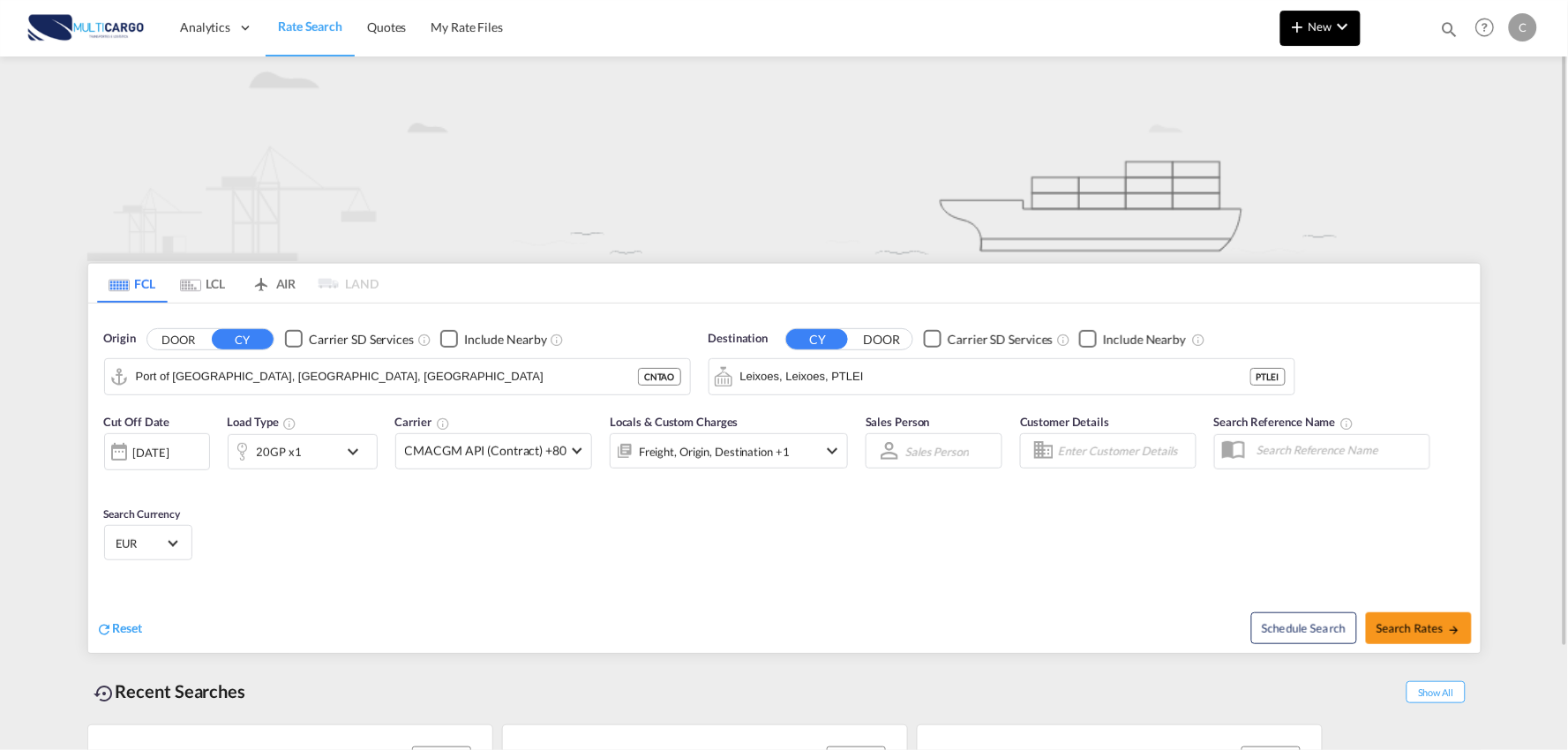
click at [1316, 24] on span "New" at bounding box center [1320, 26] width 66 height 14
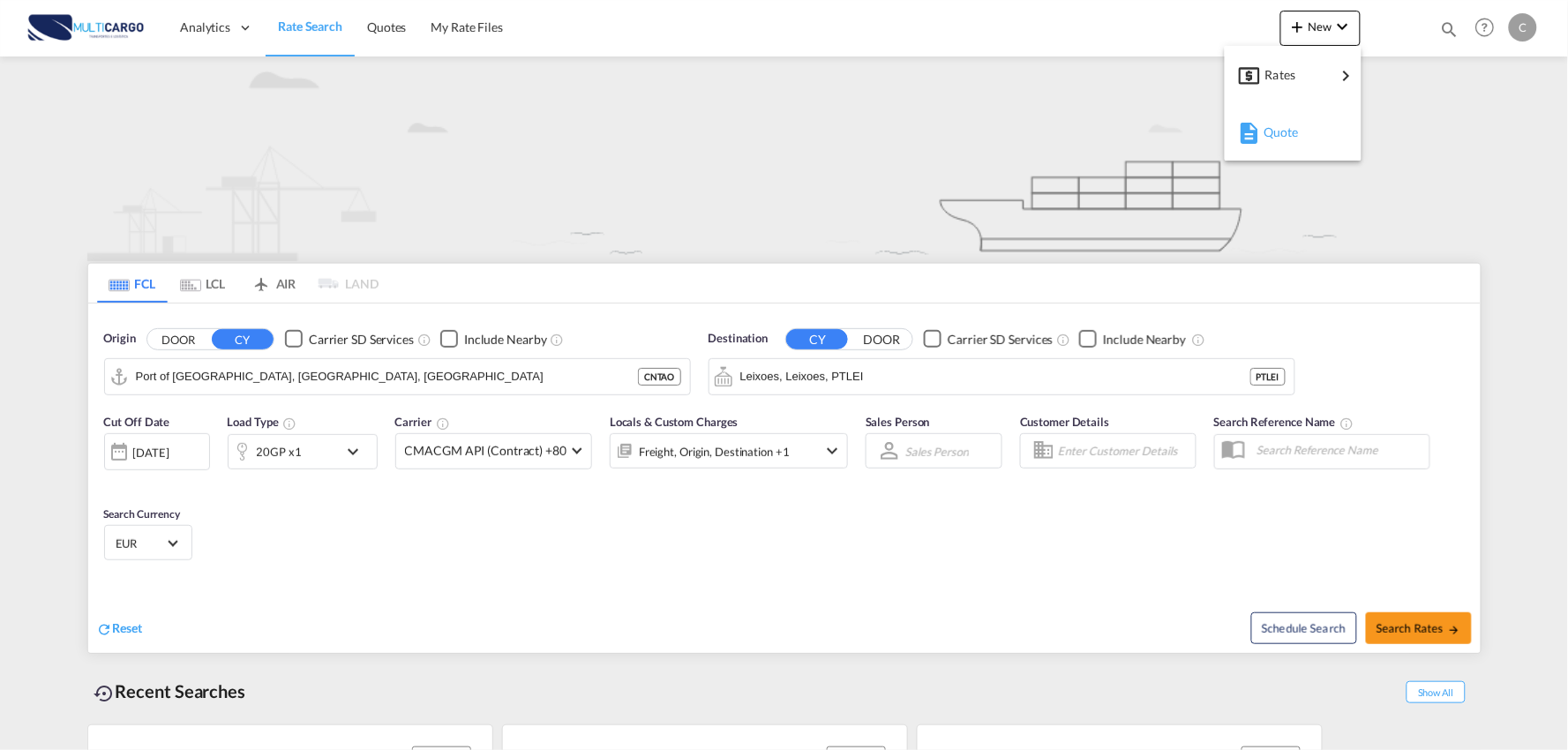
click at [1291, 143] on div "Quote" at bounding box center [1296, 133] width 65 height 44
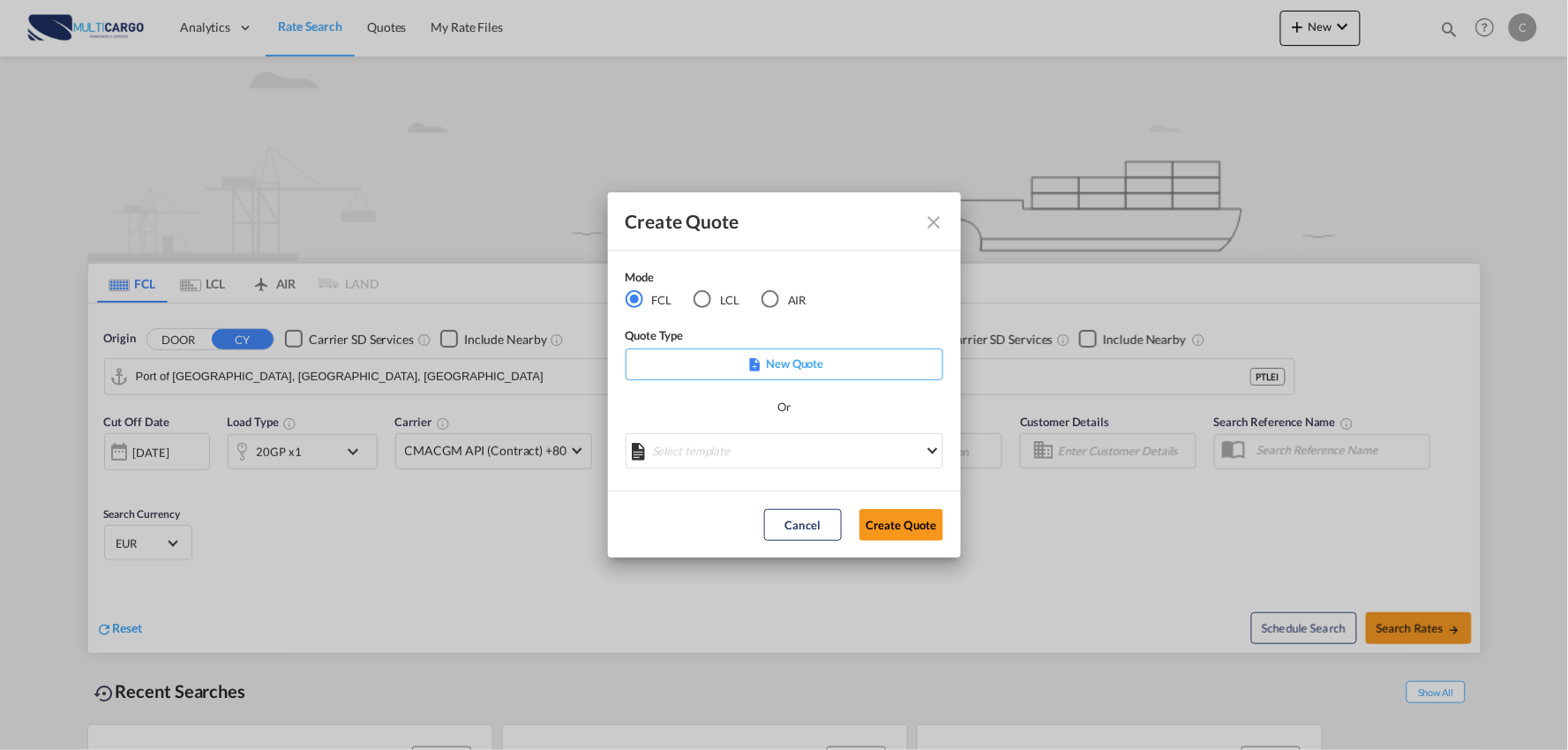
click at [781, 303] on md-radio-button "AIR" at bounding box center [784, 300] width 45 height 19
click at [800, 455] on md-select "Select template EXP EXW AIR 09/2025 [PERSON_NAME] | [DATE] IMP_DAP_AIR <500KG -…" at bounding box center [784, 450] width 318 height 35
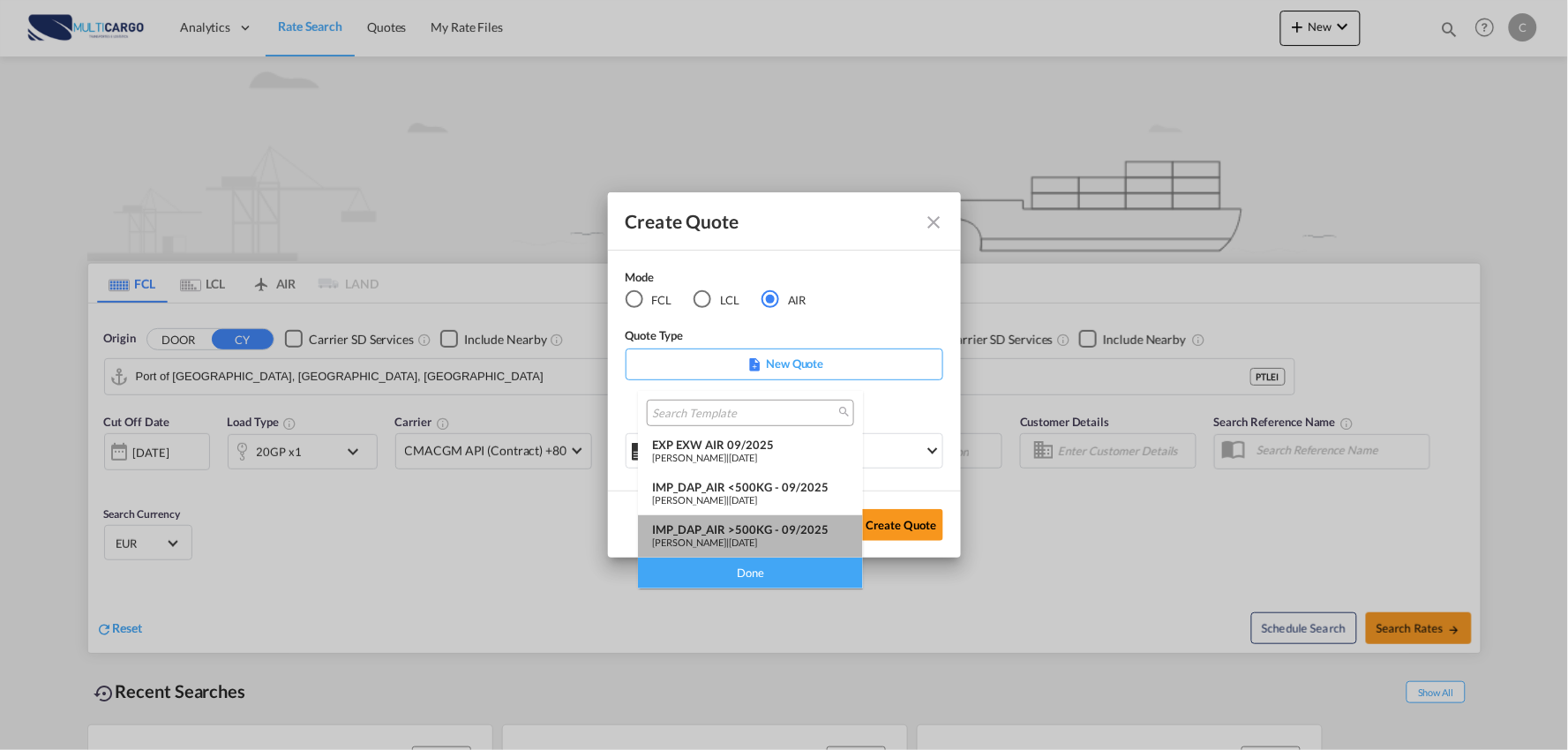
click at [780, 525] on div "IMP_DAP_AIR >500KG - 09/2025" at bounding box center [750, 529] width 197 height 14
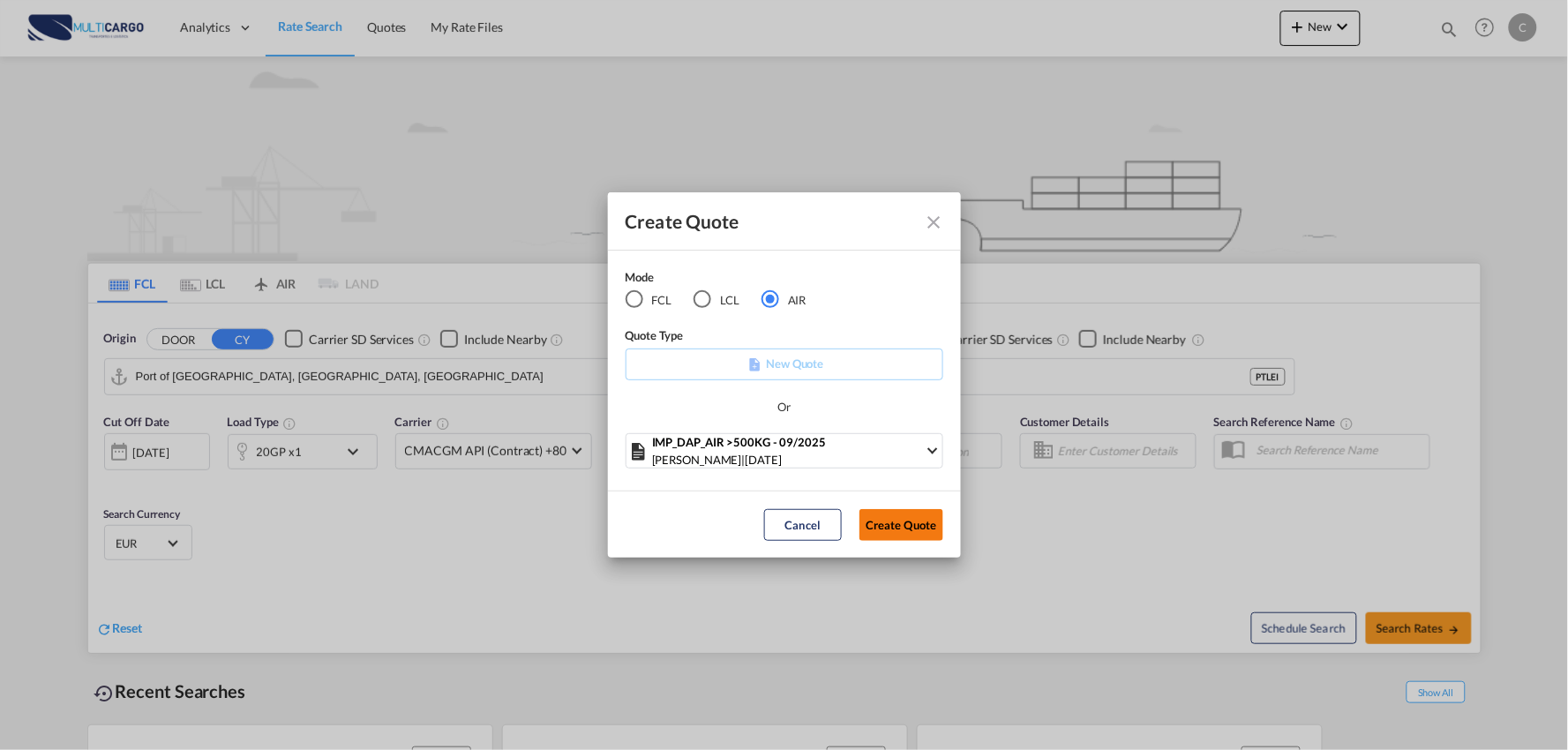
click at [884, 530] on button "Create Quote" at bounding box center [902, 525] width 84 height 31
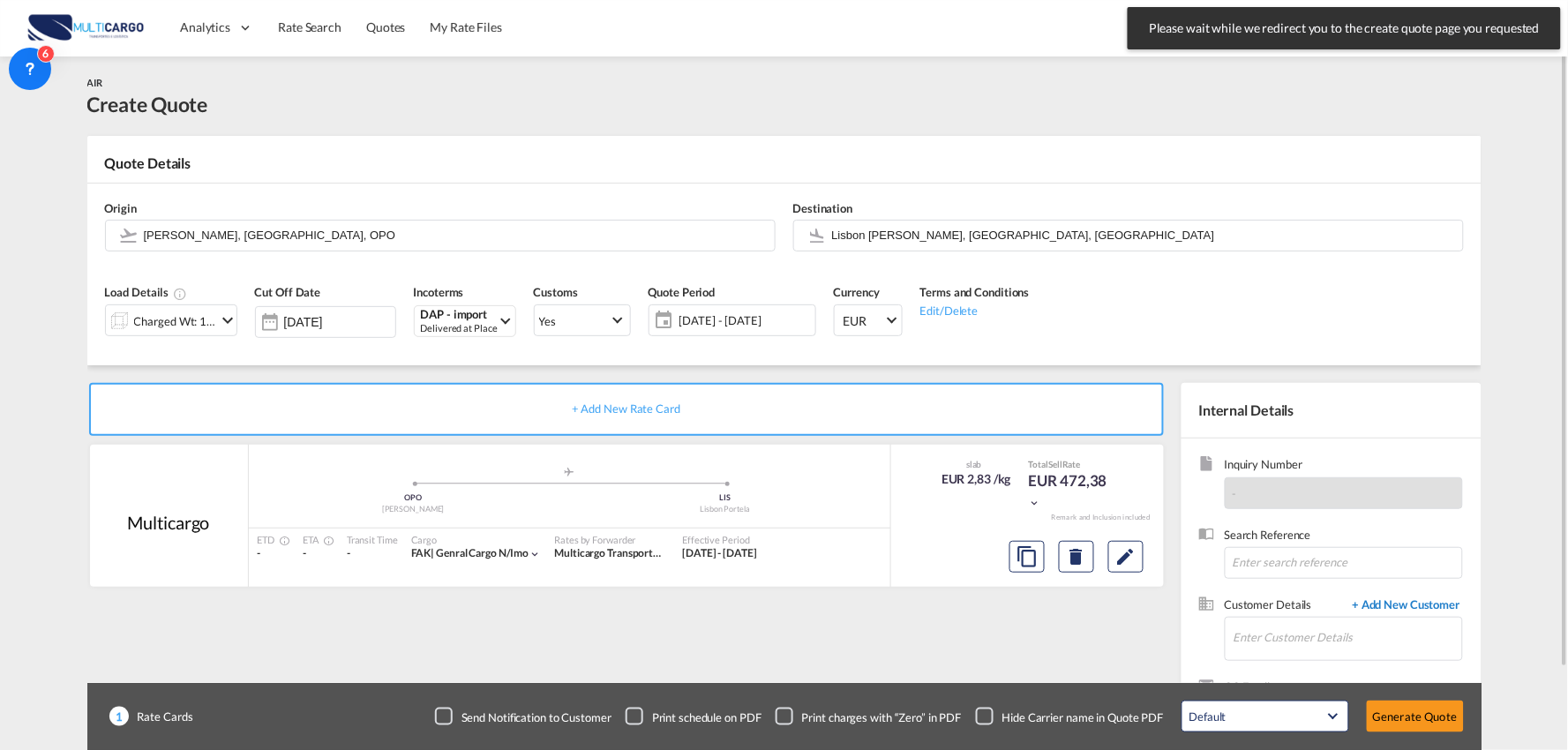
click at [1414, 596] on span "+ Add New Customer" at bounding box center [1403, 606] width 119 height 20
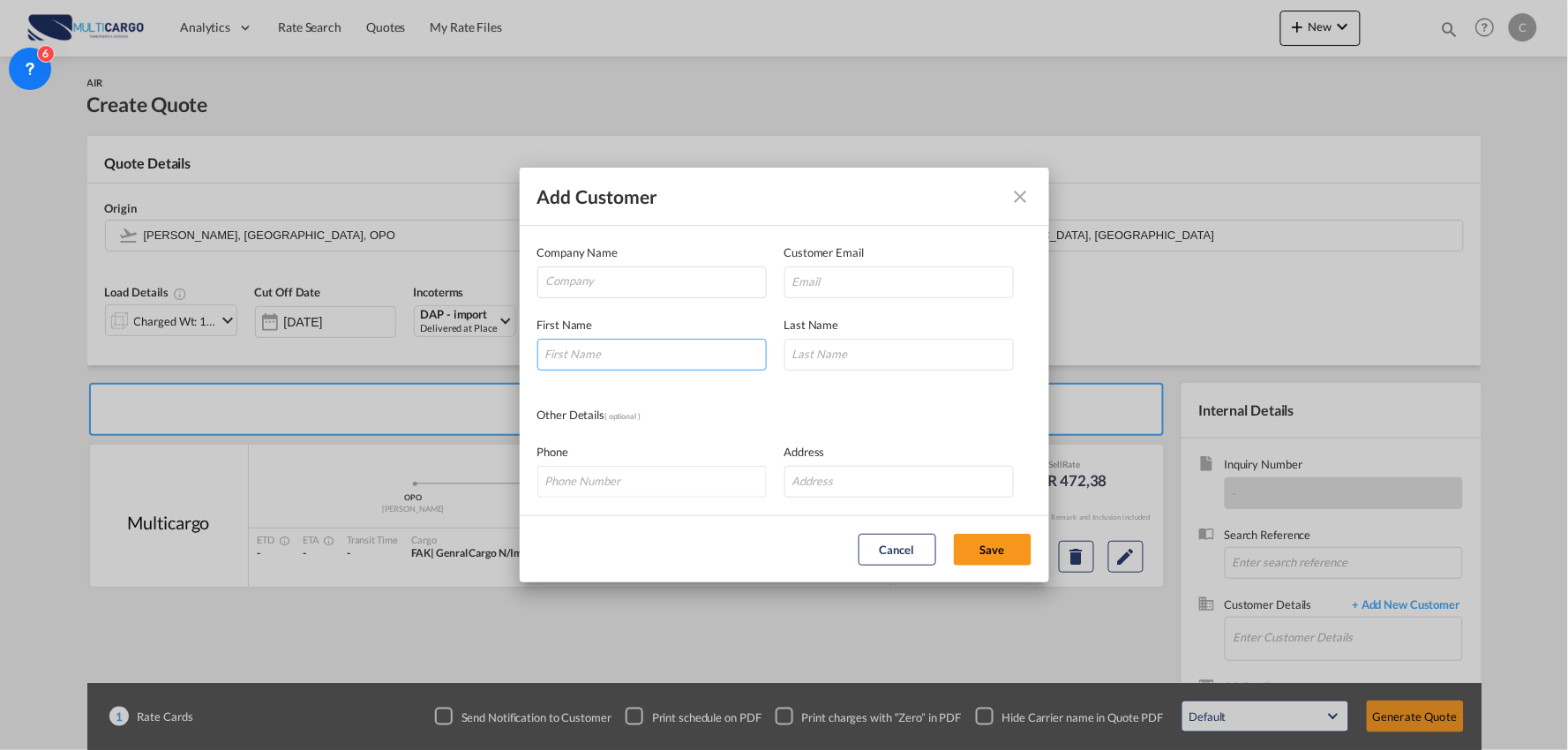
click at [598, 348] on input "Add Customer Company ..." at bounding box center [652, 354] width 229 height 31
drag, startPoint x: 598, startPoint y: 348, endPoint x: 606, endPoint y: 343, distance: 9.4
click at [604, 344] on input "aRIES" at bounding box center [652, 354] width 229 height 31
type input "a"
type input "Aries"
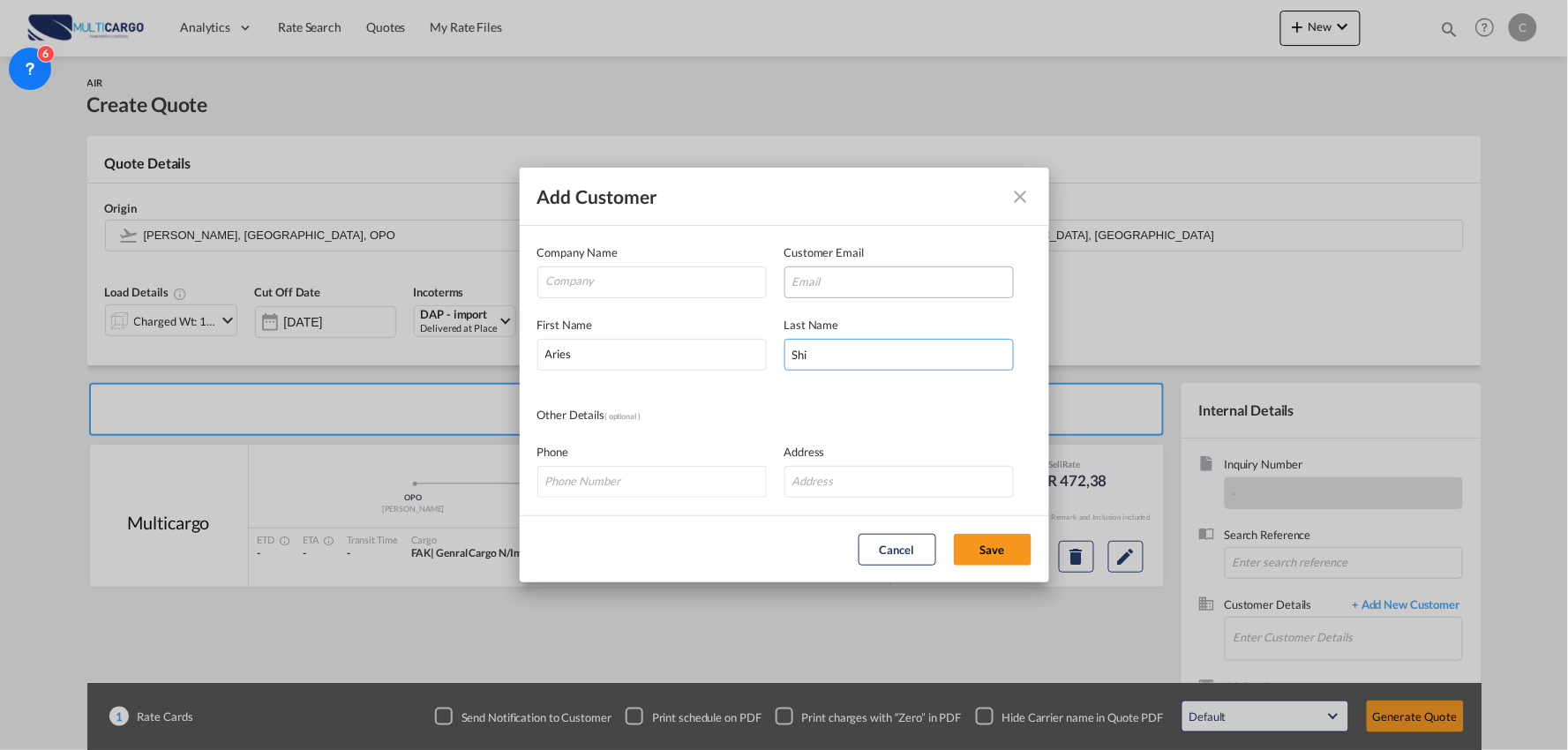
type input "Shi"
drag, startPoint x: 835, startPoint y: 292, endPoint x: 816, endPoint y: 291, distance: 19.0
click at [835, 292] on input "Add Customer Company ..." at bounding box center [899, 281] width 229 height 31
click at [908, 279] on input "'aries@celog.com.cn'" at bounding box center [899, 281] width 229 height 31
click at [795, 282] on input "'aries@celog.com.cn" at bounding box center [899, 281] width 229 height 31
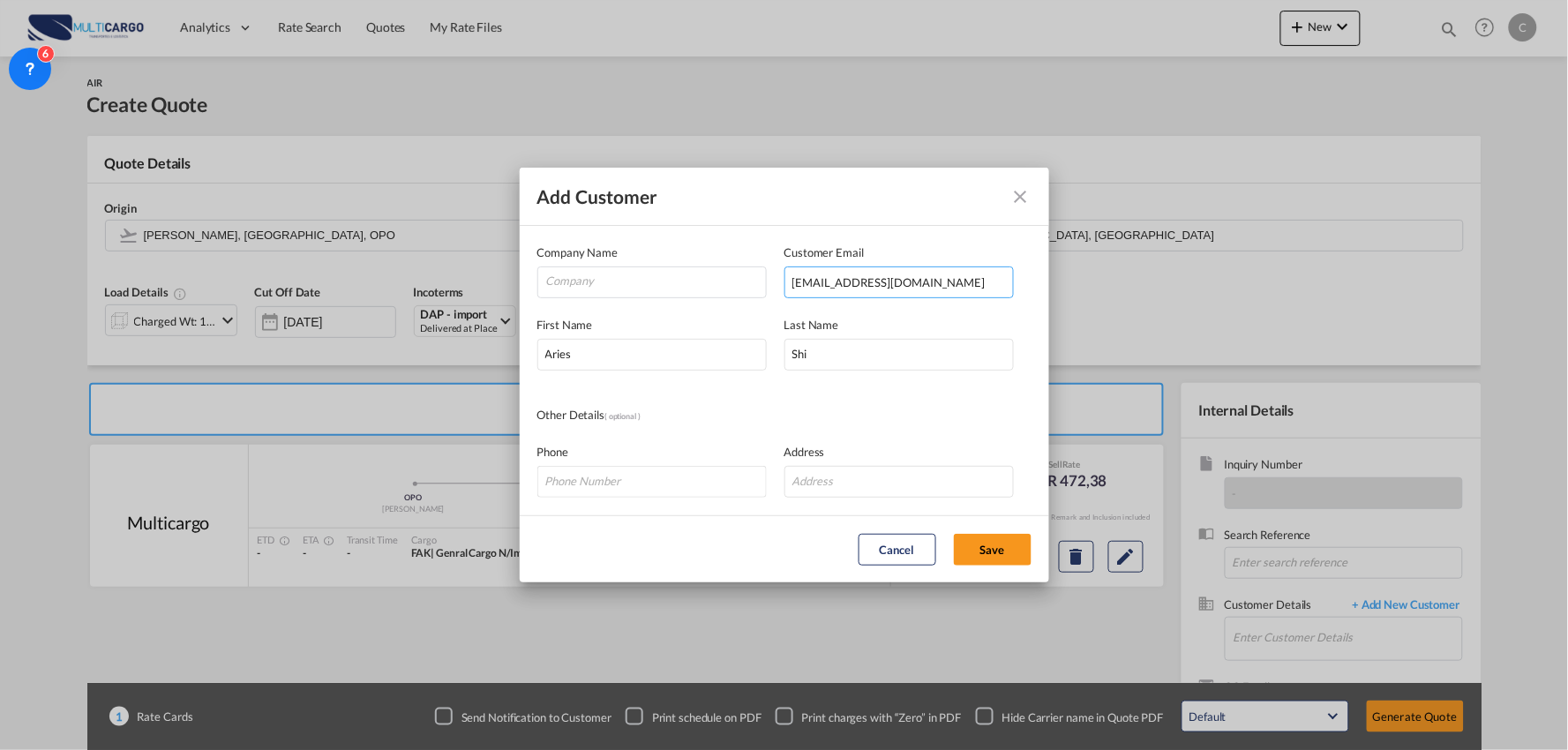
type input "aries@celog.com.cn"
click at [634, 276] on input "Company" at bounding box center [656, 281] width 220 height 27
paste input "China-Europe International Logistics Co.,Ltd"
type input "China-Europe International Logistics Co.,Ltd"
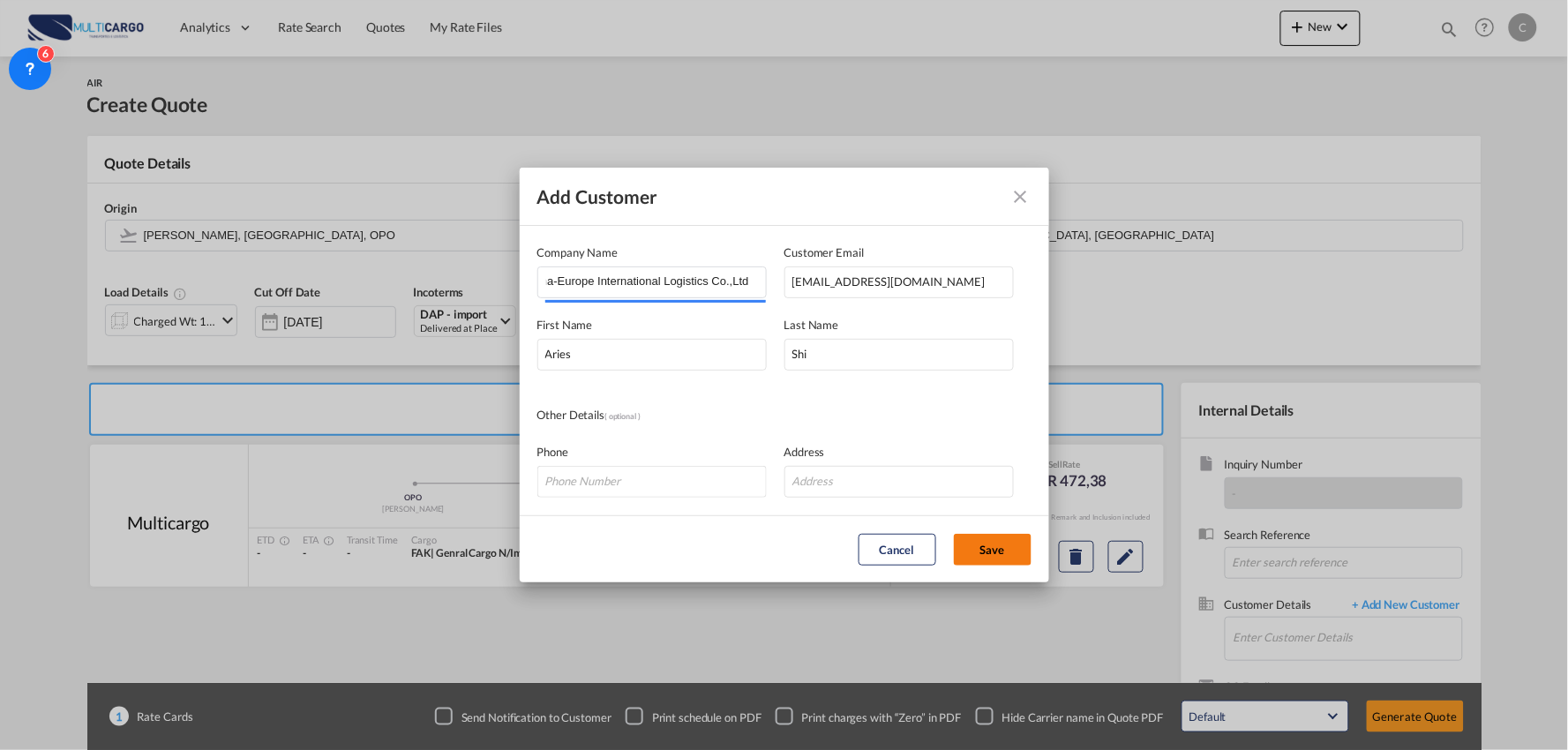
click at [987, 553] on button "Save" at bounding box center [993, 550] width 77 height 31
type input "China-Europe International Logistics Co.,Ltd, Aries Shi, aries@celog.com.cn"
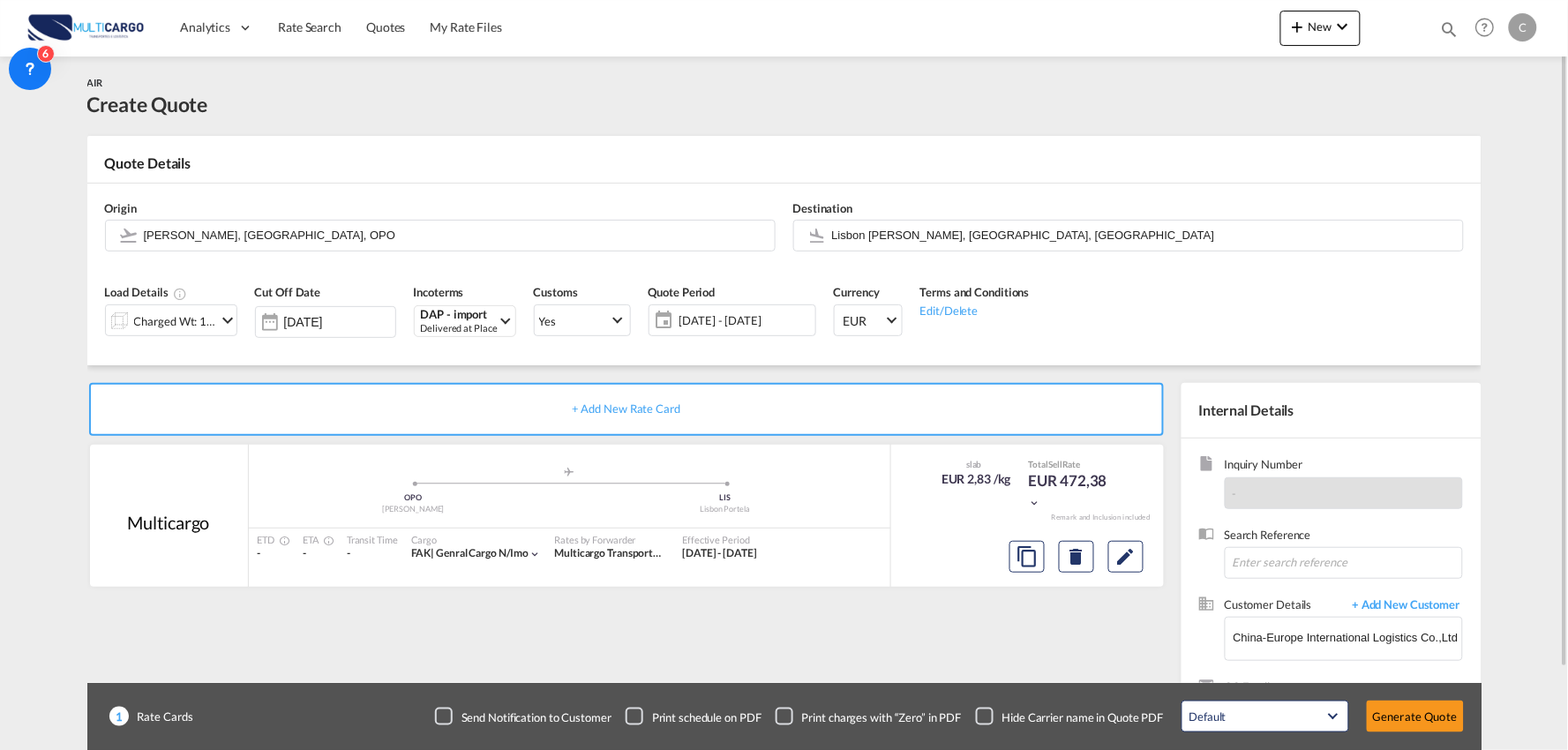
click at [192, 318] on div "Charged Wt: 166,67 KG" at bounding box center [176, 322] width 83 height 25
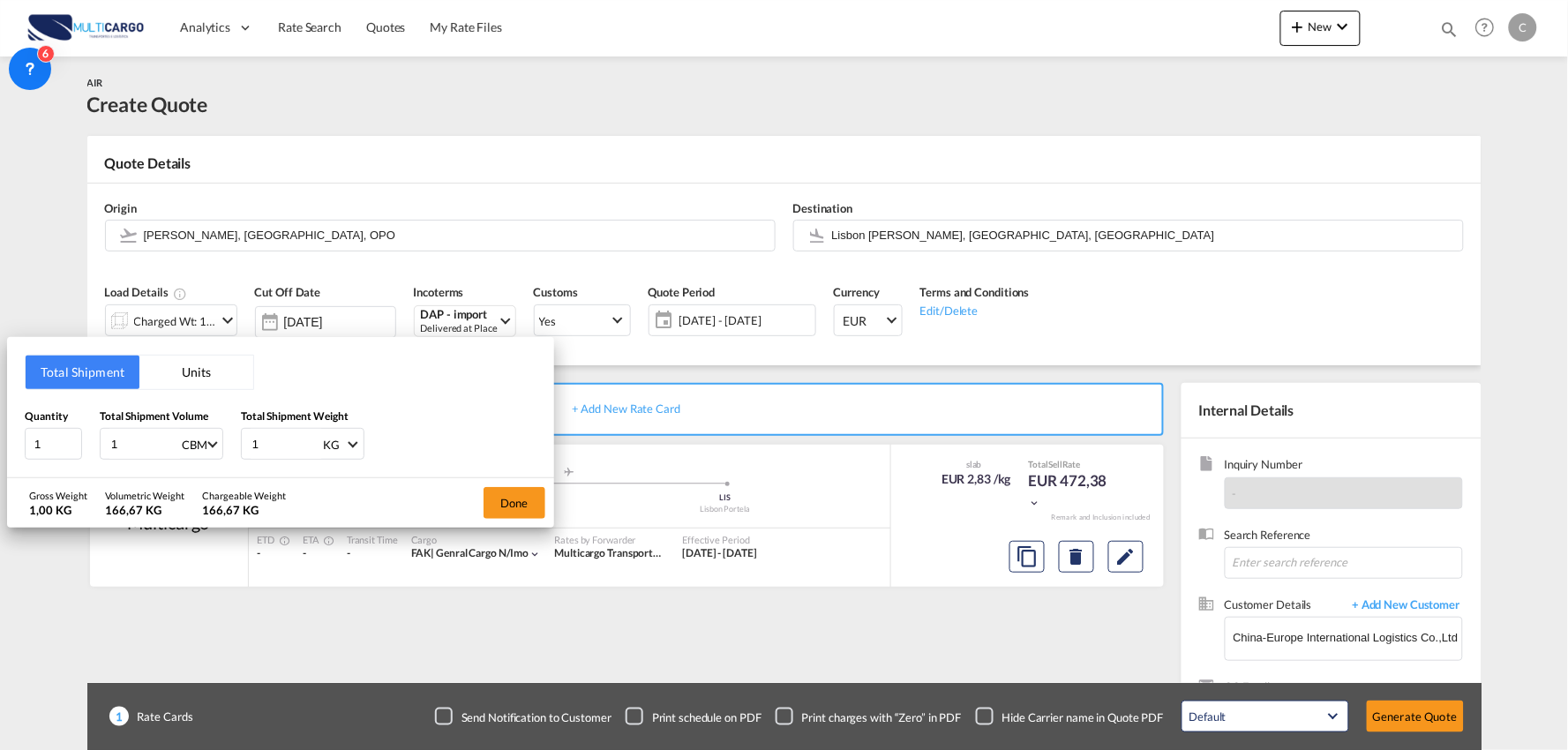
drag, startPoint x: 279, startPoint y: 452, endPoint x: 174, endPoint y: 451, distance: 105.0
click at [174, 451] on div "Quantity 1 Total Shipment Volume 1 CBM CBM CFT KG LB Total Shipment Weight 1 KG…" at bounding box center [281, 433] width 512 height 52
type input "1340"
click at [31, 451] on div "Quantity 1 Total Shipment Volume 1 CBM CBM CFT KG LB Total Shipment Weight 1340…" at bounding box center [281, 433] width 512 height 52
type input "1.2"
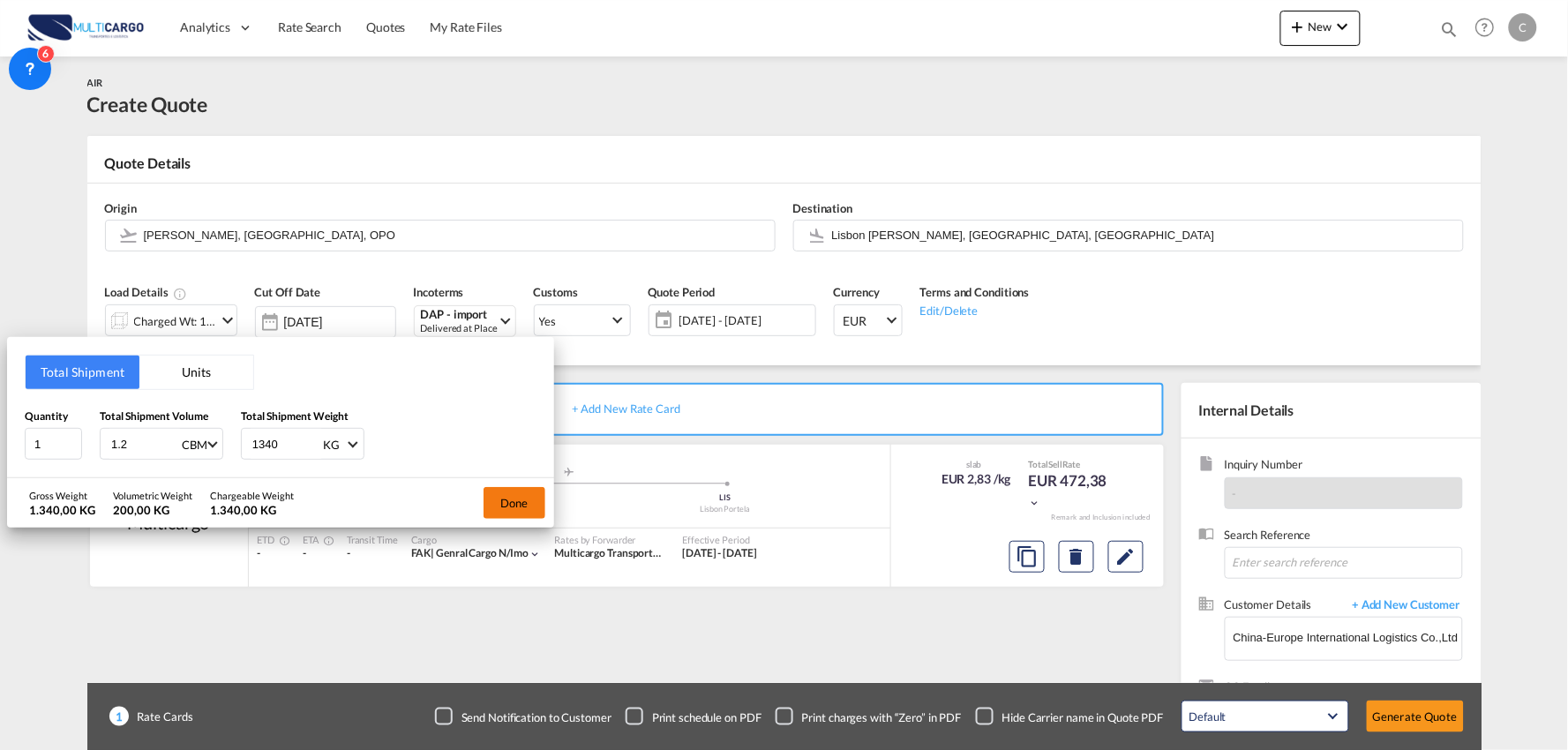
click at [514, 501] on button "Done" at bounding box center [514, 502] width 62 height 31
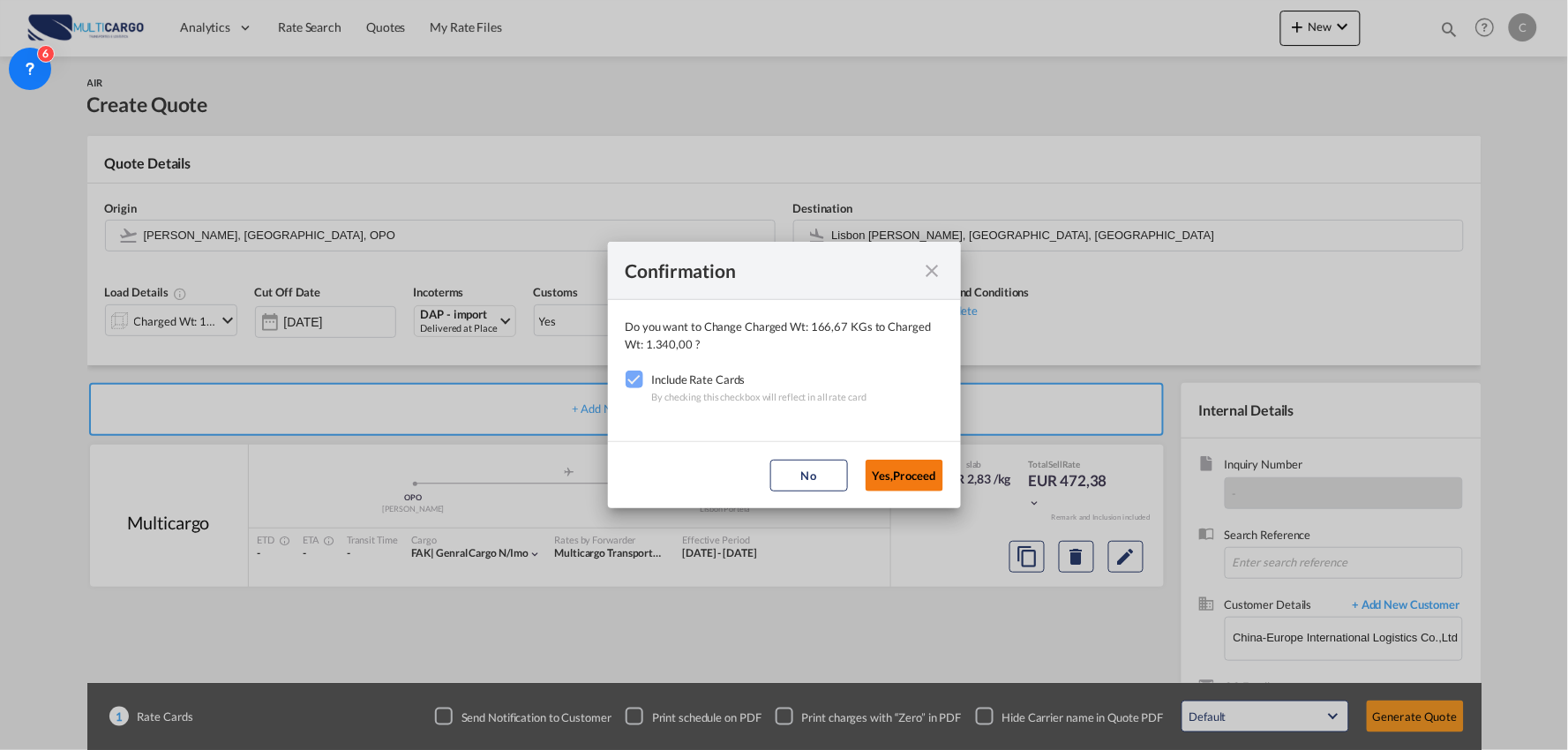
click at [902, 473] on button "Yes,Proceed" at bounding box center [904, 475] width 77 height 31
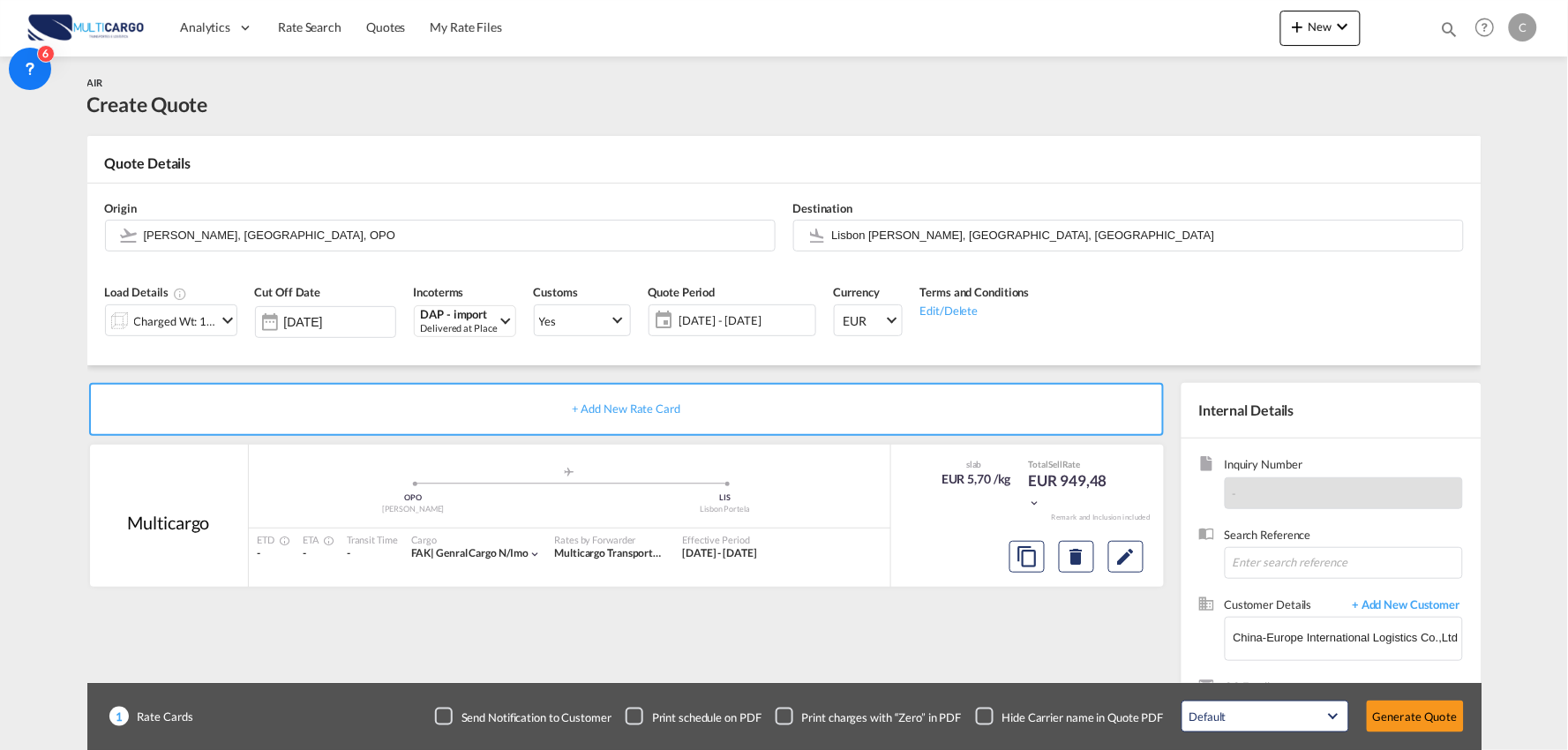
click at [985, 712] on div "Checkbox No Ink" at bounding box center [985, 717] width 17 height 17
click at [1416, 710] on button "Generate Quote" at bounding box center [1416, 716] width 97 height 31
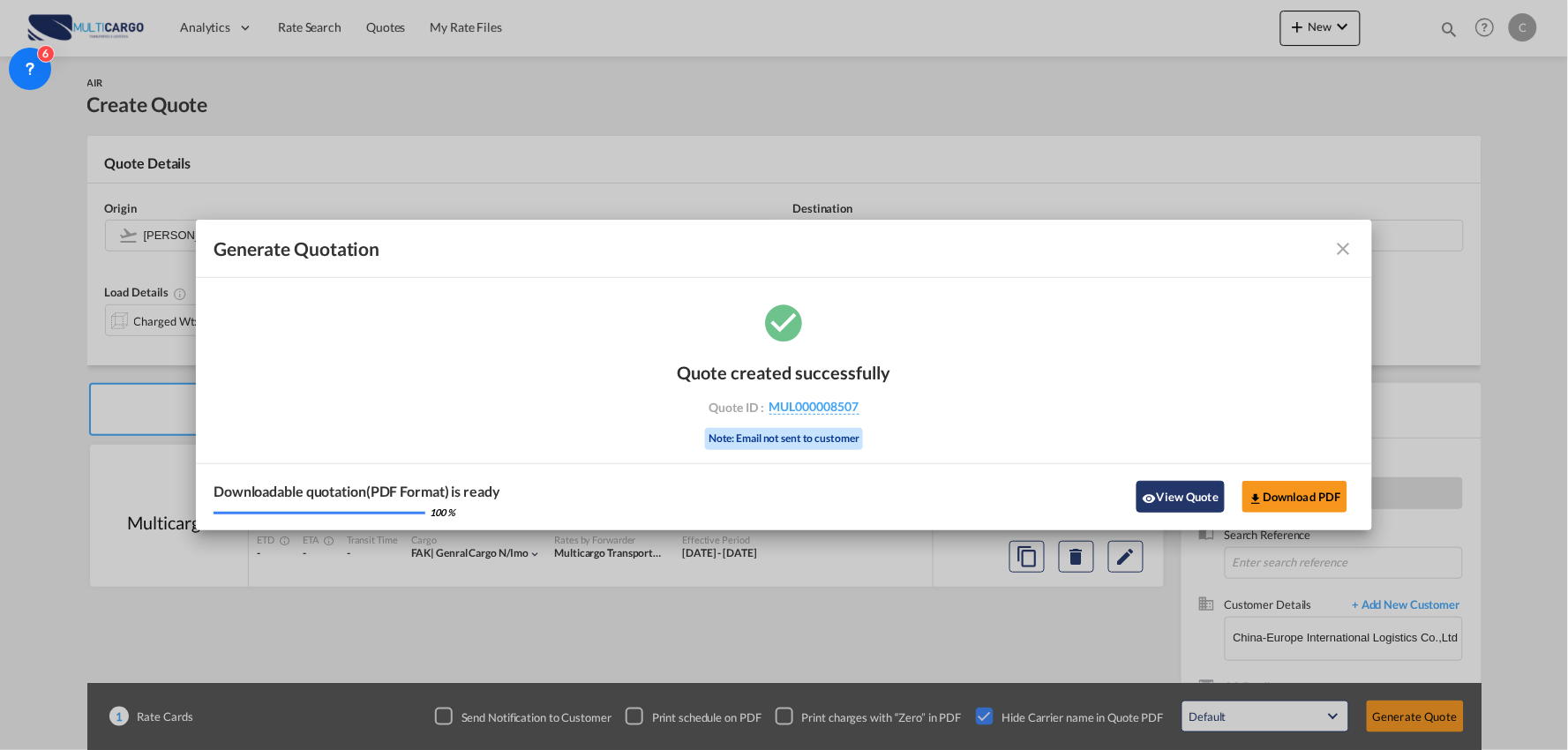
click at [1176, 508] on button "View Quote" at bounding box center [1181, 496] width 88 height 31
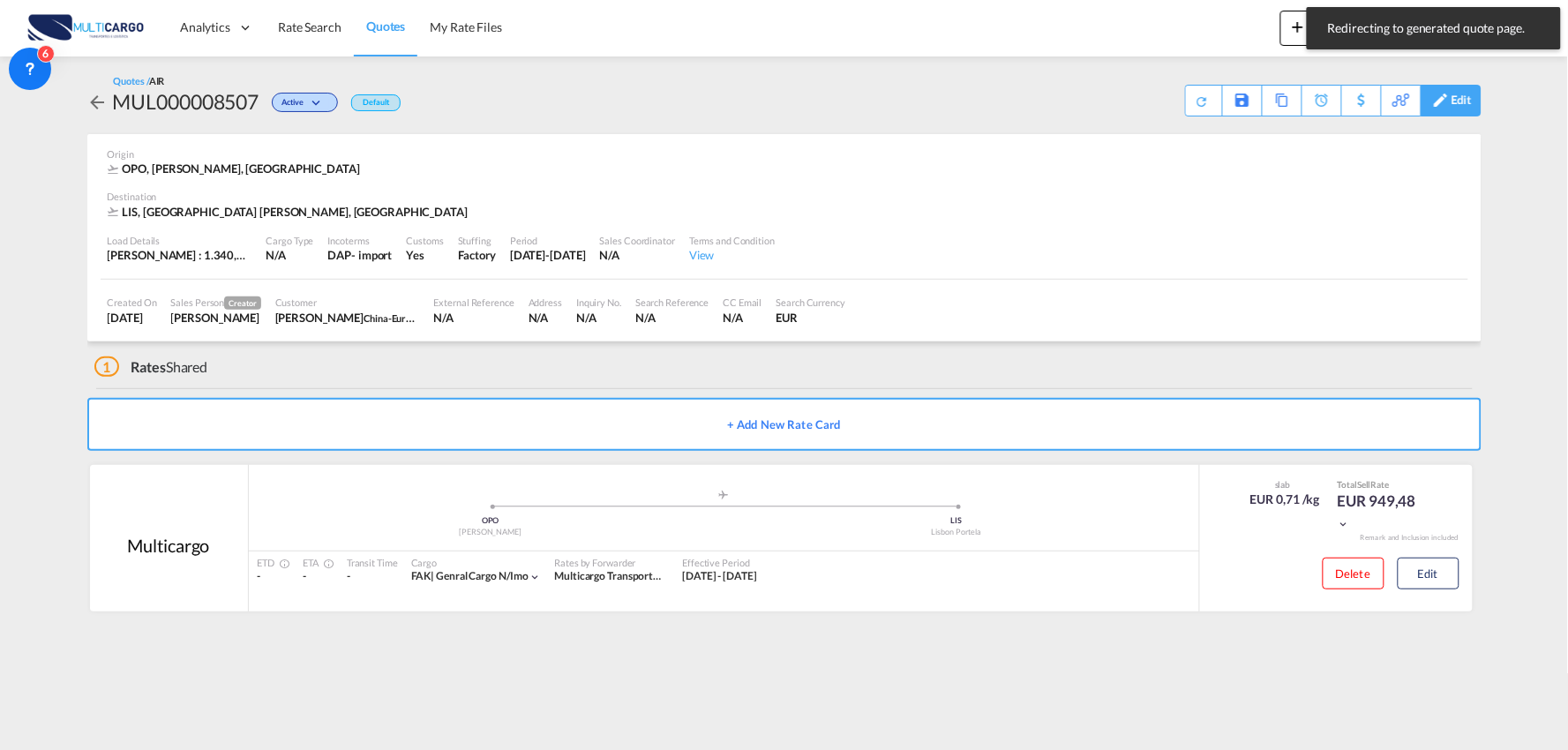
click at [1461, 100] on div "Edit" at bounding box center [1461, 100] width 20 height 30
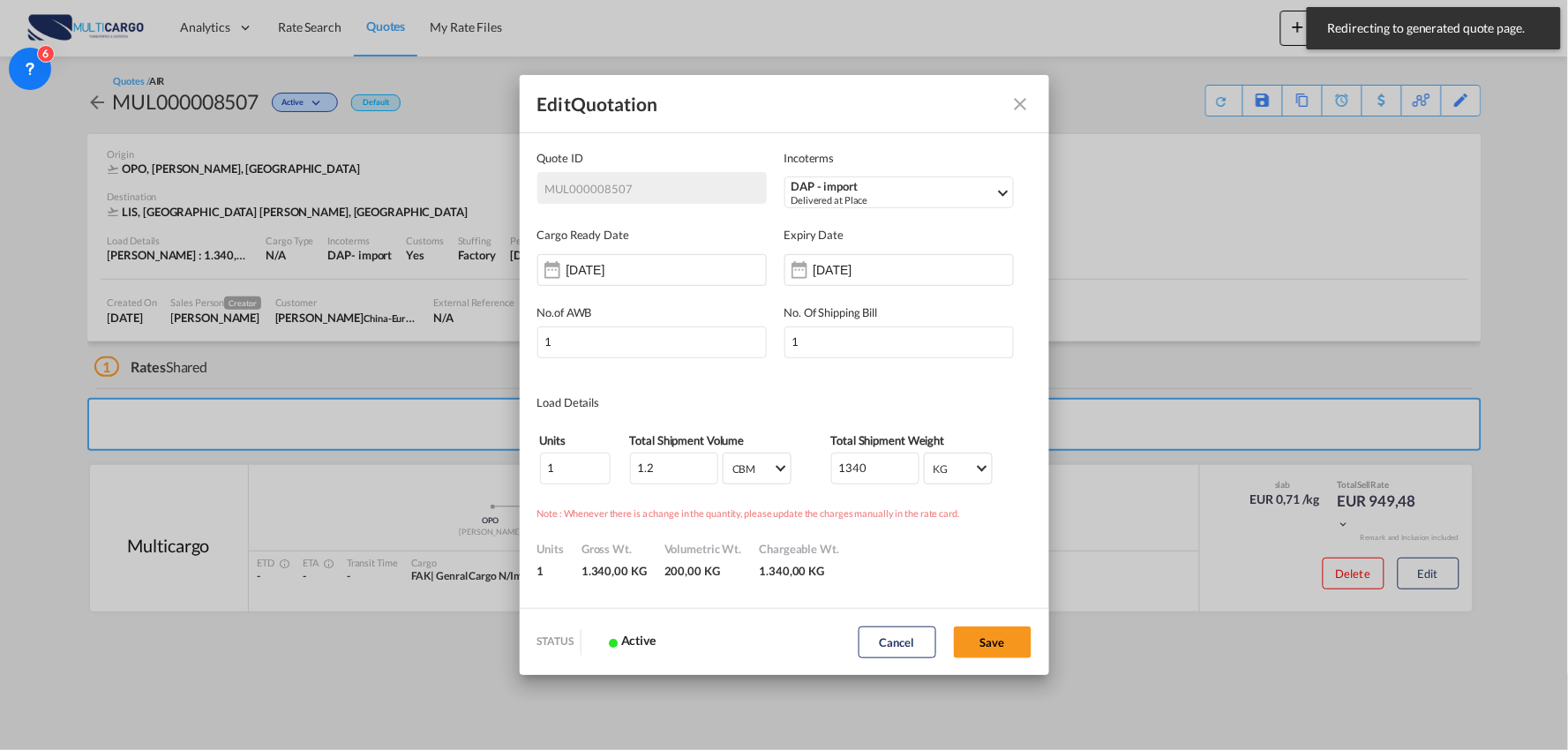
click at [1018, 101] on md-icon "Close dialog" at bounding box center [1021, 104] width 21 height 21
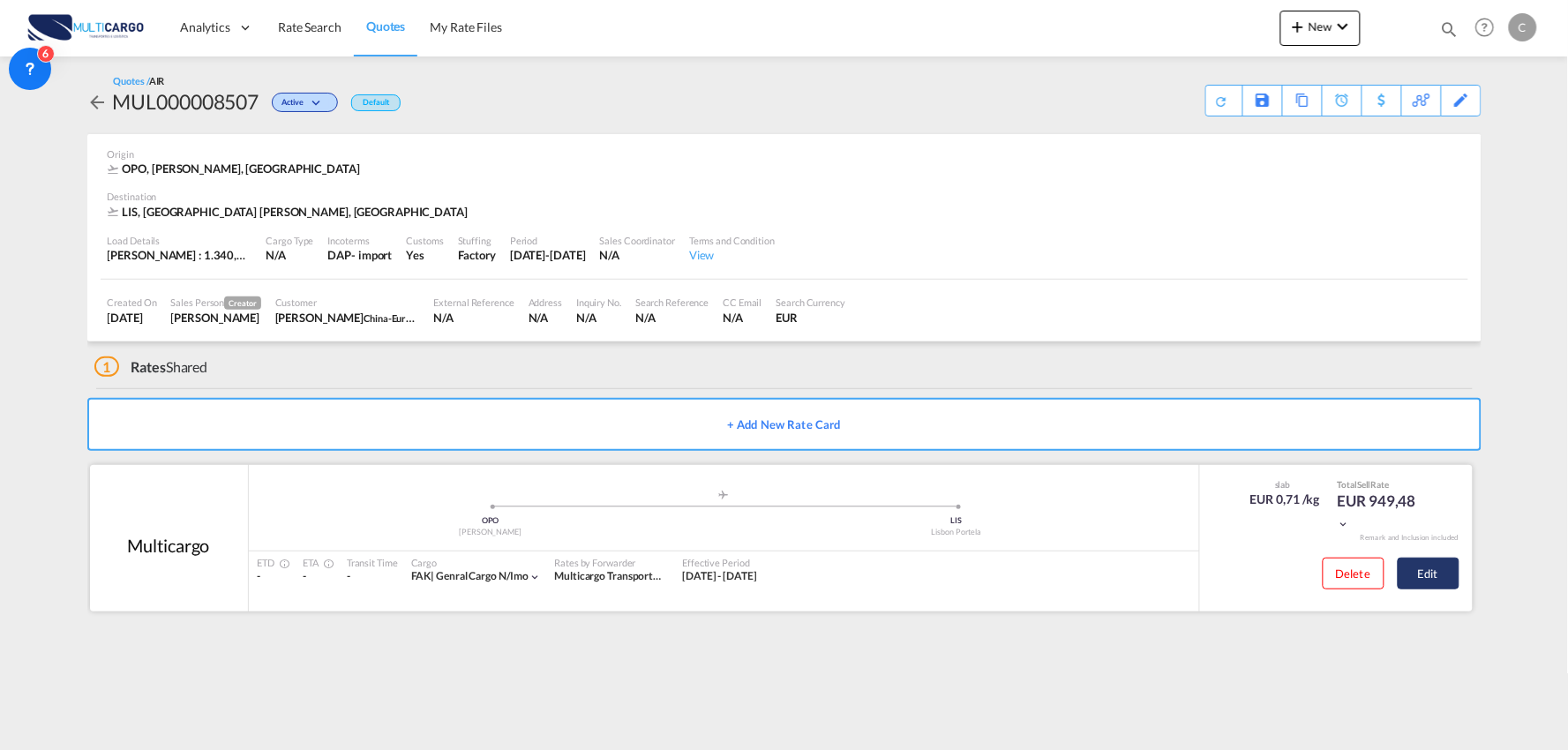
click at [1443, 572] on button "Edit" at bounding box center [1429, 573] width 62 height 31
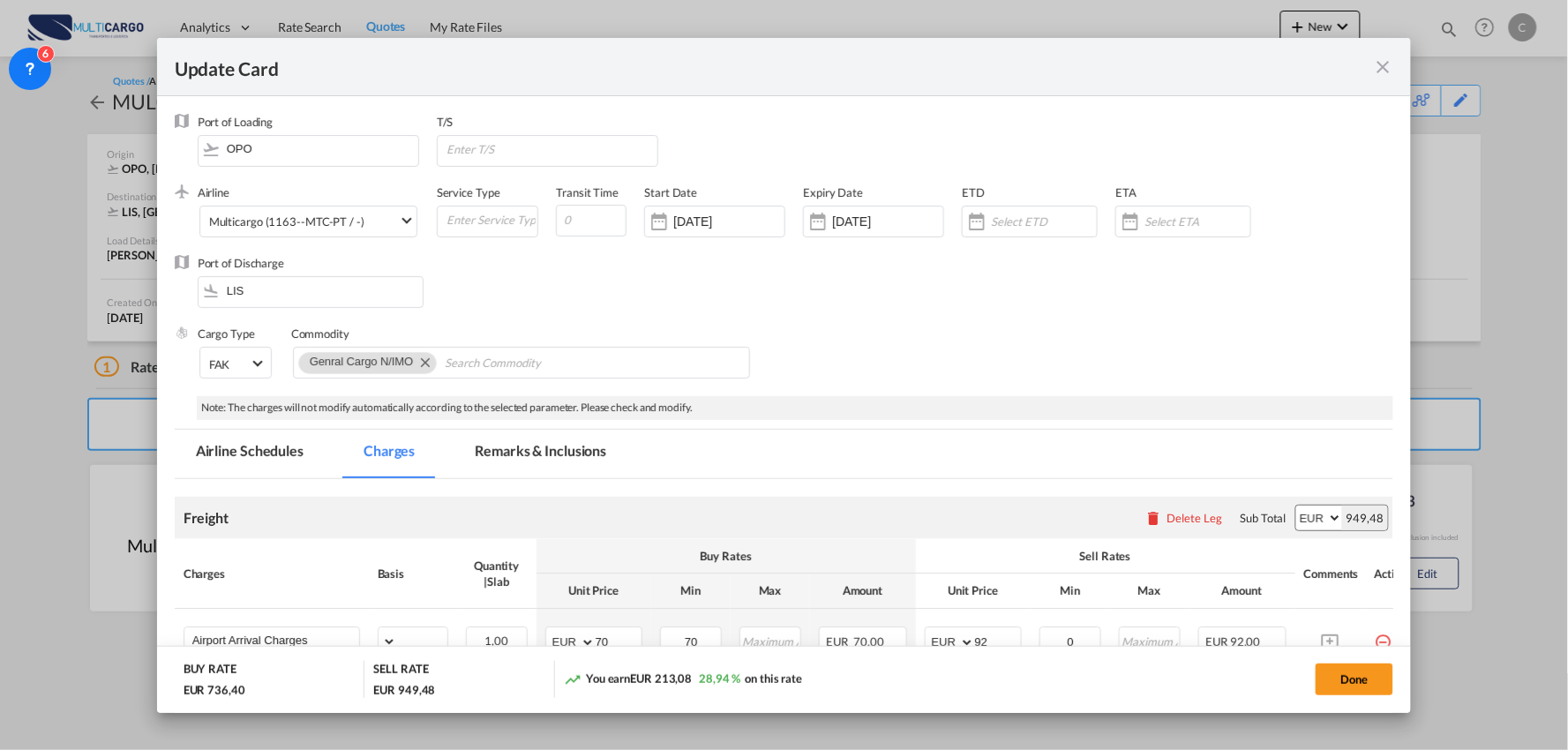
select select "per_bl"
select select "per_kg"
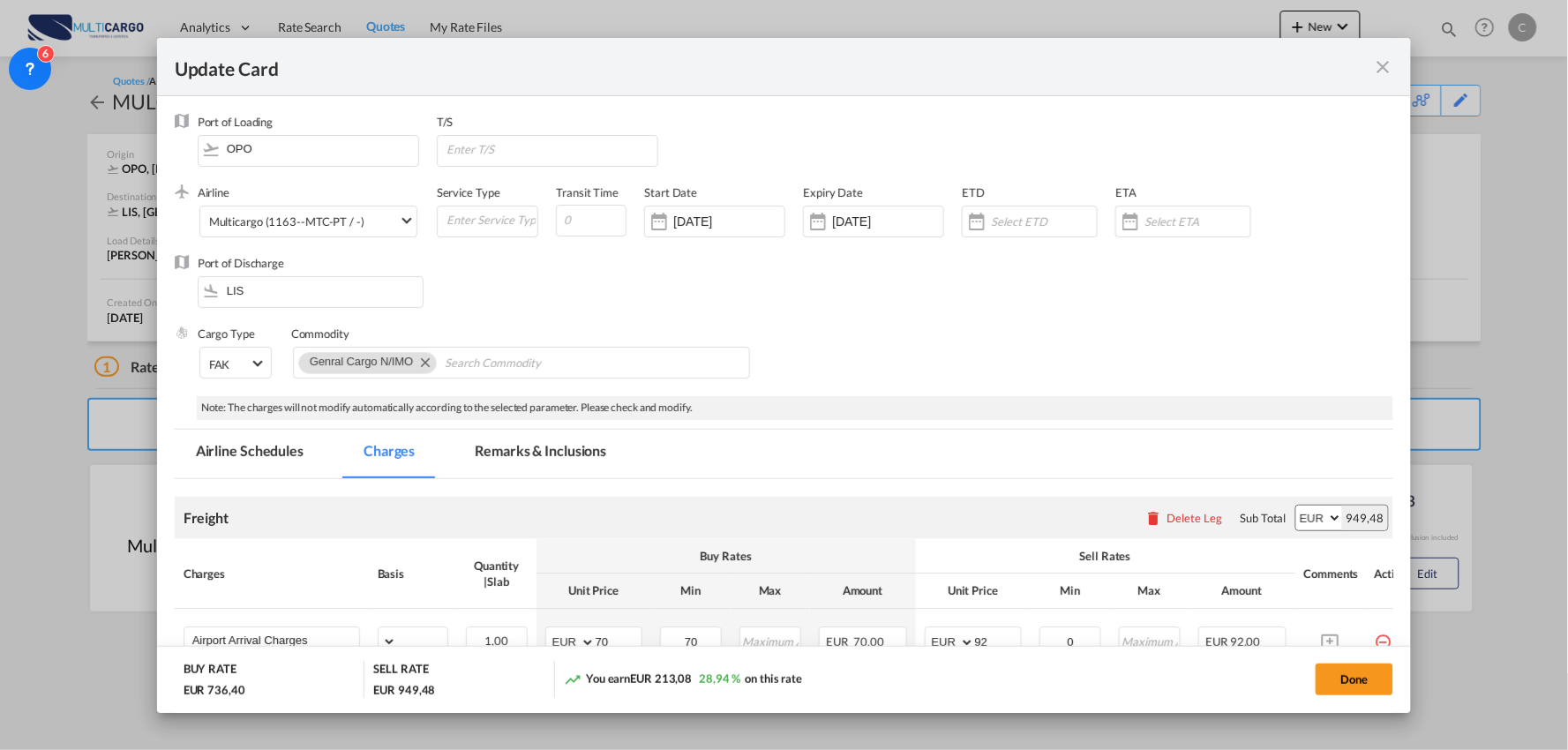
select select "per_shipment"
select select "per_bl"
click at [287, 295] on input "LIS" at bounding box center [314, 290] width 217 height 27
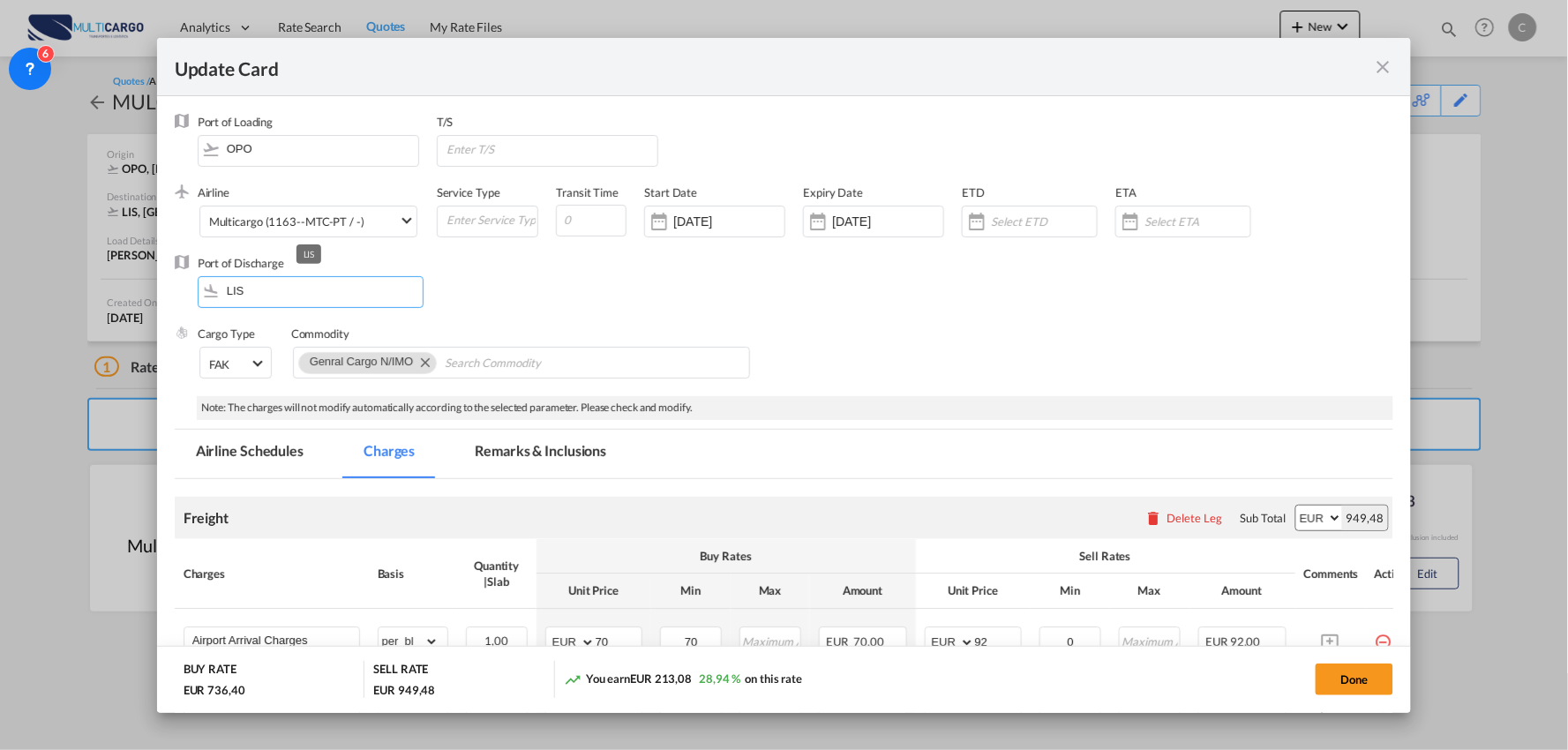
drag, startPoint x: 287, startPoint y: 295, endPoint x: 148, endPoint y: 287, distance: 139.2
click at [148, 287] on div "Update Card Port of Loading OPO T/S .a{fill:#aaa8ad;} Airline Multicargo (1163-…" at bounding box center [784, 375] width 1568 height 750
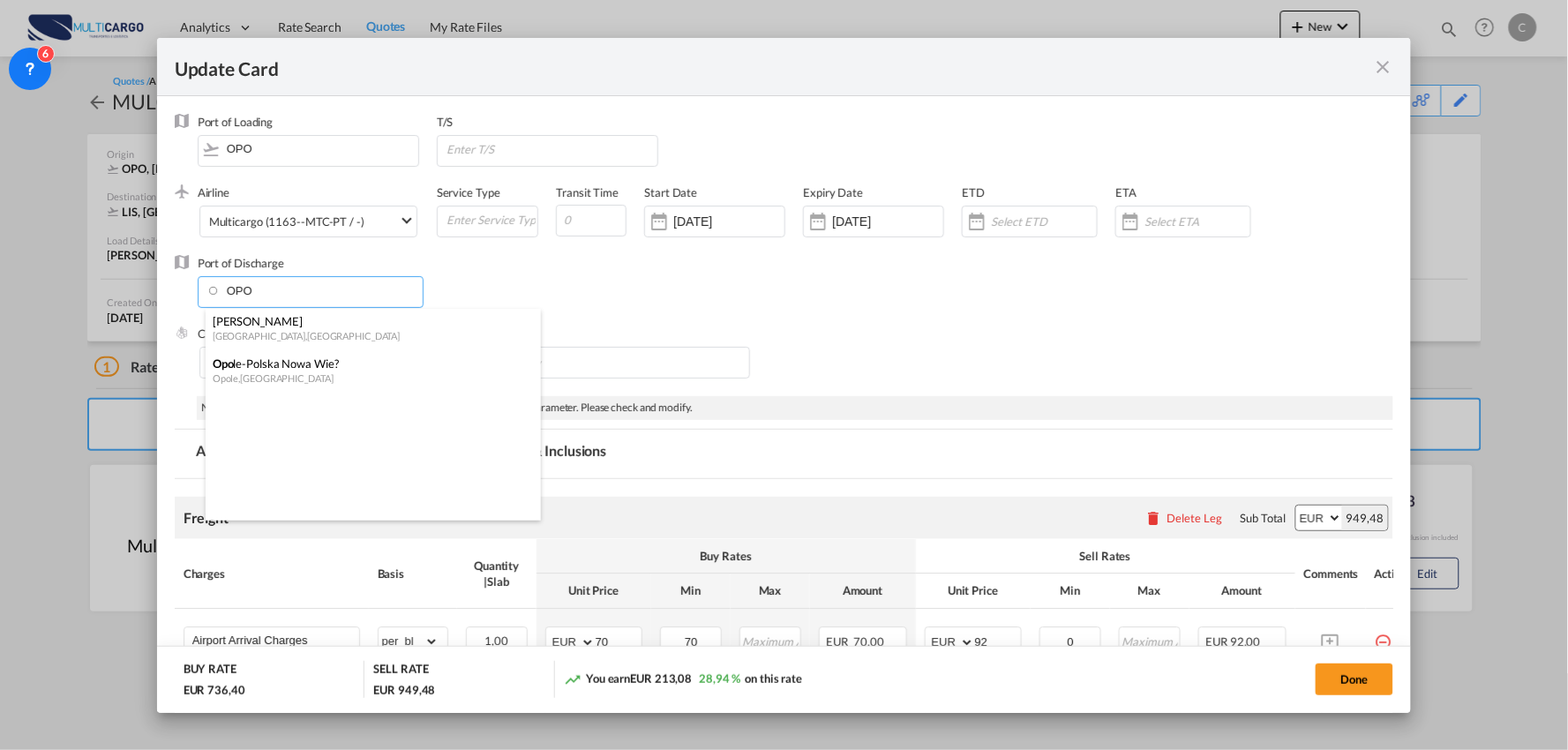
click at [248, 330] on div "Porto , Portugal" at bounding box center [368, 336] width 311 height 13
type input "[PERSON_NAME], [GEOGRAPHIC_DATA], OPO"
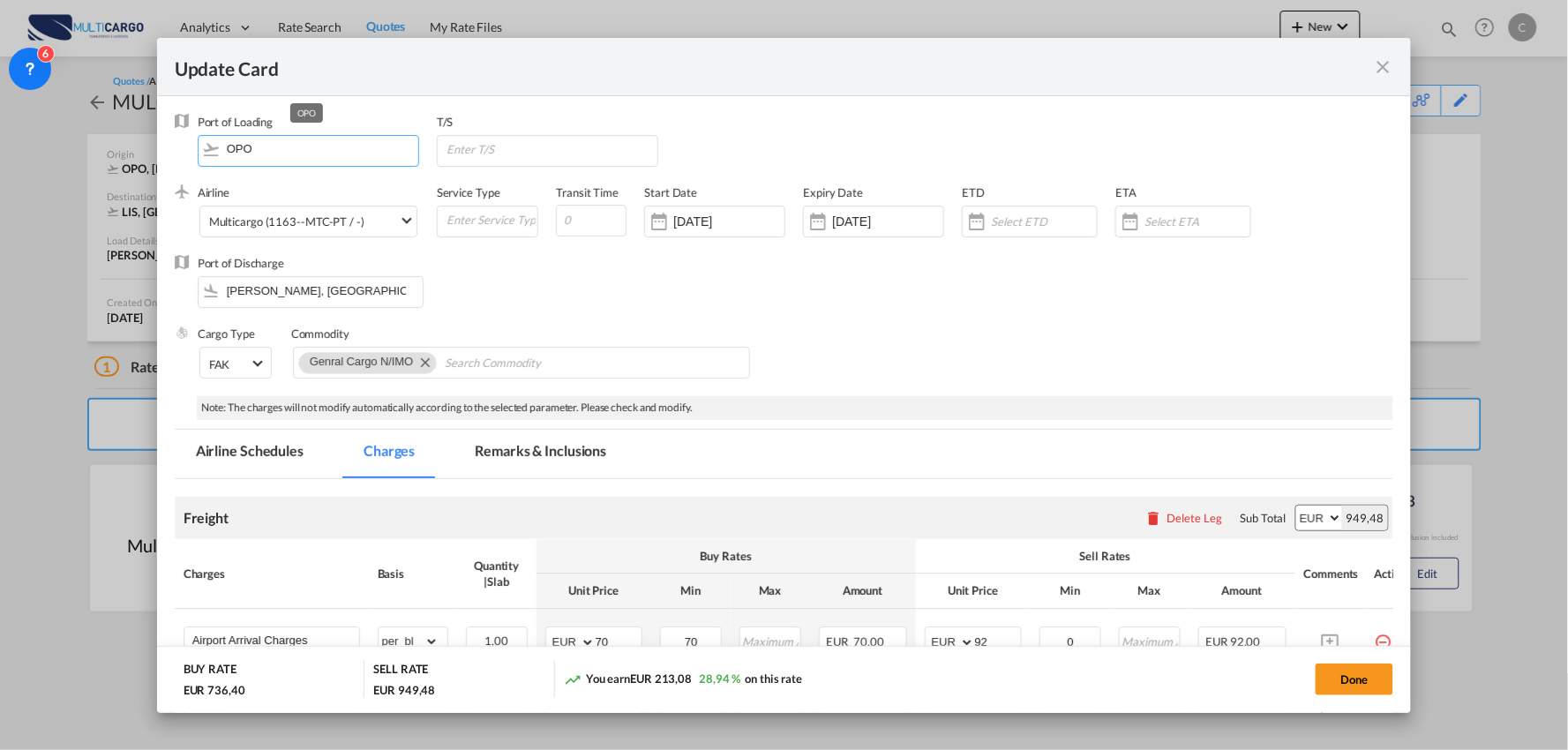
click at [274, 146] on input "OPO" at bounding box center [312, 149] width 212 height 27
drag, startPoint x: 263, startPoint y: 157, endPoint x: 134, endPoint y: 146, distance: 129.5
click at [134, 146] on div "Update Card Port of Loading OPO T/S .a{fill:#aaa8ad;} Airline Multicargo (1163-…" at bounding box center [784, 375] width 1568 height 750
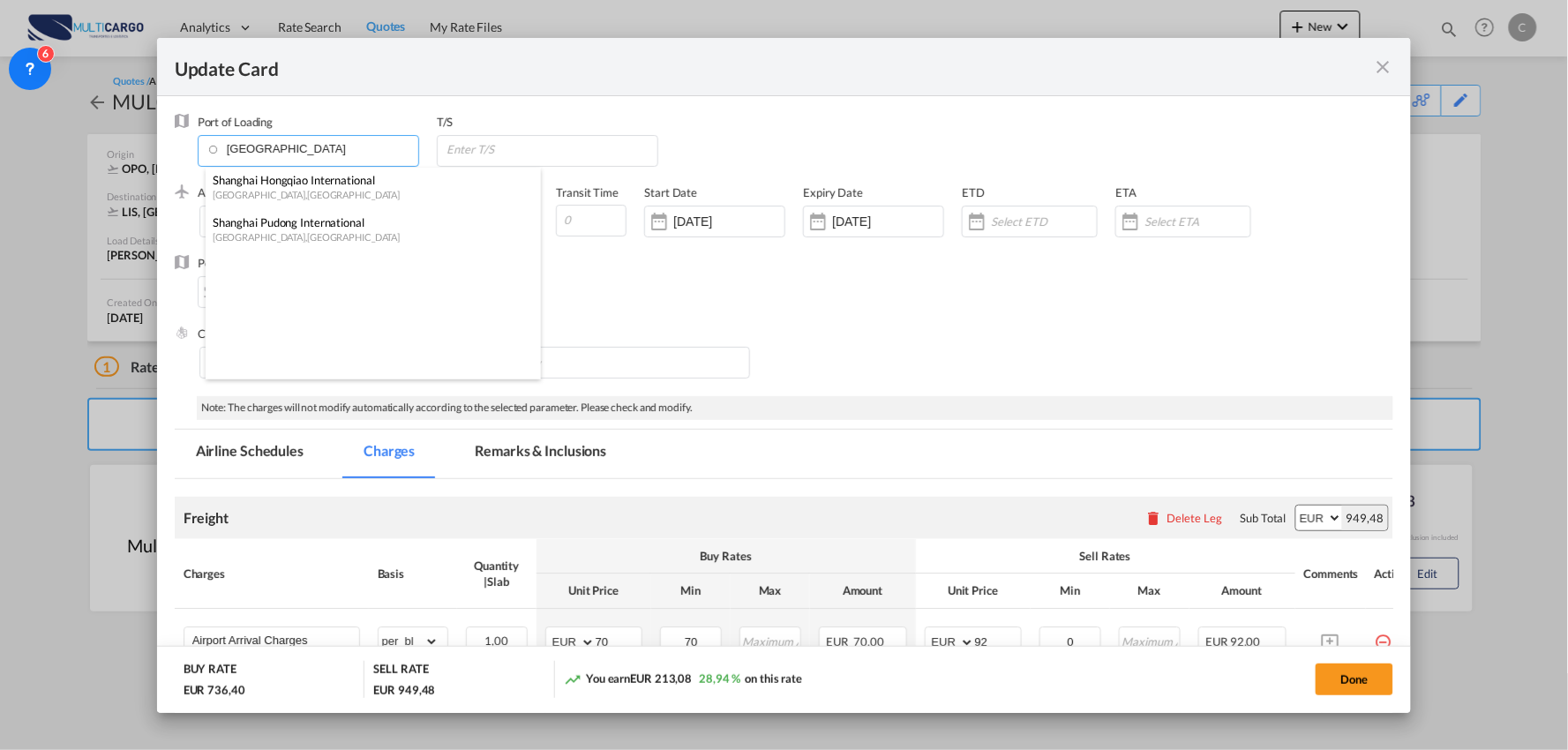
click at [311, 177] on div "Shanghai Hongqiao International" at bounding box center [368, 179] width 311 height 16
type input "Shanghai Hongqiao International, Shanghai, SHA"
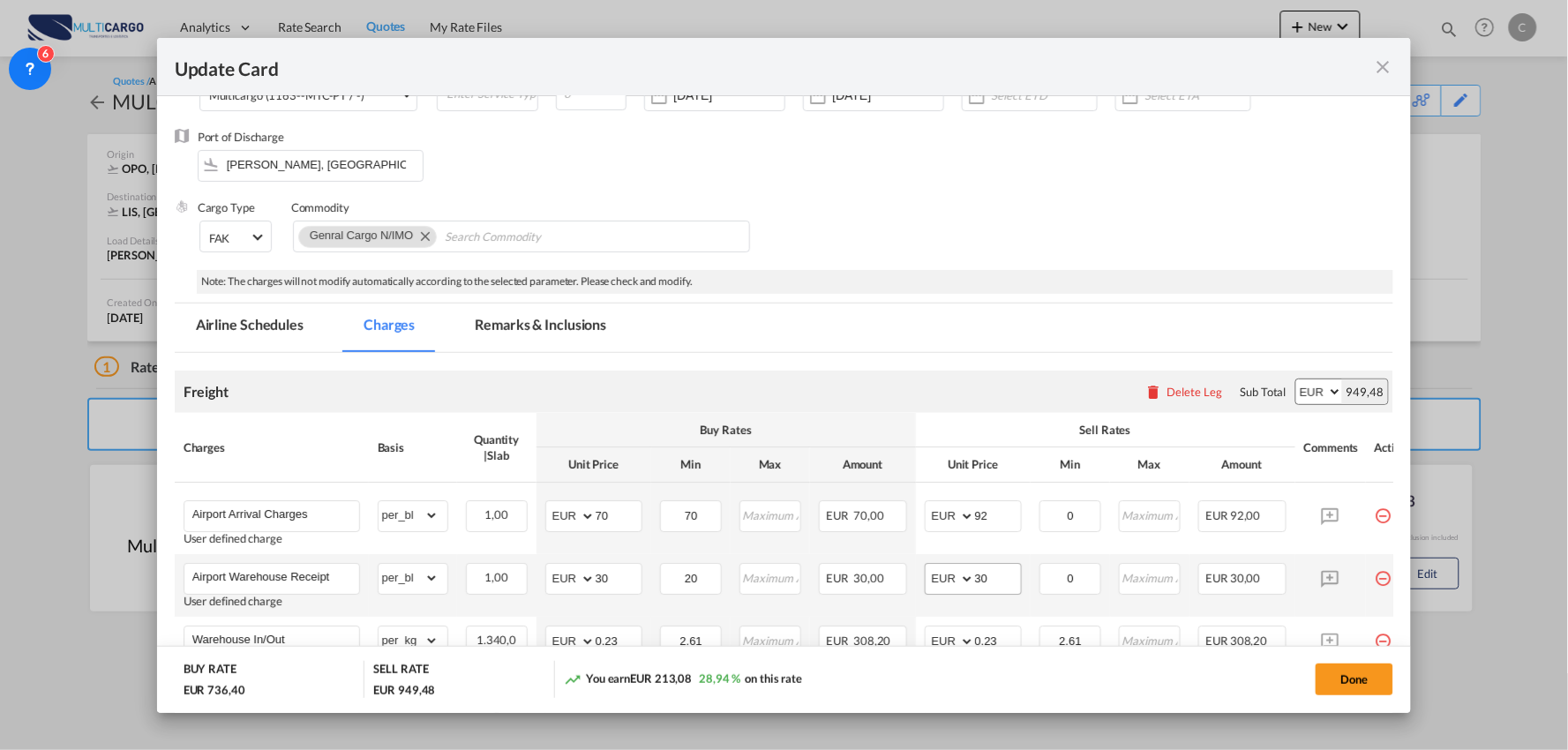
scroll to position [196, 0]
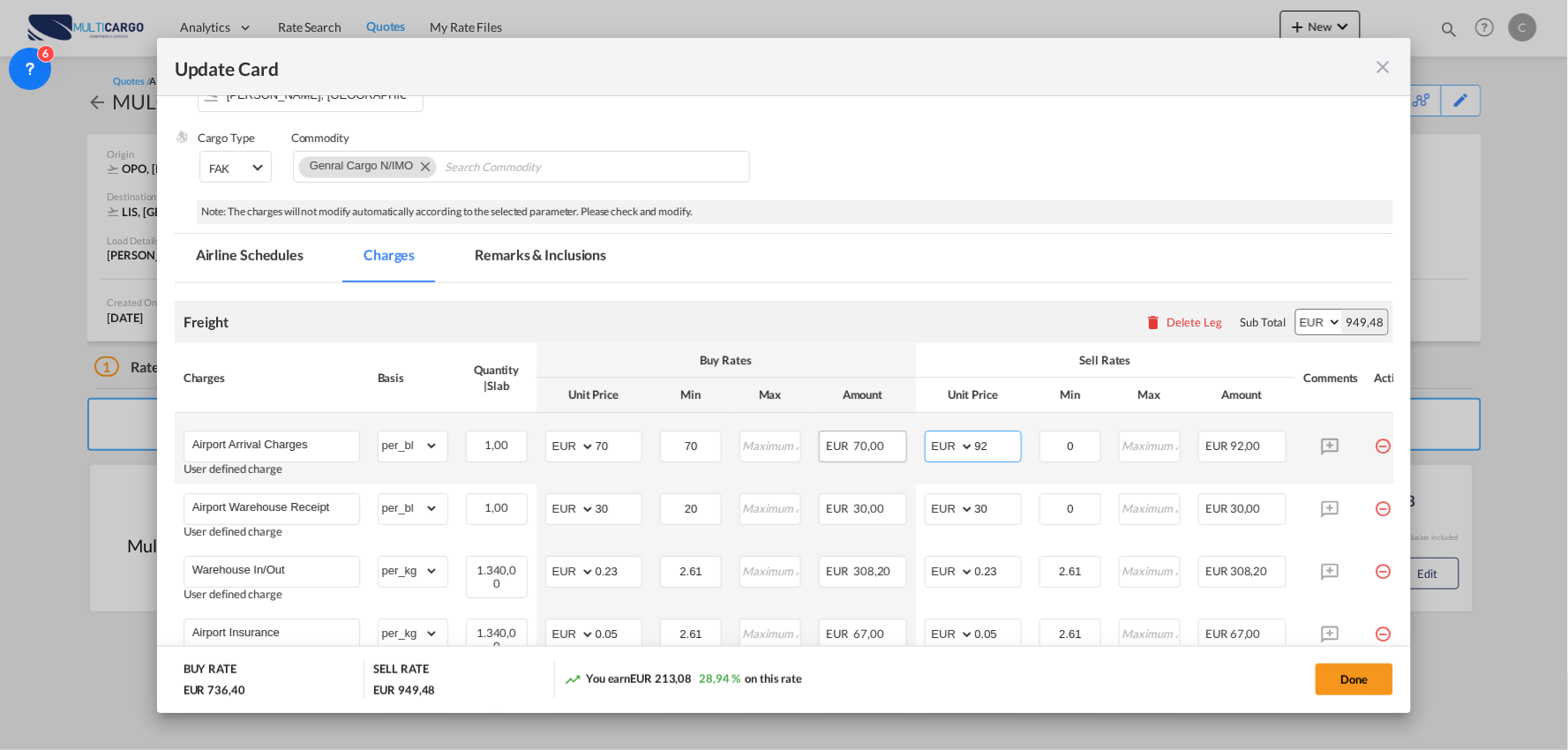
drag, startPoint x: 992, startPoint y: 446, endPoint x: 869, endPoint y: 448, distance: 123.0
click at [904, 445] on tr "Airport Arrival Charges User defined charge Please Enter Already Exists gross_w…" at bounding box center [800, 448] width 1250 height 72
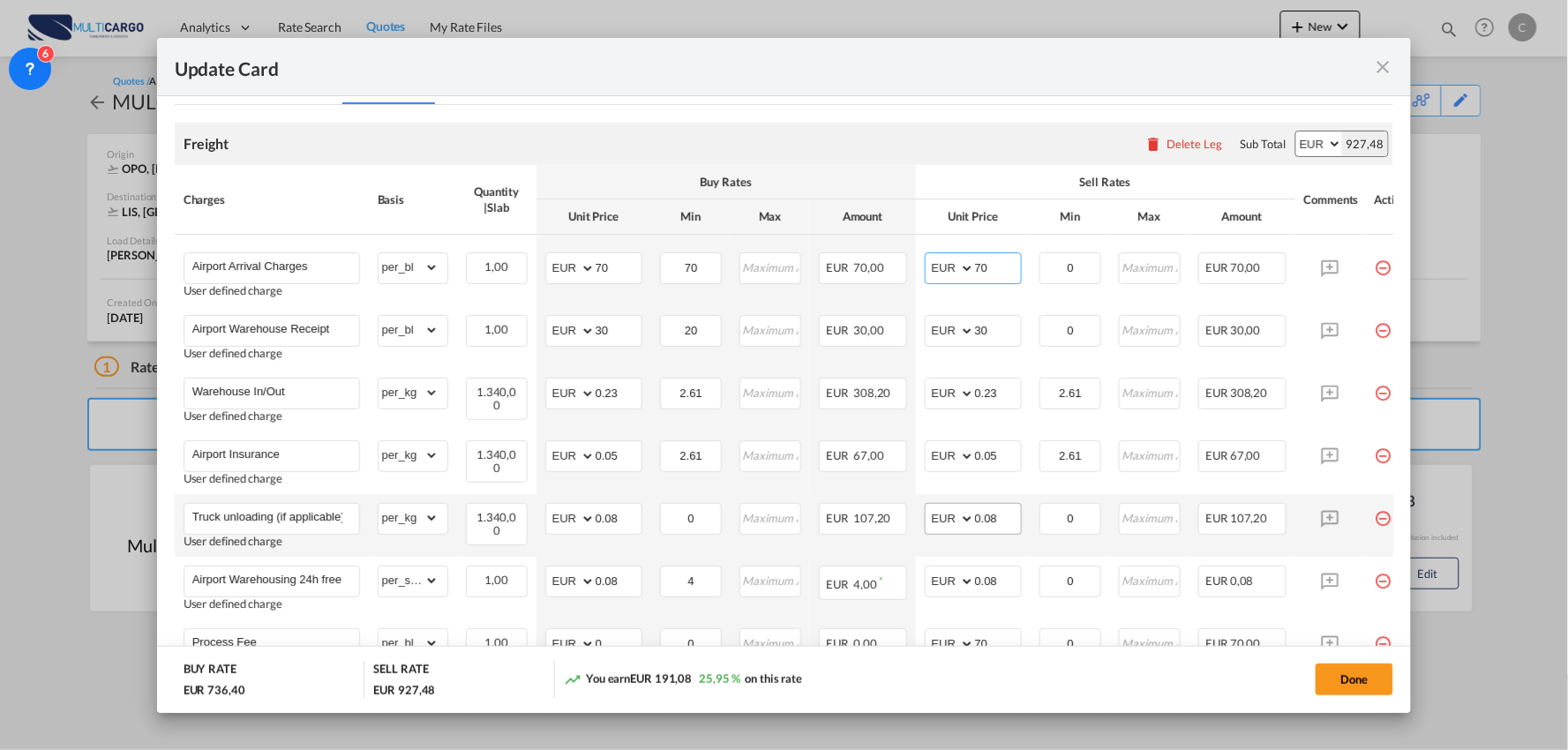
scroll to position [490, 0]
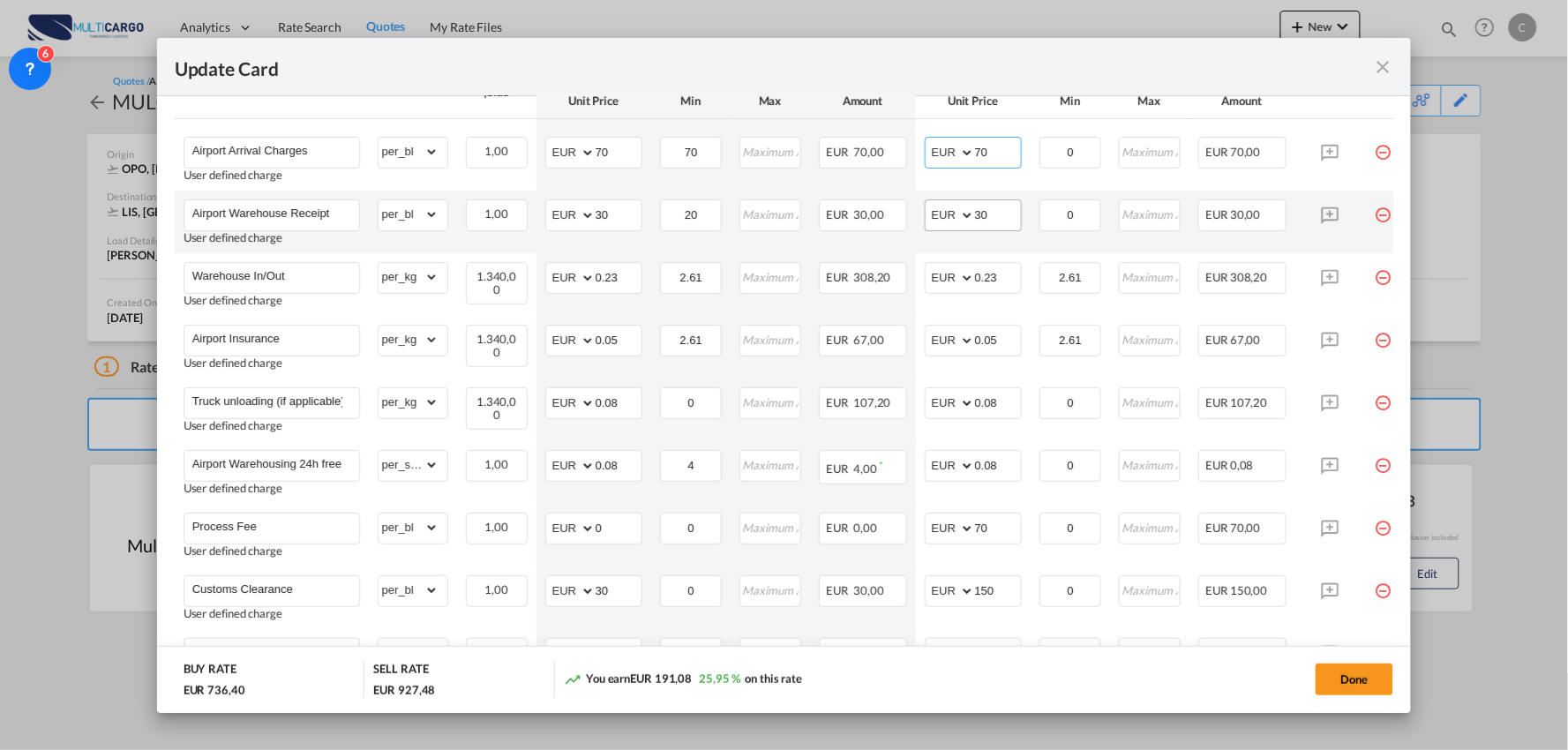
type input "70"
drag, startPoint x: 966, startPoint y: 203, endPoint x: 931, endPoint y: 205, distance: 35.1
click at [943, 203] on td "AED AFN ALL AMD ANG AOA ARS AUD AWG AZN BAM BBD BDT BGN BHD BIF BMD BND BOB BRL…" at bounding box center [973, 222] width 115 height 63
drag, startPoint x: 987, startPoint y: 218, endPoint x: 954, endPoint y: 223, distance: 33.4
click at [954, 223] on md-input-container "AED AFN ALL AMD ANG AOA ARS AUD AWG AZN BAM BBD BDT BGN BHD BIF BMD BND BOB BRL…" at bounding box center [973, 215] width 97 height 31
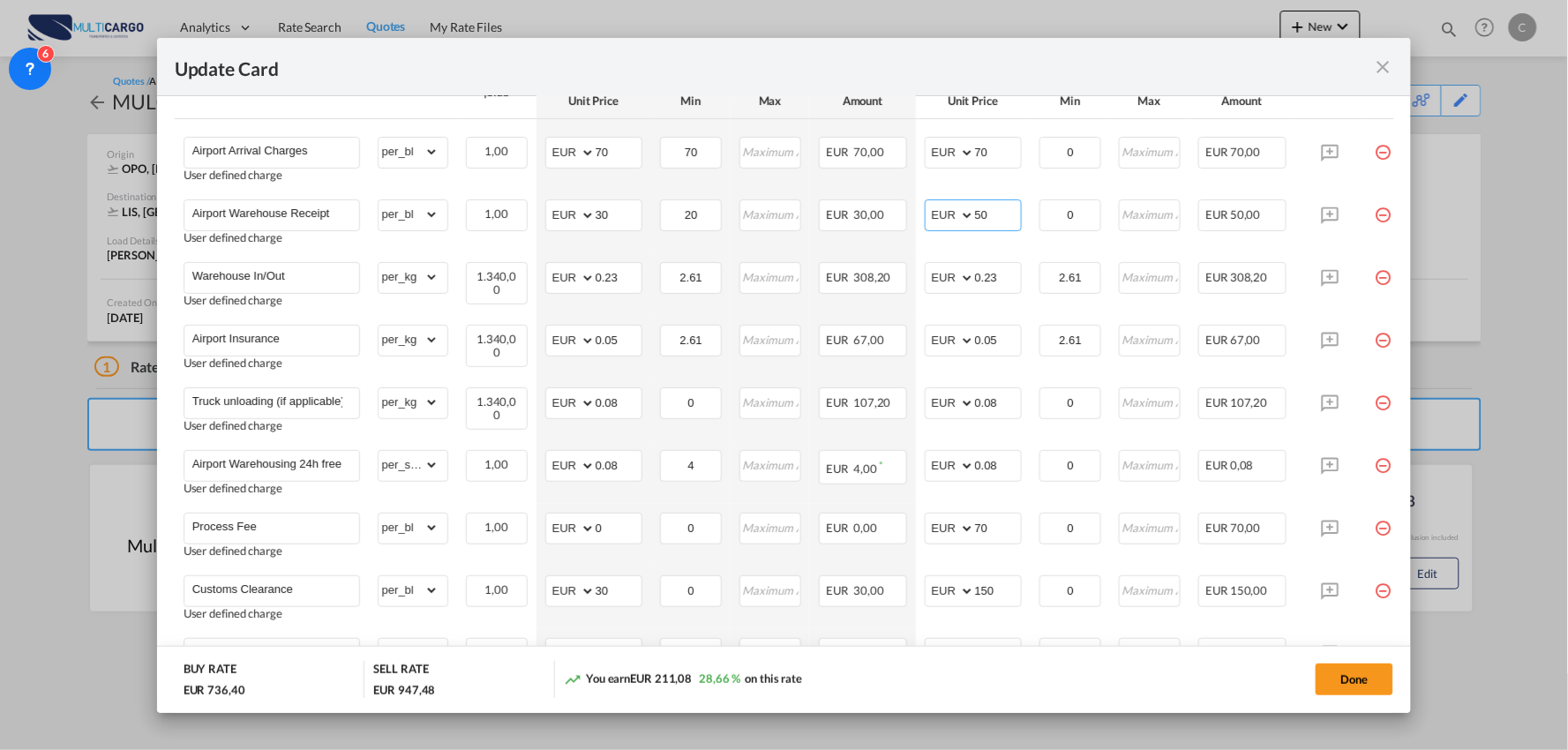
type input "50"
click at [997, 75] on div "Update Card" at bounding box center [774, 66] width 1199 height 22
click at [1003, 276] on input "0.23" at bounding box center [998, 277] width 46 height 27
type input "0.24"
drag, startPoint x: 997, startPoint y: 531, endPoint x: 921, endPoint y: 526, distance: 76.2
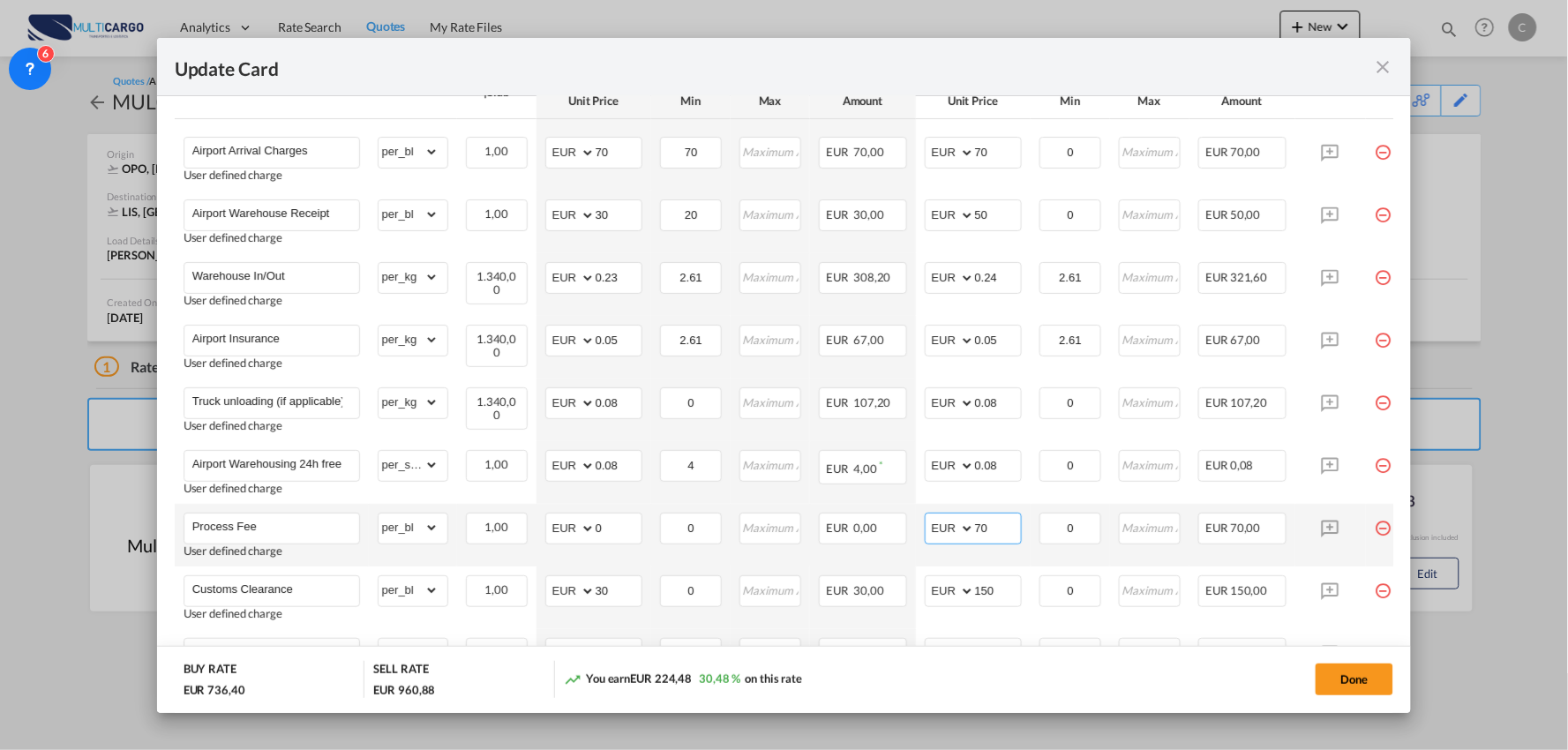
click at [925, 527] on md-input-container "AED AFN ALL AMD ANG AOA ARS AUD AWG AZN BAM BBD BDT BGN BHD BIF BMD BND BOB BRL…" at bounding box center [973, 528] width 97 height 31
type input "90"
click at [936, 690] on div "Done" at bounding box center [1160, 679] width 467 height 36
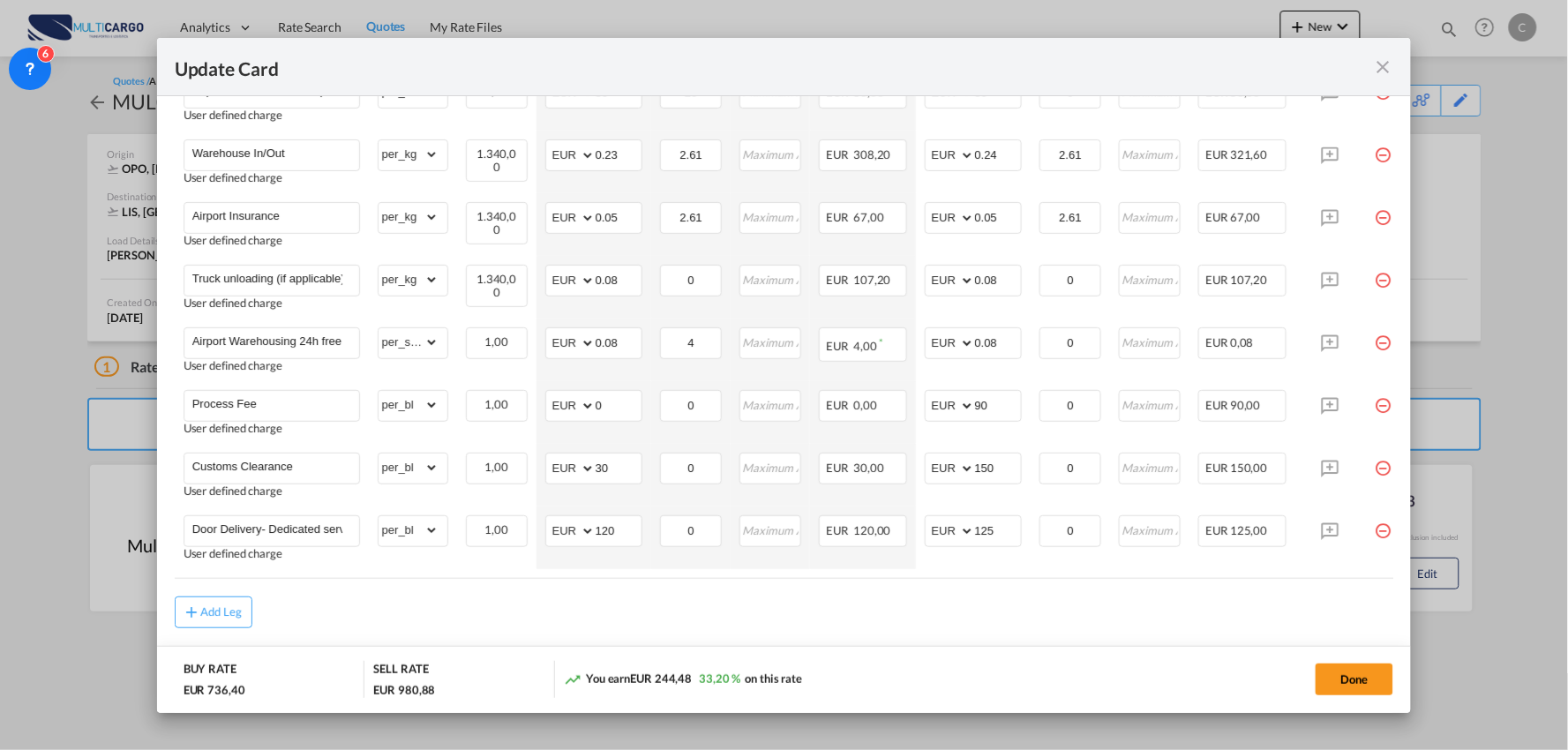
scroll to position [662, 0]
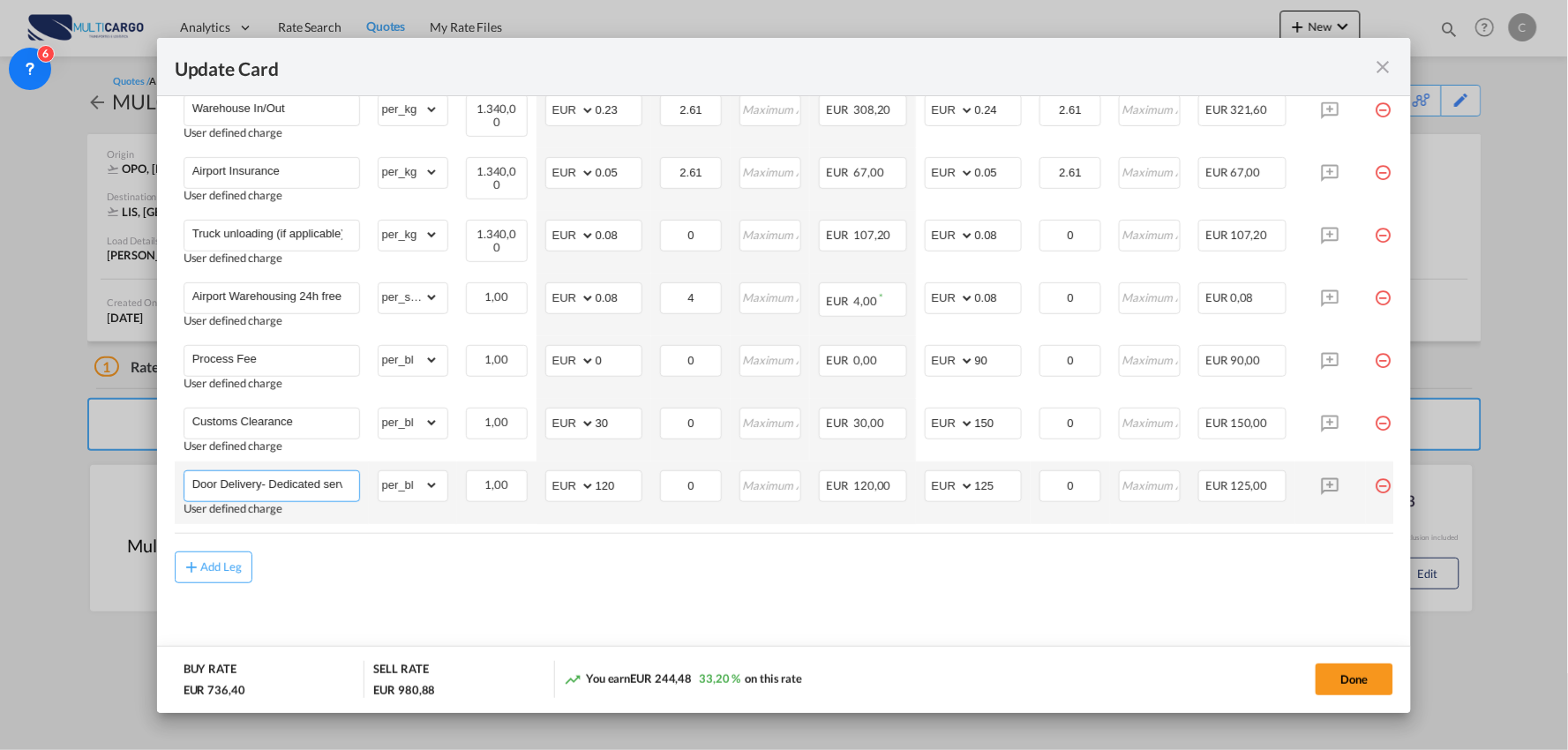
click at [292, 475] on input "Door Delivery- Dedicated service" at bounding box center [276, 485] width 167 height 27
drag, startPoint x: 265, startPoint y: 473, endPoint x: 545, endPoint y: 489, distance: 280.5
click at [545, 489] on tr "Door Delivery- Dedicated service User defined charge Please Enter Already Exist…" at bounding box center [800, 493] width 1250 height 63
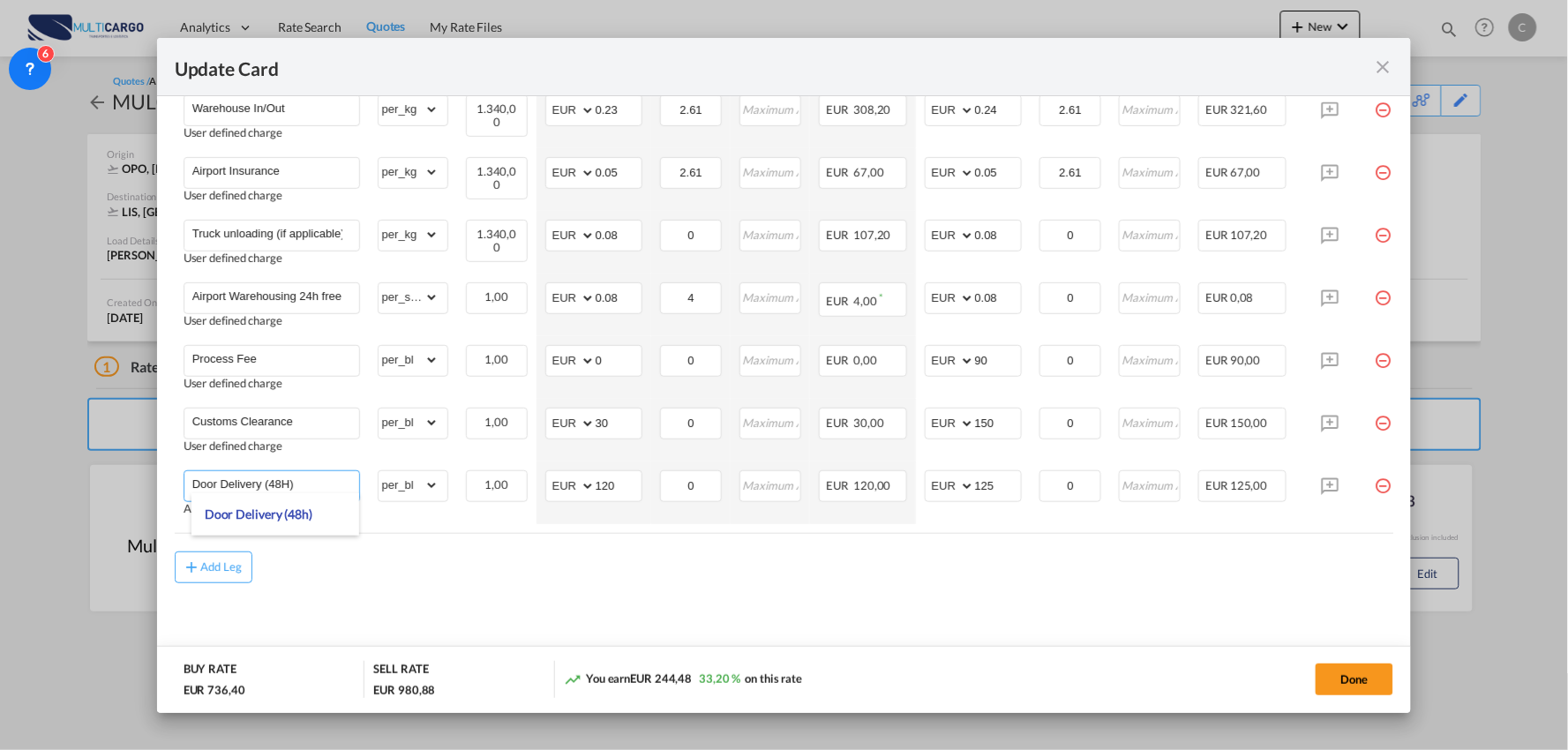
type input "Door Delivery (48H)"
click at [609, 589] on md-content "Freight Please enter leg name Leg Name Already Exists Delete Leg Sub Total AED …" at bounding box center [784, 244] width 1220 height 846
click at [1083, 586] on md-content "Freight Please enter leg name Leg Name Already Exists Delete Leg Sub Total AED …" at bounding box center [784, 244] width 1220 height 846
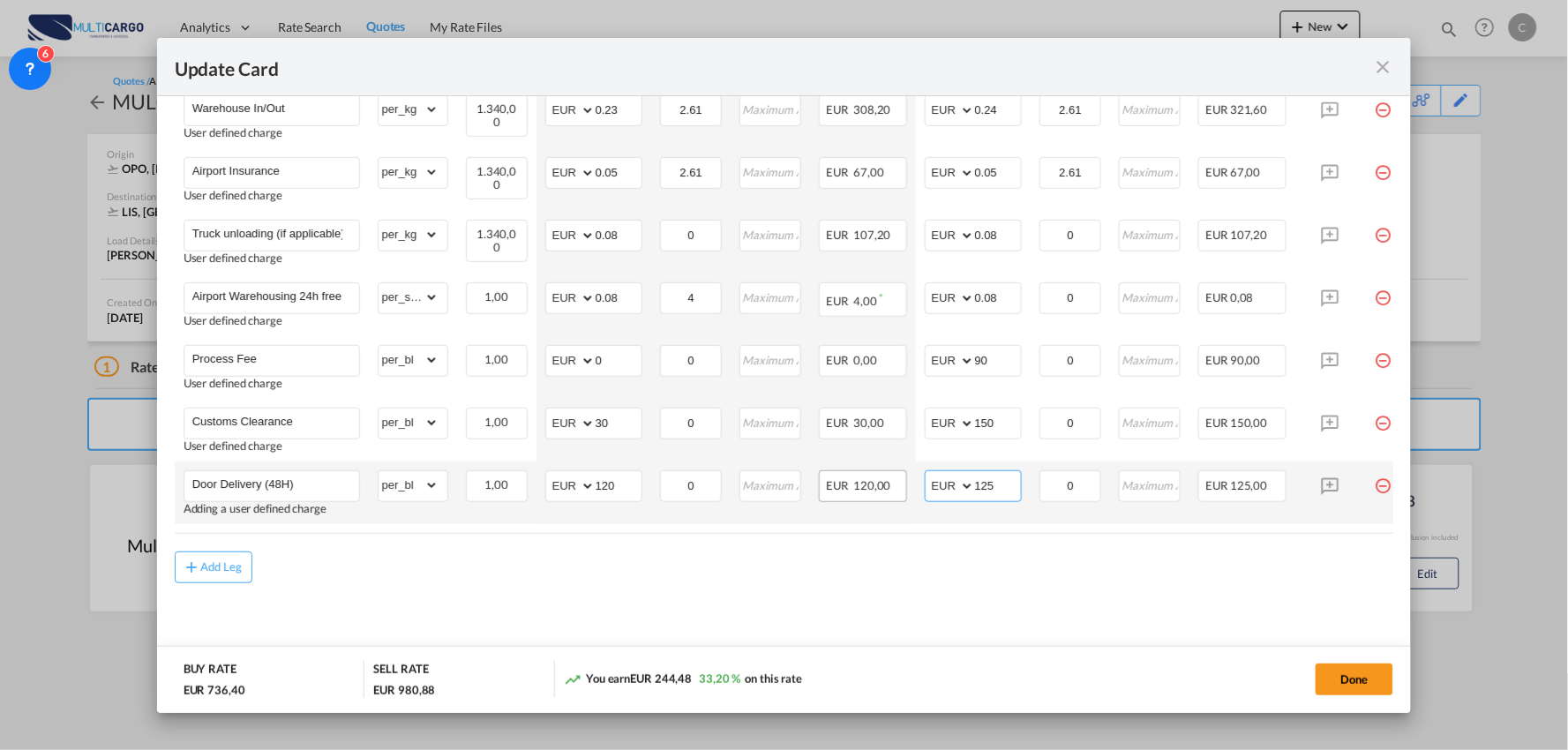
drag, startPoint x: 1006, startPoint y: 486, endPoint x: 900, endPoint y: 486, distance: 106.0
click at [920, 486] on td "AED AFN ALL AMD ANG AOA ARS AUD AWG AZN BAM BBD BDT BGN BHD BIF BMD BND BOB BRL…" at bounding box center [973, 493] width 115 height 63
type input "120"
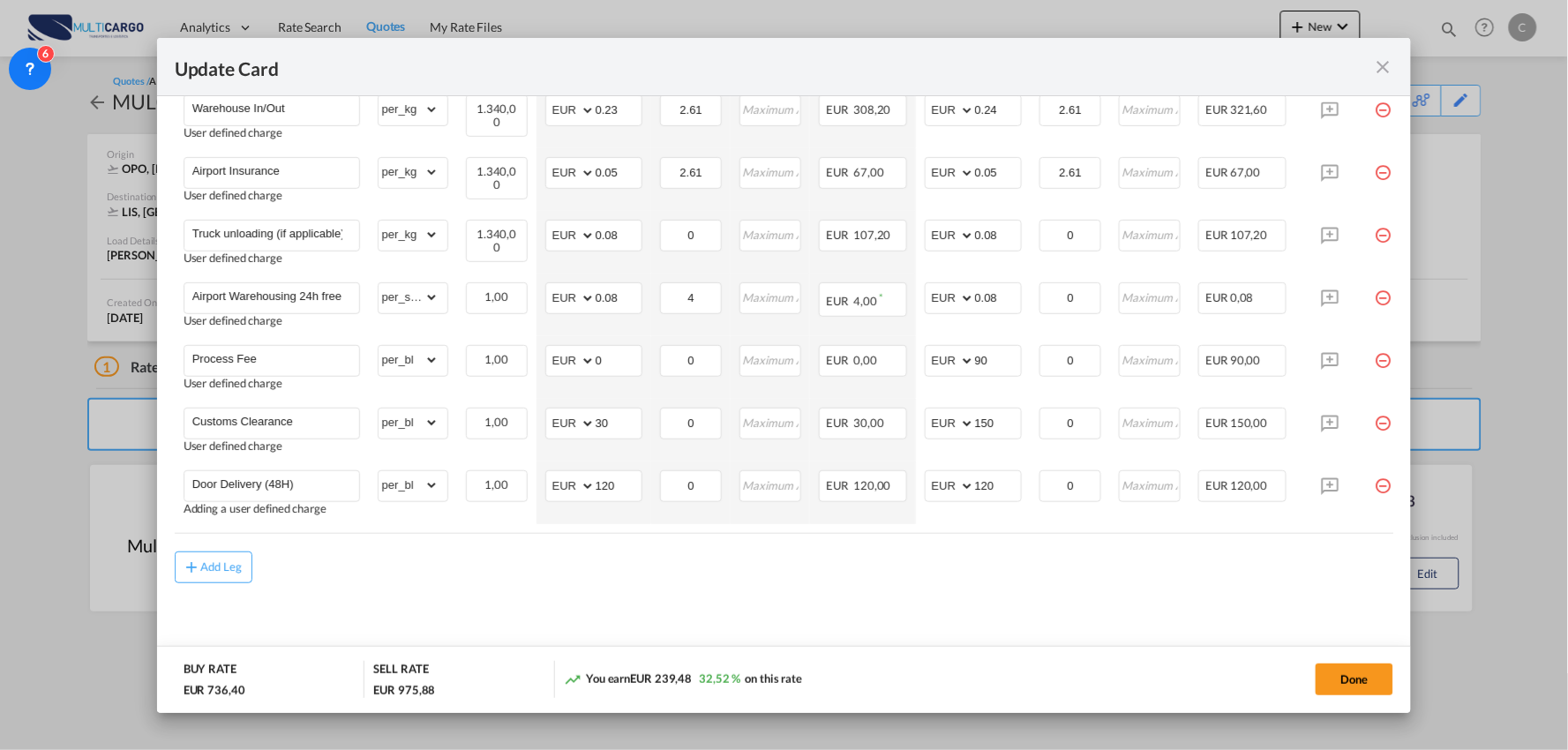
click at [788, 569] on div "Add Leg" at bounding box center [784, 567] width 1220 height 31
click at [1364, 677] on button "Done" at bounding box center [1354, 678] width 77 height 31
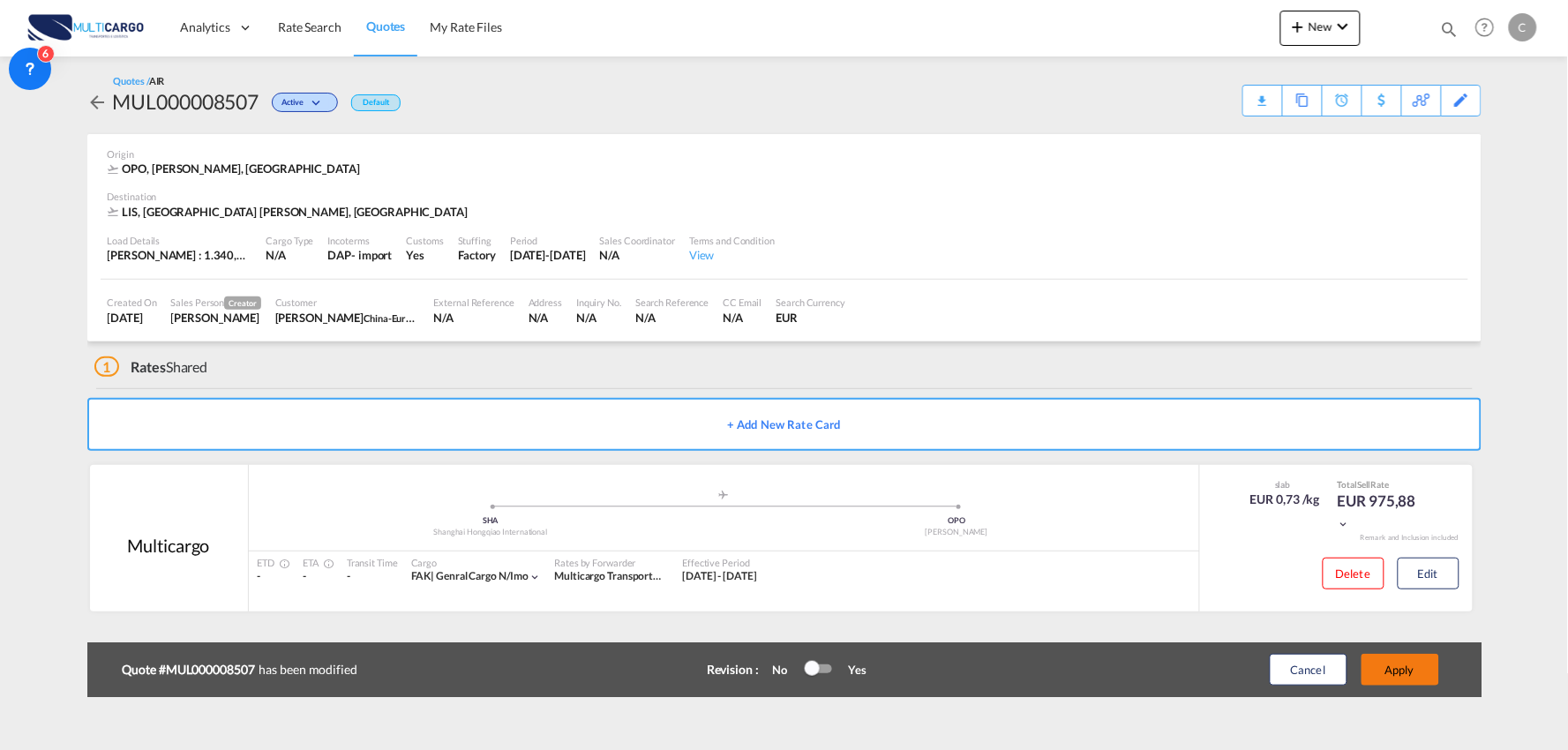
click at [1404, 666] on button "Apply" at bounding box center [1400, 669] width 77 height 31
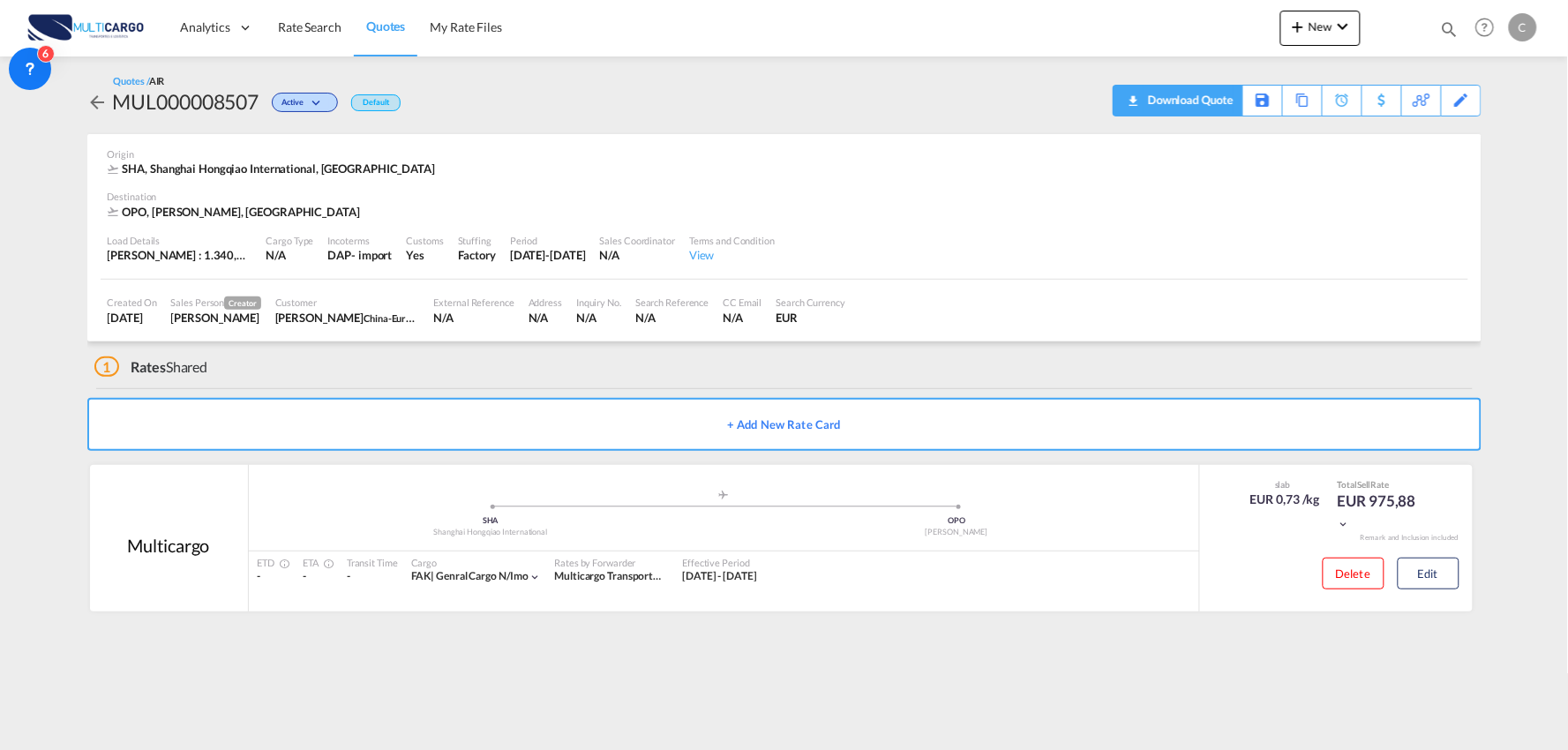
click at [1214, 106] on div "Download Quote" at bounding box center [1189, 100] width 90 height 29
